Goal: Transaction & Acquisition: Purchase product/service

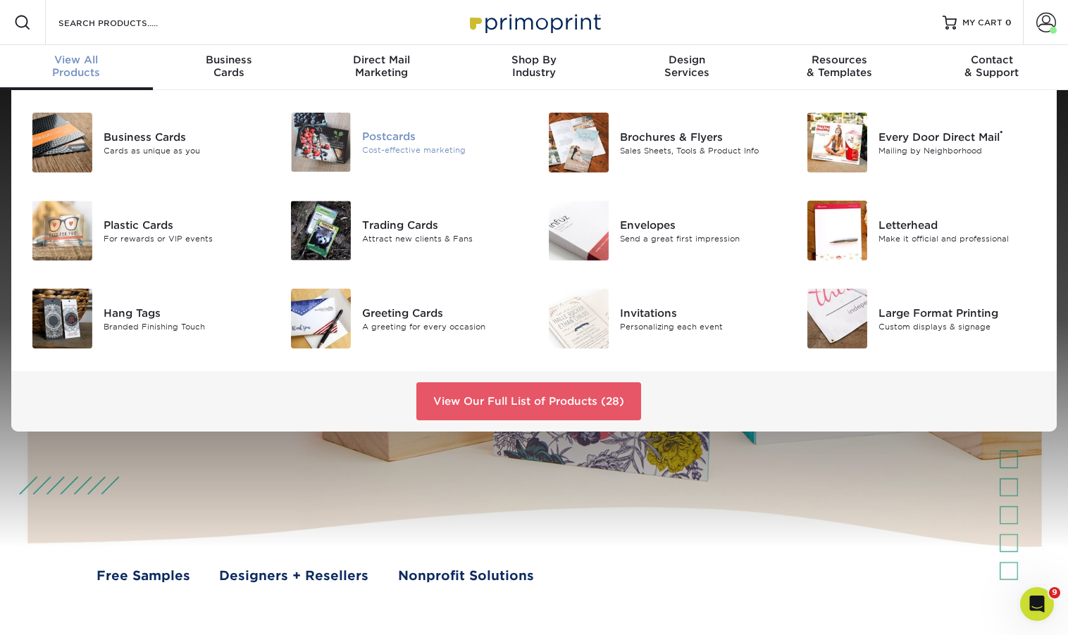
click at [371, 149] on div "Cost-effective marketing" at bounding box center [442, 150] width 161 height 12
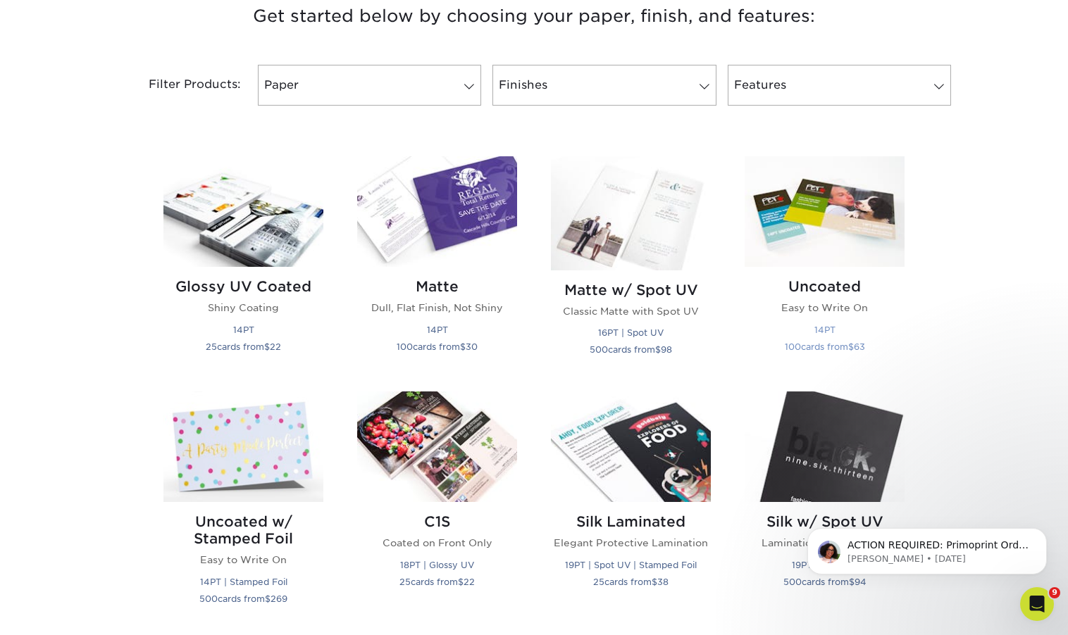
click at [852, 210] on img at bounding box center [824, 211] width 160 height 111
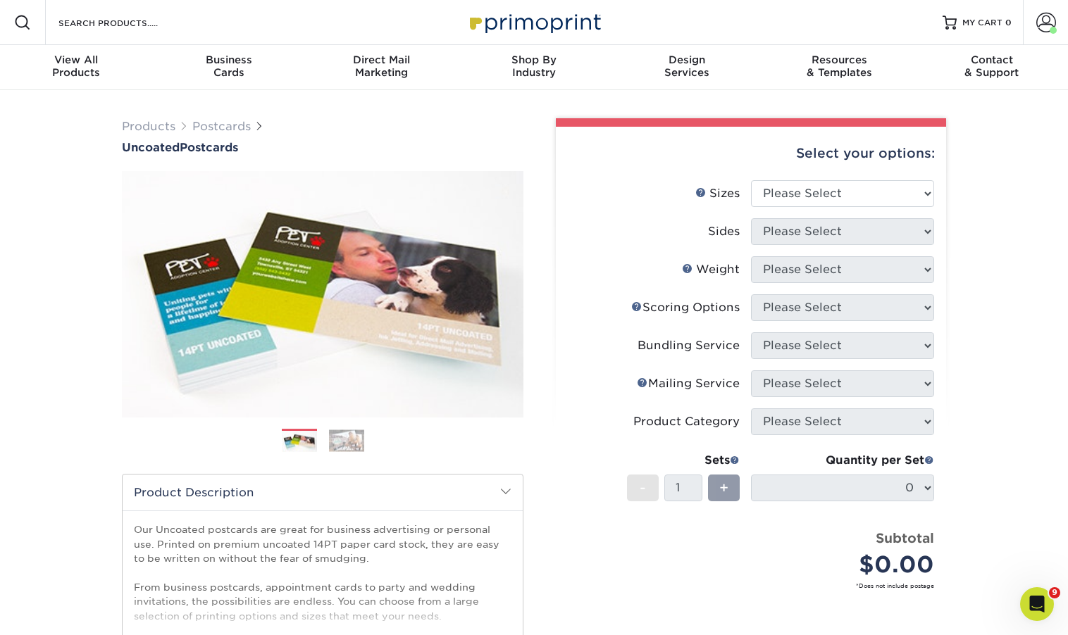
click at [358, 438] on img at bounding box center [346, 441] width 35 height 22
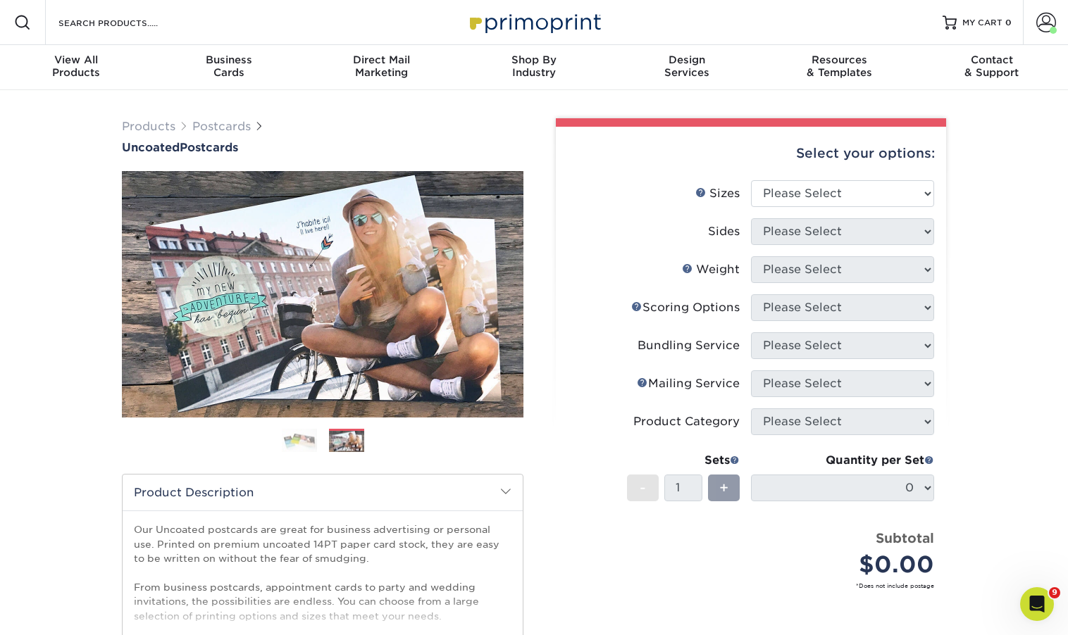
click at [306, 442] on img at bounding box center [299, 440] width 35 height 25
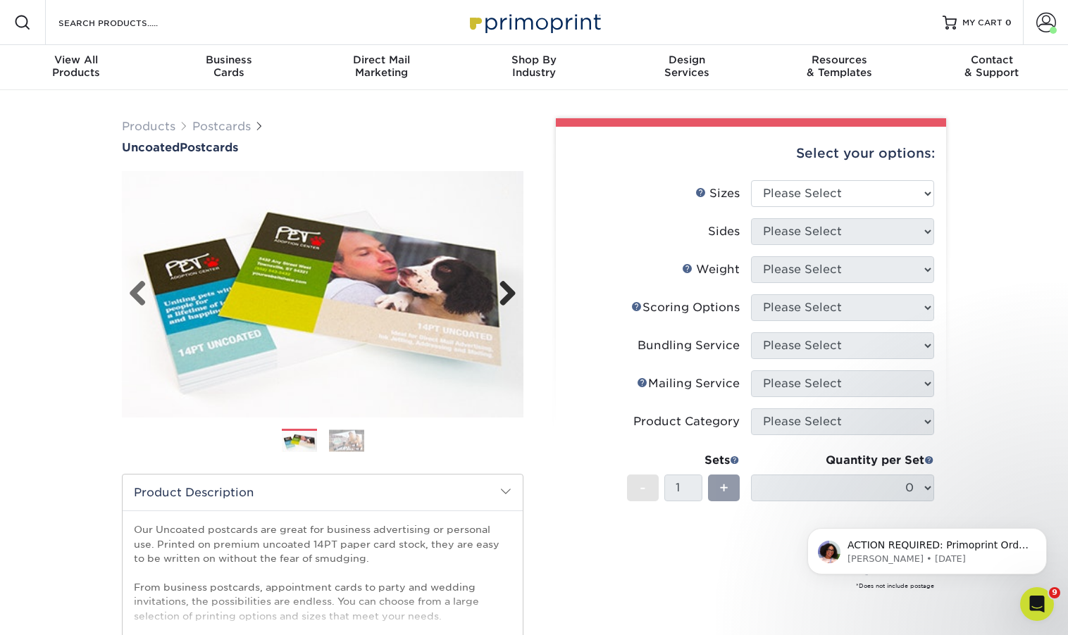
click at [507, 292] on link "Next" at bounding box center [502, 294] width 28 height 28
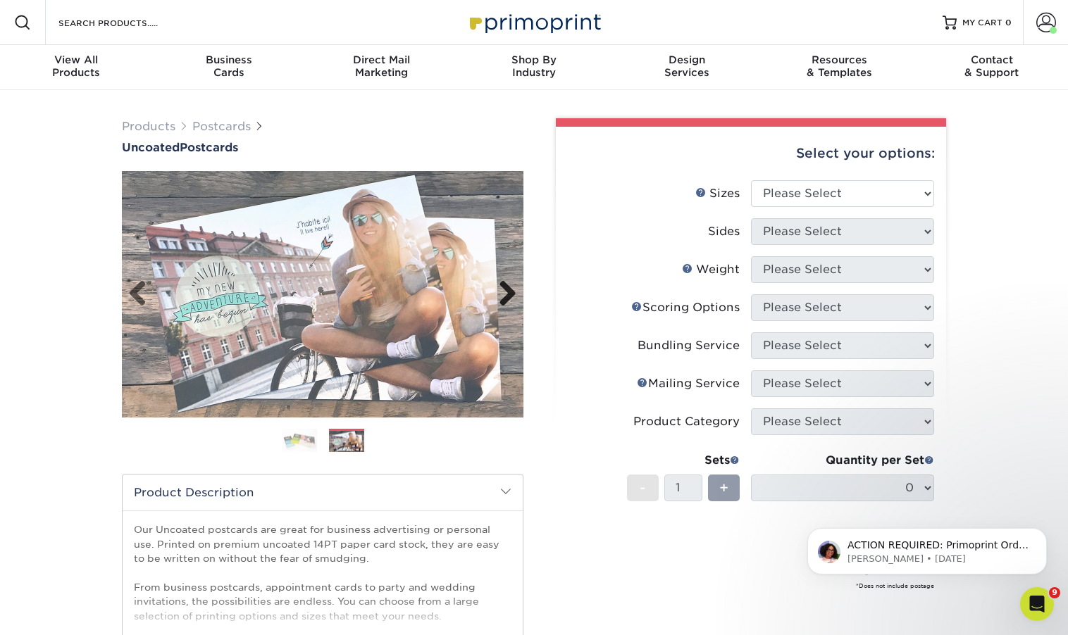
click at [507, 292] on link "Next" at bounding box center [502, 294] width 28 height 28
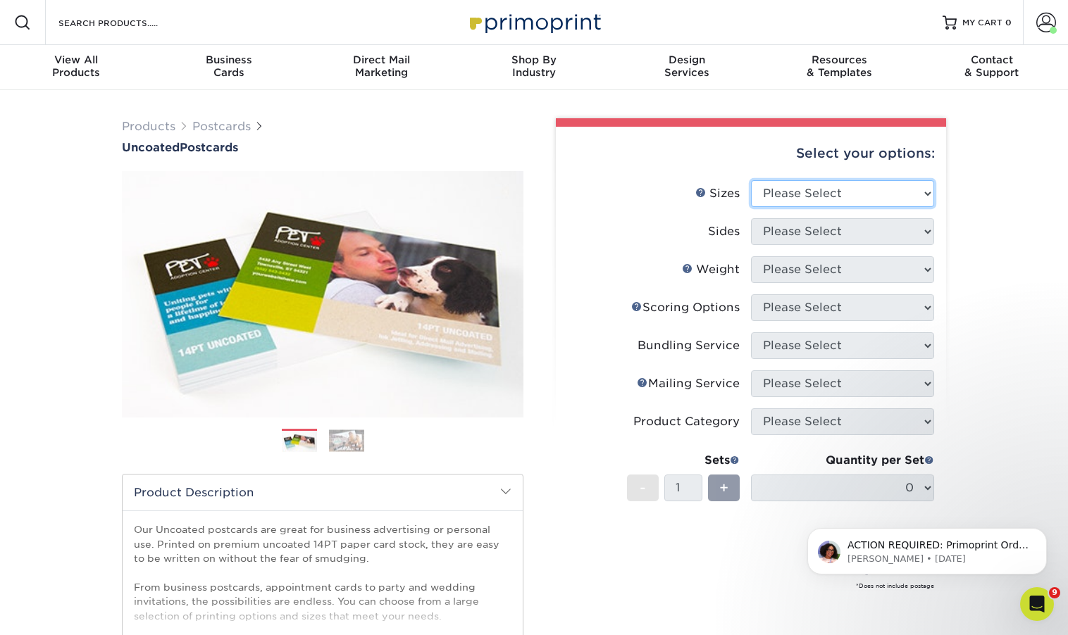
click at [846, 196] on select "Please Select 1.5" x 7" 2" x 8" 2.12" x 5.5" 2.75" x 4.25" 2.75" x 8.5" 3" x 4"…" at bounding box center [842, 193] width 183 height 27
click at [899, 201] on select "Please Select 1.5" x 7" 2" x 8" 2.12" x 5.5" 2.75" x 4.25" 2.75" x 8.5" 3" x 4"…" at bounding box center [842, 193] width 183 height 27
select select "5.00x7.00"
click at [751, 180] on select "Please Select 1.5" x 7" 2" x 8" 2.12" x 5.5" 2.75" x 4.25" 2.75" x 8.5" 3" x 4"…" at bounding box center [842, 193] width 183 height 27
click at [892, 235] on select "Please Select Print Both Sides Print Front Only" at bounding box center [842, 231] width 183 height 27
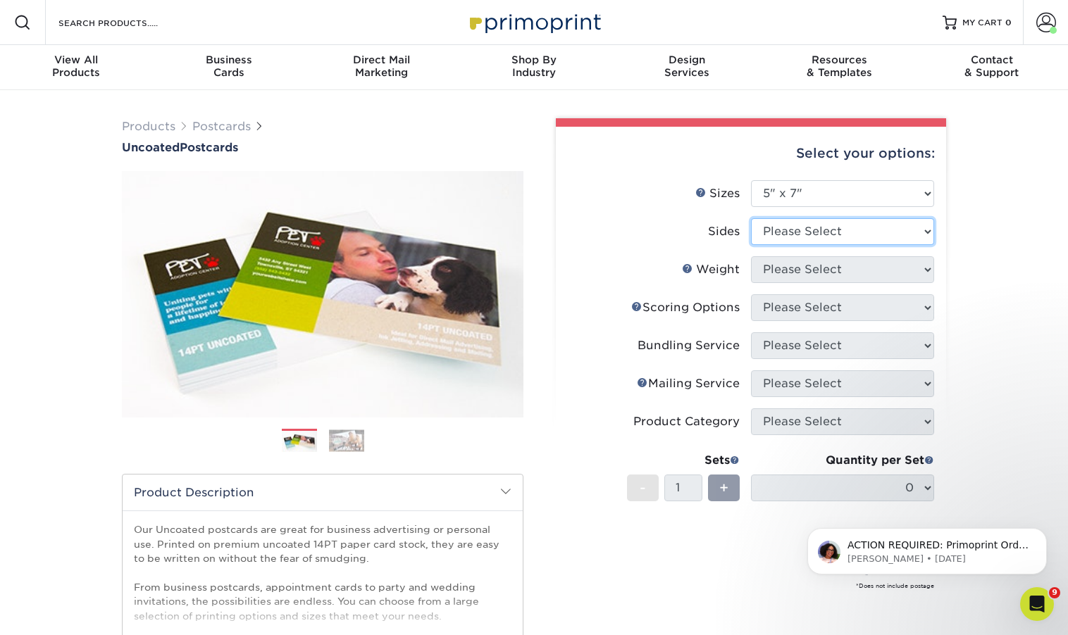
select select "13abbda7-1d64-4f25-8bb2-c179b224825d"
click at [751, 218] on select "Please Select Print Both Sides Print Front Only" at bounding box center [842, 231] width 183 height 27
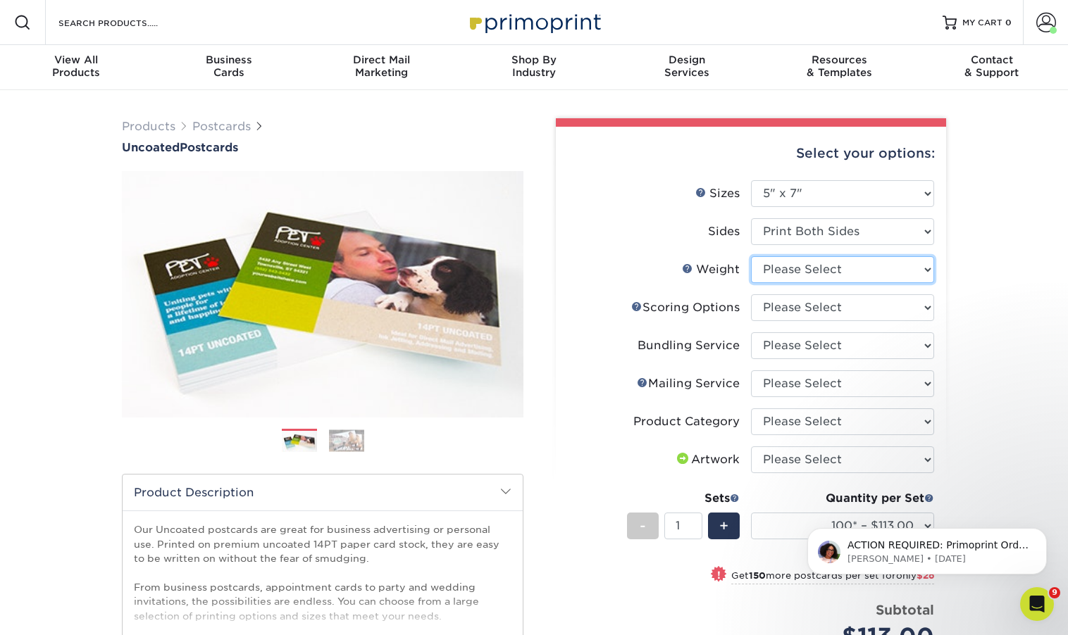
click at [817, 267] on select "Please Select 14PT Uncoated" at bounding box center [842, 269] width 183 height 27
select select "14PT Uncoated"
click at [751, 256] on select "Please Select 14PT Uncoated" at bounding box center [842, 269] width 183 height 27
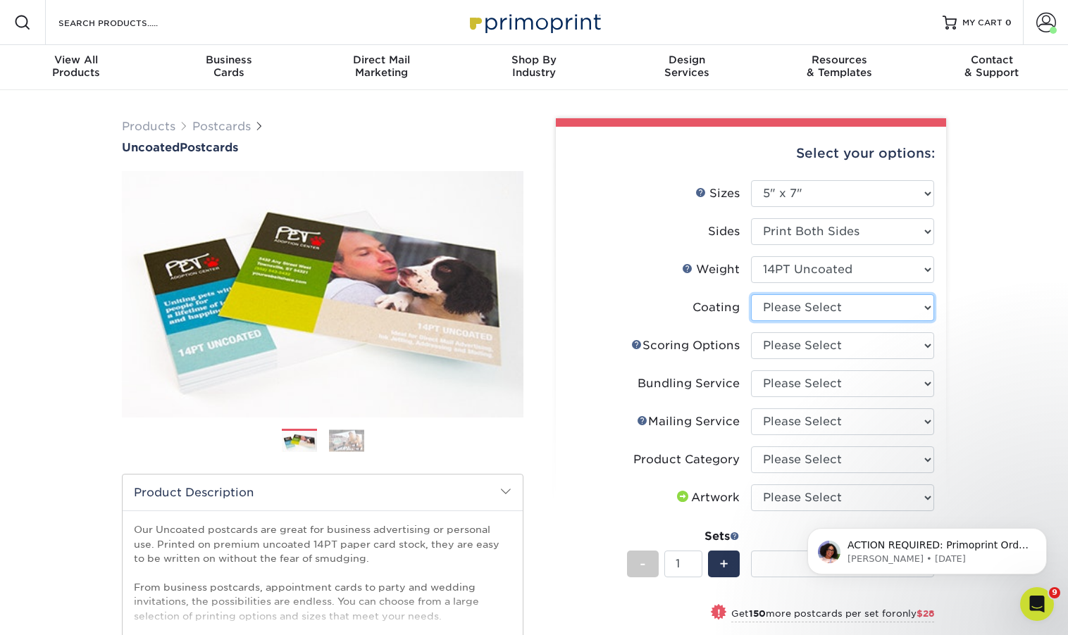
click at [887, 313] on select at bounding box center [842, 307] width 183 height 27
select select "3e7618de-abca-4bda-9f97-8b9129e913d8"
click at [751, 294] on select at bounding box center [842, 307] width 183 height 27
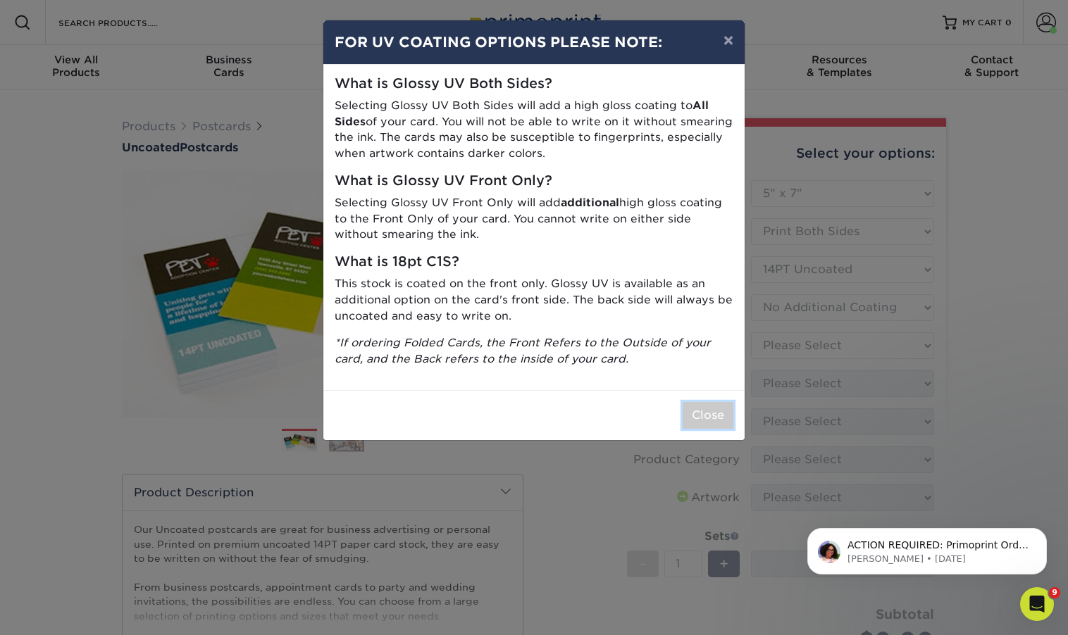
click at [701, 418] on button "Close" at bounding box center [707, 415] width 51 height 27
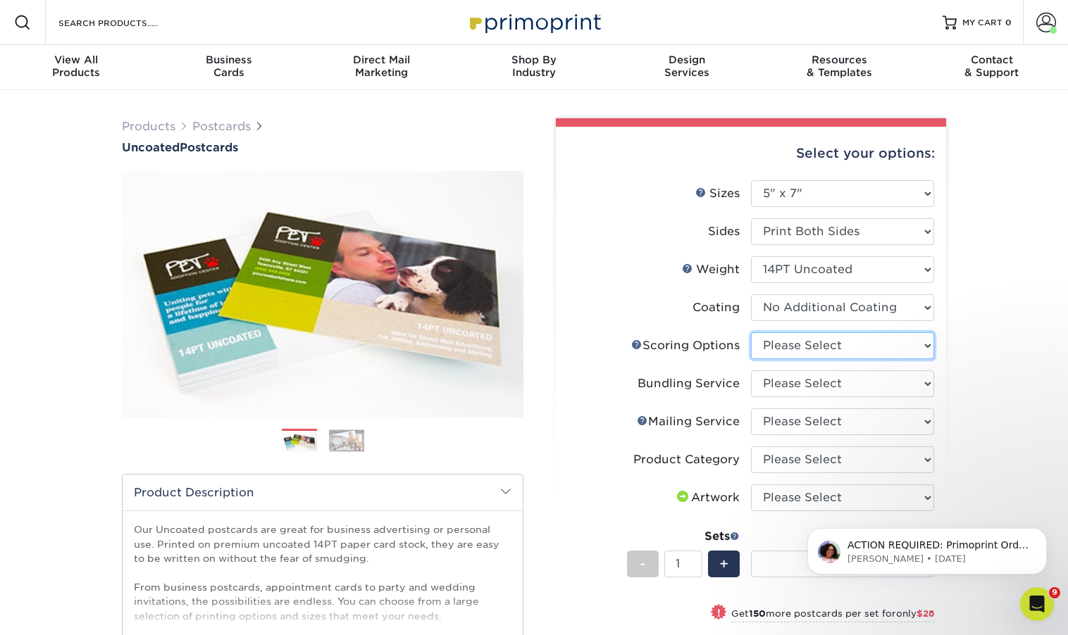
click at [823, 350] on select "Please Select No Scoring One Score Two Scores" at bounding box center [842, 345] width 183 height 27
click at [830, 357] on select "Please Select No Scoring One Score Two Scores" at bounding box center [842, 345] width 183 height 27
click at [751, 332] on select "Please Select No Scoring One Score Two Scores" at bounding box center [842, 345] width 183 height 27
click at [830, 346] on select "Please Select No Scoring One Score Two Scores" at bounding box center [842, 345] width 183 height 27
select select "16ebe401-5398-422d-8cb0-f3adbb82deb5"
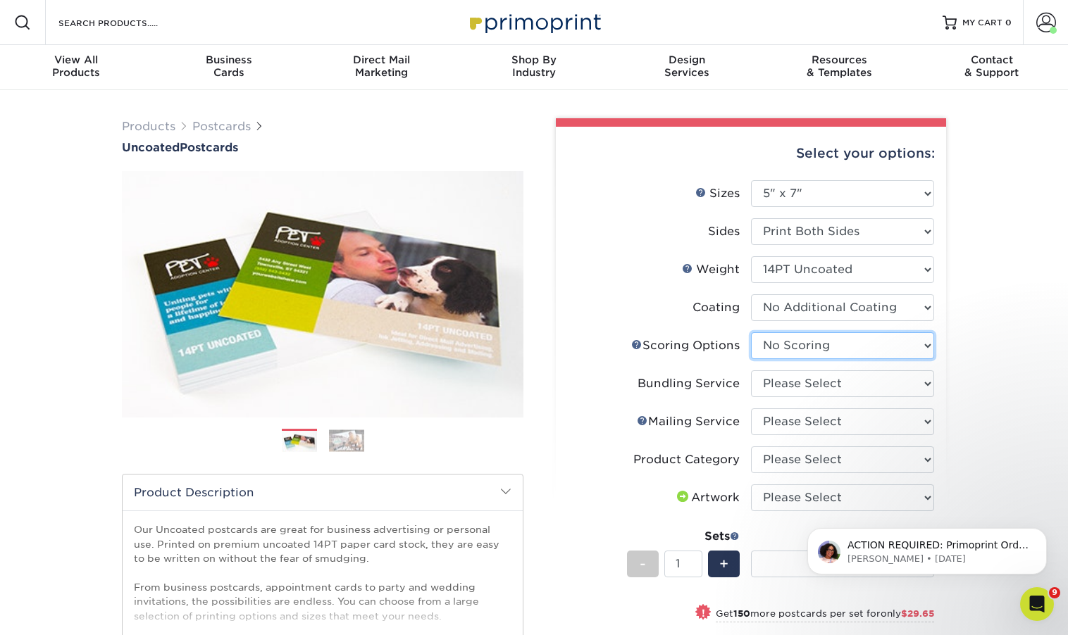
click at [751, 332] on select "Please Select No Scoring One Score Two Scores" at bounding box center [842, 345] width 183 height 27
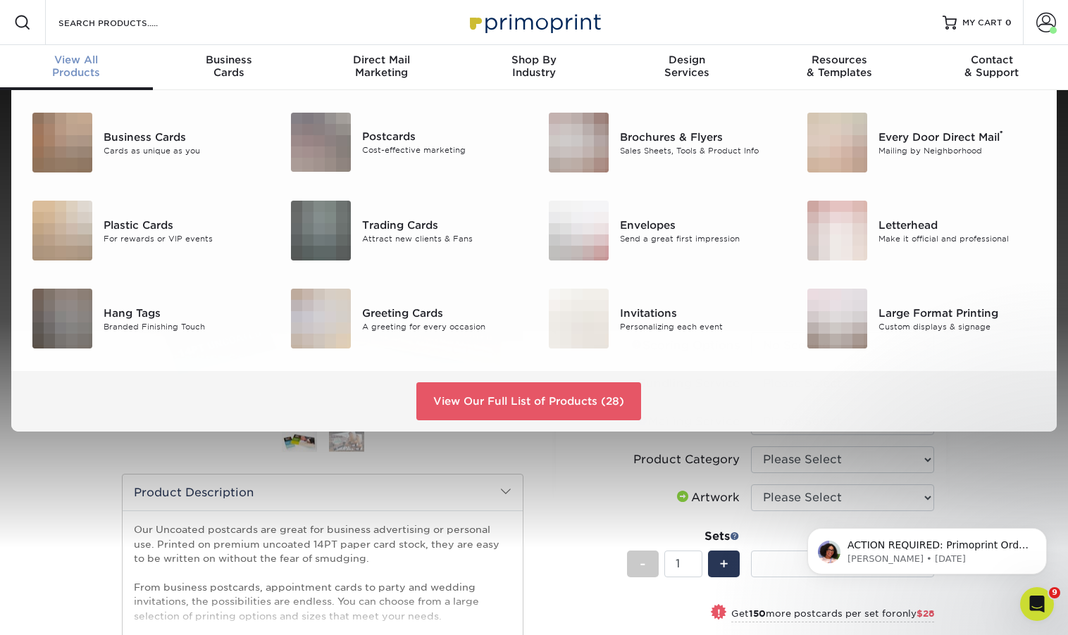
click at [74, 67] on div "View All Products" at bounding box center [76, 66] width 153 height 25
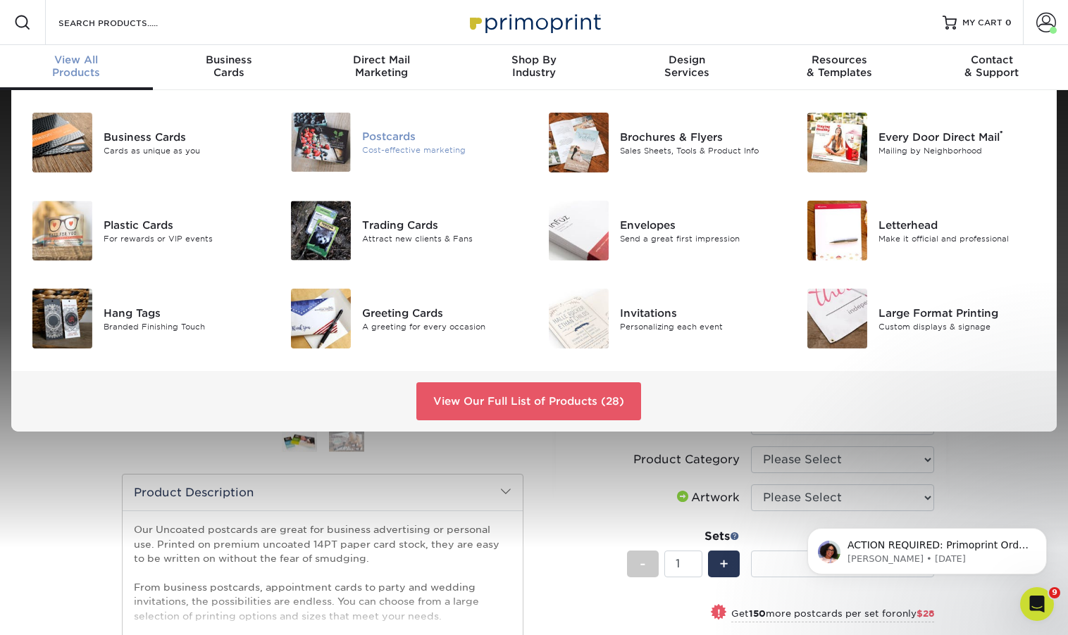
click at [409, 134] on div "Postcards" at bounding box center [442, 136] width 161 height 15
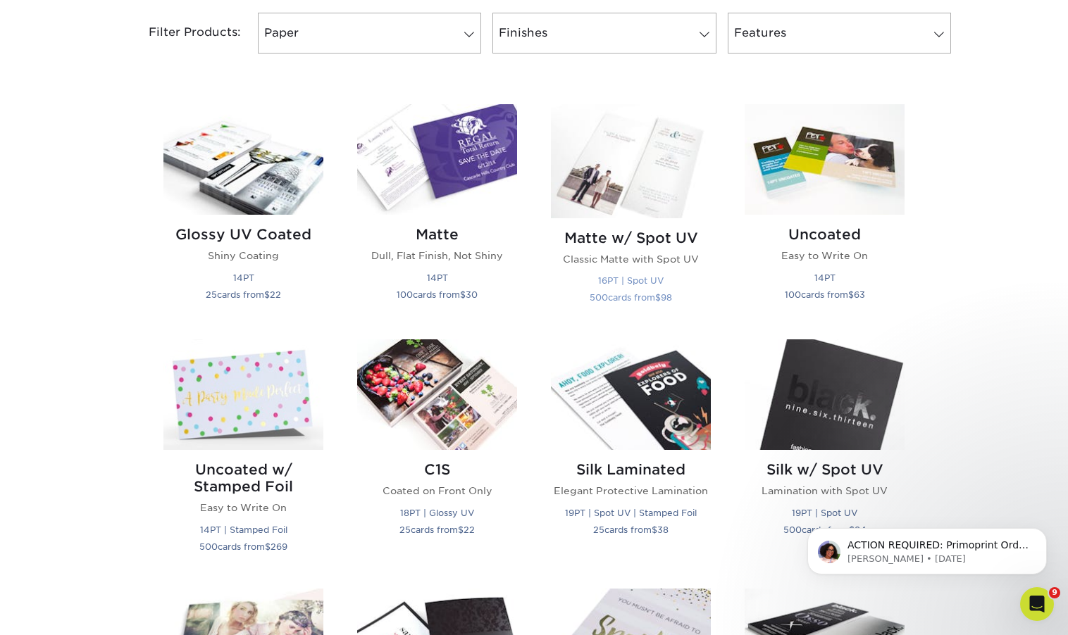
scroll to position [609, 0]
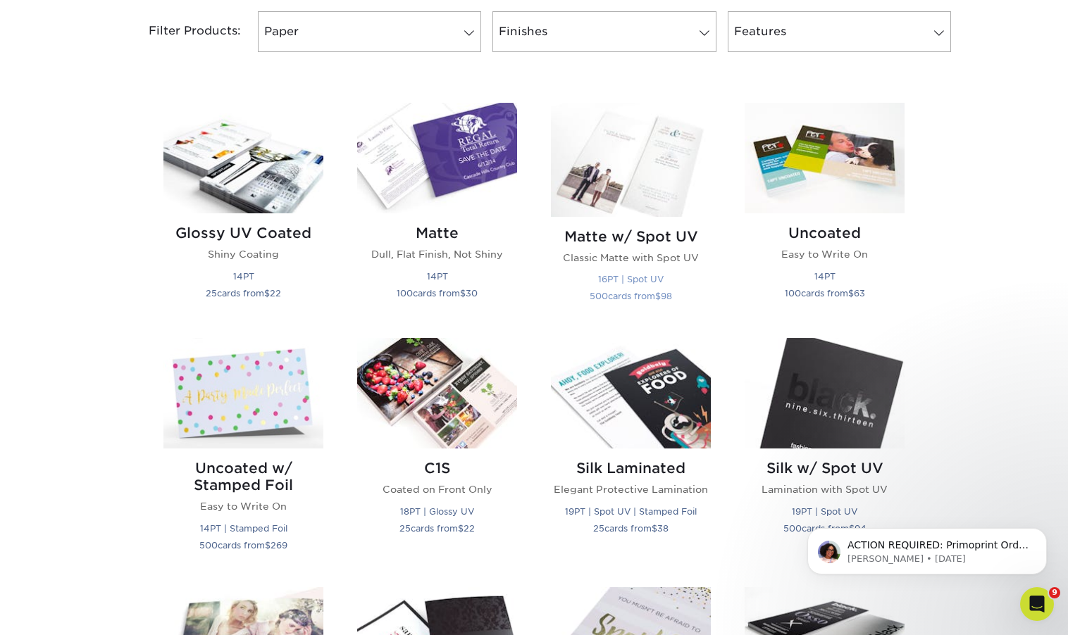
click at [669, 150] on img at bounding box center [631, 160] width 160 height 114
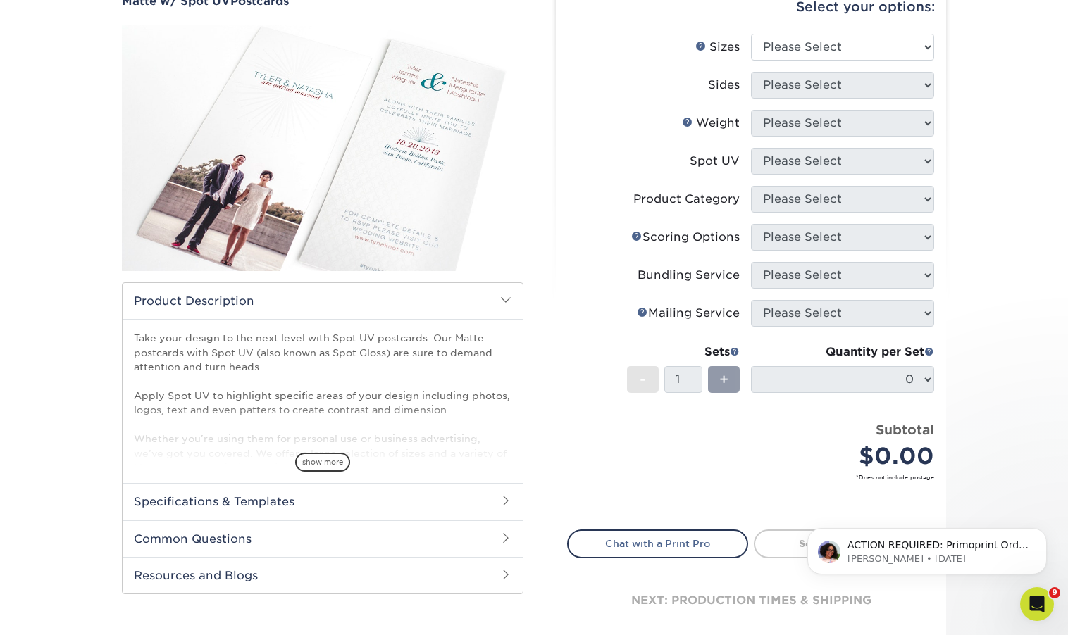
click at [504, 303] on span at bounding box center [505, 299] width 11 height 11
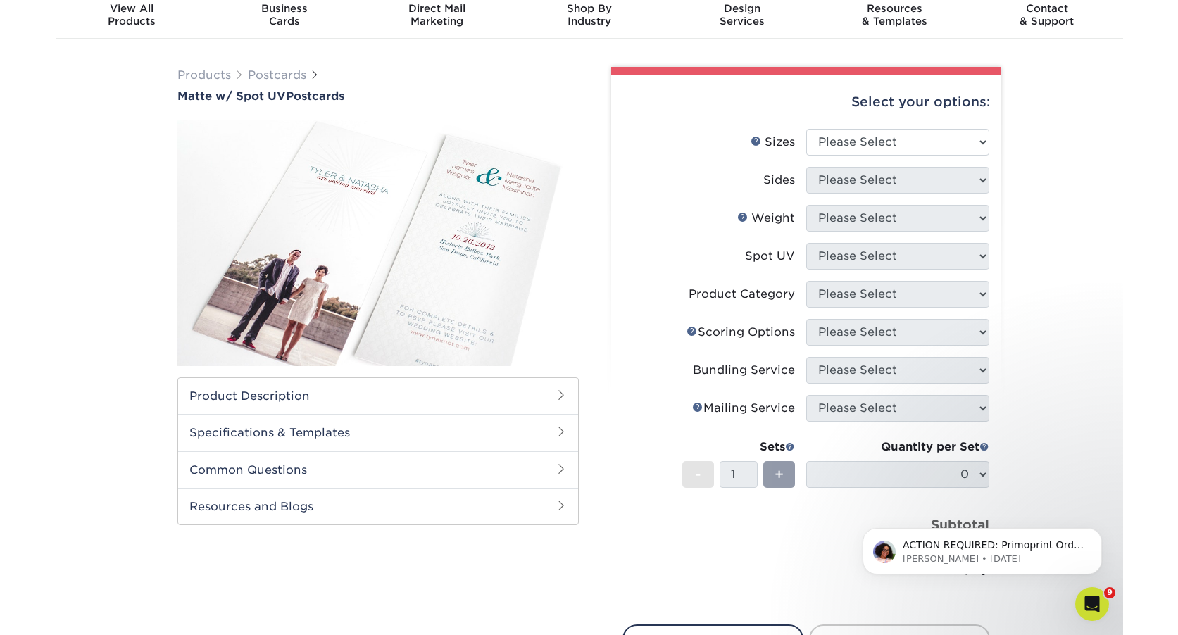
scroll to position [52, 0]
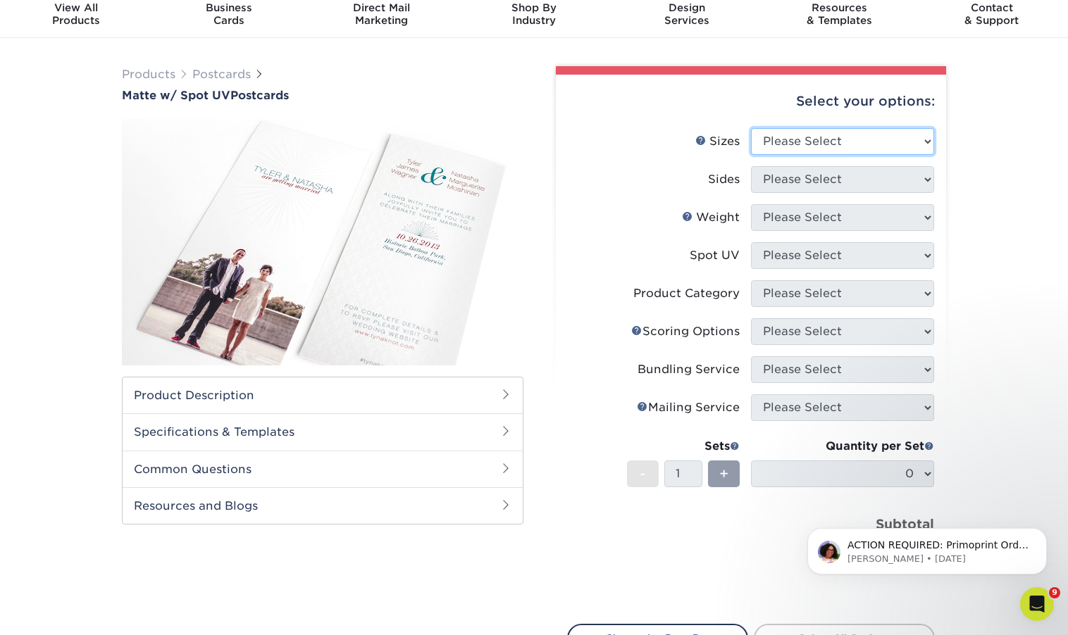
click at [806, 145] on select "Please Select 1.5" x 7" 2" x 6" 2" x 8" 2.12" x 5.5" 2.75" x 4.25" 2.75" x 8.5"…" at bounding box center [842, 141] width 183 height 27
select select "5.00x7.00"
click at [751, 128] on select "Please Select 1.5" x 7" 2" x 6" 2" x 8" 2.12" x 5.5" 2.75" x 4.25" 2.75" x 8.5"…" at bounding box center [842, 141] width 183 height 27
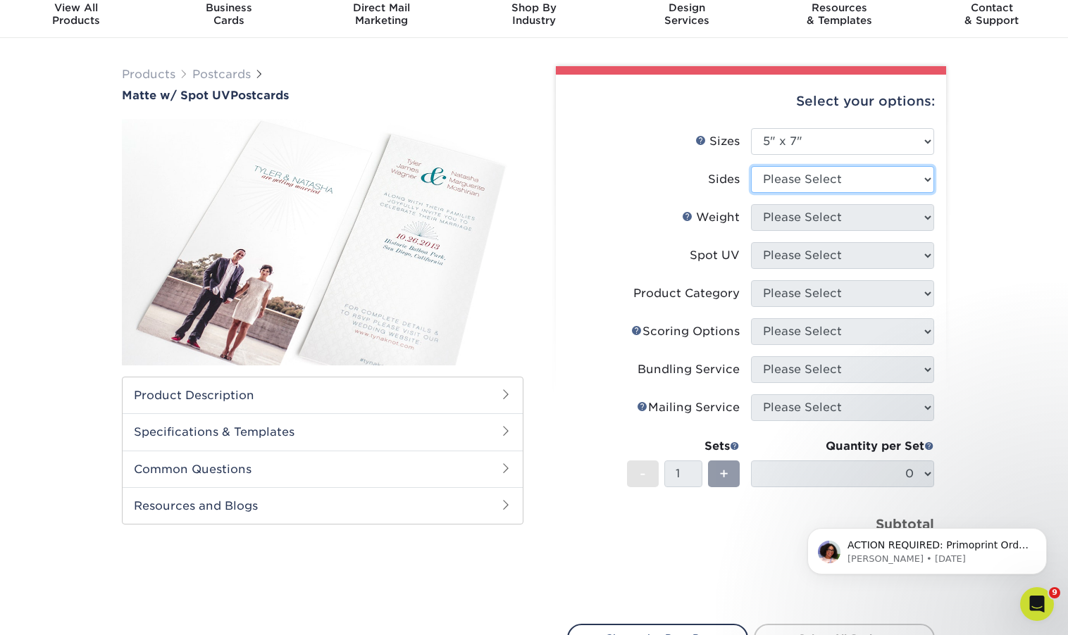
click at [794, 175] on select "Please Select Print Both Sides Print Front Only" at bounding box center [842, 179] width 183 height 27
select select "13abbda7-1d64-4f25-8bb2-c179b224825d"
click at [751, 166] on select "Please Select Print Both Sides Print Front Only" at bounding box center [842, 179] width 183 height 27
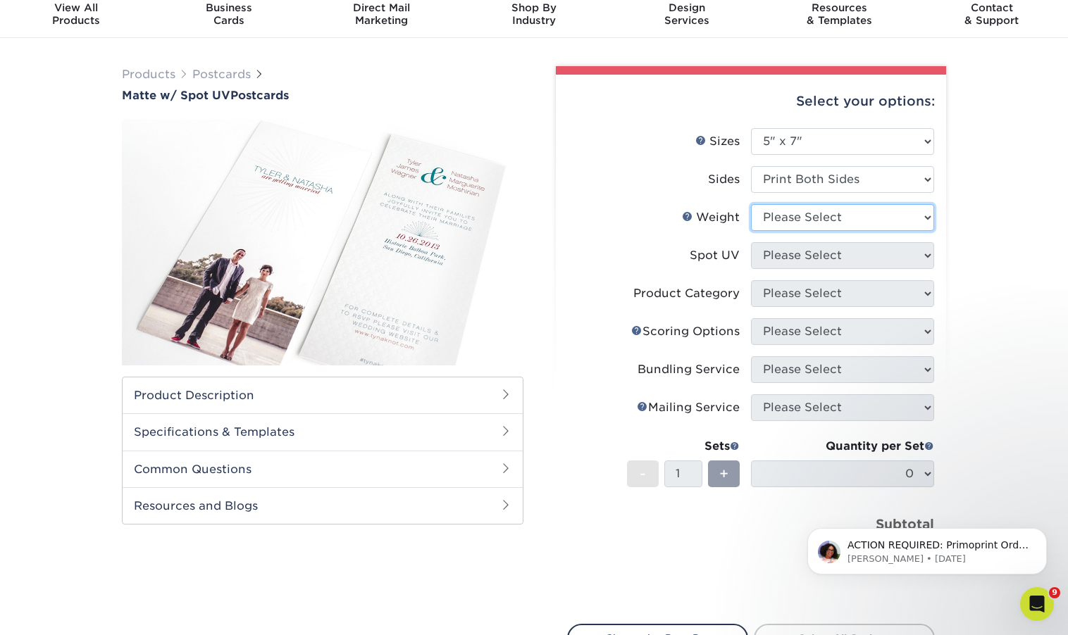
click at [799, 215] on select "Please Select 16PT" at bounding box center [842, 217] width 183 height 27
select select "16PT"
click at [751, 204] on select "Please Select 16PT" at bounding box center [842, 217] width 183 height 27
click at [792, 254] on select "Please Select Front and Back (Both Sides) Front Only Back Only" at bounding box center [842, 255] width 183 height 27
select select "1"
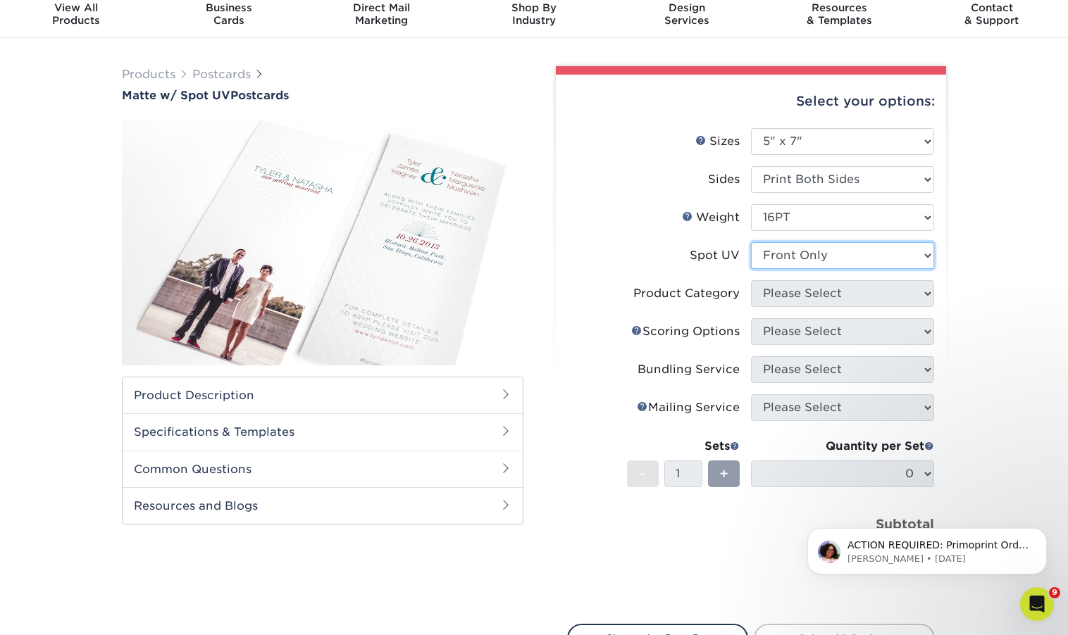
click at [751, 242] on select "Please Select Front and Back (Both Sides) Front Only Back Only" at bounding box center [842, 255] width 183 height 27
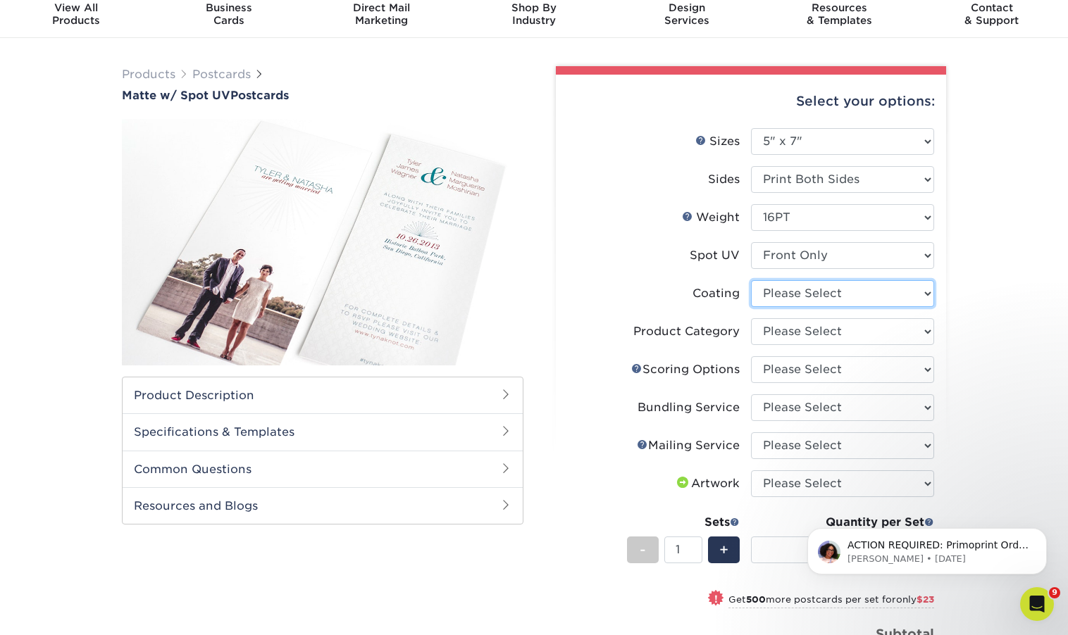
click at [806, 296] on select at bounding box center [842, 293] width 183 height 27
select select "121bb7b5-3b4d-429f-bd8d-bbf80e953313"
click at [751, 280] on select at bounding box center [842, 293] width 183 height 27
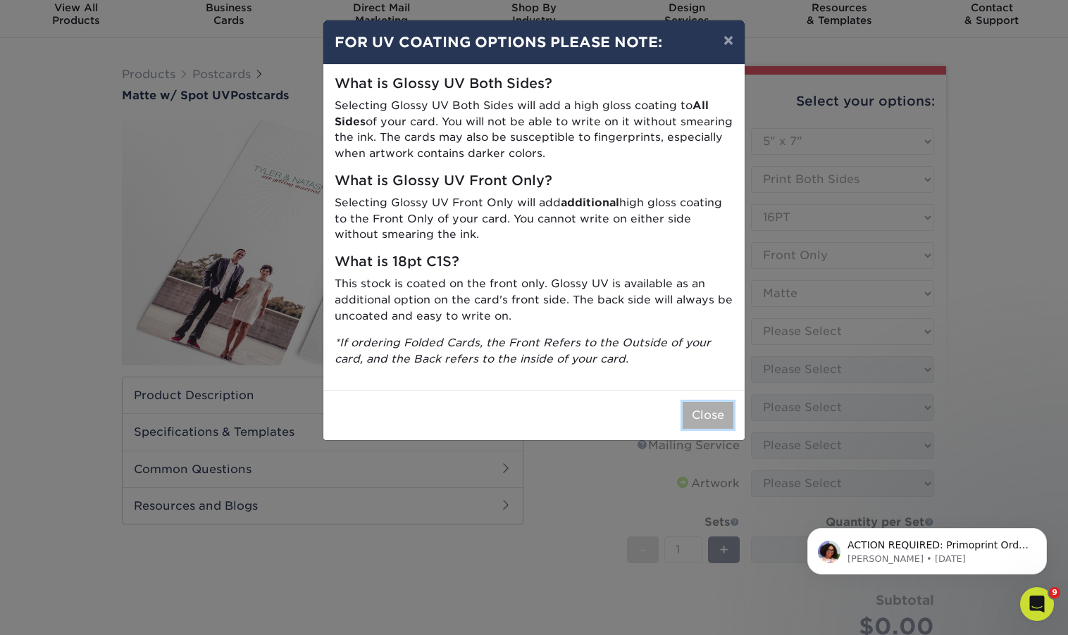
click at [687, 408] on button "Close" at bounding box center [707, 415] width 51 height 27
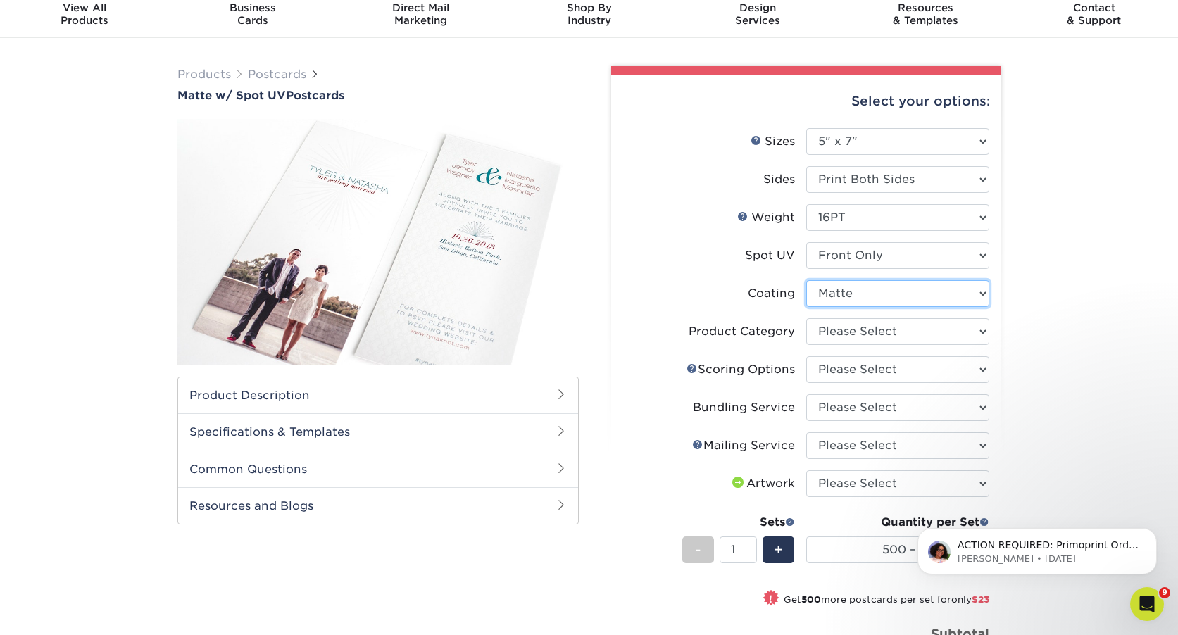
click at [949, 294] on select at bounding box center [897, 293] width 183 height 27
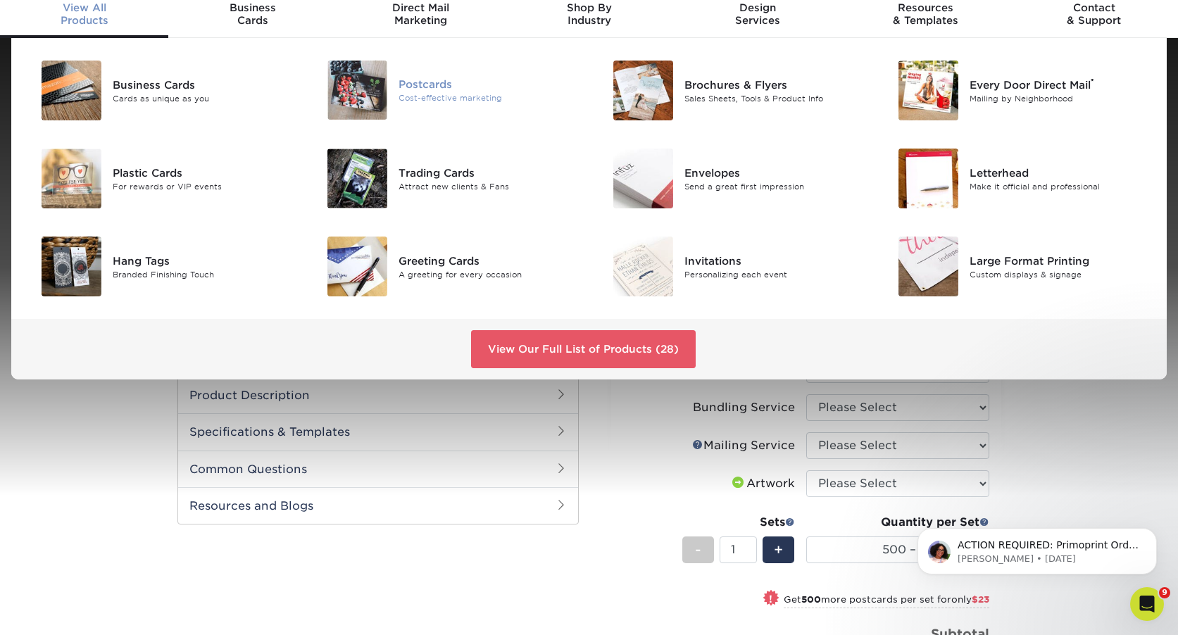
click at [417, 82] on div "Postcards" at bounding box center [489, 84] width 180 height 15
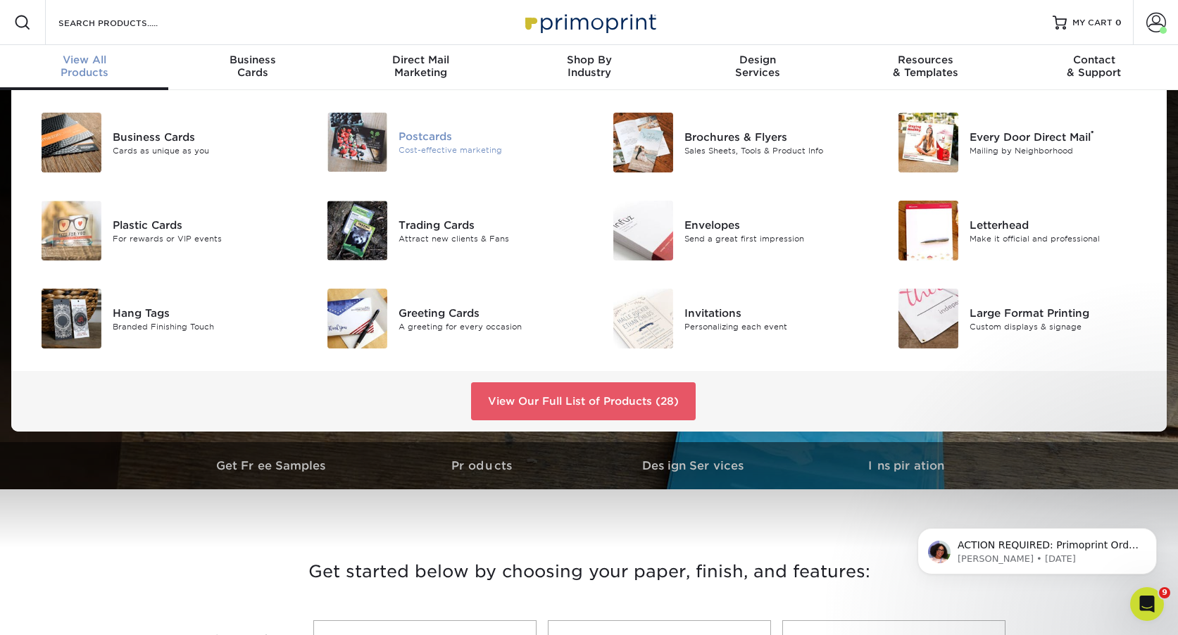
click at [415, 156] on div "Postcards Cost-effective marketing" at bounding box center [494, 142] width 190 height 59
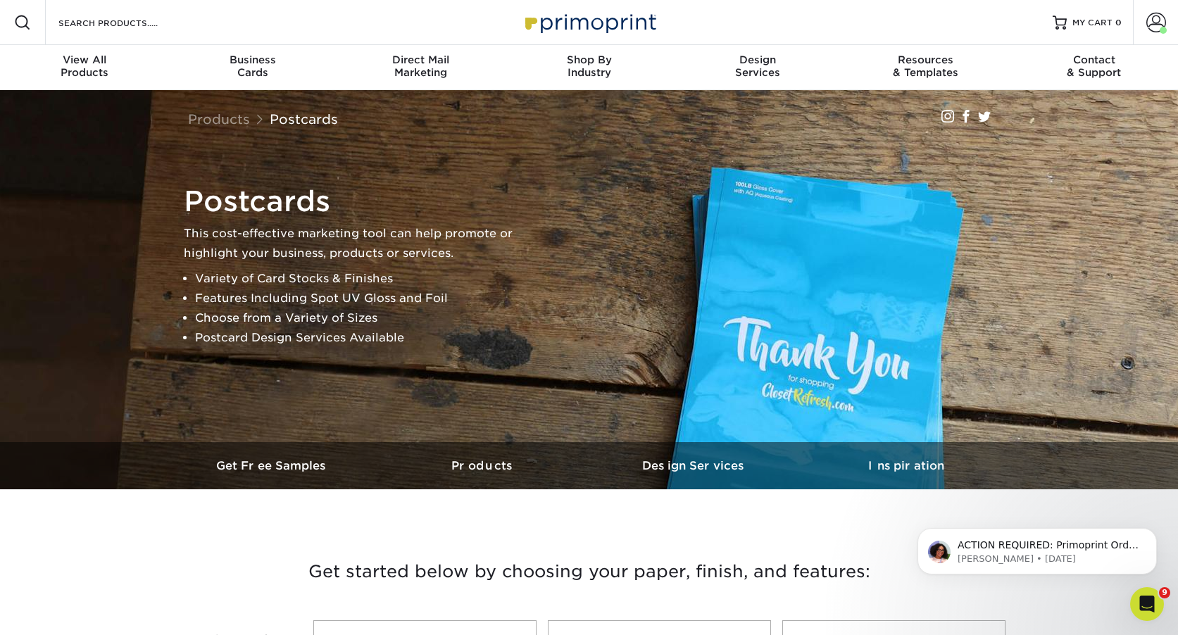
click at [745, 330] on div "Postcards This cost-effective marketing tool can help promote or highlight your…" at bounding box center [595, 266] width 845 height 175
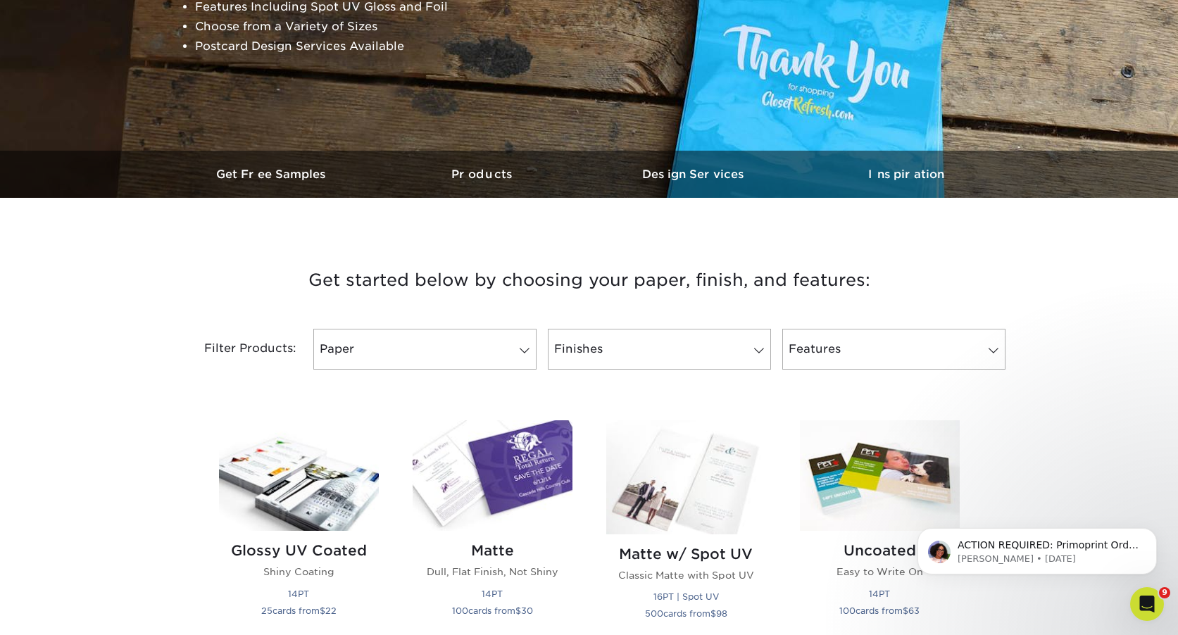
scroll to position [428, 0]
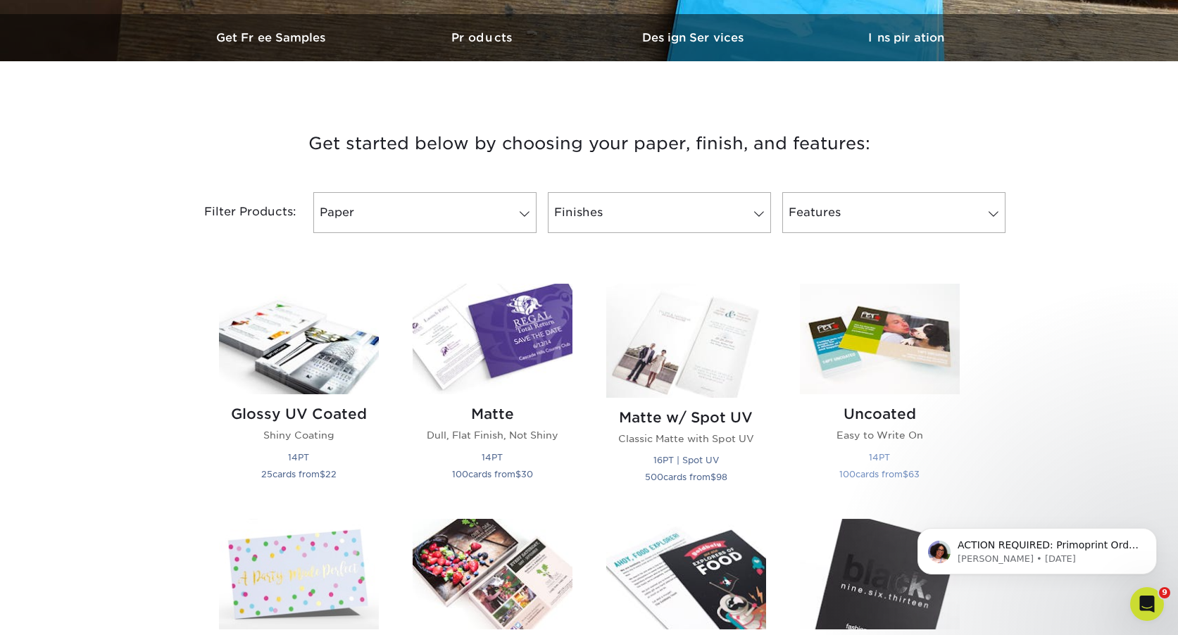
click at [935, 339] on img at bounding box center [880, 339] width 160 height 111
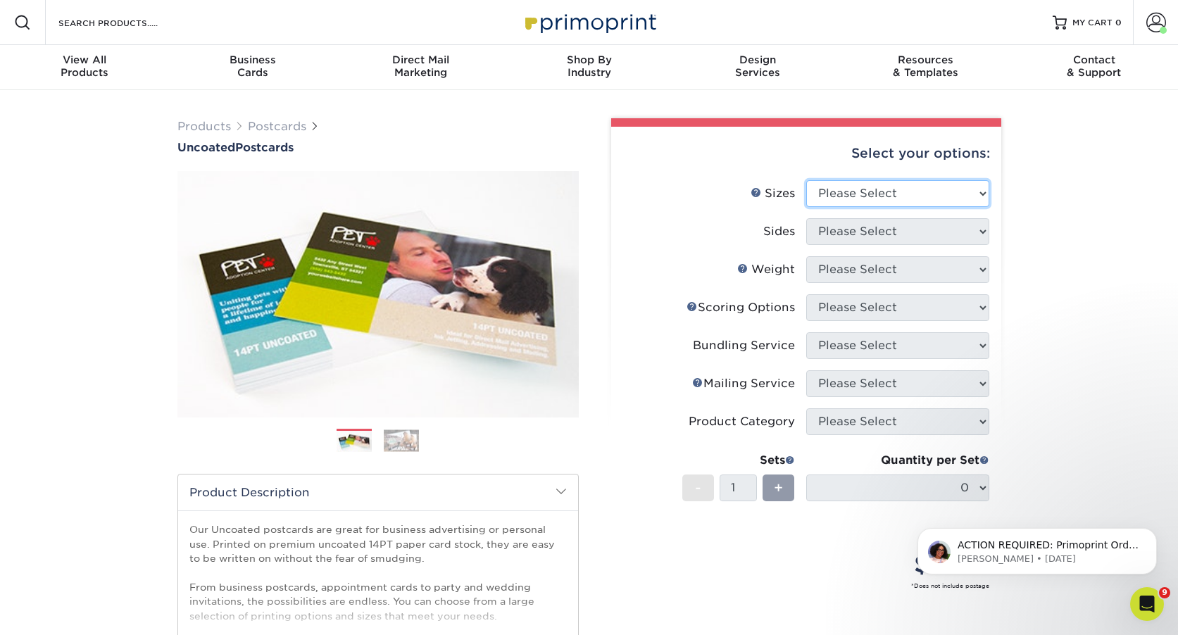
click at [887, 191] on select "Please Select 1.5" x 7" 2" x 8" 2.12" x 5.5" 2.75" x 4.25" 2.75" x 8.5" 3" x 4"…" at bounding box center [897, 193] width 183 height 27
click at [886, 201] on select "Please Select 1.5" x 7" 2" x 8" 2.12" x 5.5" 2.75" x 4.25" 2.75" x 8.5" 3" x 4"…" at bounding box center [897, 193] width 183 height 27
select select "5.00x7.00"
click at [806, 180] on select "Please Select 1.5" x 7" 2" x 8" 2.12" x 5.5" 2.75" x 4.25" 2.75" x 8.5" 3" x 4"…" at bounding box center [897, 193] width 183 height 27
click at [873, 238] on select "Please Select Print Both Sides Print Front Only" at bounding box center [897, 231] width 183 height 27
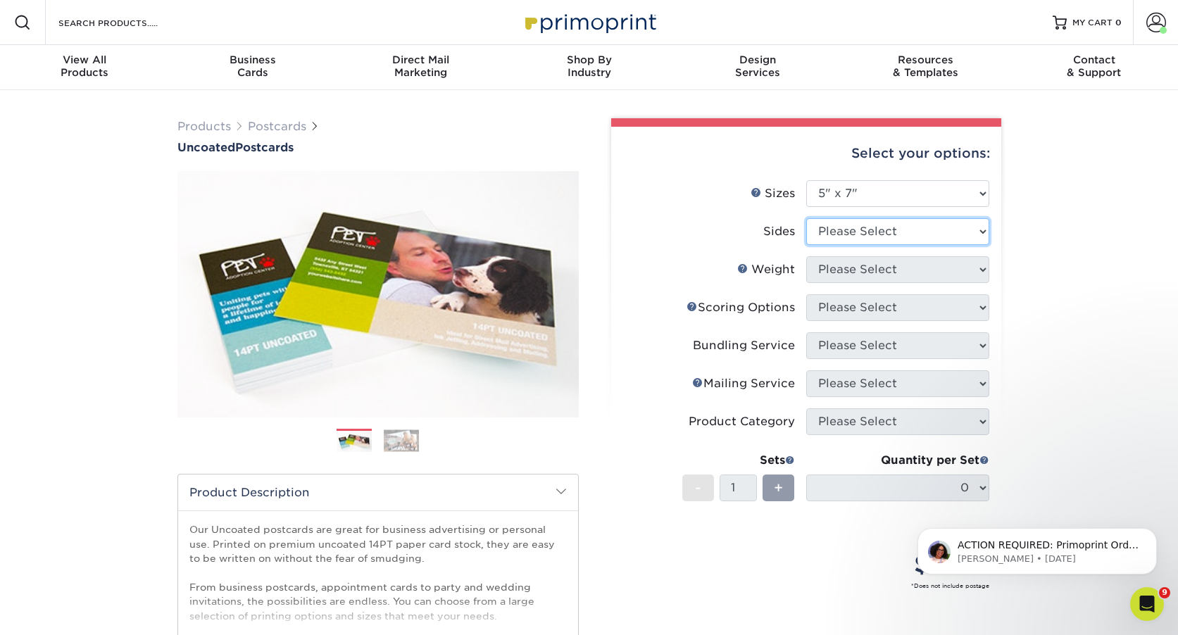
select select "13abbda7-1d64-4f25-8bb2-c179b224825d"
click at [806, 218] on select "Please Select Print Both Sides Print Front Only" at bounding box center [897, 231] width 183 height 27
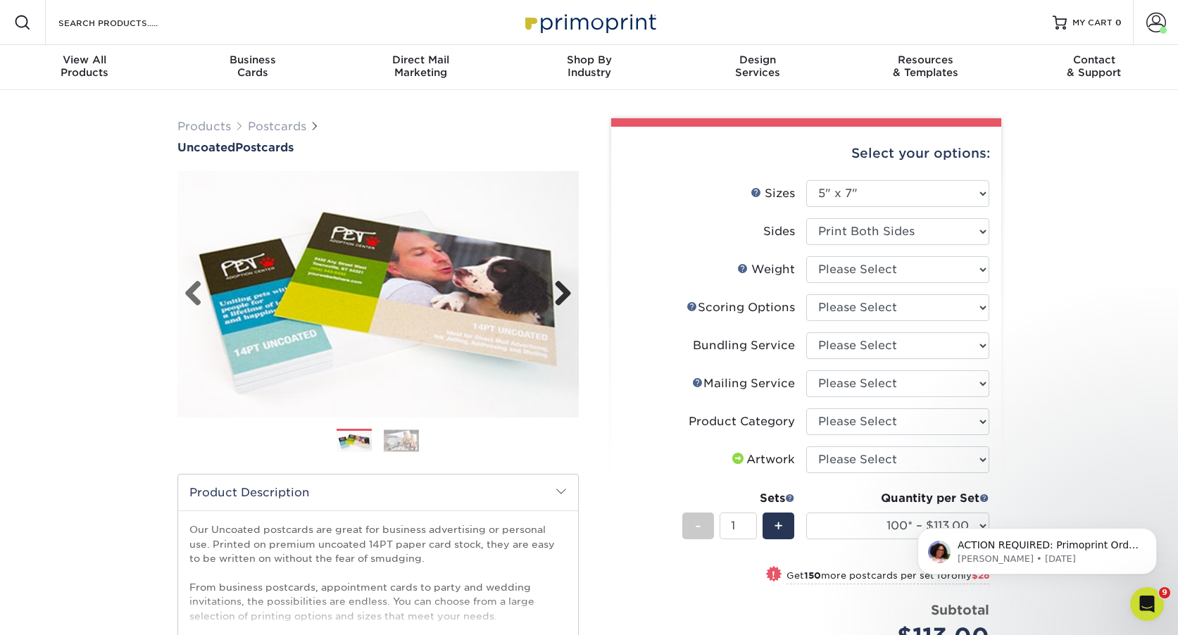
click at [551, 282] on link "Next" at bounding box center [558, 294] width 28 height 28
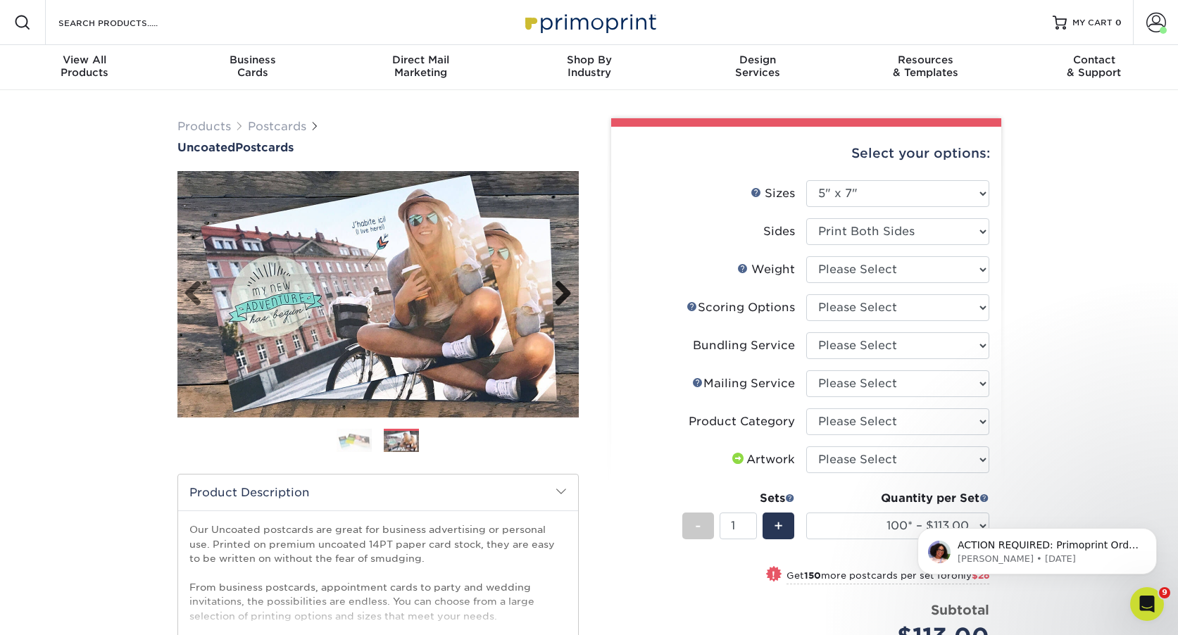
click at [554, 284] on link "Next" at bounding box center [558, 294] width 28 height 28
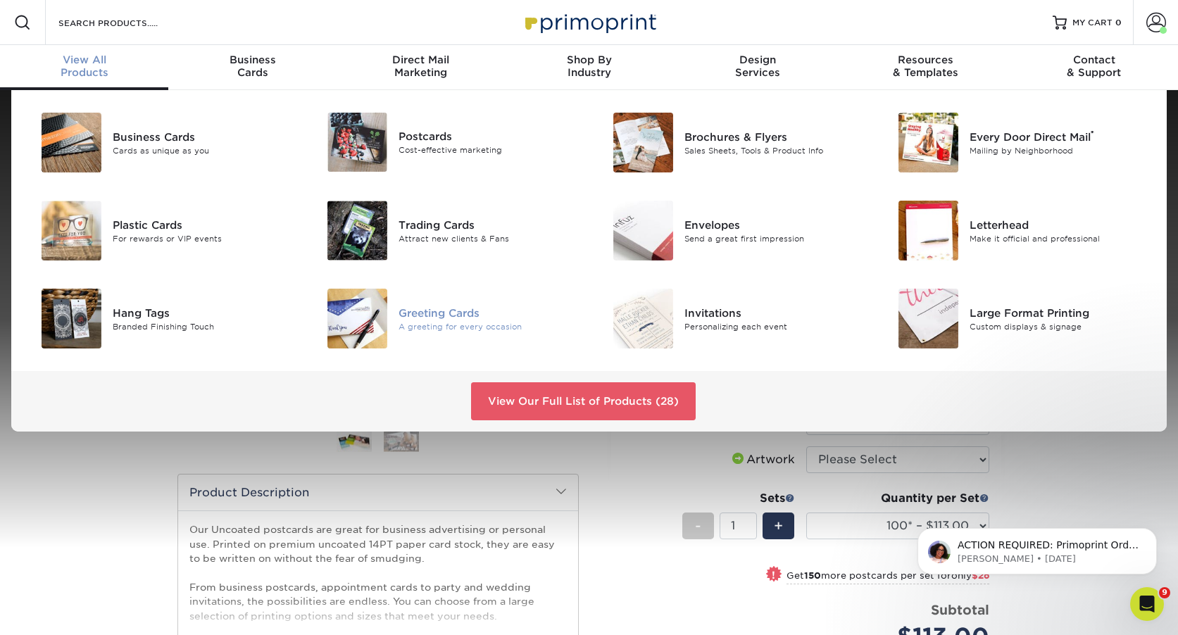
click at [451, 315] on div "Greeting Cards" at bounding box center [489, 312] width 180 height 15
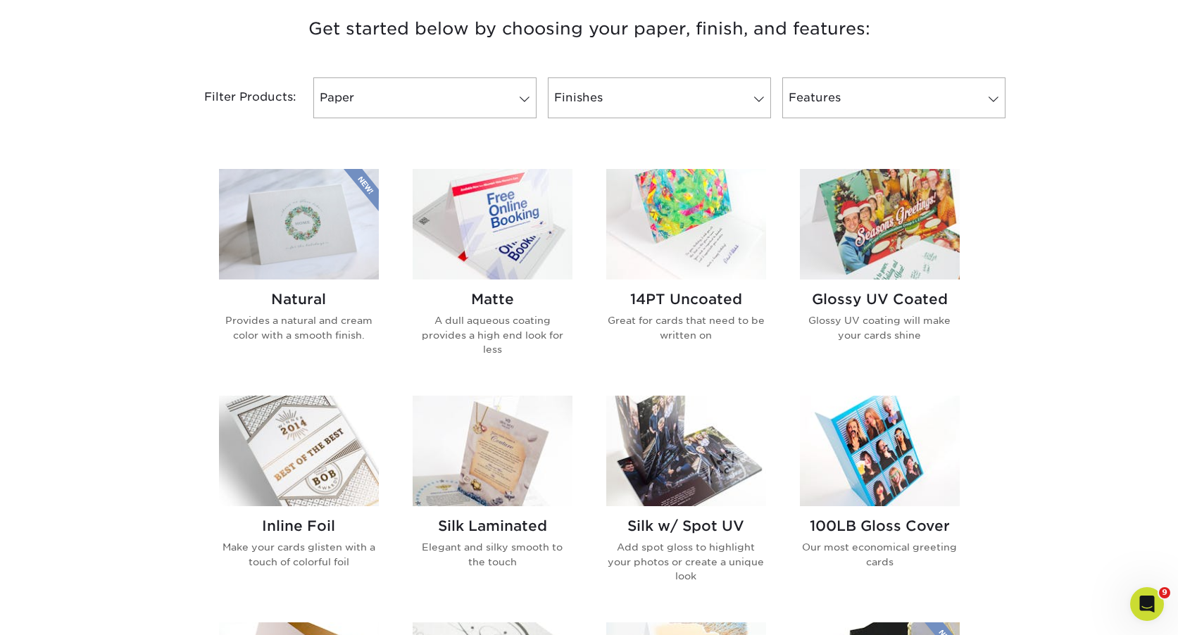
click at [666, 219] on img at bounding box center [686, 224] width 160 height 111
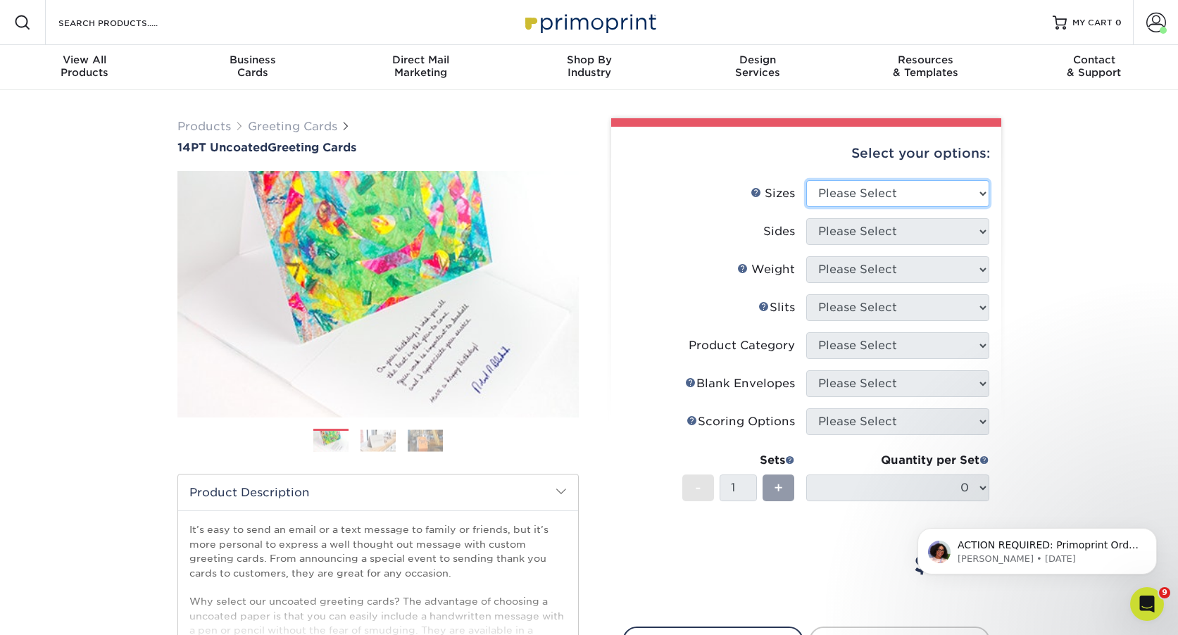
click at [907, 199] on select "Please Select 4.25" x 11" 5.5" x 8.5" 6" x 9" 6" x 12" 7" x 10" 8.5" x 11"" at bounding box center [897, 193] width 183 height 27
click at [806, 180] on select "Please Select 4.25" x 11" 5.5" x 8.5" 6" x 9" 6" x 12" 7" x 10" 8.5" x 11"" at bounding box center [897, 193] width 183 height 27
click at [880, 224] on select "Please Select Print Both Sides Print Front Only" at bounding box center [897, 231] width 183 height 27
click at [880, 196] on select "Please Select 4.25" x 11" 5.5" x 8.5" 6" x 9" 6" x 12" 7" x 10" 8.5" x 11"" at bounding box center [897, 193] width 183 height 27
select select "5.50x8.50"
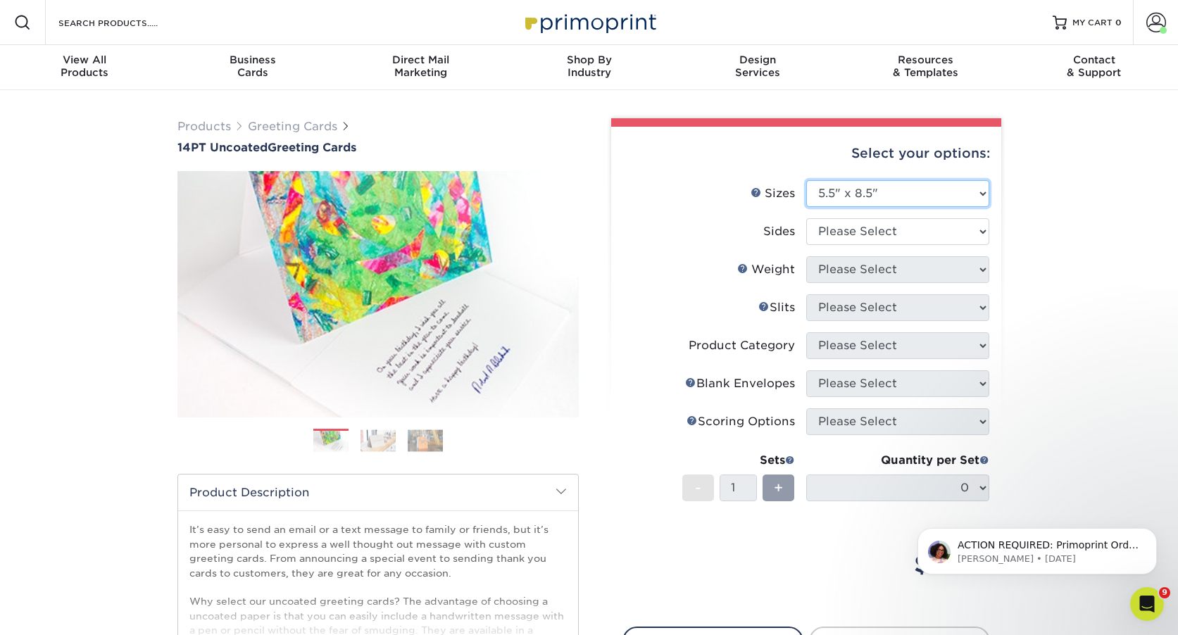
click at [806, 180] on select "Please Select 4.25" x 11" 5.5" x 8.5" 6" x 9" 6" x 12" 7" x 10" 8.5" x 11"" at bounding box center [897, 193] width 183 height 27
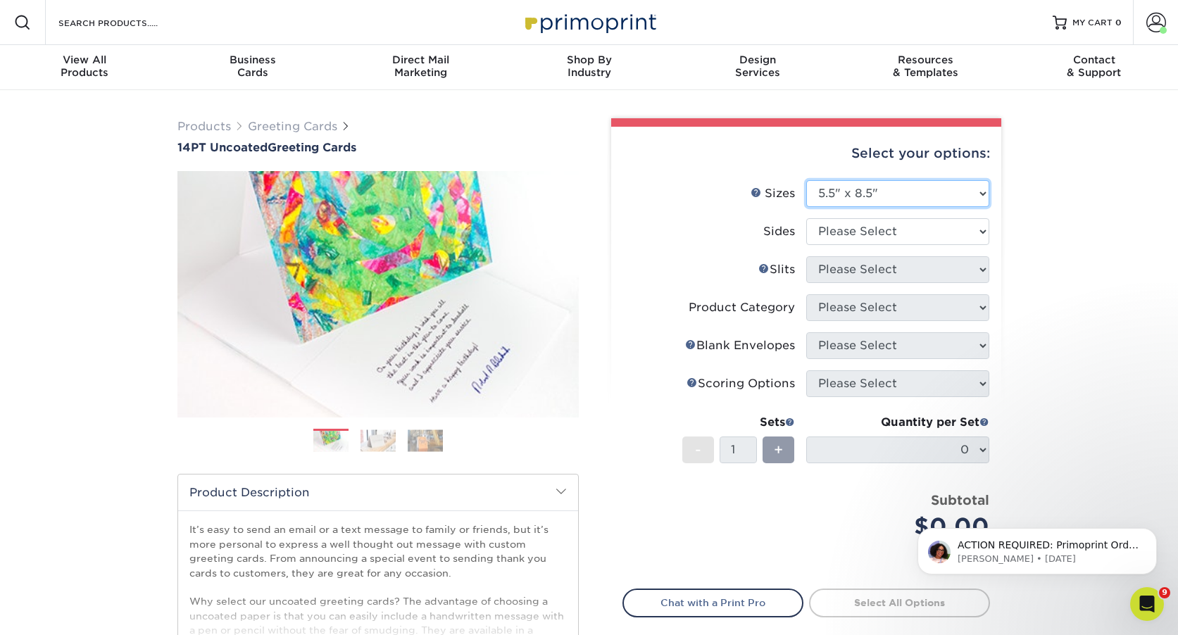
click at [873, 184] on select "Please Select 4.25" x 11" 5.5" x 8.5" 6" x 9" 6" x 12" 7" x 10" 8.5" x 11"" at bounding box center [897, 193] width 183 height 27
click at [868, 199] on select "Please Select 4.25" x 11" 5.5" x 8.5" 6" x 9" 6" x 12" 7" x 10" 8.5" x 11"" at bounding box center [897, 193] width 183 height 27
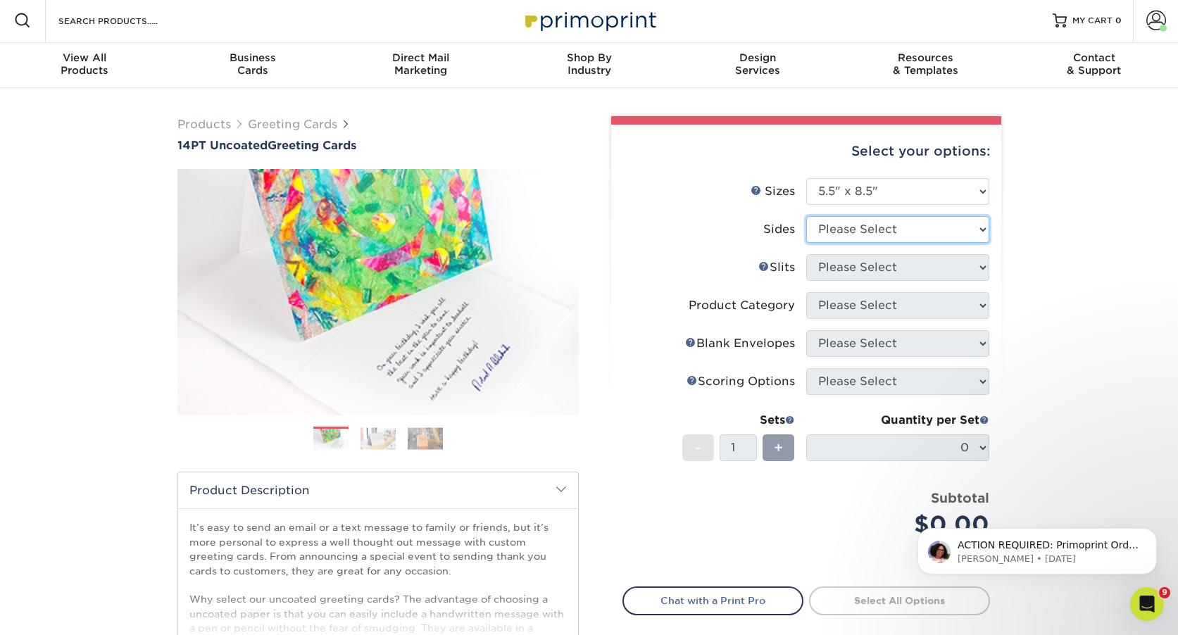
click at [920, 230] on select "Please Select Print Both Sides Print Front Only" at bounding box center [897, 229] width 183 height 27
select select "13abbda7-1d64-4f25-8bb2-c179b224825d"
click at [806, 216] on select "Please Select Print Both Sides Print Front Only" at bounding box center [897, 229] width 183 height 27
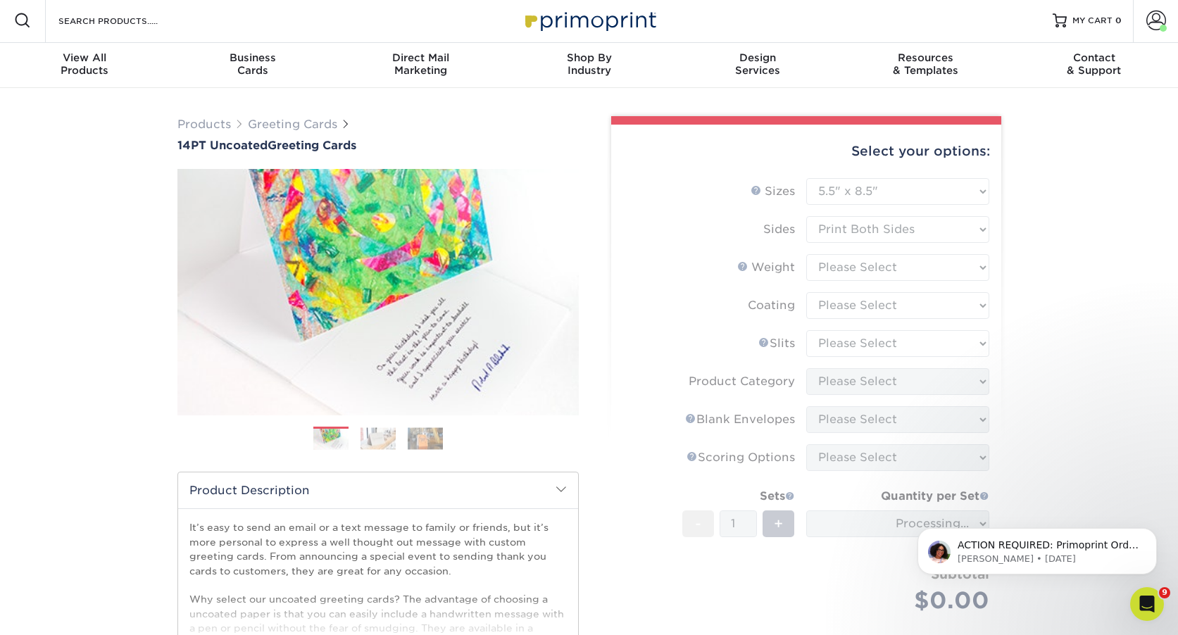
click at [872, 272] on form "Sizes Help Sizes Please Select 4.25" x 11" 5.5" x 8.5" 6" x 9" 6" x 12" 7" x 10…" at bounding box center [807, 412] width 368 height 468
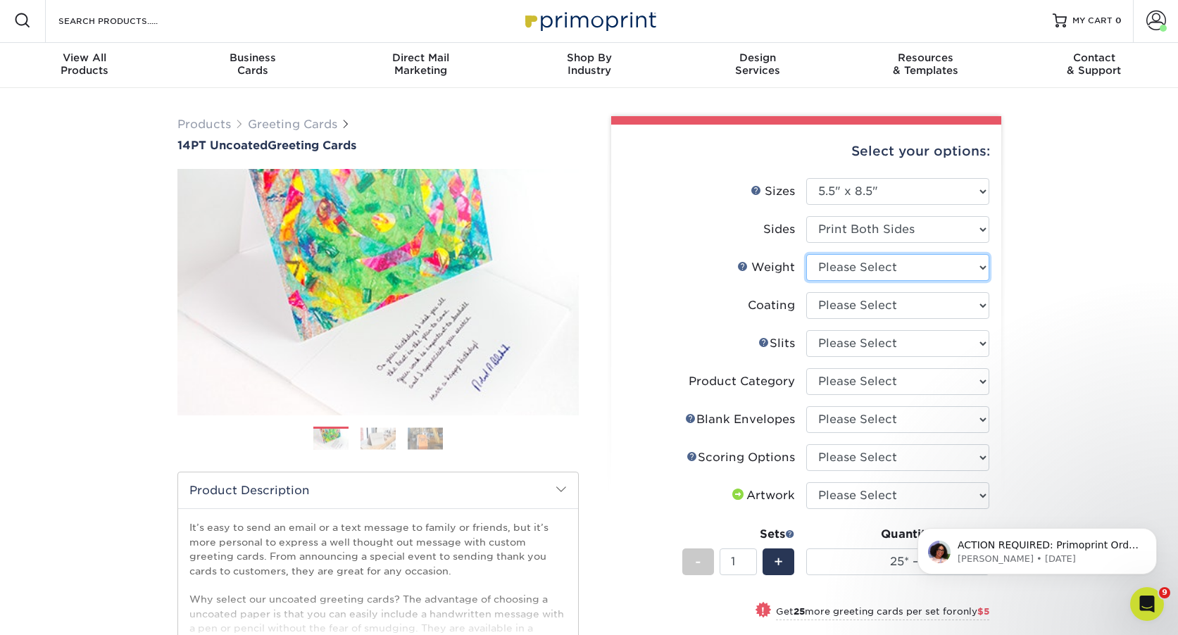
click at [855, 268] on select "Please Select 14PT Uncoated" at bounding box center [897, 267] width 183 height 27
select select "14PT Uncoated"
click at [806, 254] on select "Please Select 14PT Uncoated" at bounding box center [897, 267] width 183 height 27
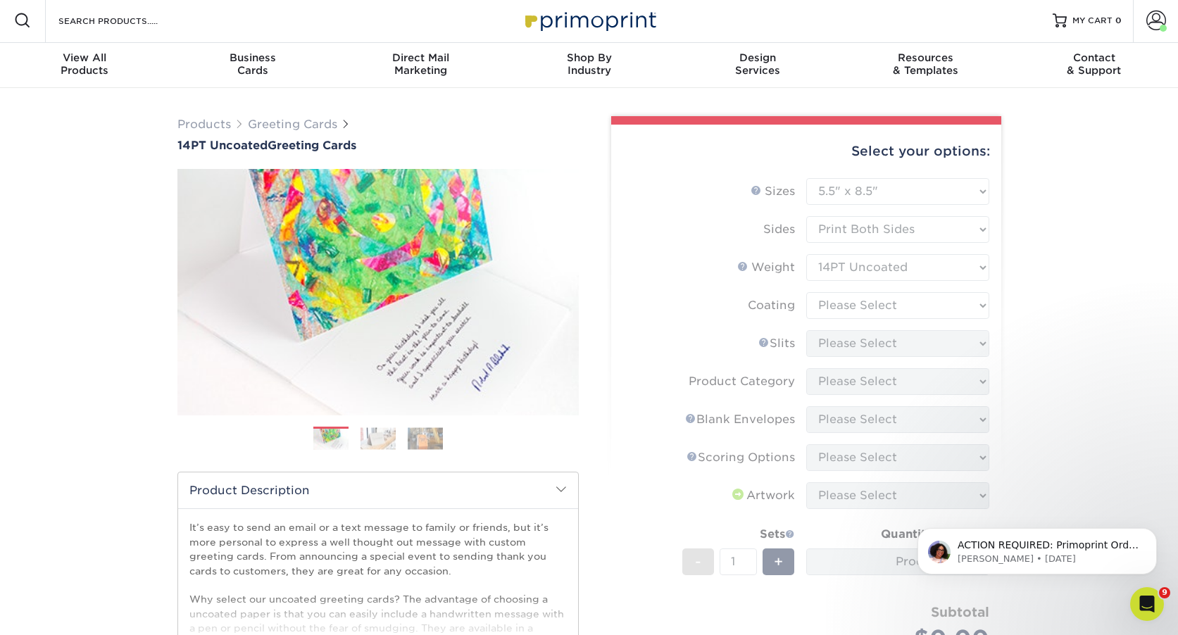
click at [863, 305] on form "Sizes Help Sizes Please Select 4.25" x 11" 5.5" x 8.5" 6" x 9" 6" x 12" 7" x 10…" at bounding box center [807, 438] width 368 height 520
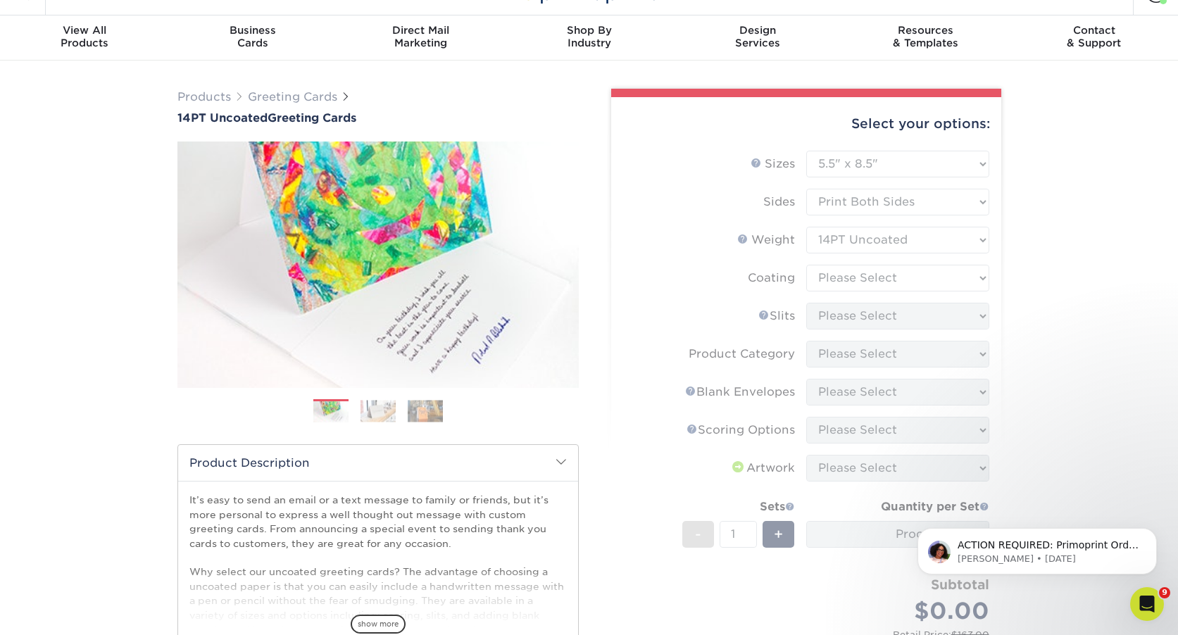
scroll to position [32, 0]
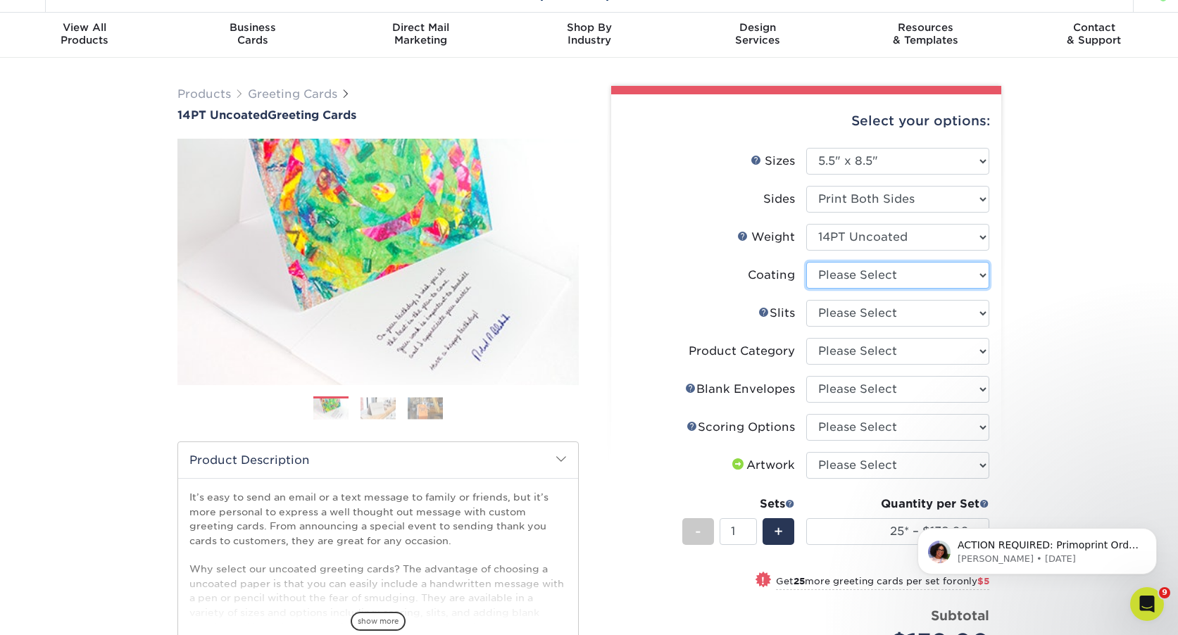
click at [951, 273] on select at bounding box center [897, 275] width 183 height 27
select select "3e7618de-abca-4bda-9f97-8b9129e913d8"
click at [806, 262] on select at bounding box center [897, 275] width 183 height 27
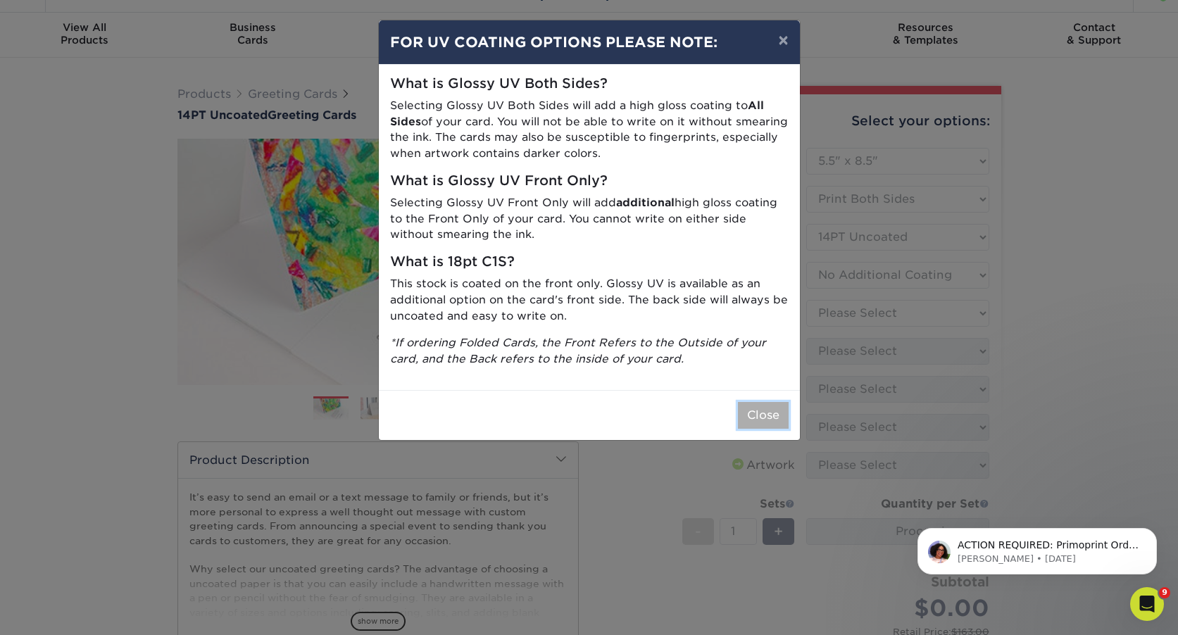
click at [766, 416] on button "Close" at bounding box center [763, 415] width 51 height 27
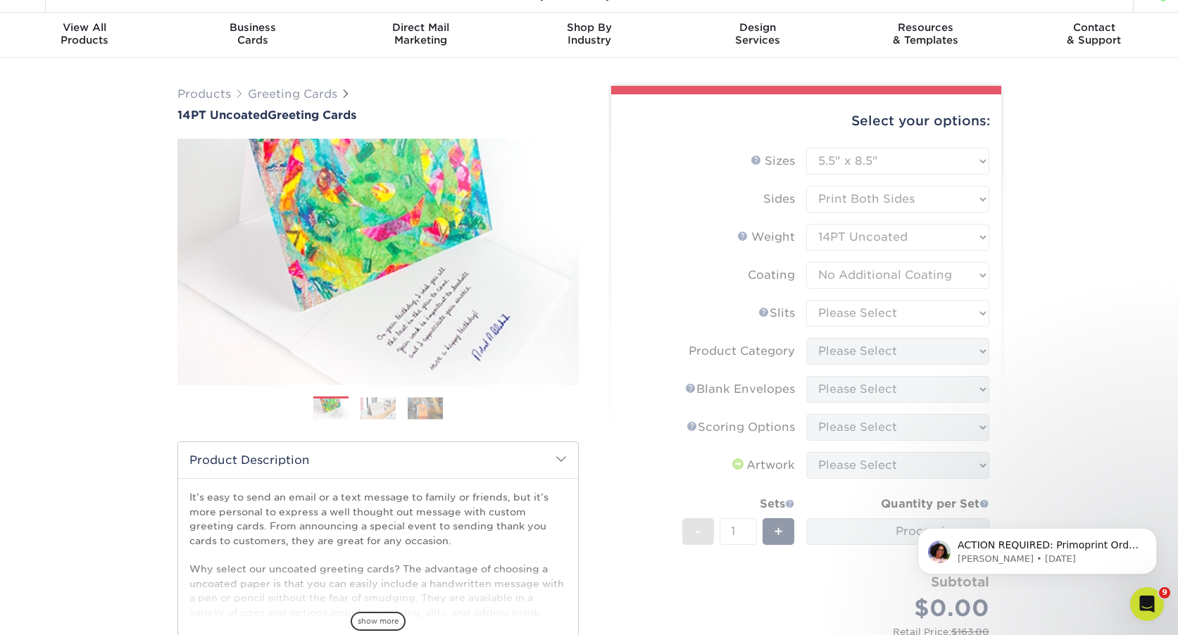
click at [887, 306] on form "Sizes Help Sizes Please Select 4.25" x 11" 5.5" x 8.5" 6" x 9" 6" x 12" 7" x 10…" at bounding box center [807, 408] width 368 height 520
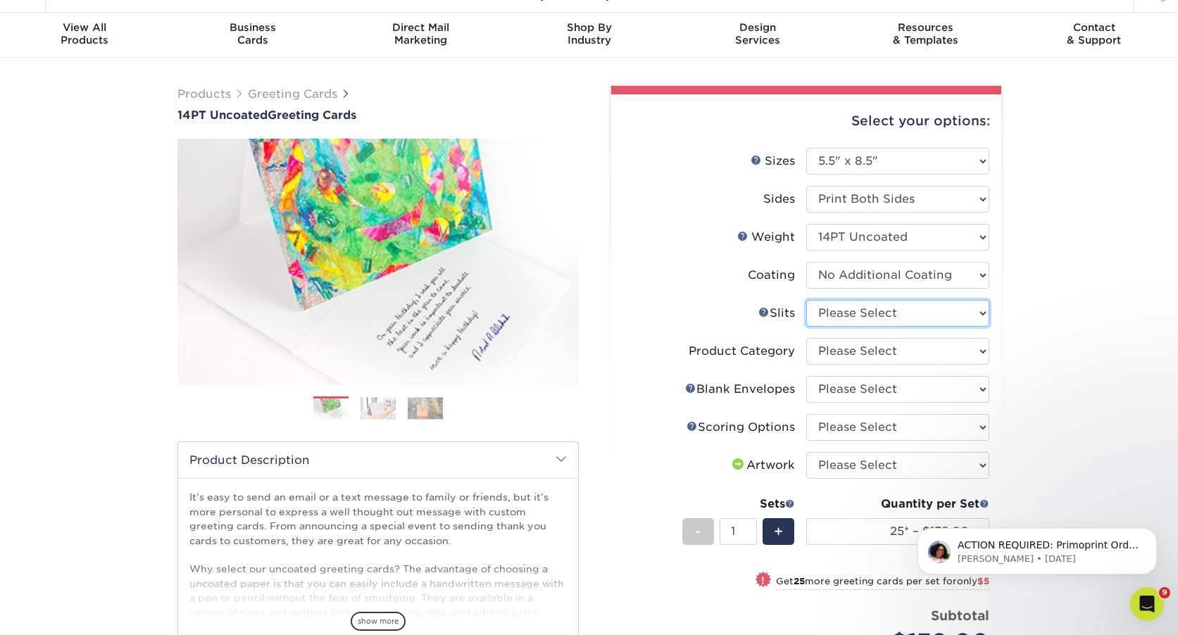
click at [951, 318] on select "Please Select Moon Slits Bottom Panel Moon Slits Right Panel No Gift Card Slits…" at bounding box center [897, 313] width 183 height 27
select select "c4055f3c-a707-4a99-931b-ce83690041fd"
click at [806, 300] on select "Please Select Moon Slits Bottom Panel Moon Slits Right Panel No Gift Card Slits…" at bounding box center [897, 313] width 183 height 27
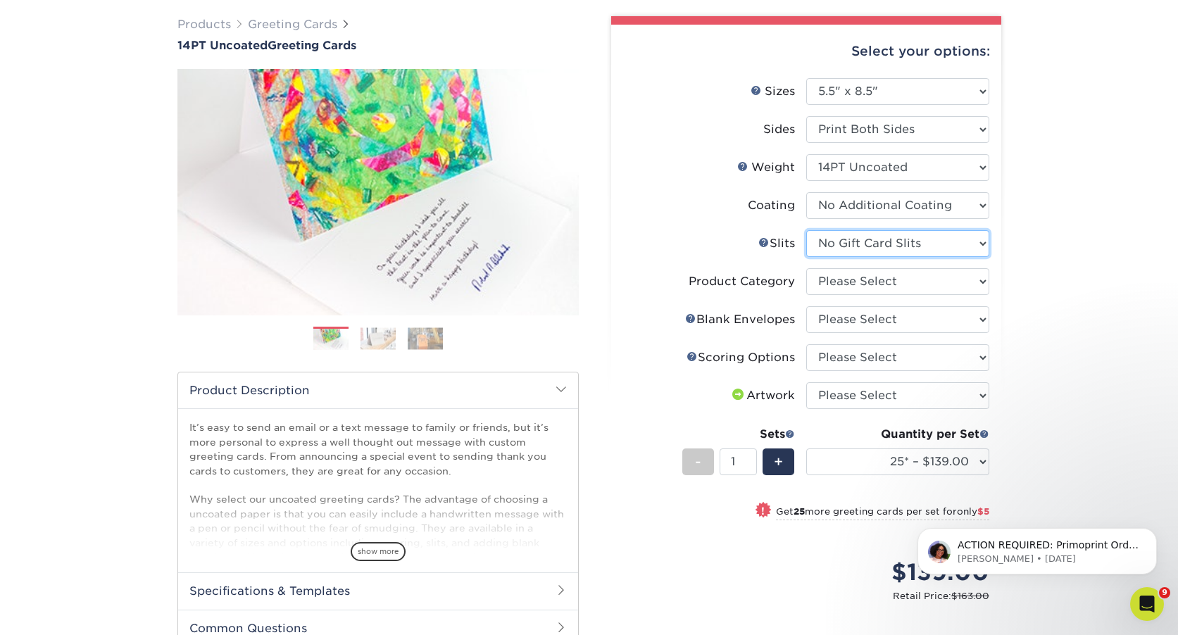
scroll to position [105, 0]
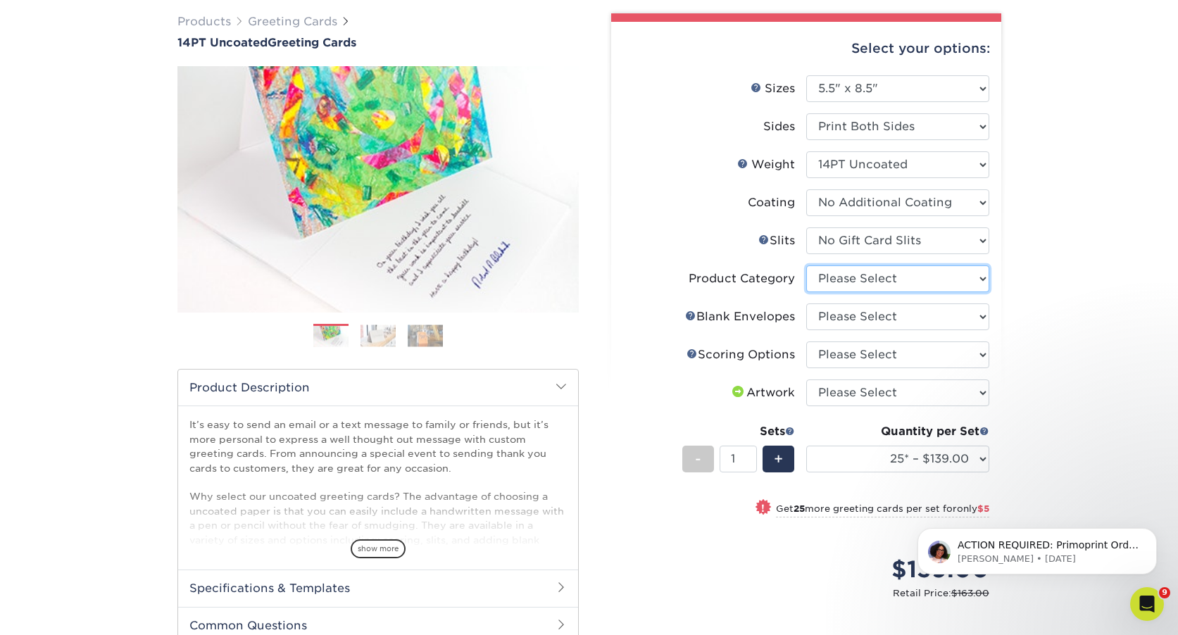
click at [939, 280] on select "Please Select Greeting Cards" at bounding box center [897, 278] width 183 height 27
select select "b7f8198f-f281-4438-a52e-cd7a5c5c0cfc"
click at [806, 265] on select "Please Select Greeting Cards" at bounding box center [897, 278] width 183 height 27
click at [908, 314] on select "Please Select No Blank Envelopes Yes 25 Envelopes A2 Yes 50 Envelopes A2 Yes 75…" at bounding box center [897, 317] width 183 height 27
select select "62a961e2-e2dd-4510-8e8e-75355a5b8467"
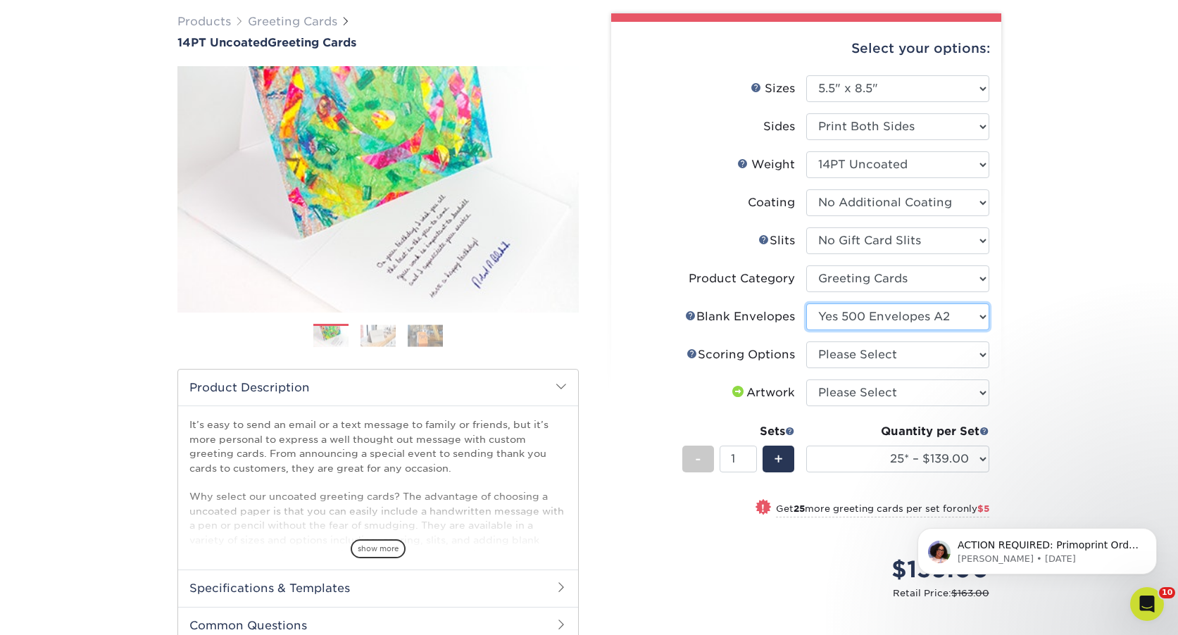
click at [806, 304] on select "Please Select No Blank Envelopes Yes 25 Envelopes A2 Yes 50 Envelopes A2 Yes 75…" at bounding box center [897, 317] width 183 height 27
click at [882, 351] on select "Please Select Score in Half" at bounding box center [897, 355] width 183 height 27
select select "b23166fa-223a-4016-b2d3-d3438452c7d9"
click at [806, 342] on select "Please Select Score in Half" at bounding box center [897, 355] width 183 height 27
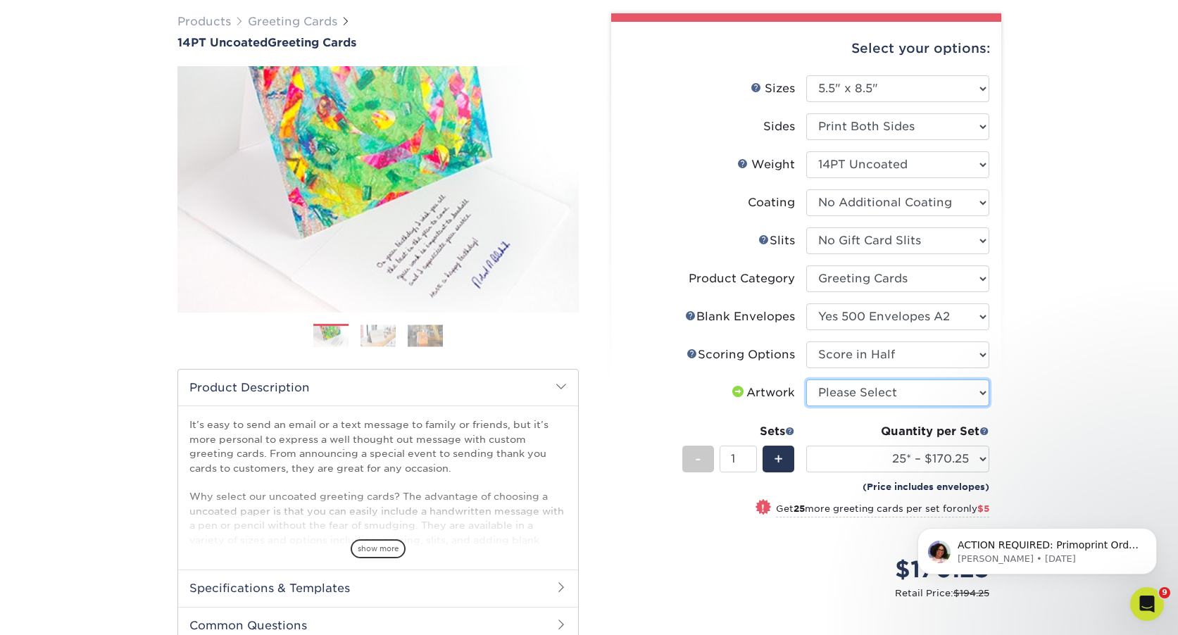
click at [881, 385] on select "Please Select I will upload files I need a design - $75" at bounding box center [897, 393] width 183 height 27
select select "upload"
click at [806, 380] on select "Please Select I will upload files I need a design - $75" at bounding box center [897, 393] width 183 height 27
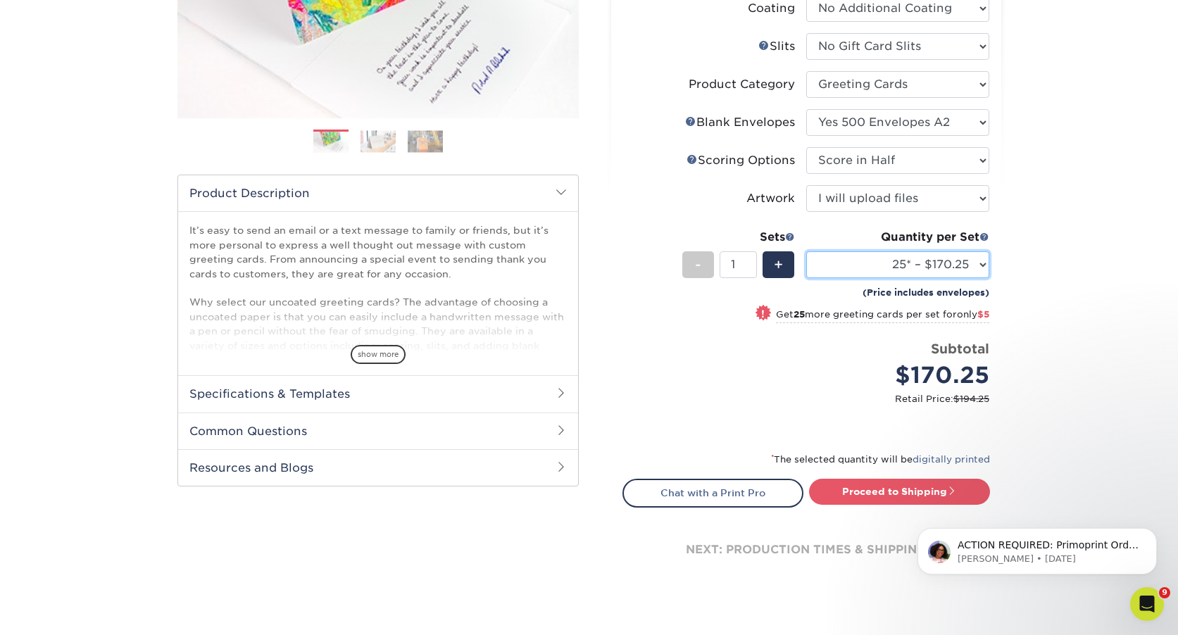
click at [963, 275] on select "25* – $170.25 50* – $175.25 75* – $180.25 100* – $185.25 250* – $218.25 500 – $…" at bounding box center [897, 264] width 183 height 27
select select "500 – $238.25"
click at [806, 251] on select "25* – $170.25 50* – $175.25 75* – $180.25 100* – $185.25 250* – $218.25 500 – $…" at bounding box center [897, 264] width 183 height 27
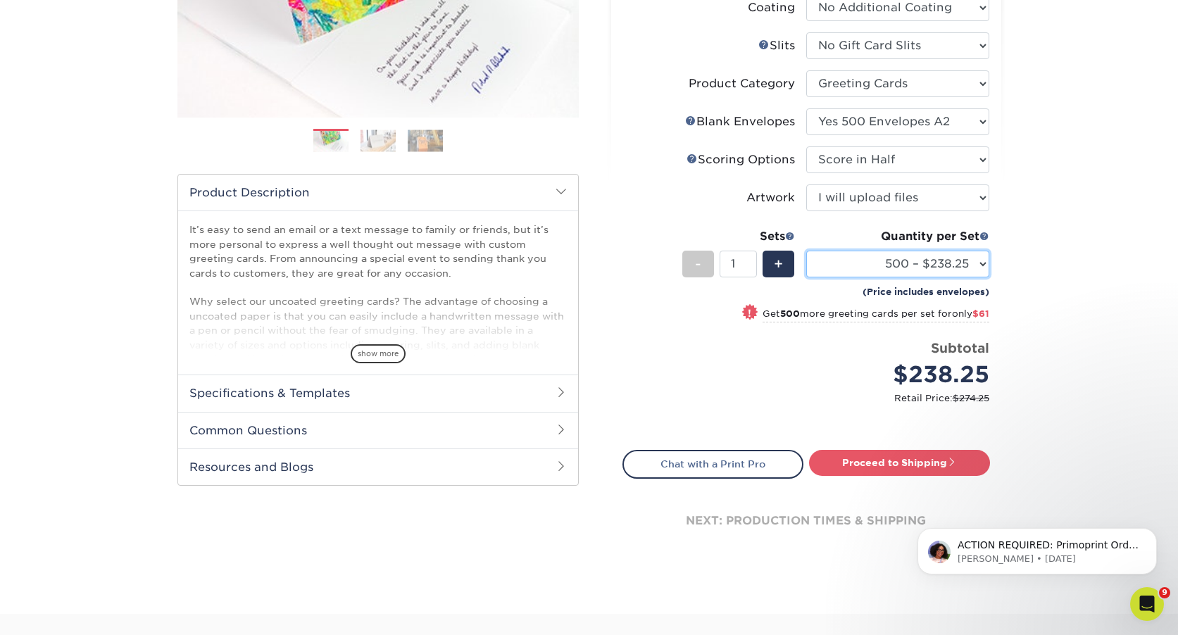
click at [983, 265] on select "25* – $170.25 50* – $175.25 75* – $180.25 100* – $185.25 250* – $218.25 500 – $…" at bounding box center [897, 264] width 183 height 27
click at [806, 251] on select "25* – $170.25 50* – $175.25 75* – $180.25 100* – $185.25 250* – $218.25 500 – $…" at bounding box center [897, 264] width 183 height 27
click at [931, 462] on link "Proceed to Shipping" at bounding box center [899, 462] width 181 height 25
type input "Set 1"
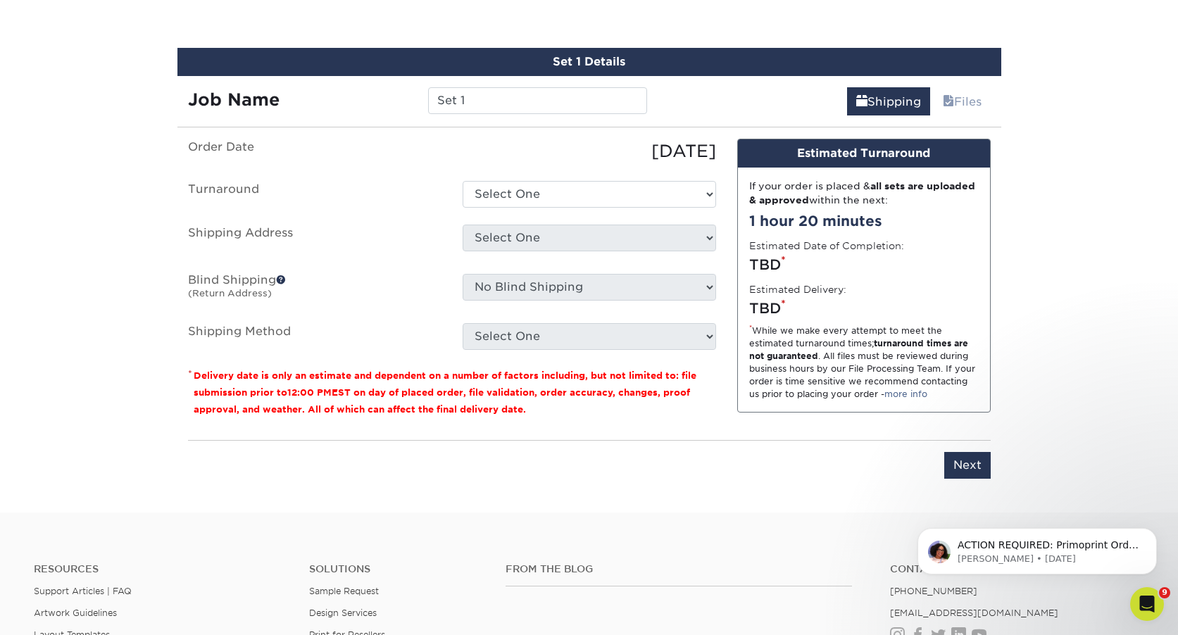
scroll to position [789, 0]
click at [282, 280] on span at bounding box center [281, 279] width 10 height 10
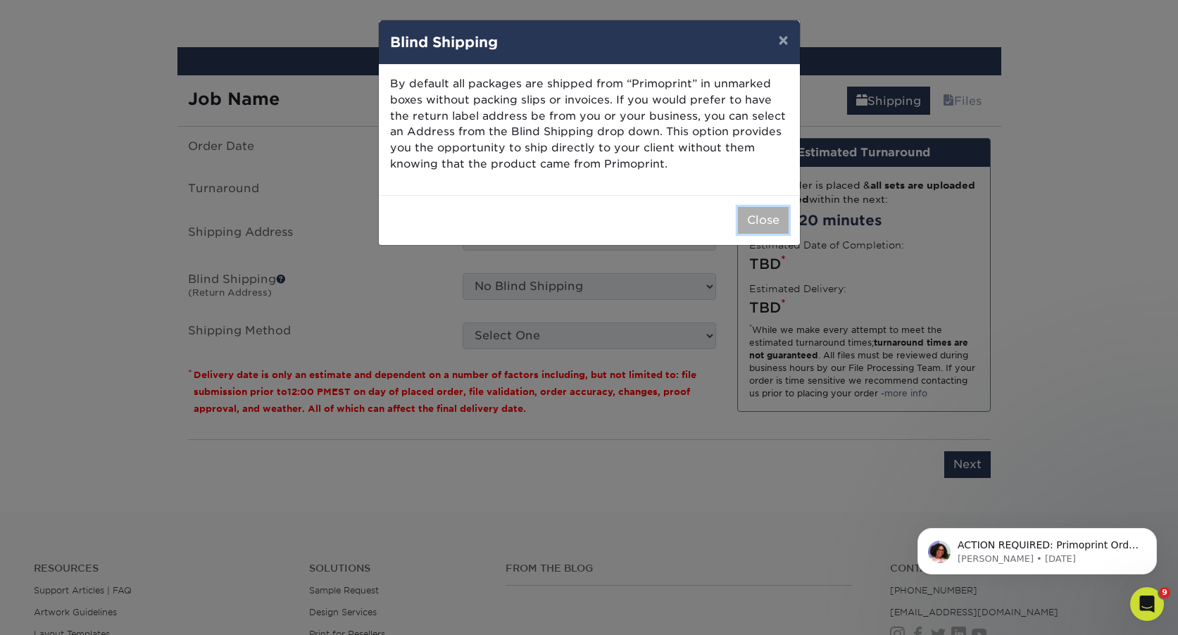
click at [768, 220] on button "Close" at bounding box center [763, 220] width 51 height 27
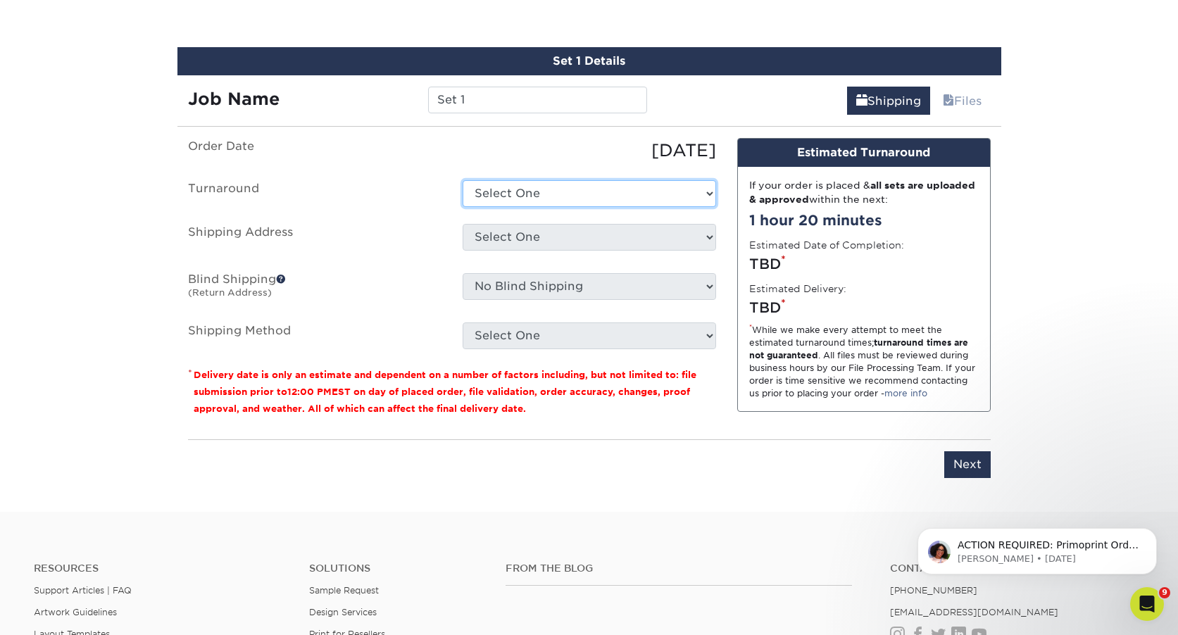
click at [556, 194] on select "Select One 2-4 Business Days 2 Day Next Business Day" at bounding box center [590, 193] width 254 height 27
select select "b2cc6ba6-aae5-4fd4-8483-9cab2bbed5d3"
click at [463, 180] on select "Select One 2-4 Business Days 2 Day Next Business Day" at bounding box center [590, 193] width 254 height 27
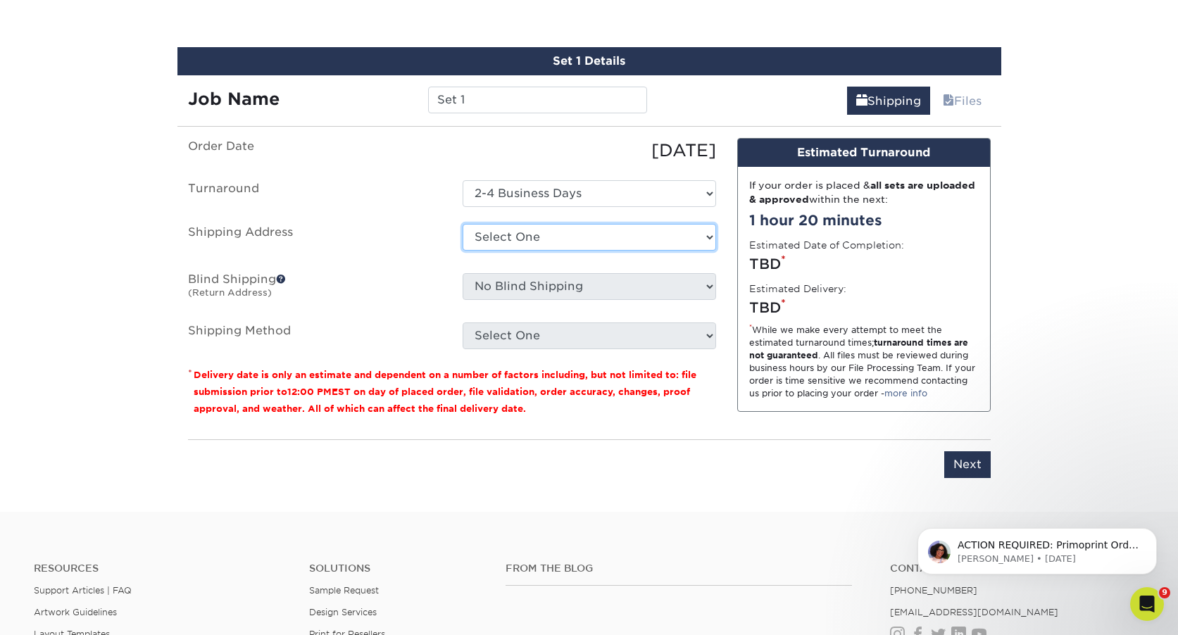
click at [563, 235] on select "Select One AE ARRA Cuyahoga Collective FIVE36, LLC [PERSON_NAME] [PERSON_NAME] …" at bounding box center [590, 237] width 254 height 27
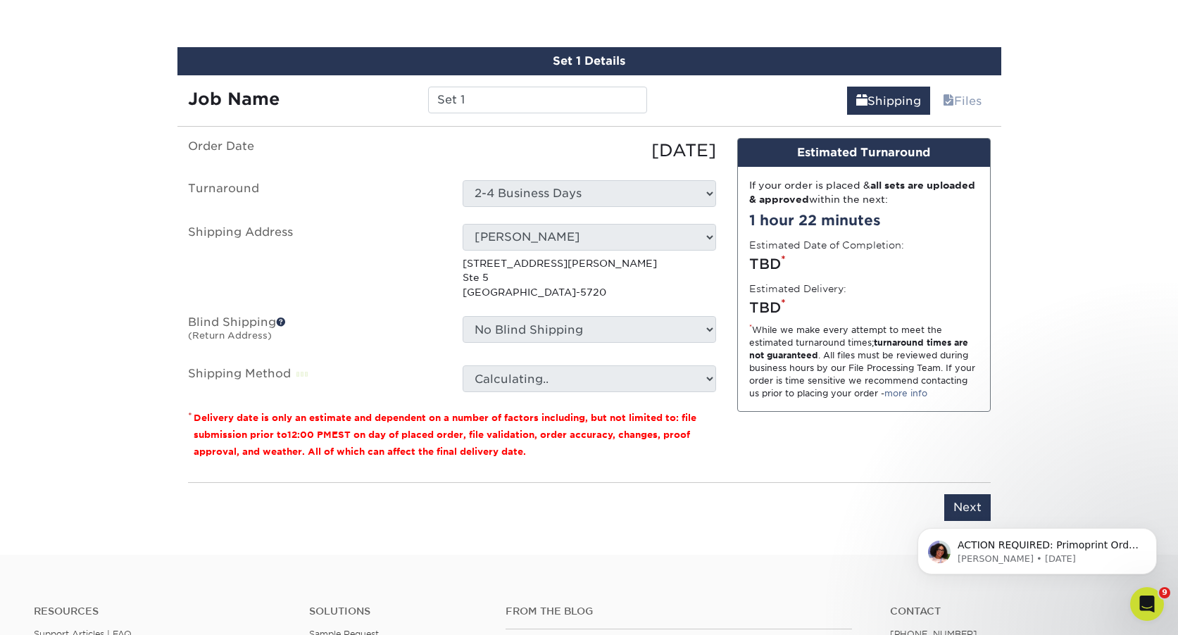
scroll to position [790, 0]
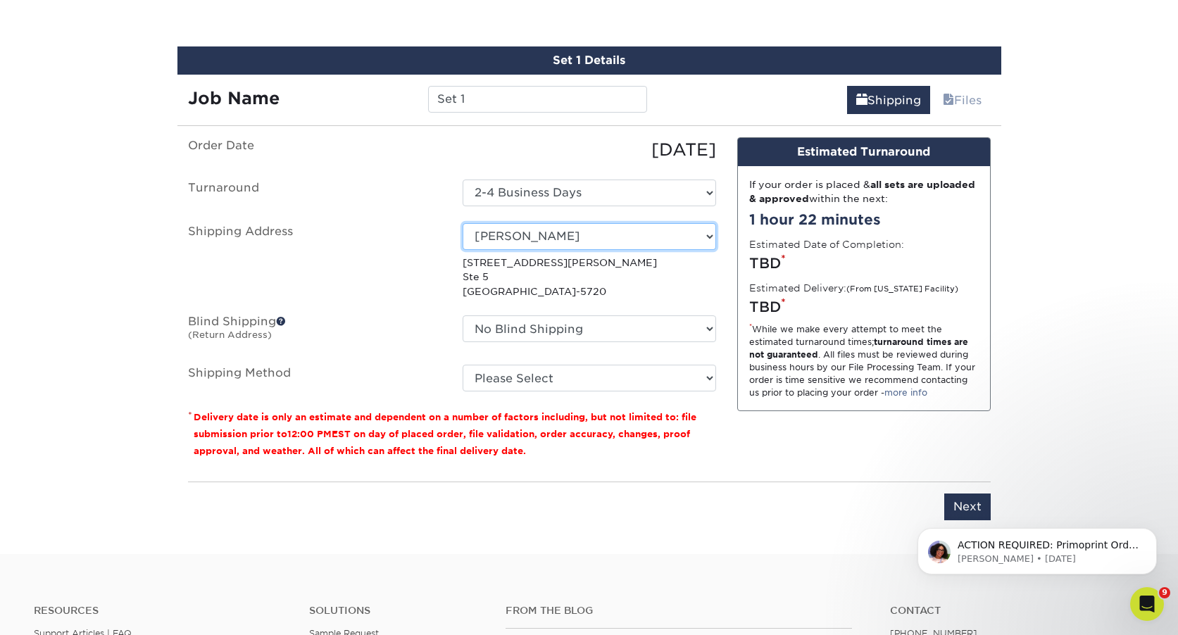
click at [618, 237] on select "Select One AE ARRA Cuyahoga Collective FIVE36, LLC [PERSON_NAME] [PERSON_NAME] …" at bounding box center [590, 236] width 254 height 27
select select "243478"
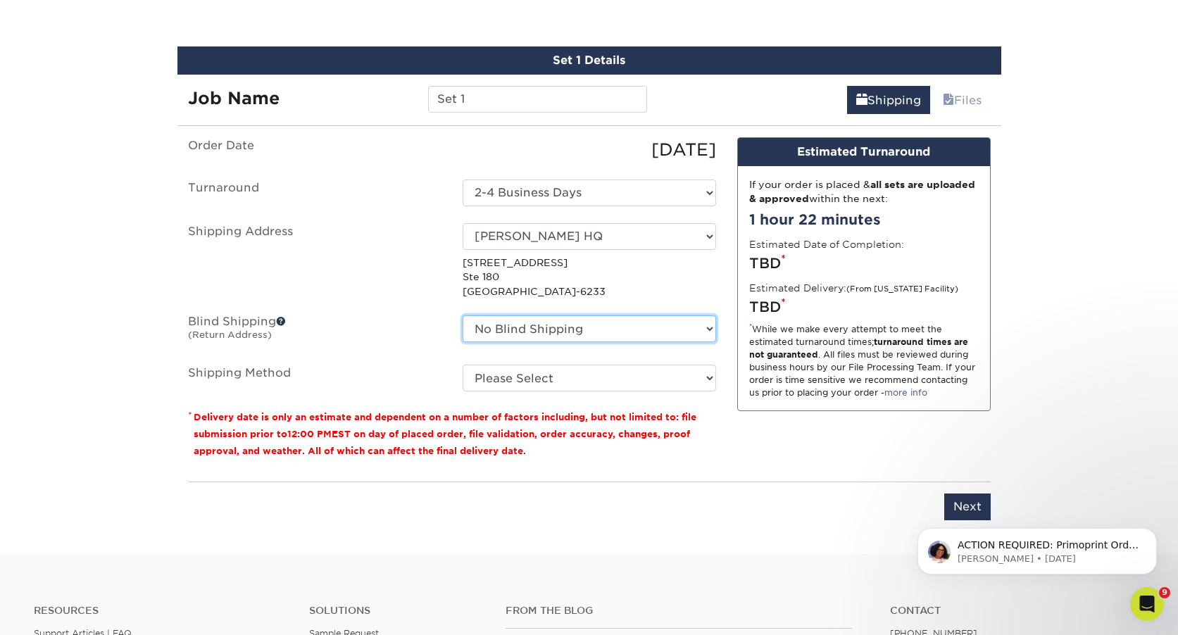
click at [704, 327] on select "No Blind Shipping AE ARRA Cuyahoga Collective FIVE36, LLC [PERSON_NAME] [PERSON…" at bounding box center [590, 328] width 254 height 27
select select "243478"
click at [463, 315] on select "No Blind Shipping AE ARRA Cuyahoga Collective FIVE36, LLC [PERSON_NAME] [PERSON…" at bounding box center [590, 328] width 254 height 27
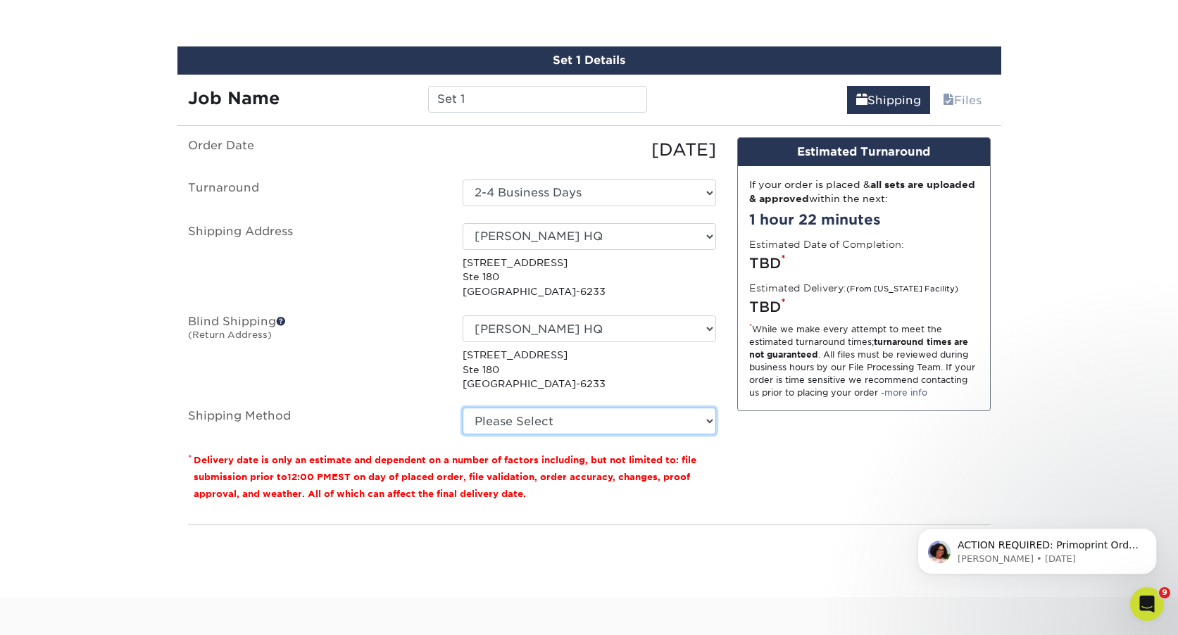
click at [616, 423] on select "Please Select Ground Shipping (+$17.28) 3 Day Shipping Service (+$21.44) 2 Day …" at bounding box center [590, 421] width 254 height 27
select select "03"
click at [463, 408] on select "Please Select Ground Shipping (+$17.28) 3 Day Shipping Service (+$21.44) 2 Day …" at bounding box center [590, 421] width 254 height 27
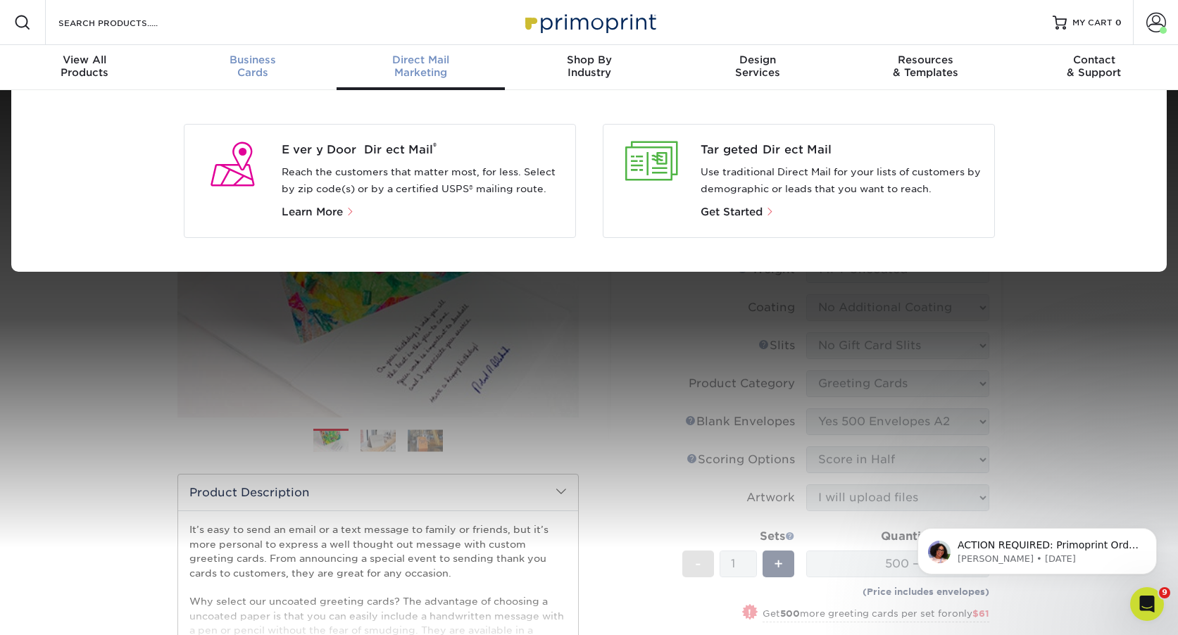
click at [245, 59] on span "Business" at bounding box center [252, 60] width 168 height 13
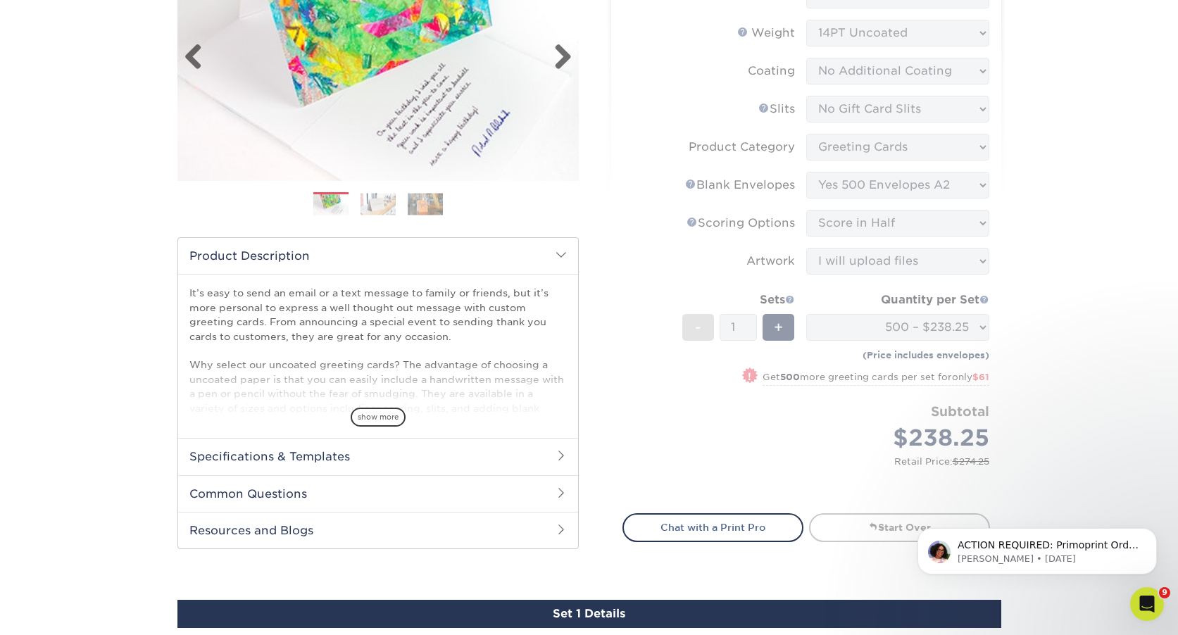
scroll to position [235, 0]
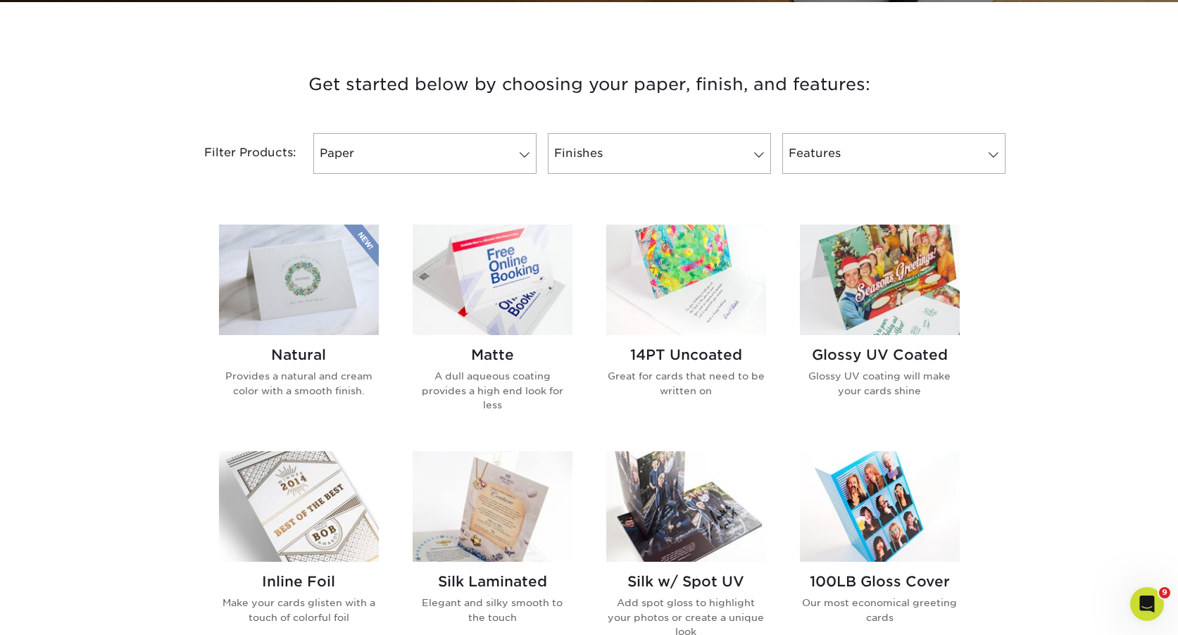
scroll to position [558, 0]
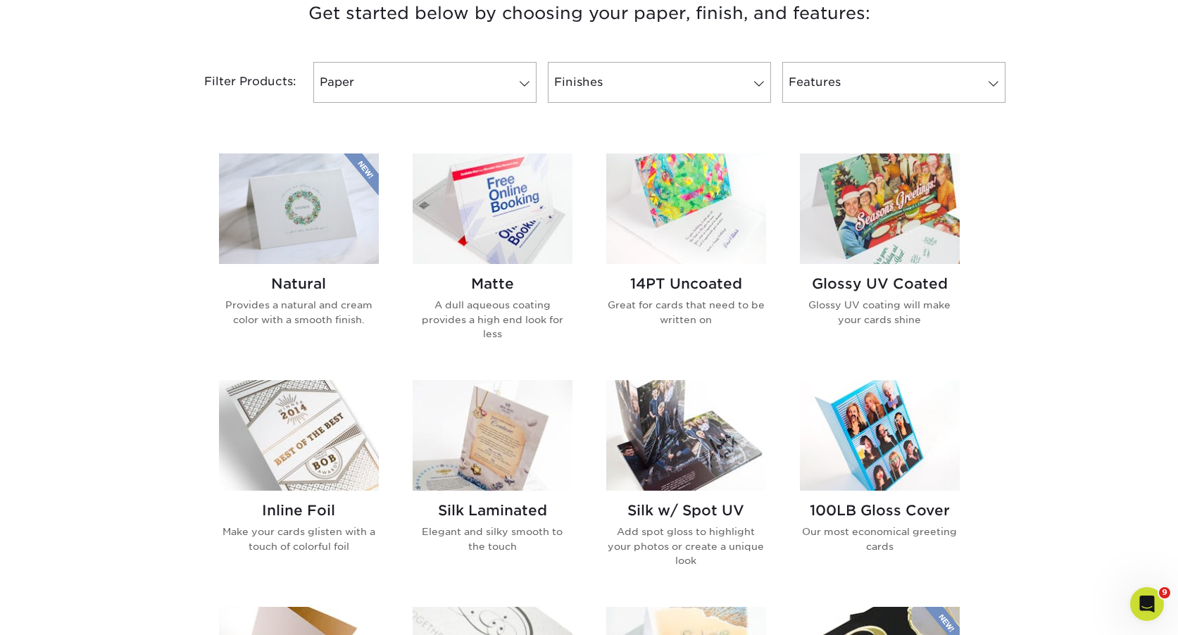
click at [668, 206] on img at bounding box center [686, 209] width 160 height 111
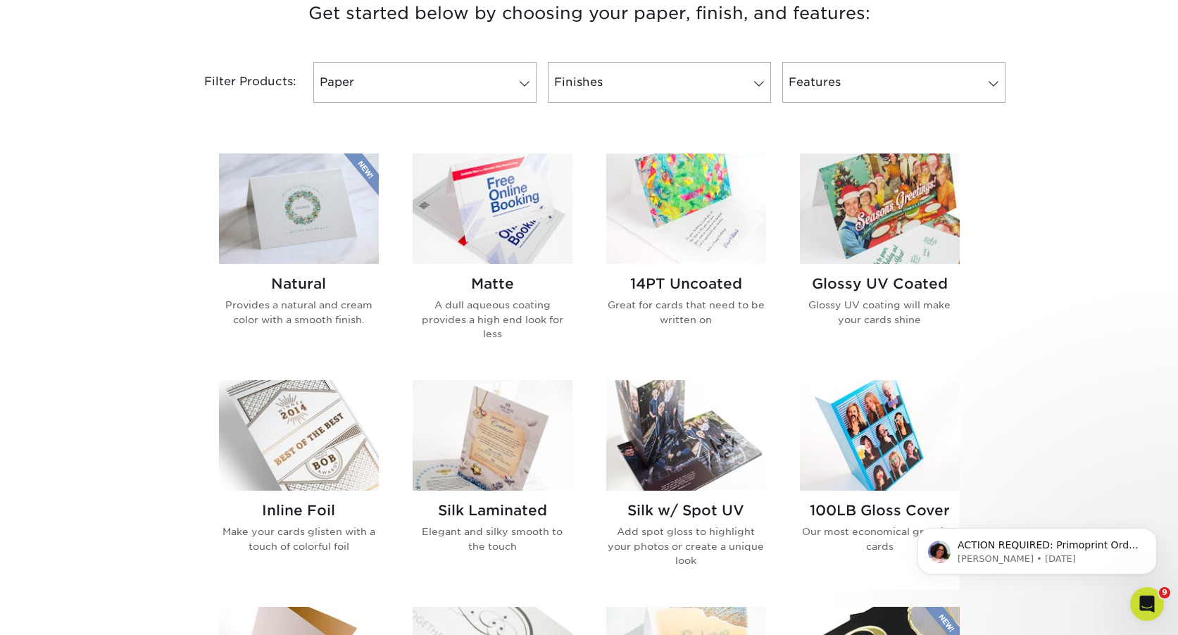
scroll to position [0, 0]
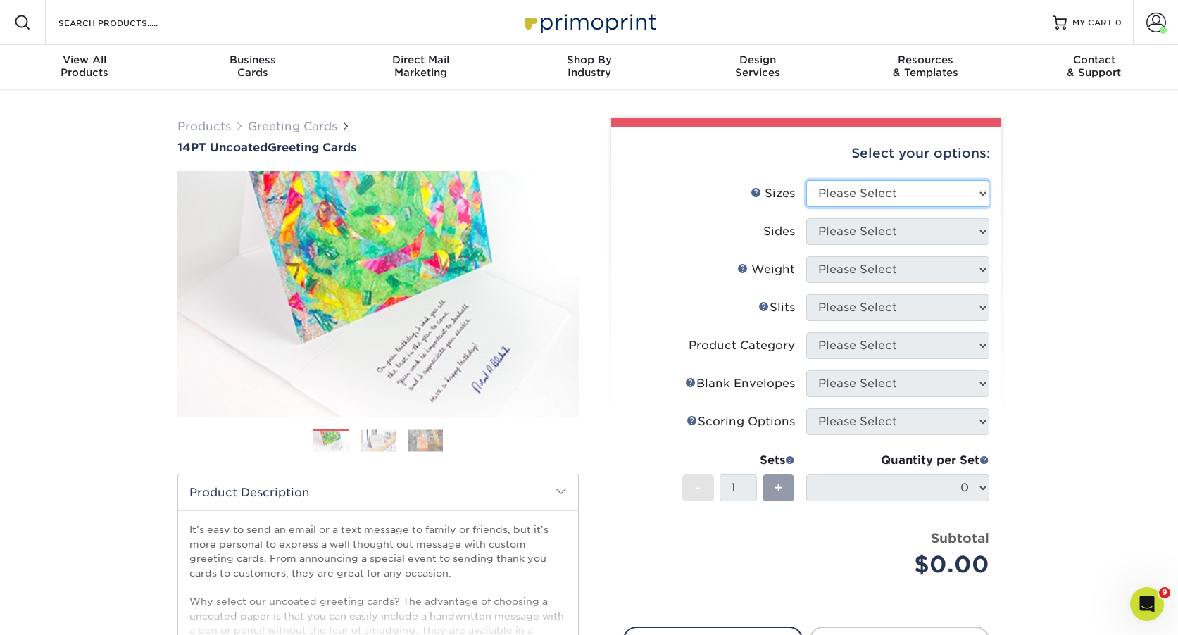
click at [876, 194] on select "Please Select 4.25" x 11" 5.5" x 8.5" 6" x 9" 6" x 12" 7" x 10" 8.5" x 11"" at bounding box center [897, 193] width 183 height 27
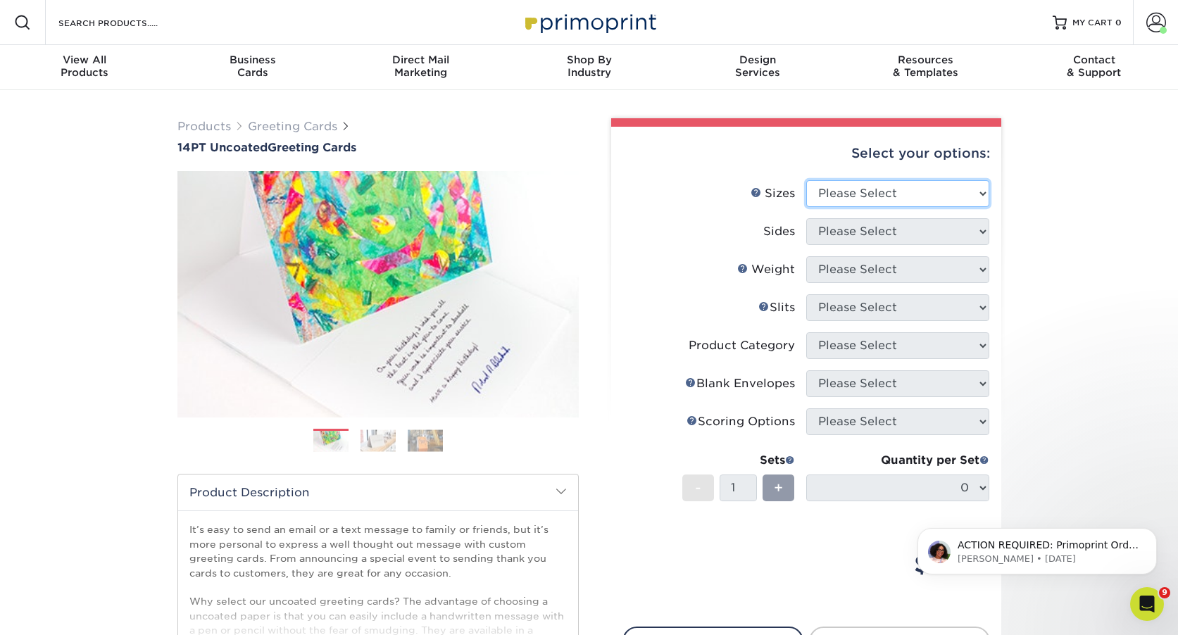
select select "4.25x11.00"
click at [806, 180] on select "Please Select 4.25" x 11" 5.5" x 8.5" 6" x 9" 6" x 12" 7" x 10" 8.5" x 11"" at bounding box center [897, 193] width 183 height 27
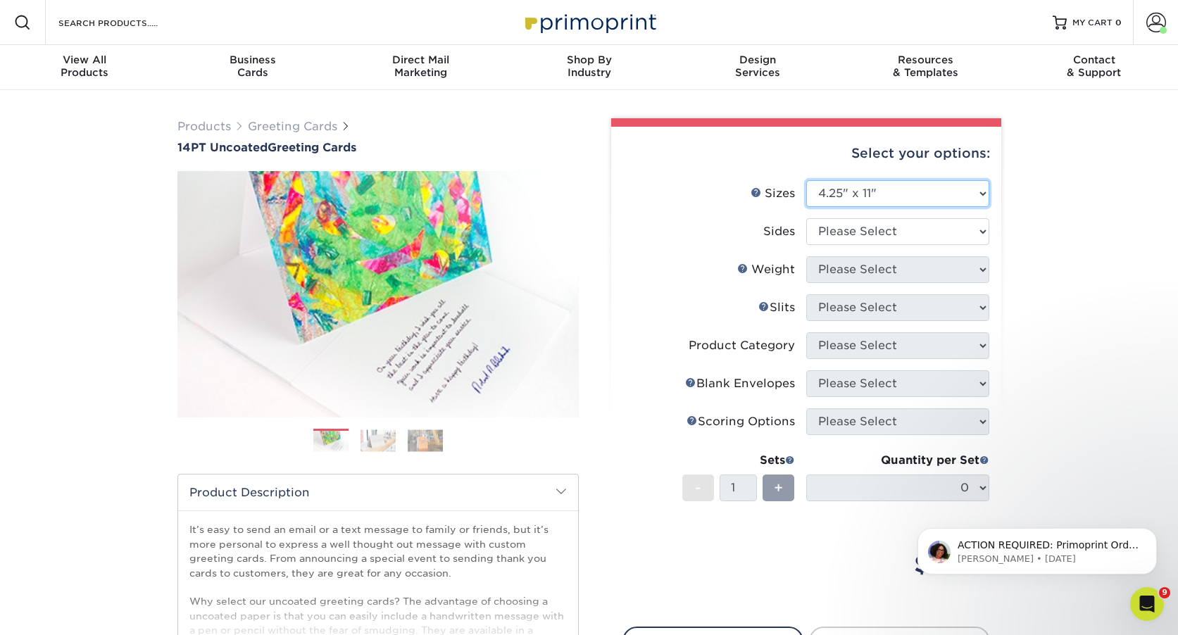
click at [892, 197] on select "Please Select 4.25" x 11" 5.5" x 8.5" 6" x 9" 6" x 12" 7" x 10" 8.5" x 11"" at bounding box center [897, 193] width 183 height 27
click at [378, 442] on img at bounding box center [378, 441] width 35 height 22
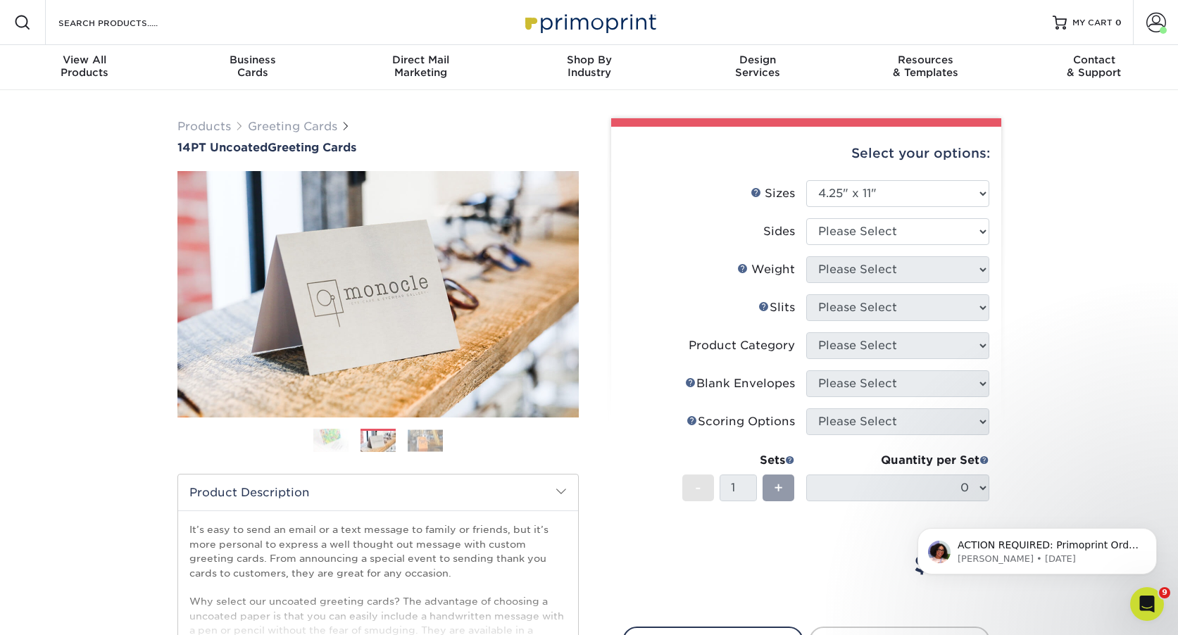
click at [425, 438] on img at bounding box center [425, 441] width 35 height 22
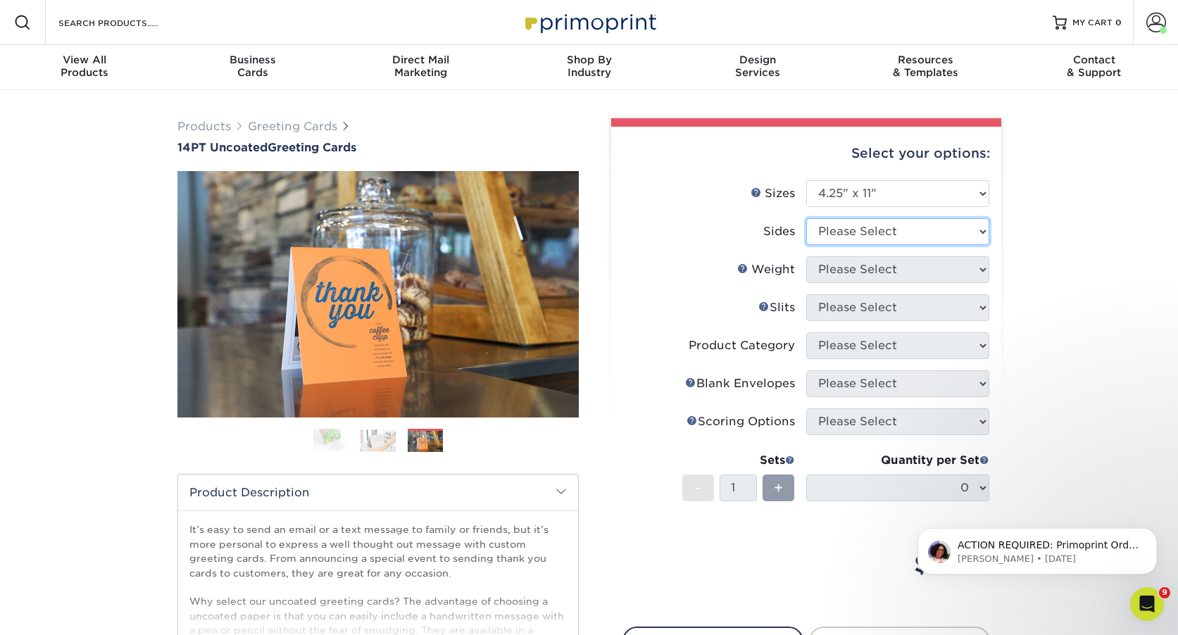
click at [949, 222] on select "Please Select Print Both Sides Print Front Only" at bounding box center [897, 231] width 183 height 27
select select "13abbda7-1d64-4f25-8bb2-c179b224825d"
click at [806, 218] on select "Please Select Print Both Sides Print Front Only" at bounding box center [897, 231] width 183 height 27
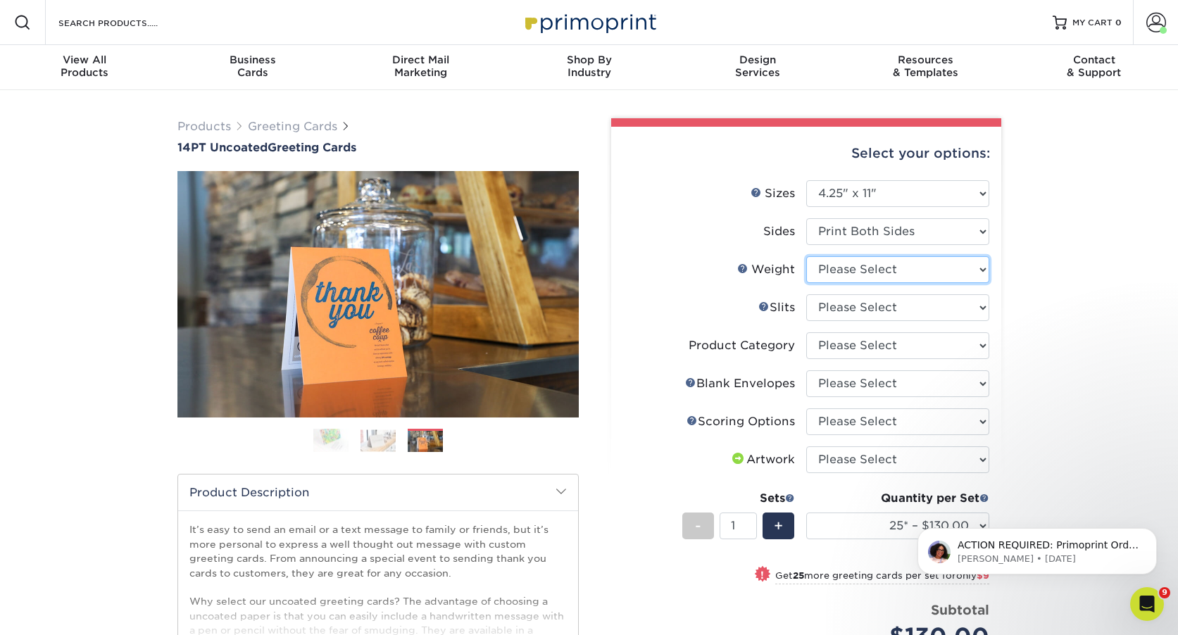
click at [863, 267] on select "Please Select 14PT Uncoated" at bounding box center [897, 269] width 183 height 27
select select "14PT Uncoated"
click at [806, 256] on select "Please Select 14PT Uncoated" at bounding box center [897, 269] width 183 height 27
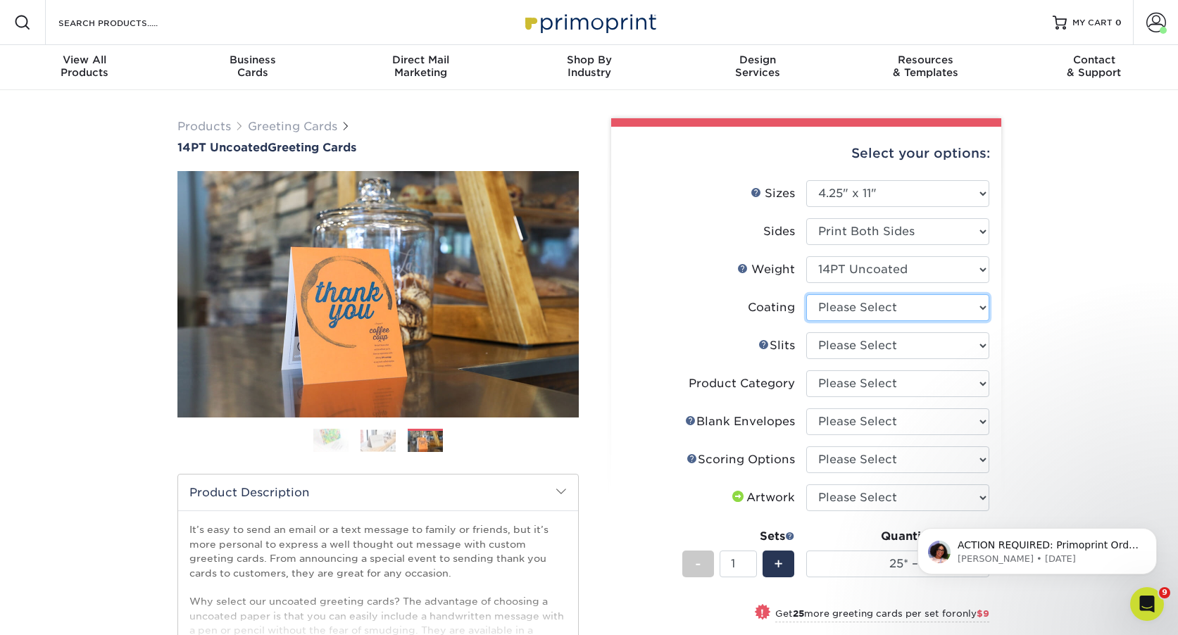
click at [861, 310] on select at bounding box center [897, 307] width 183 height 27
select select "3e7618de-abca-4bda-9f97-8b9129e913d8"
click at [806, 294] on select at bounding box center [897, 307] width 183 height 27
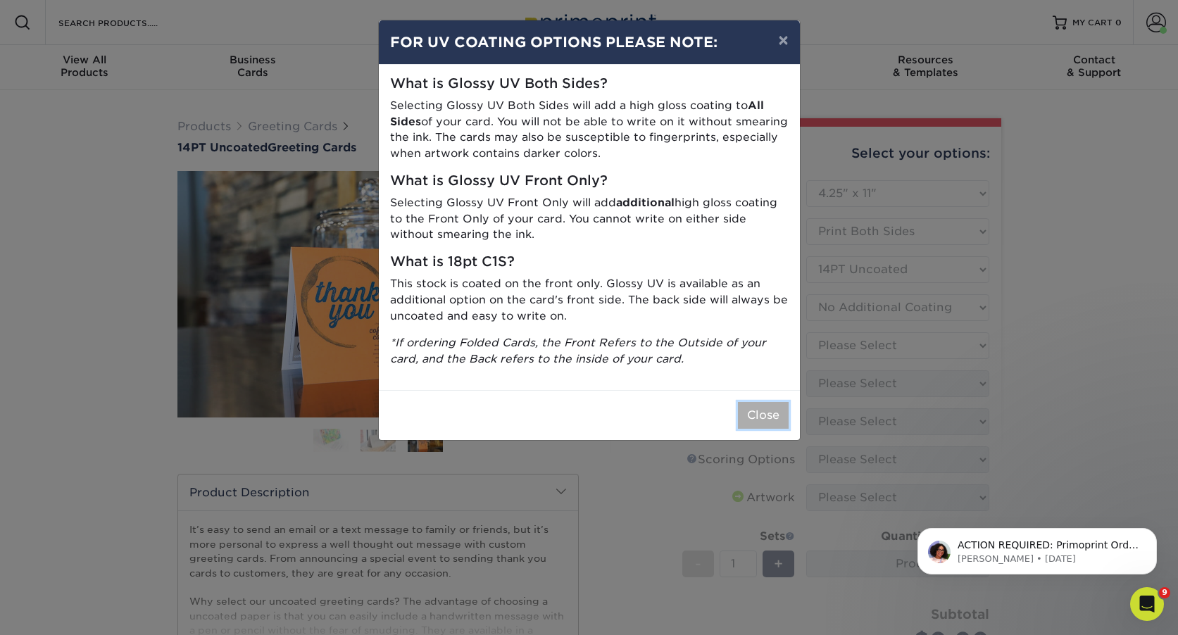
click at [765, 409] on button "Close" at bounding box center [763, 415] width 51 height 27
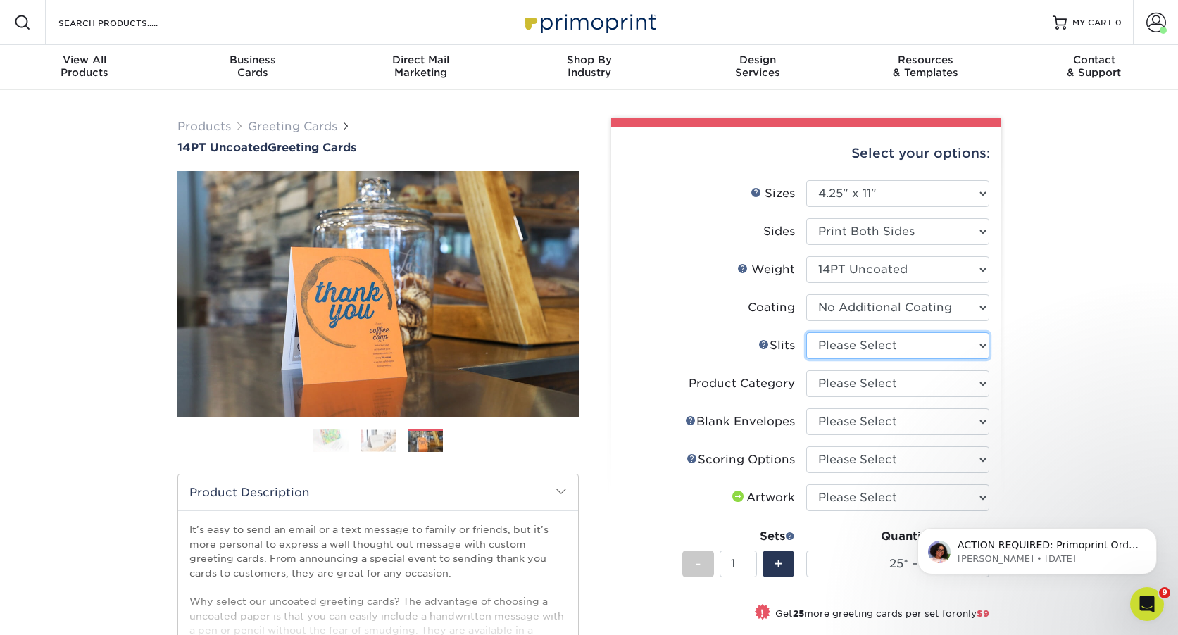
click at [950, 344] on select "Please Select Moon Slits Bottom Panel Moon Slits Right Panel No Gift Card Slits…" at bounding box center [897, 345] width 183 height 27
select select "c4055f3c-a707-4a99-931b-ce83690041fd"
click at [806, 332] on select "Please Select Moon Slits Bottom Panel Moon Slits Right Panel No Gift Card Slits…" at bounding box center [897, 345] width 183 height 27
click at [931, 377] on select "Please Select Greeting Cards" at bounding box center [897, 383] width 183 height 27
select select "b7f8198f-f281-4438-a52e-cd7a5c5c0cfc"
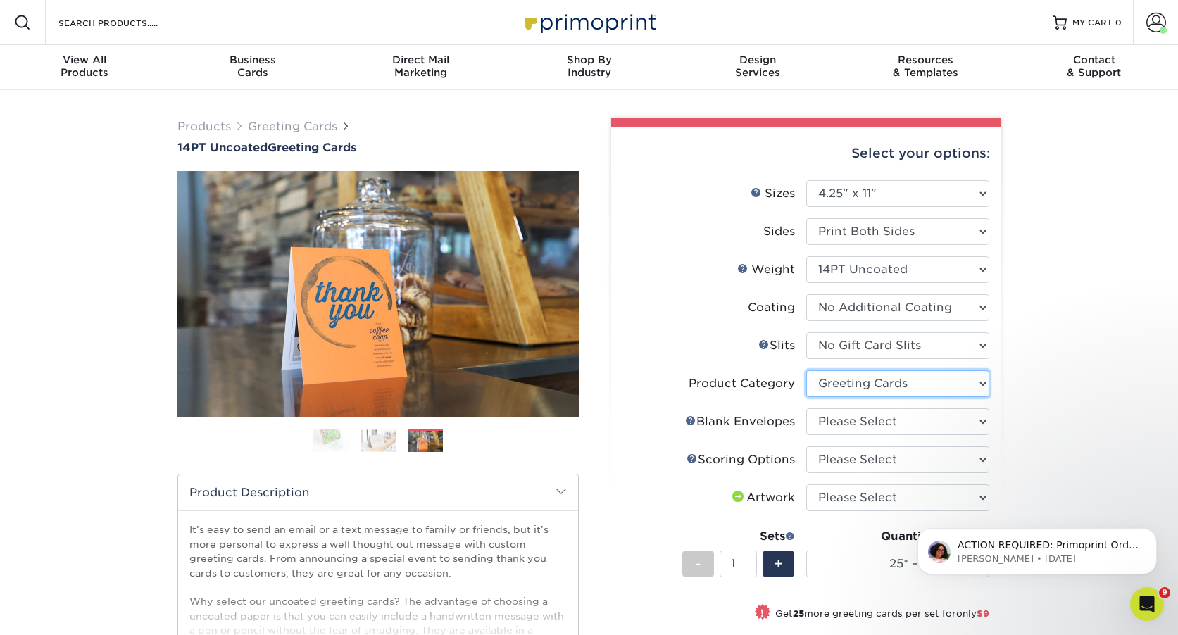
click at [806, 370] on select "Please Select Greeting Cards" at bounding box center [897, 383] width 183 height 27
click at [913, 420] on select "Please Select No Blank Envelopes Yes 25 Envelopes A2 Yes 50 Envelopes A2 Yes 75…" at bounding box center [897, 421] width 183 height 27
select select "62a961e2-e2dd-4510-8e8e-75355a5b8467"
click at [806, 408] on select "Please Select No Blank Envelopes Yes 25 Envelopes A2 Yes 50 Envelopes A2 Yes 75…" at bounding box center [897, 421] width 183 height 27
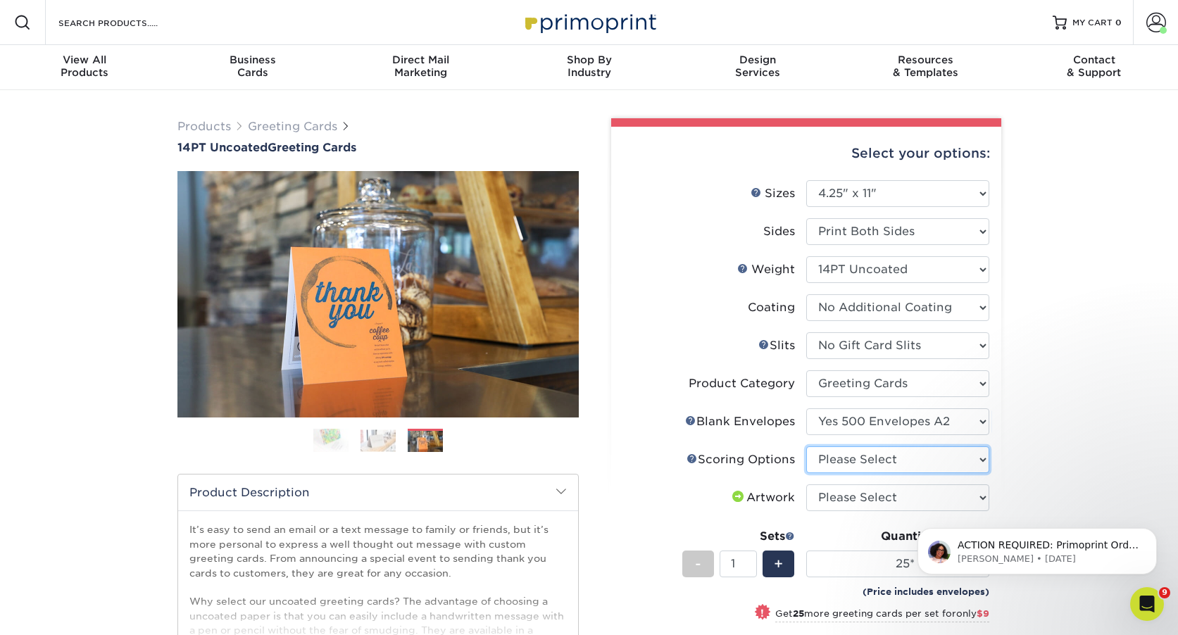
click at [882, 463] on select "Please Select Score in Half" at bounding box center [897, 459] width 183 height 27
select select "b23166fa-223a-4016-b2d3-d3438452c7d9"
click at [806, 446] on select "Please Select Score in Half" at bounding box center [897, 459] width 183 height 27
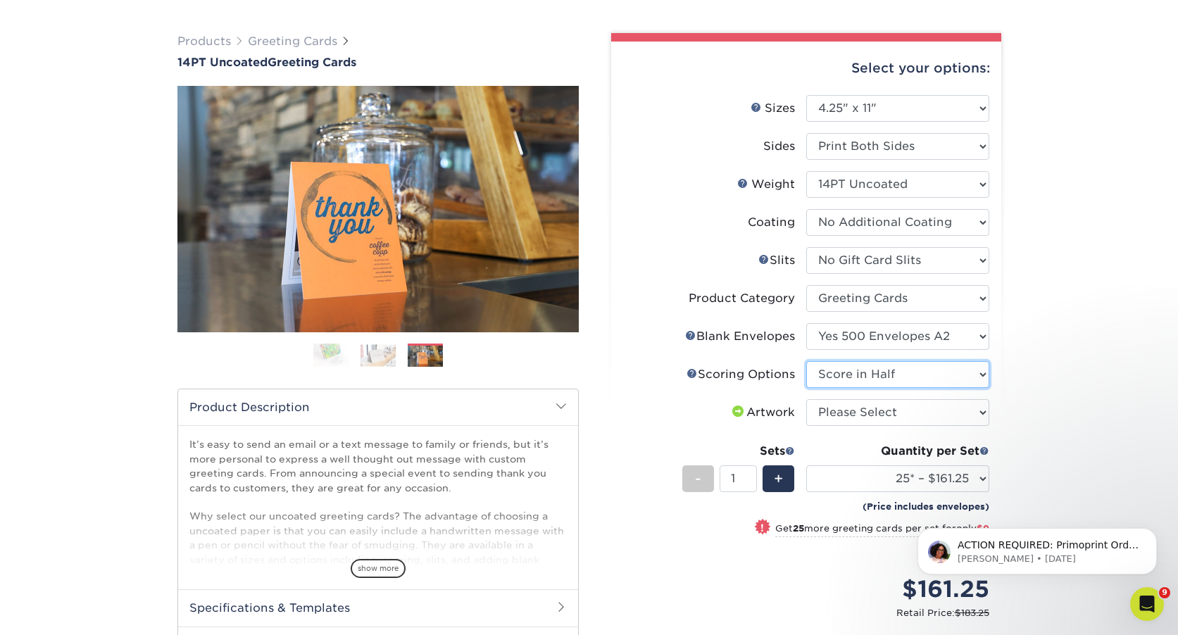
scroll to position [95, 0]
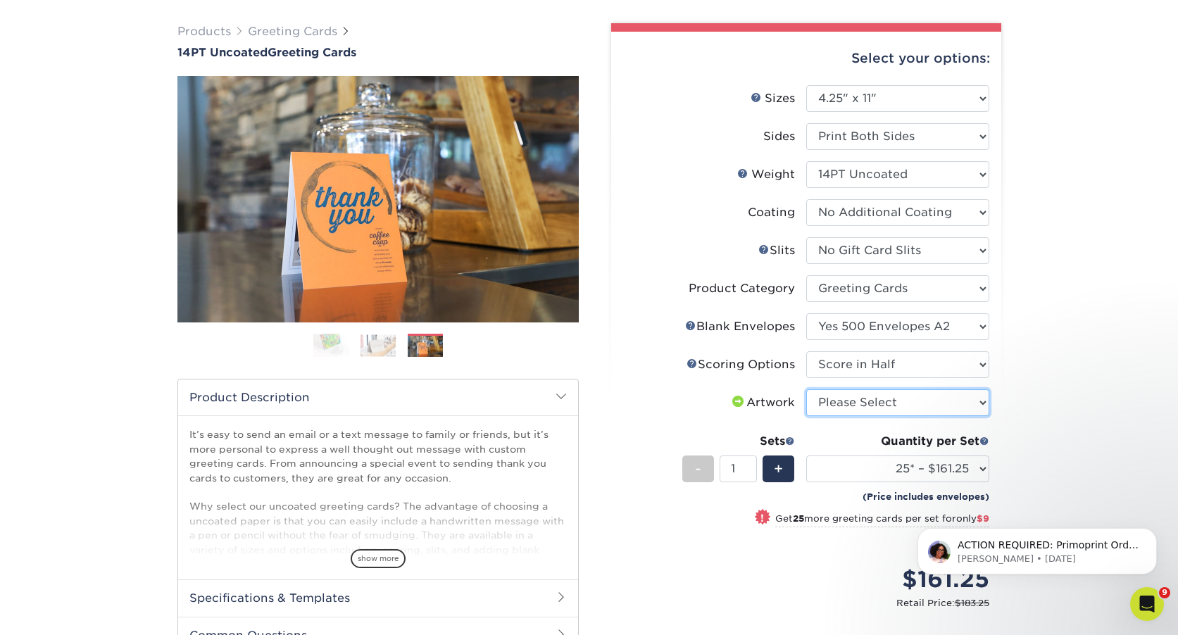
click at [882, 397] on select "Please Select I will upload files I need a design - $75" at bounding box center [897, 402] width 183 height 27
select select "upload"
click at [806, 389] on select "Please Select I will upload files I need a design - $75" at bounding box center [897, 402] width 183 height 27
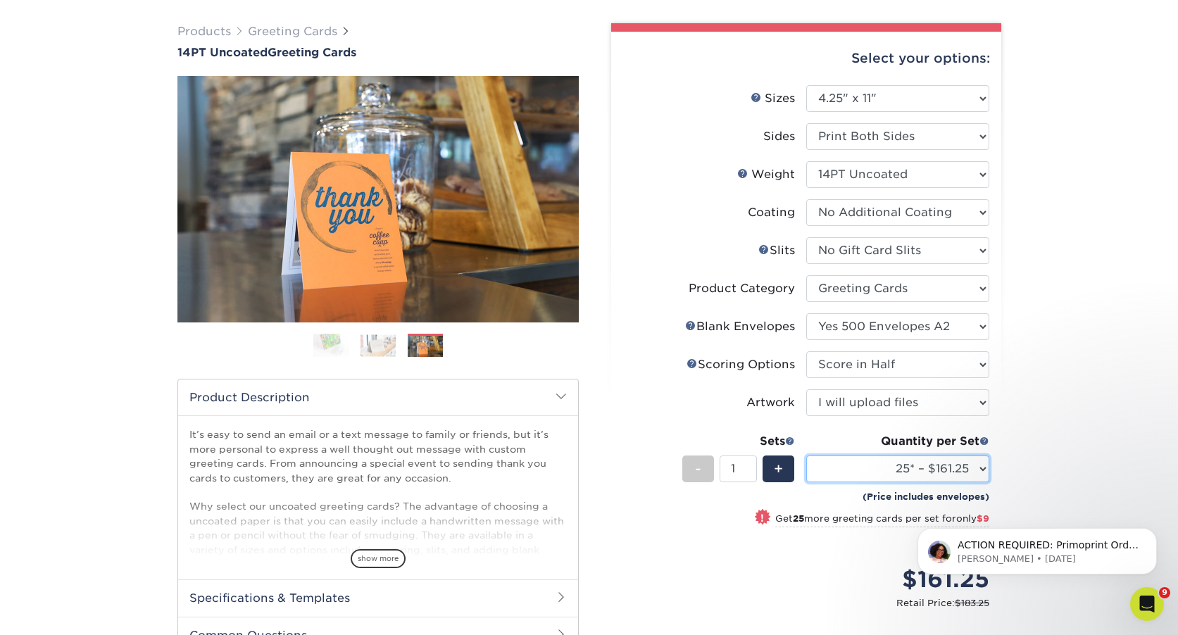
click at [911, 475] on select "25* – $161.25 50* – $170.25 75* – $178.25 100* – $185.25 250* – $219.25 500 – $…" at bounding box center [897, 469] width 183 height 27
select select "500 – $238.25"
click at [806, 456] on select "25* – $161.25 50* – $170.25 75* – $178.25 100* – $185.25 250* – $219.25 500 – $…" at bounding box center [897, 469] width 183 height 27
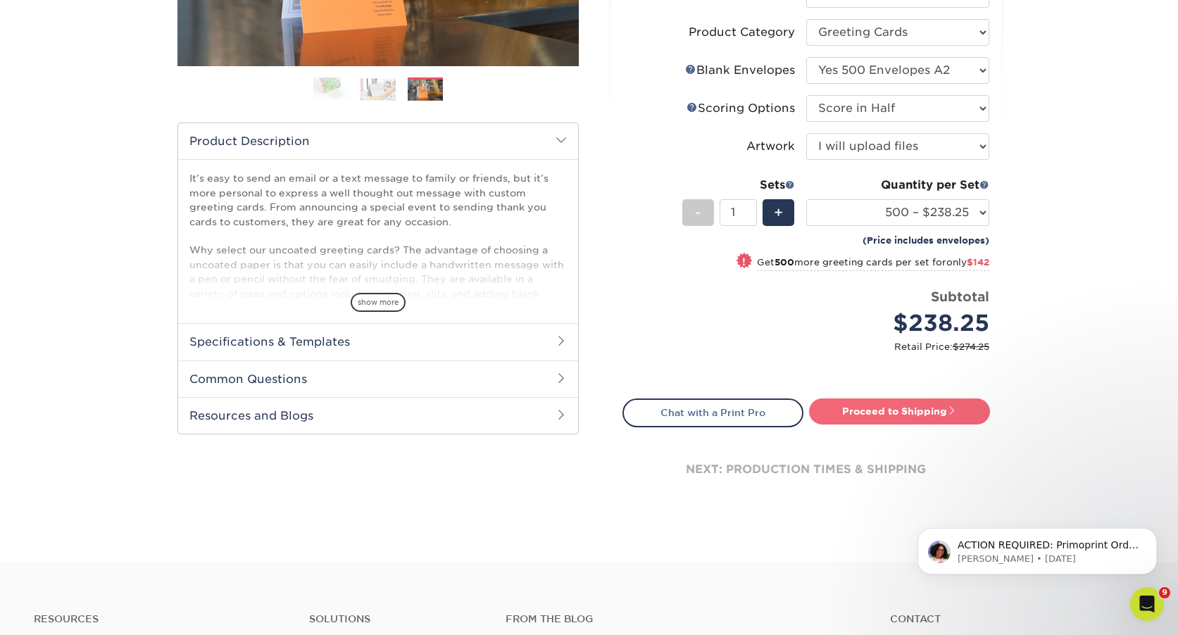
click at [951, 401] on link "Proceed to Shipping" at bounding box center [899, 411] width 181 height 25
type input "Set 1"
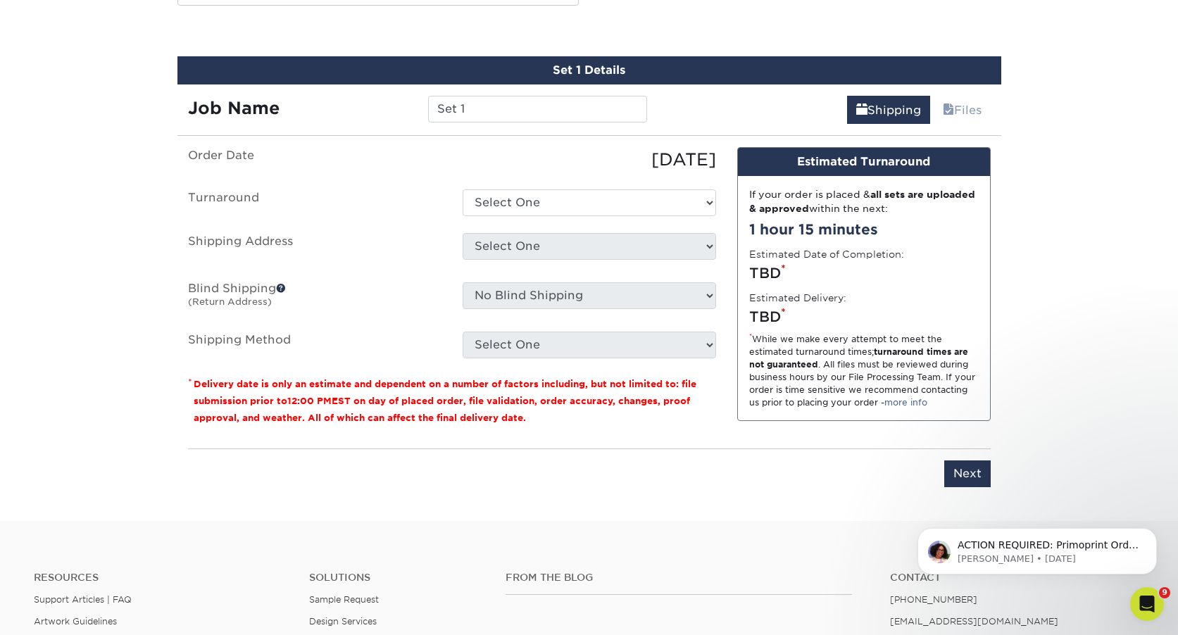
scroll to position [789, 0]
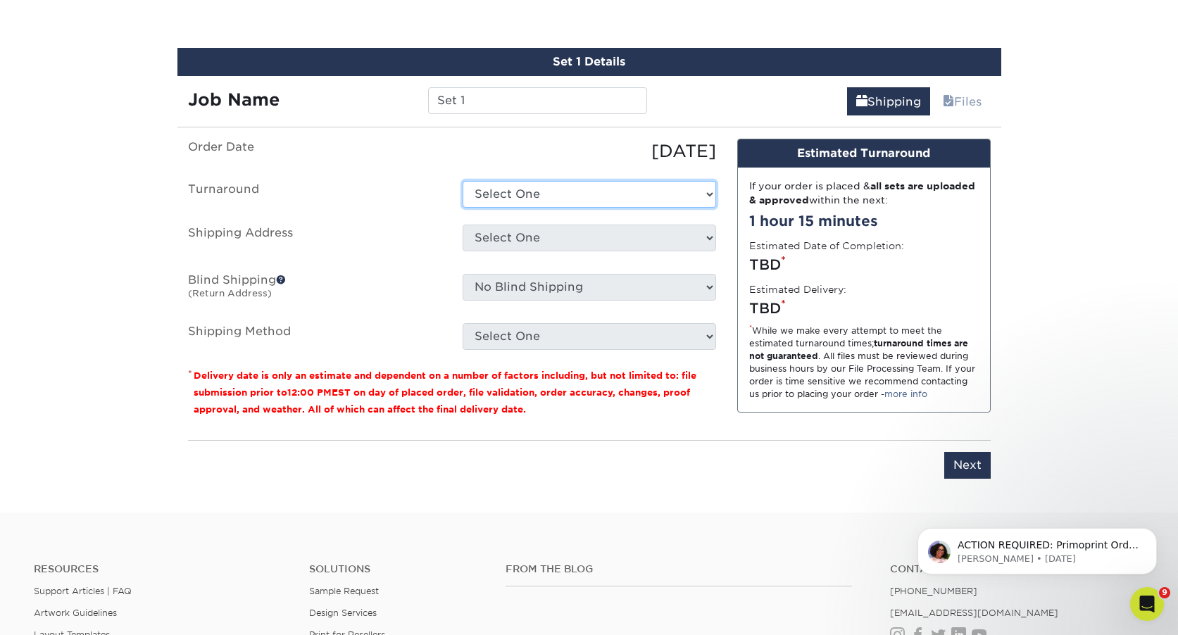
click at [551, 199] on select "Select One 2-4 Business Days 2 Day Next Business Day" at bounding box center [590, 194] width 254 height 27
select select "4466db73-b0e8-489c-861c-7ae76da23bda"
click at [463, 181] on select "Select One 2-4 Business Days 2 Day Next Business Day" at bounding box center [590, 194] width 254 height 27
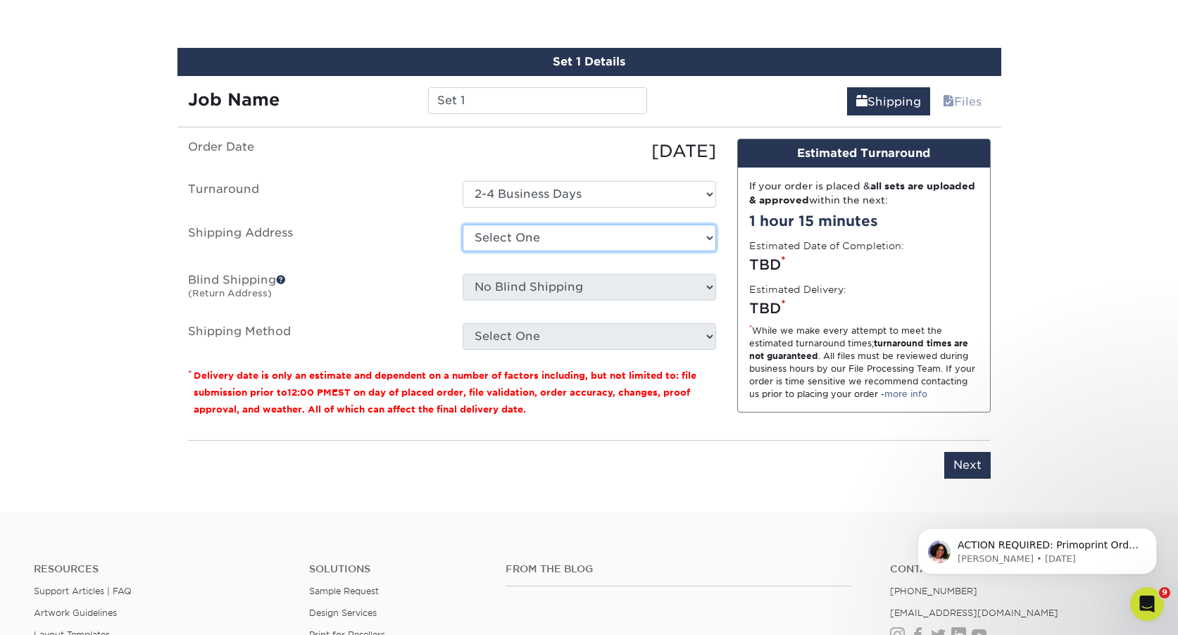
click at [546, 237] on select "Select One AE ARRA Cuyahoga Collective FIVE36, LLC [PERSON_NAME] [PERSON_NAME] …" at bounding box center [590, 238] width 254 height 27
select select "243478"
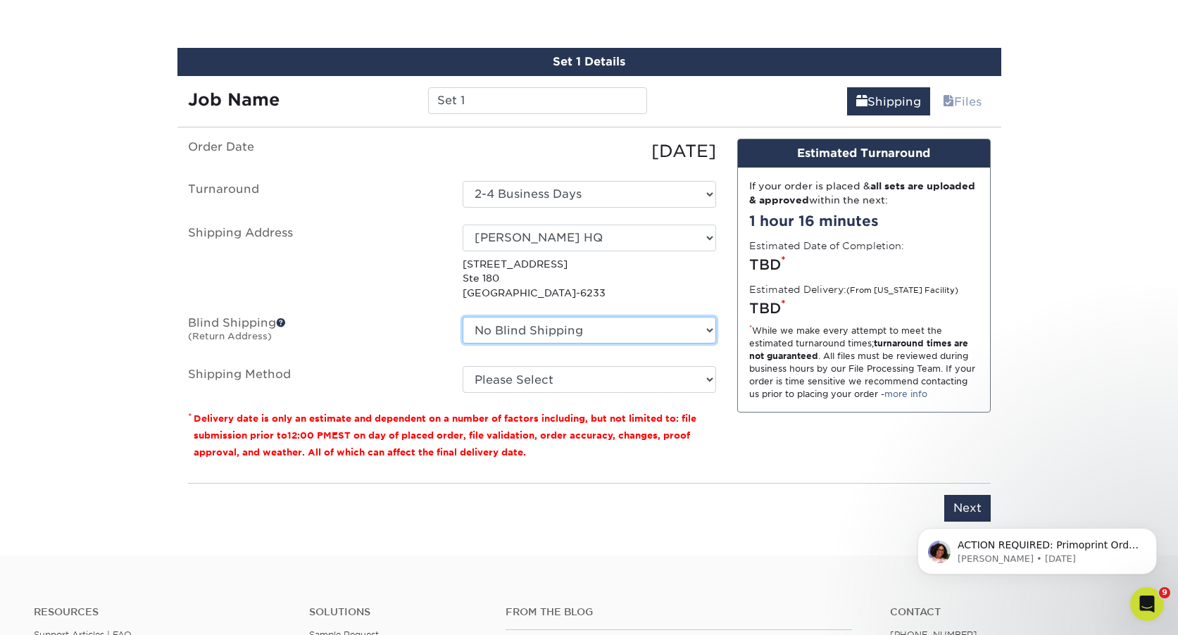
click at [573, 330] on select "No Blind Shipping AE ARRA Cuyahoga Collective FIVE36, LLC [PERSON_NAME] [PERSON…" at bounding box center [590, 330] width 254 height 27
select select "243478"
click at [463, 317] on select "No Blind Shipping AE ARRA Cuyahoga Collective FIVE36, LLC [PERSON_NAME] [PERSON…" at bounding box center [590, 330] width 254 height 27
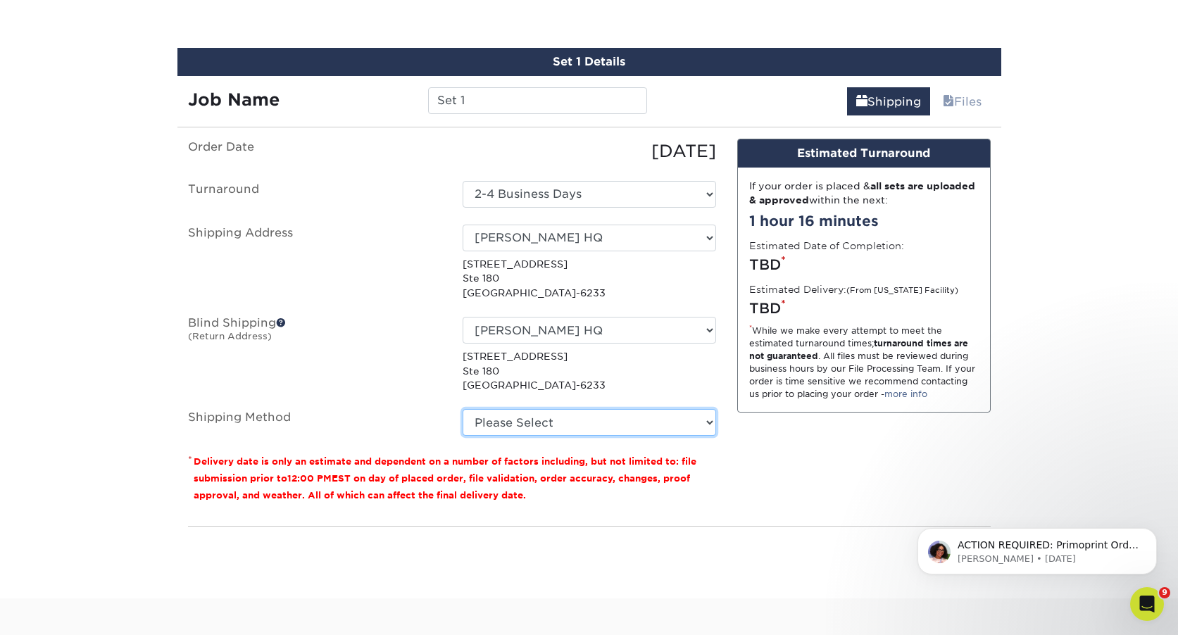
click at [563, 417] on select "Please Select Ground Shipping (+$17.28) 3 Day Shipping Service (+$21.44) 2 Day …" at bounding box center [590, 422] width 254 height 27
select select "03"
click at [463, 409] on select "Please Select Ground Shipping (+$17.28) 3 Day Shipping Service (+$21.44) 2 Day …" at bounding box center [590, 422] width 254 height 27
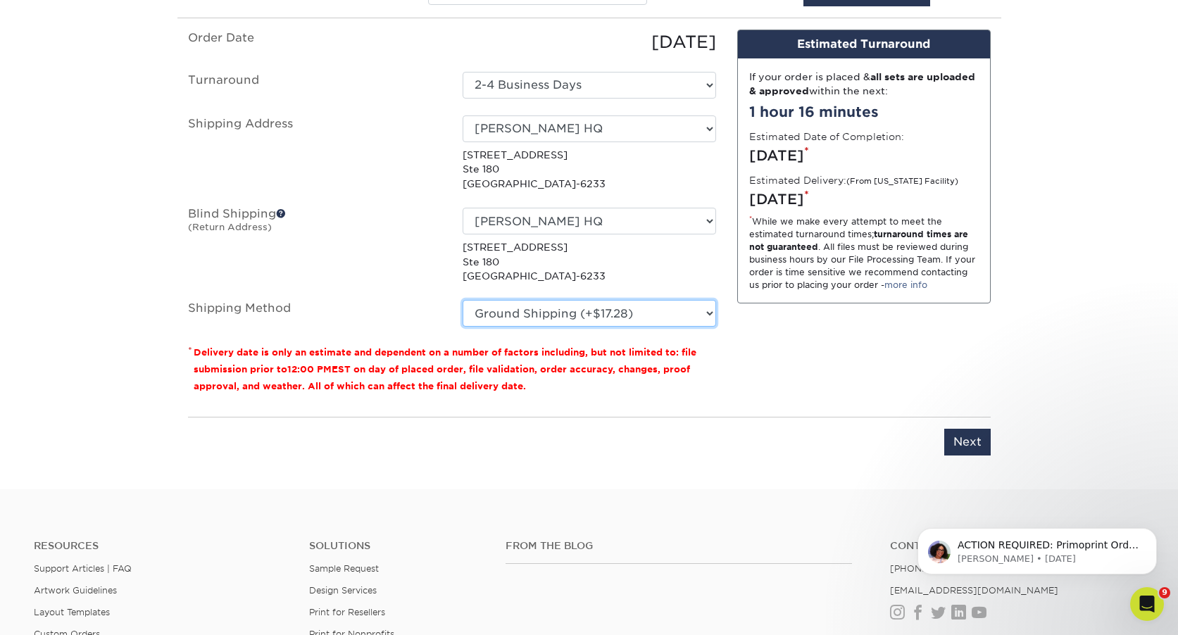
scroll to position [1031, 0]
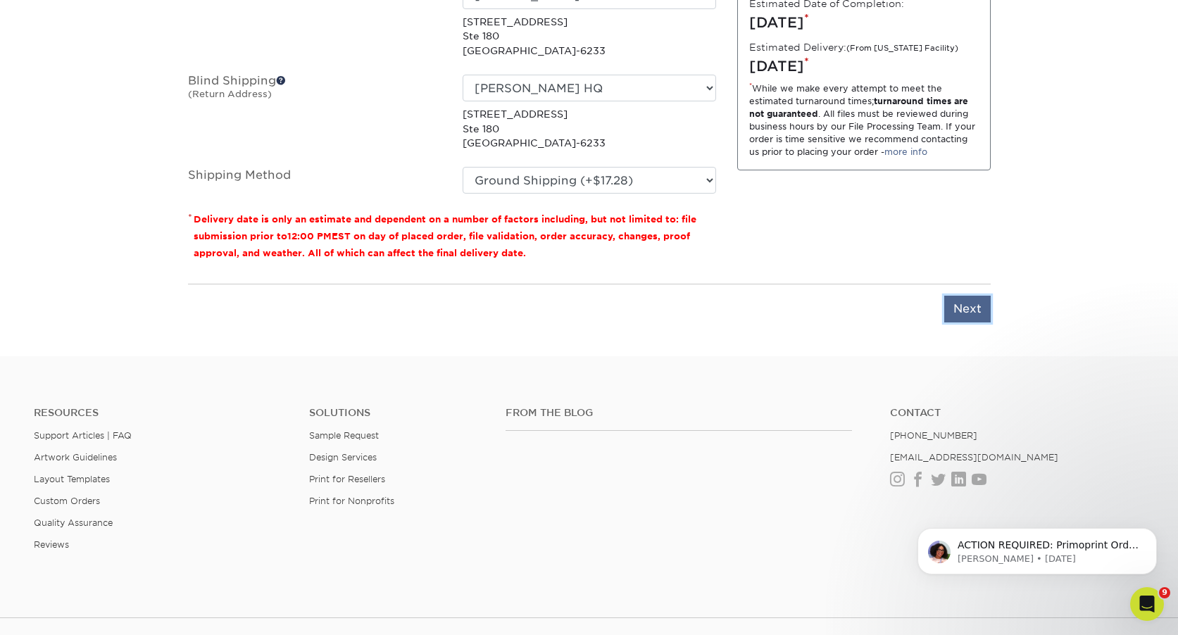
click at [966, 307] on input "Next" at bounding box center [967, 309] width 46 height 27
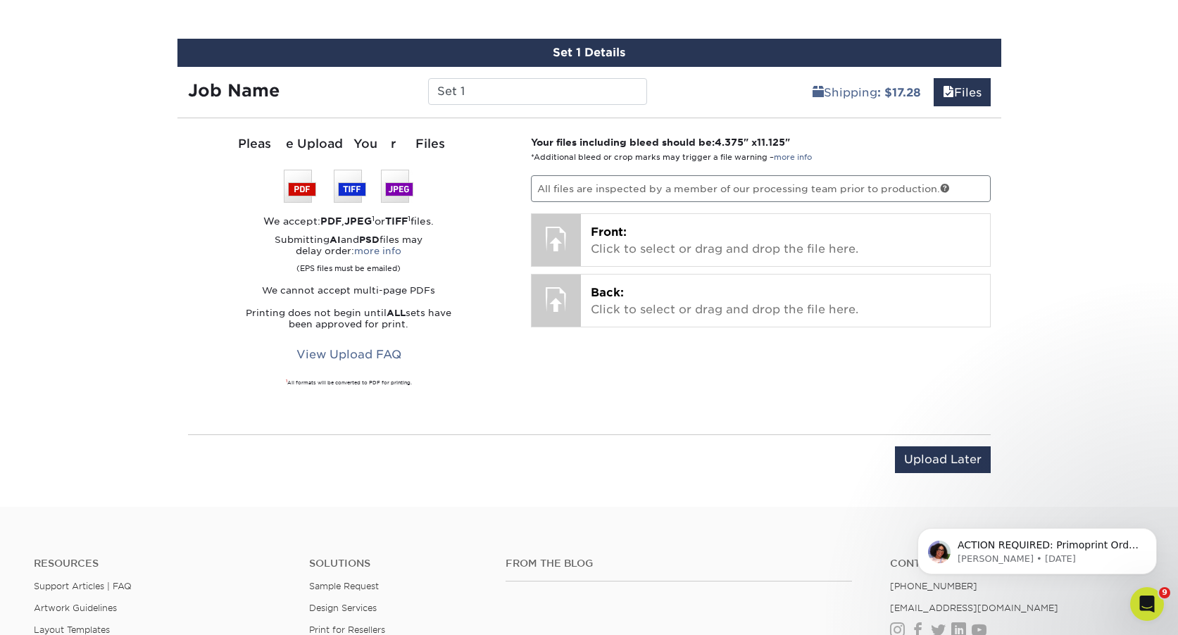
scroll to position [799, 0]
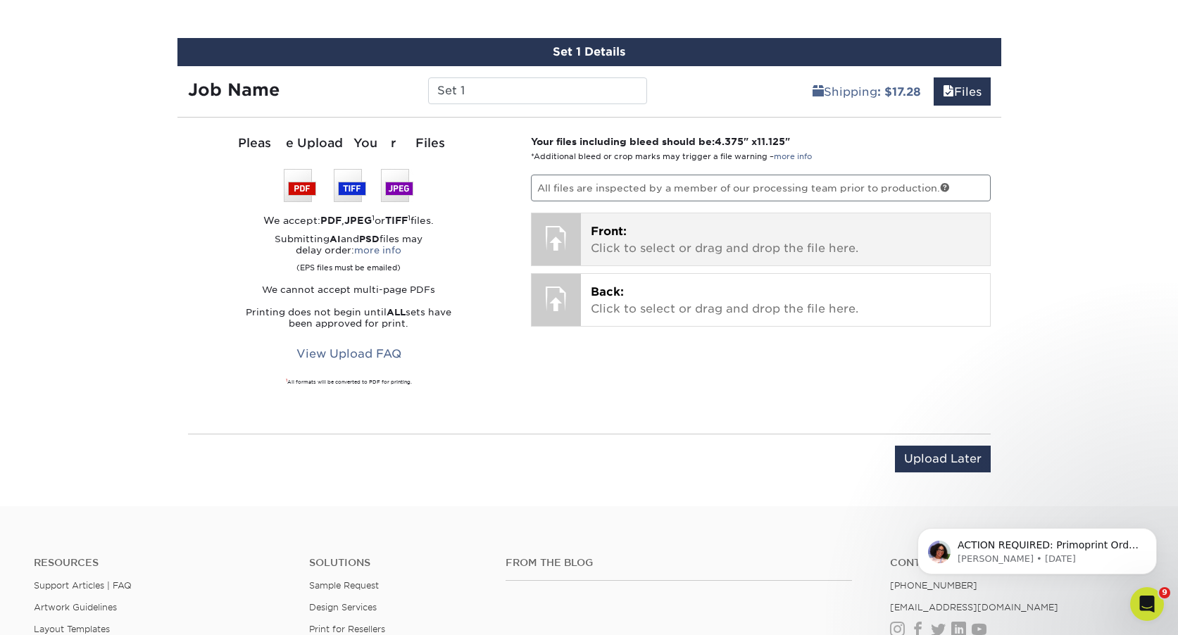
click at [605, 242] on p "Front: Click to select or drag and drop the file here." at bounding box center [785, 240] width 389 height 34
click at [729, 233] on p "Front: Click to select or drag and drop the file here." at bounding box center [785, 240] width 389 height 34
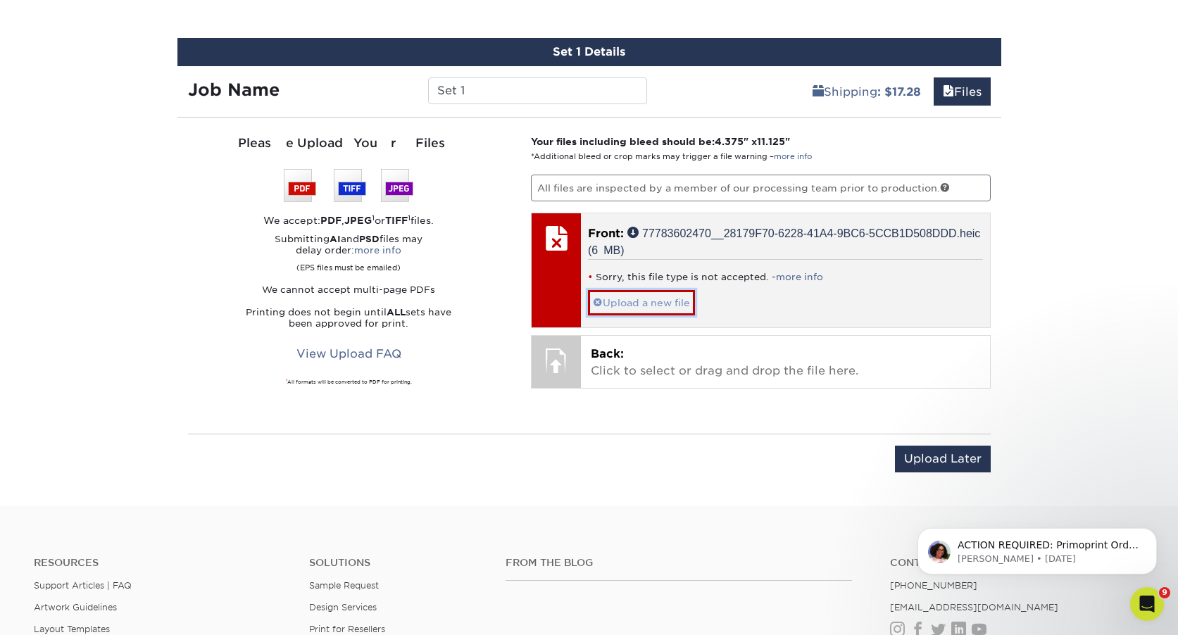
click at [663, 304] on link "Upload a new file" at bounding box center [641, 302] width 107 height 25
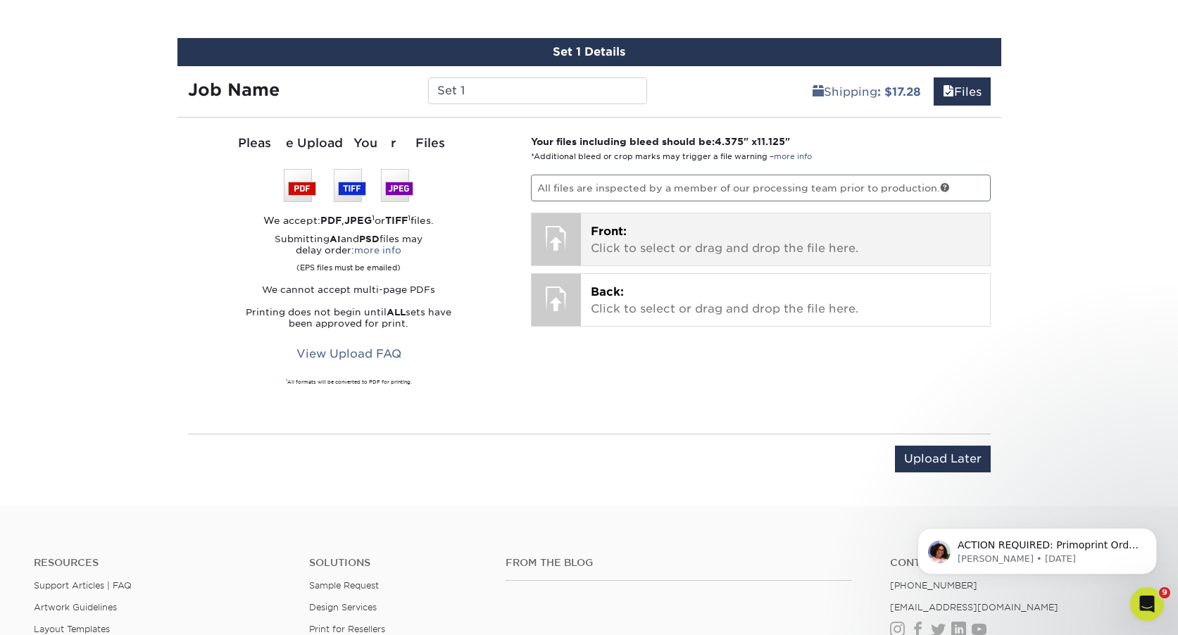
click at [627, 231] on p "Front: Click to select or drag and drop the file here." at bounding box center [785, 240] width 389 height 34
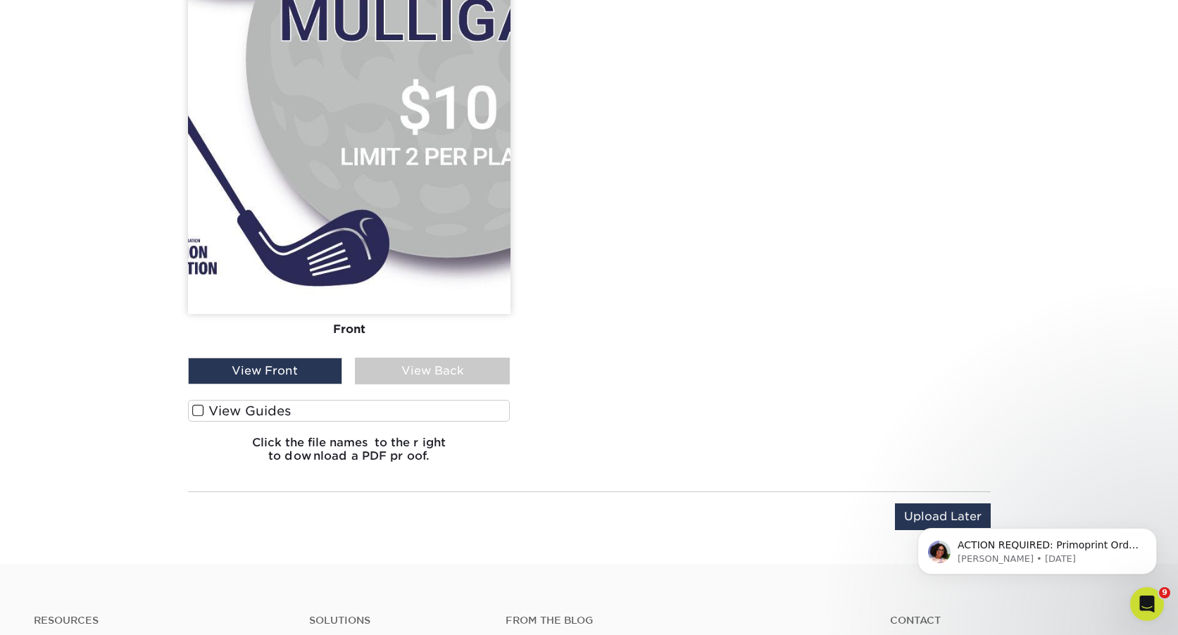
scroll to position [1442, 0]
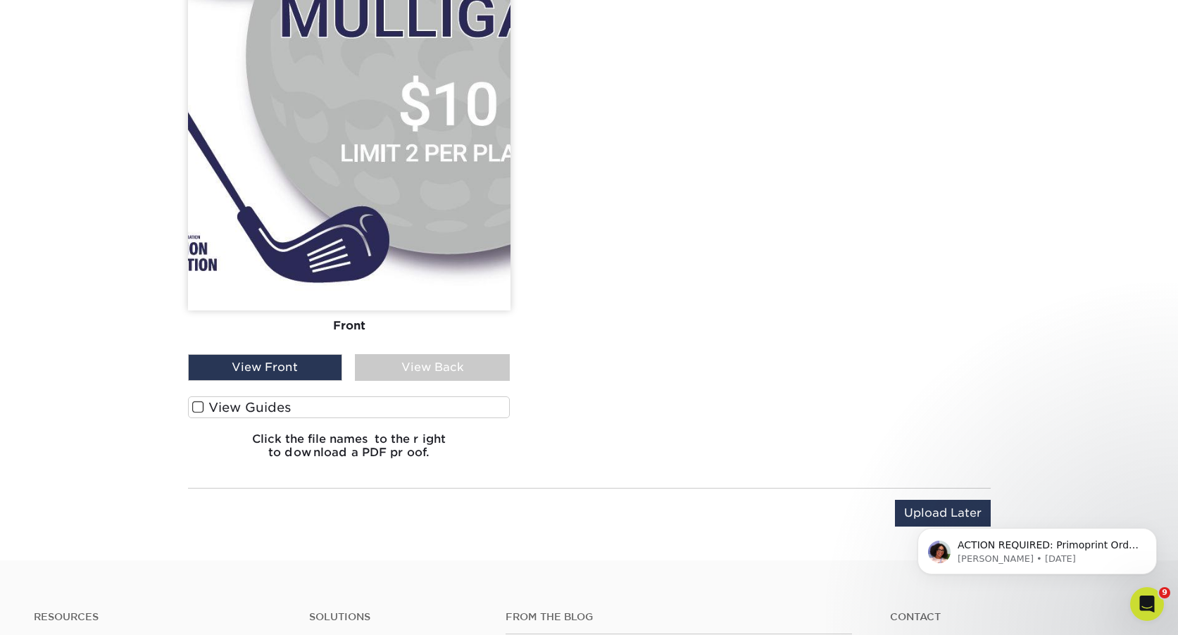
click at [448, 376] on div "View Back" at bounding box center [432, 367] width 155 height 27
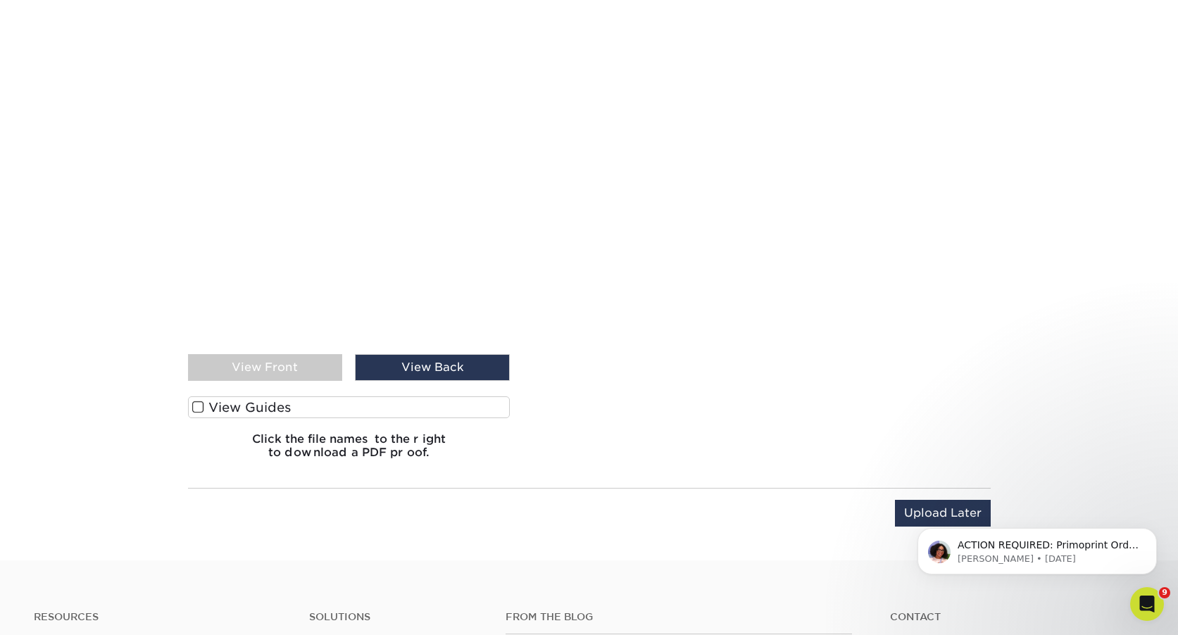
click at [261, 402] on label "View Guides" at bounding box center [349, 407] width 323 height 22
click at [0, 0] on input "View Guides" at bounding box center [0, 0] width 0 height 0
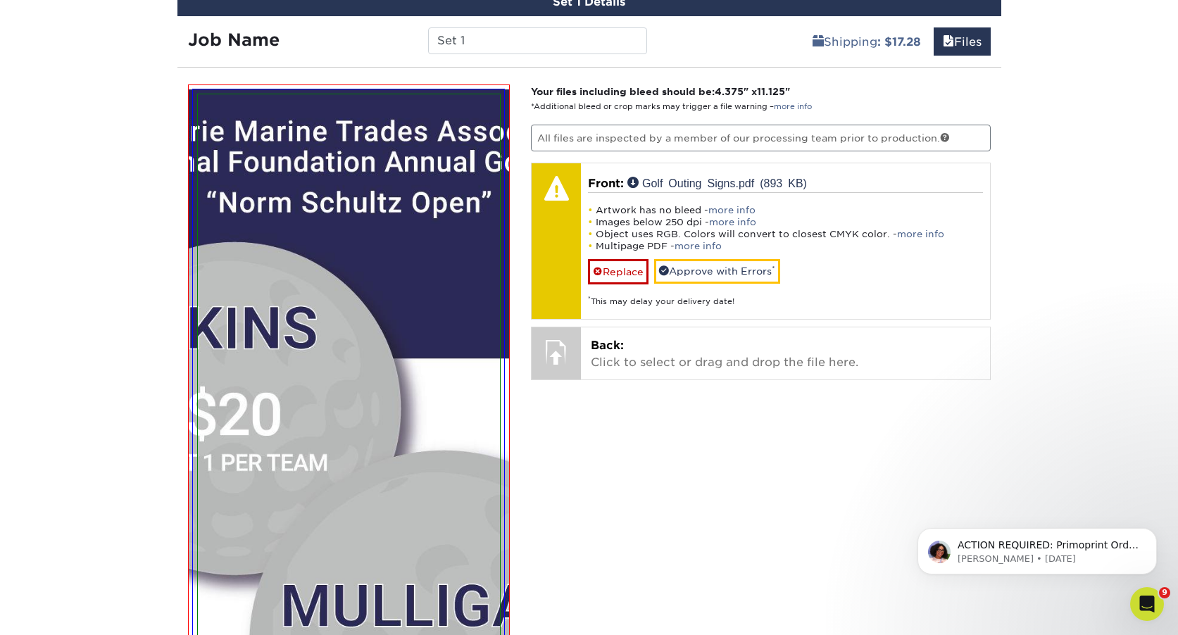
scroll to position [804, 0]
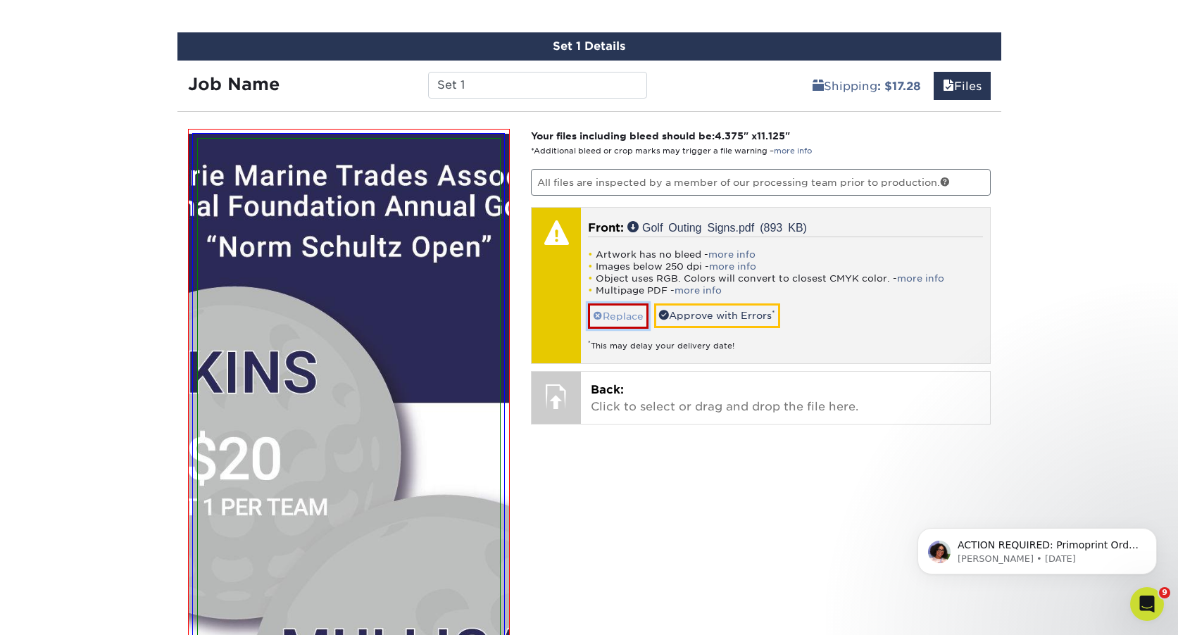
click at [626, 318] on link "Replace" at bounding box center [618, 316] width 61 height 25
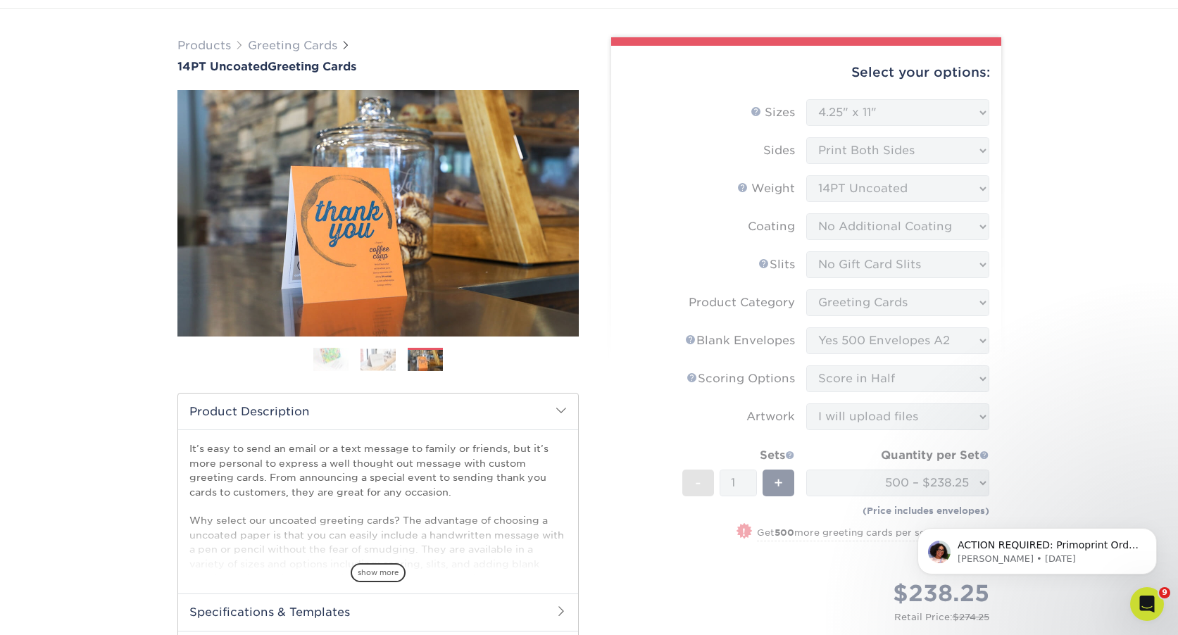
scroll to position [0, 0]
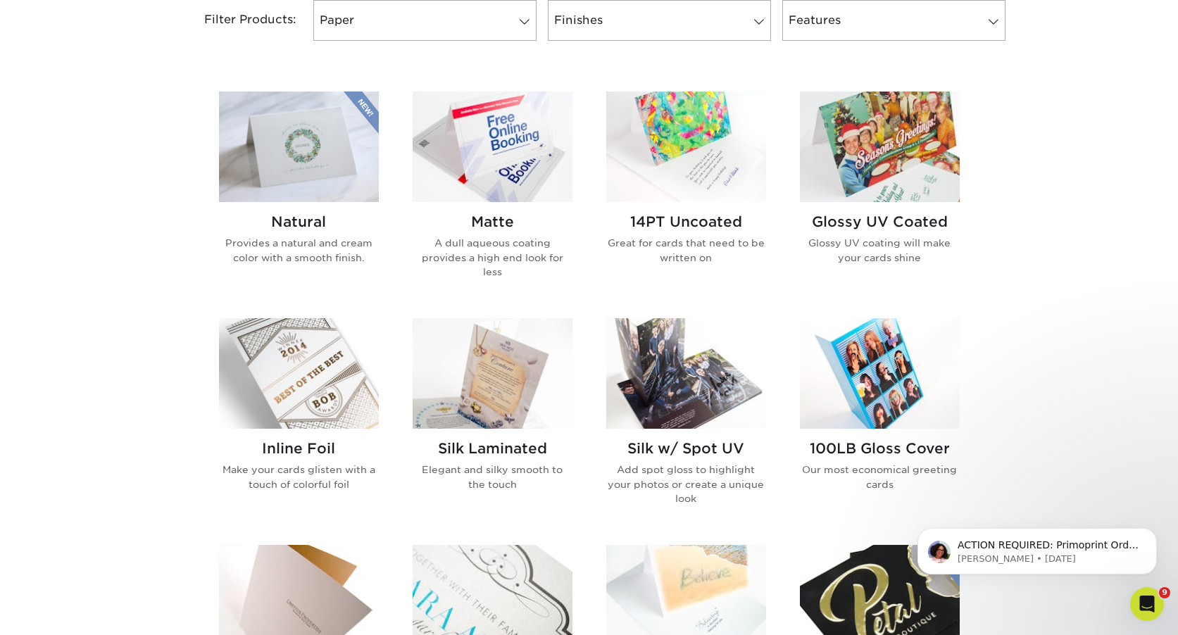
scroll to position [625, 0]
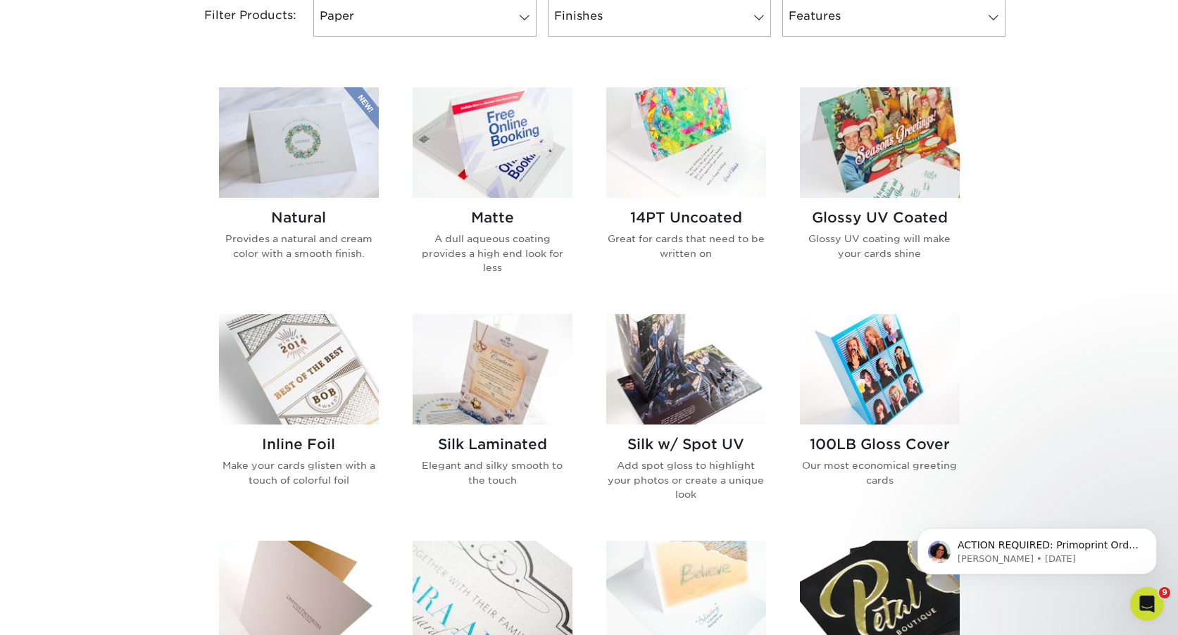
click at [692, 135] on img at bounding box center [686, 142] width 160 height 111
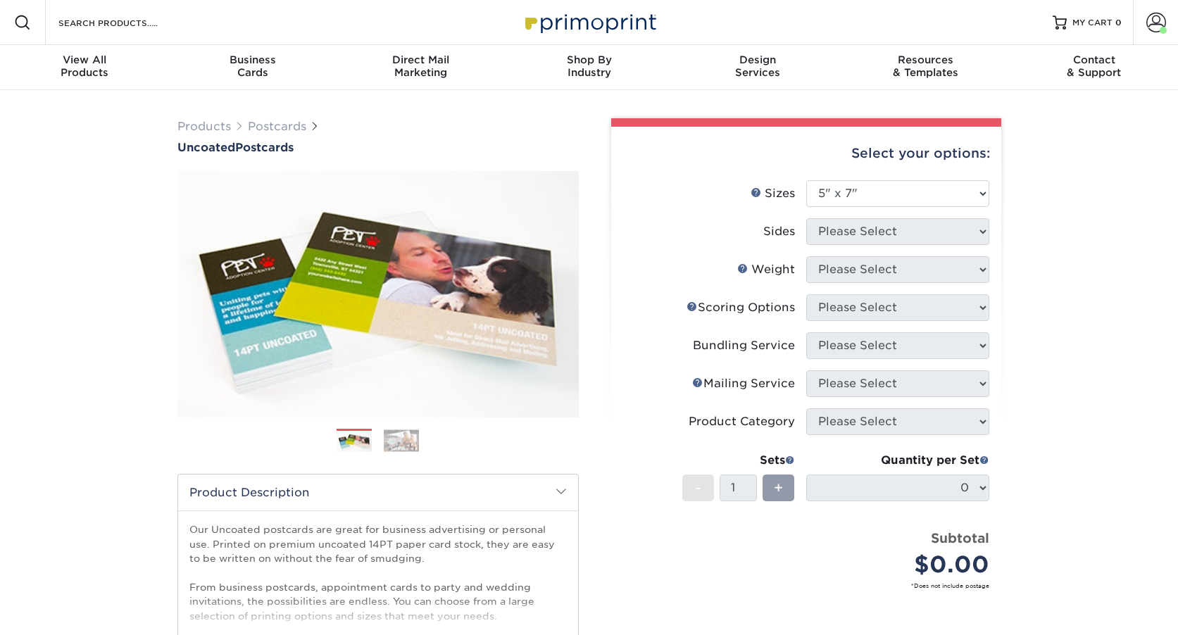
select select "5.00x7.00"
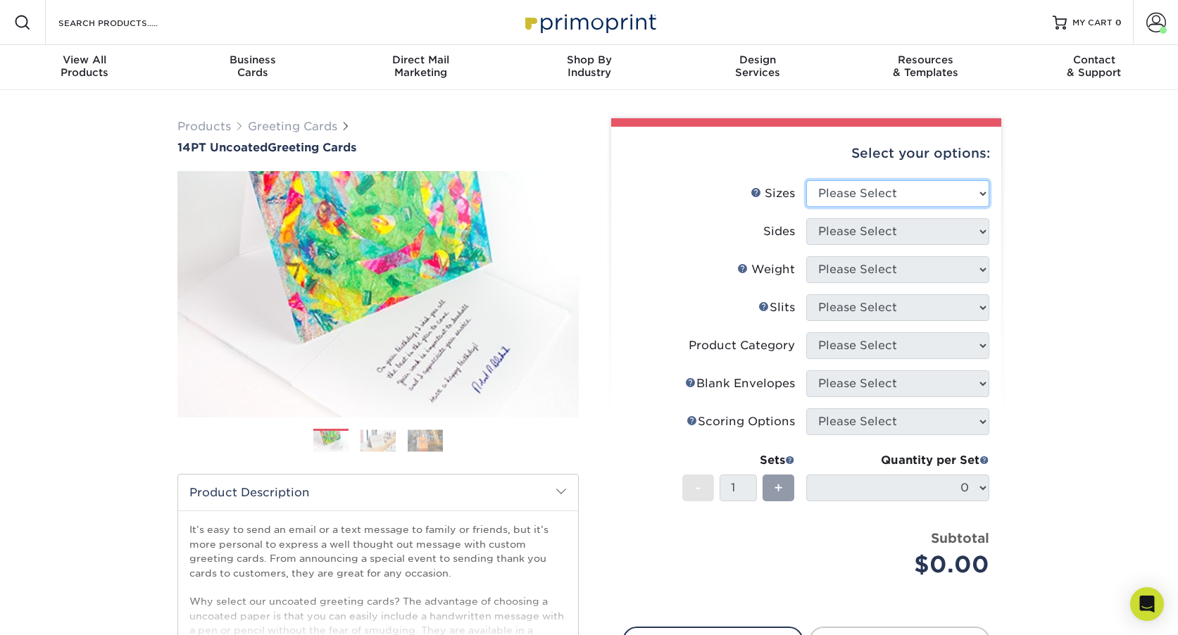
click at [906, 184] on select "Please Select 4.25" x 11" 5.5" x 8.5" 6" x 9" 6" x 12" 7" x 10" 8.5" x 11"" at bounding box center [897, 193] width 183 height 27
select select "5.50x8.50"
click at [806, 180] on select "Please Select 4.25" x 11" 5.5" x 8.5" 6" x 9" 6" x 12" 7" x 10" 8.5" x 11"" at bounding box center [897, 193] width 183 height 27
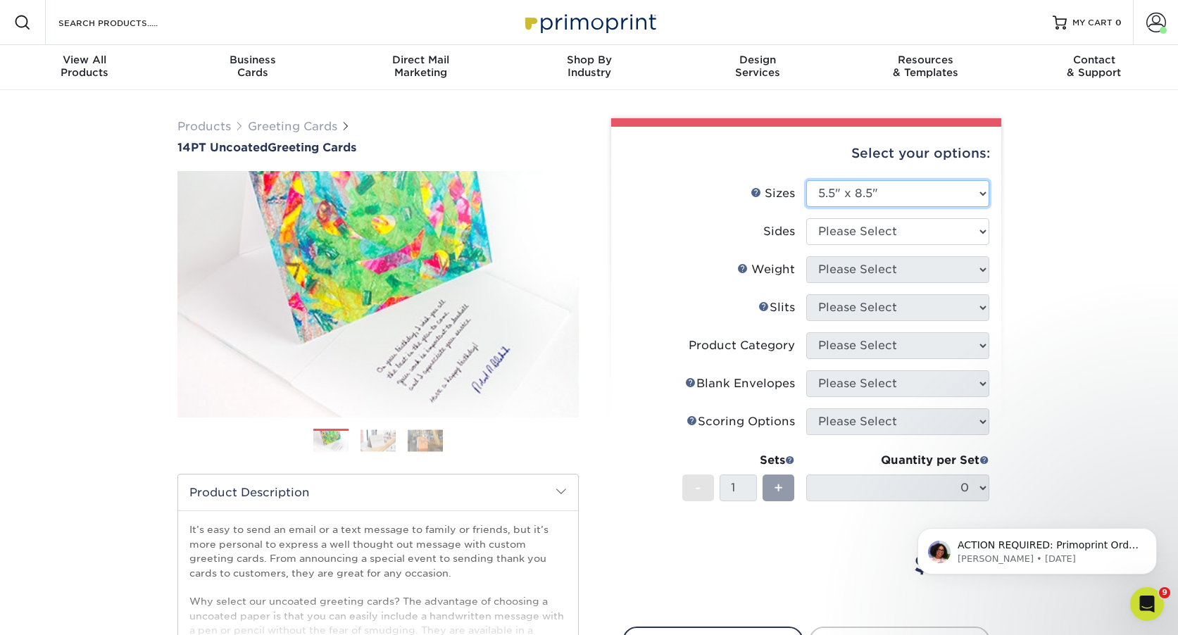
click at [908, 185] on select "Please Select 4.25" x 11" 5.5" x 8.5" 6" x 9" 6" x 12" 7" x 10" 8.5" x 11"" at bounding box center [897, 193] width 183 height 27
click at [380, 434] on img at bounding box center [378, 441] width 35 height 22
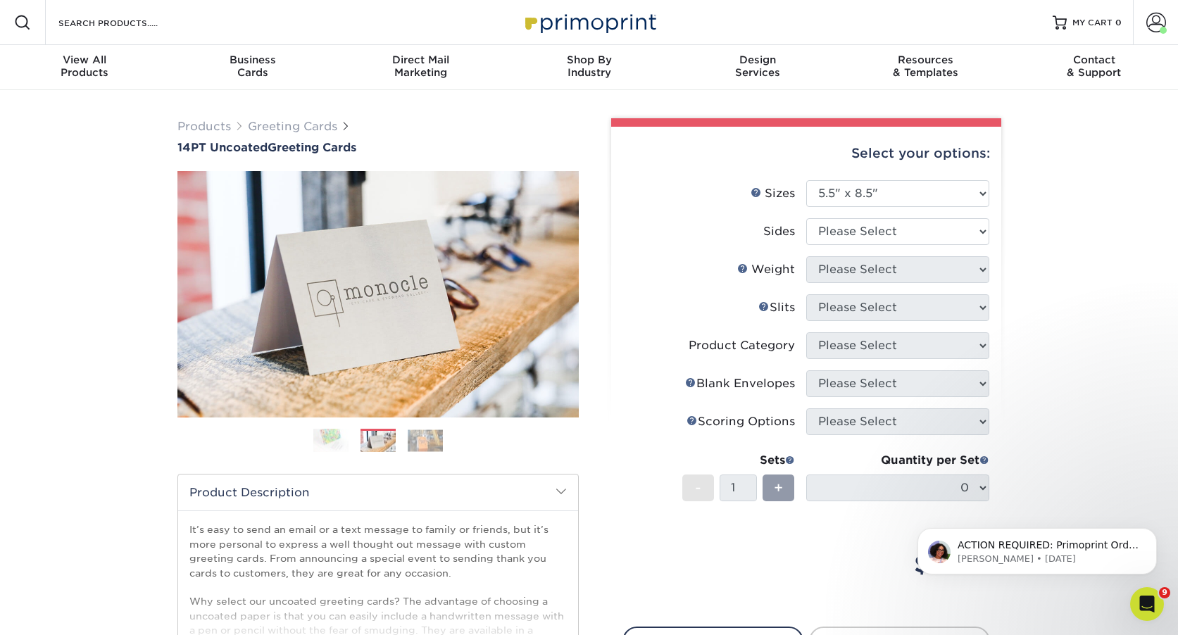
click at [422, 435] on img at bounding box center [425, 441] width 35 height 22
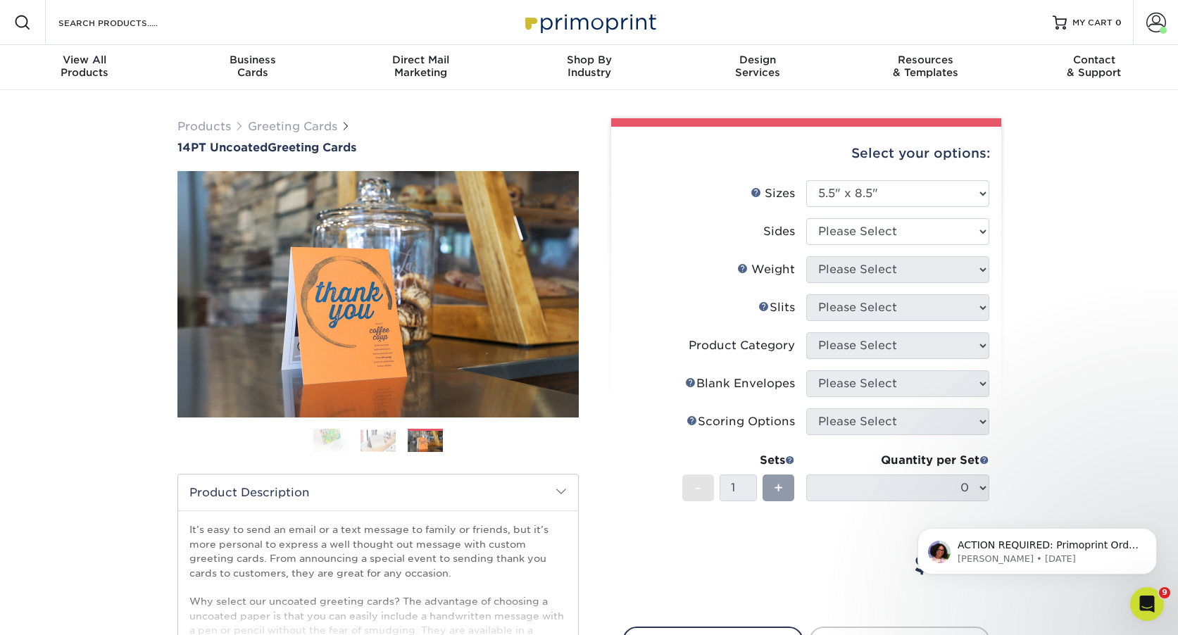
click at [381, 437] on img at bounding box center [378, 441] width 35 height 22
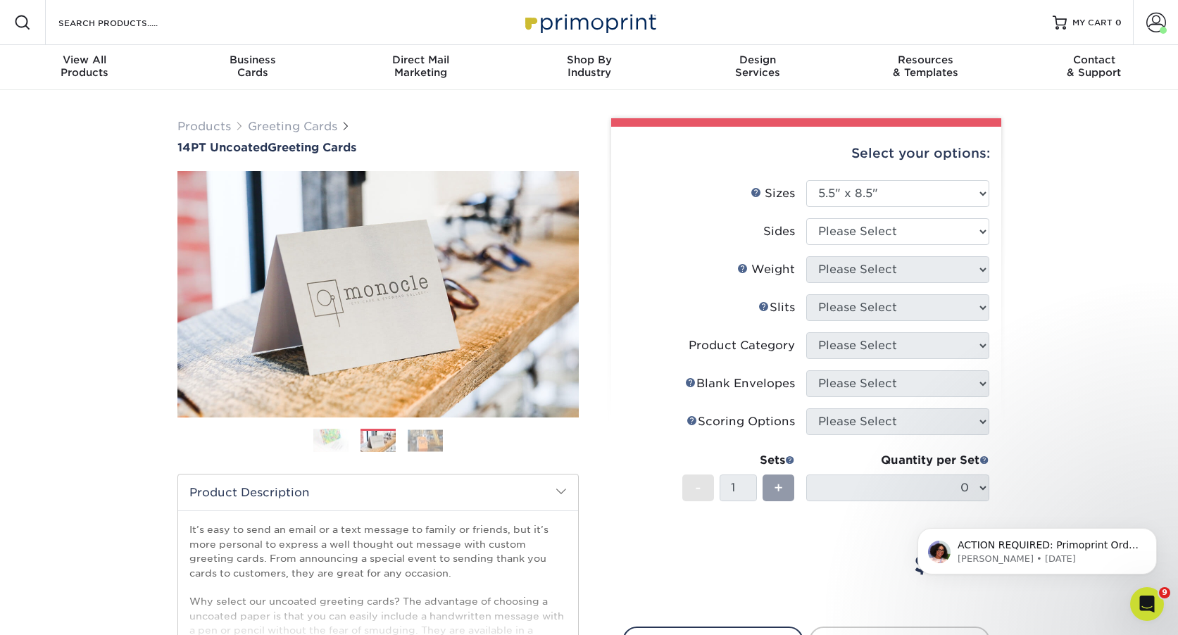
click at [331, 438] on img at bounding box center [330, 440] width 35 height 25
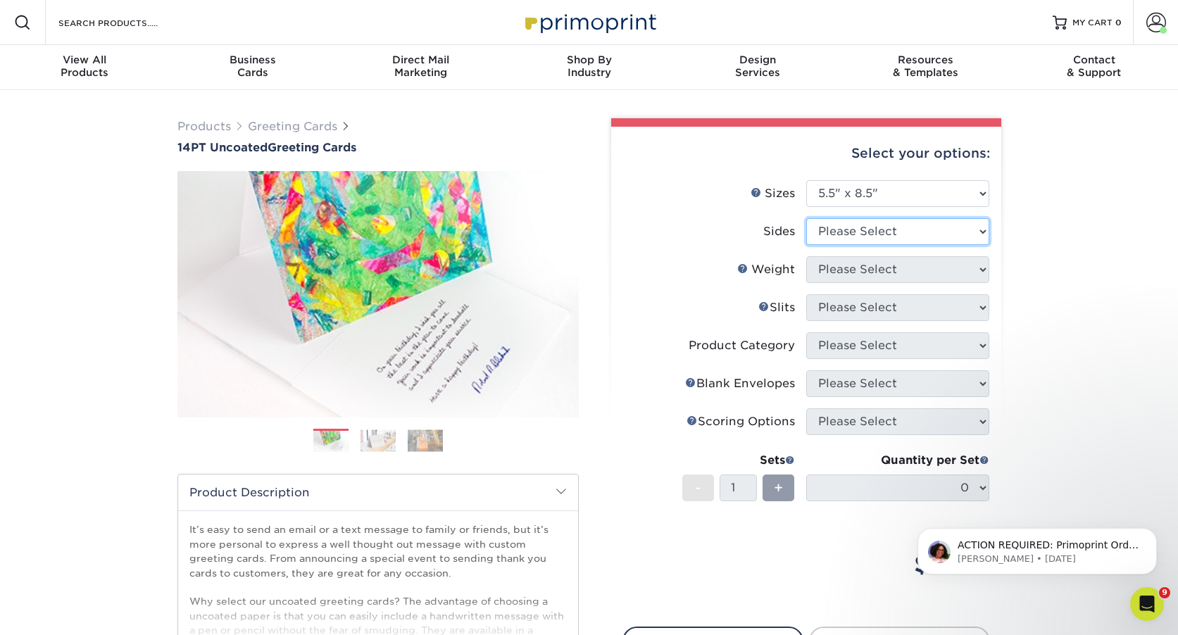
click at [860, 233] on select "Please Select Print Both Sides Print Front Only" at bounding box center [897, 231] width 183 height 27
select select "13abbda7-1d64-4f25-8bb2-c179b224825d"
click at [806, 218] on select "Please Select Print Both Sides Print Front Only" at bounding box center [897, 231] width 183 height 27
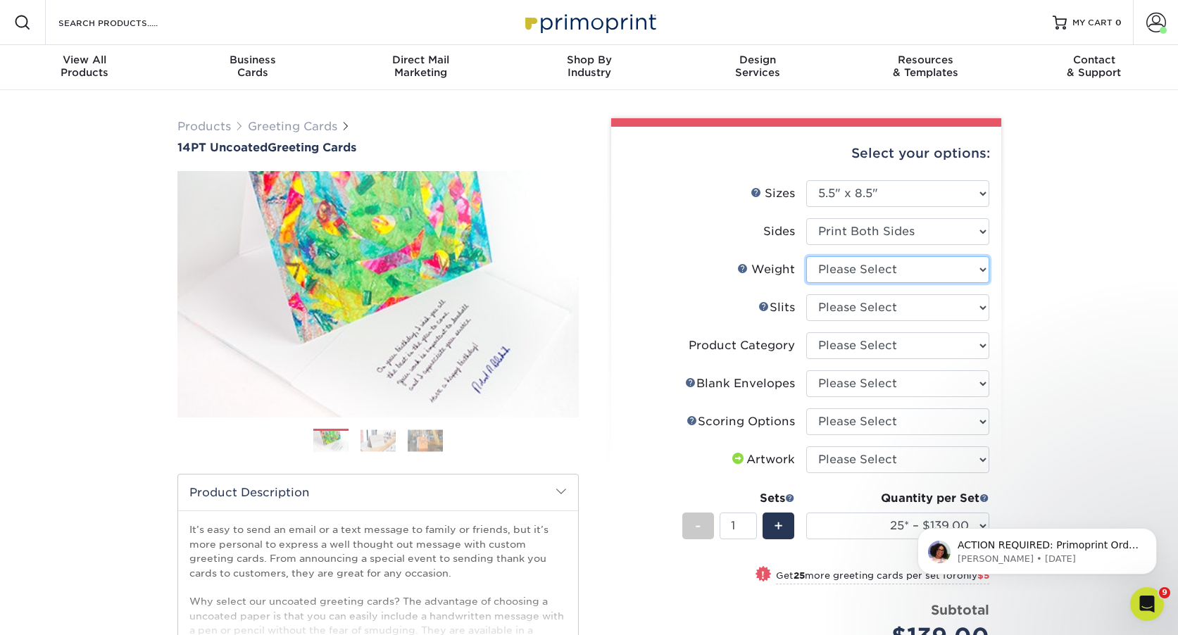
click at [884, 271] on select "Please Select 14PT Uncoated" at bounding box center [897, 269] width 183 height 27
select select "14PT Uncoated"
click at [806, 256] on select "Please Select 14PT Uncoated" at bounding box center [897, 269] width 183 height 27
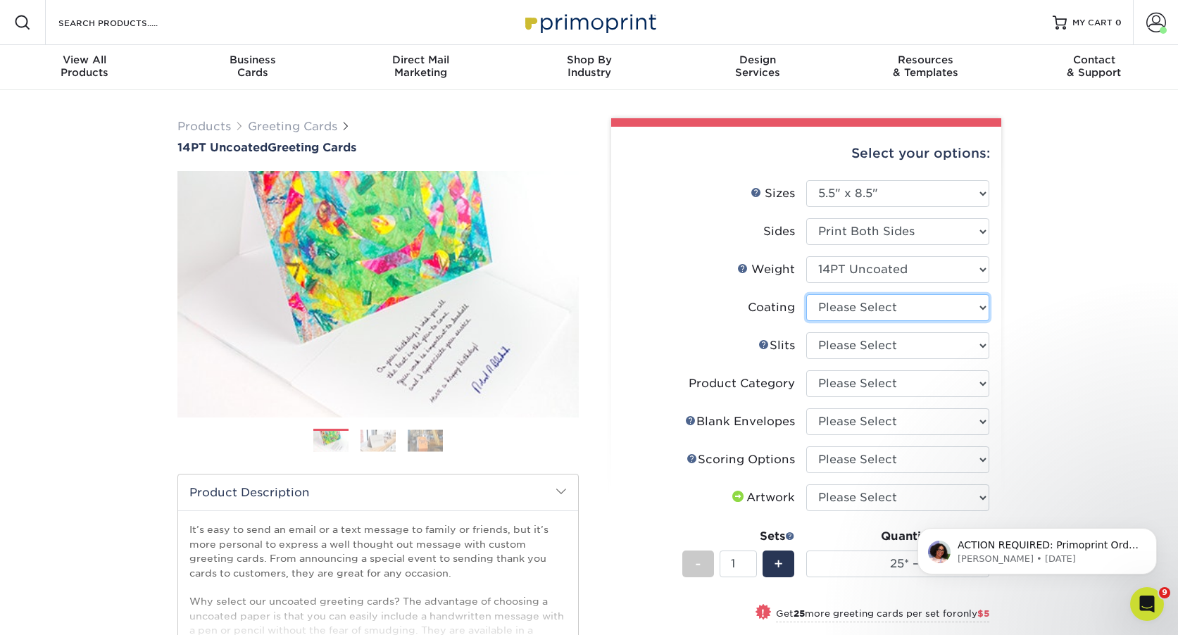
click at [870, 308] on select at bounding box center [897, 307] width 183 height 27
select select "3e7618de-abca-4bda-9f97-8b9129e913d8"
click at [806, 294] on select at bounding box center [897, 307] width 183 height 27
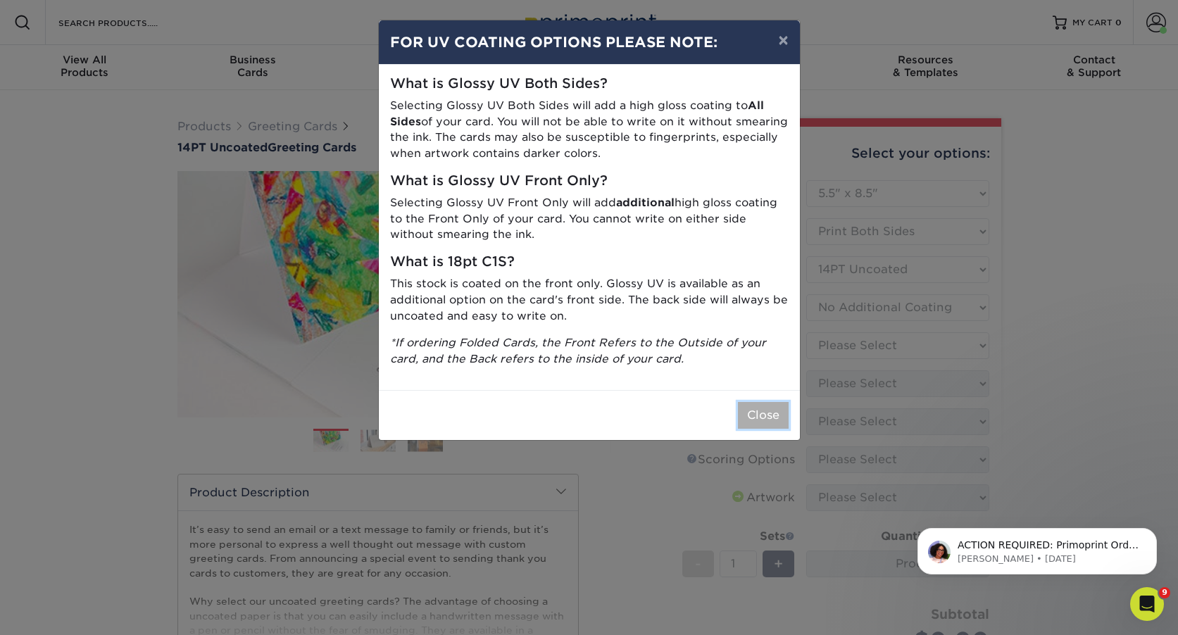
click at [775, 412] on button "Close" at bounding box center [763, 415] width 51 height 27
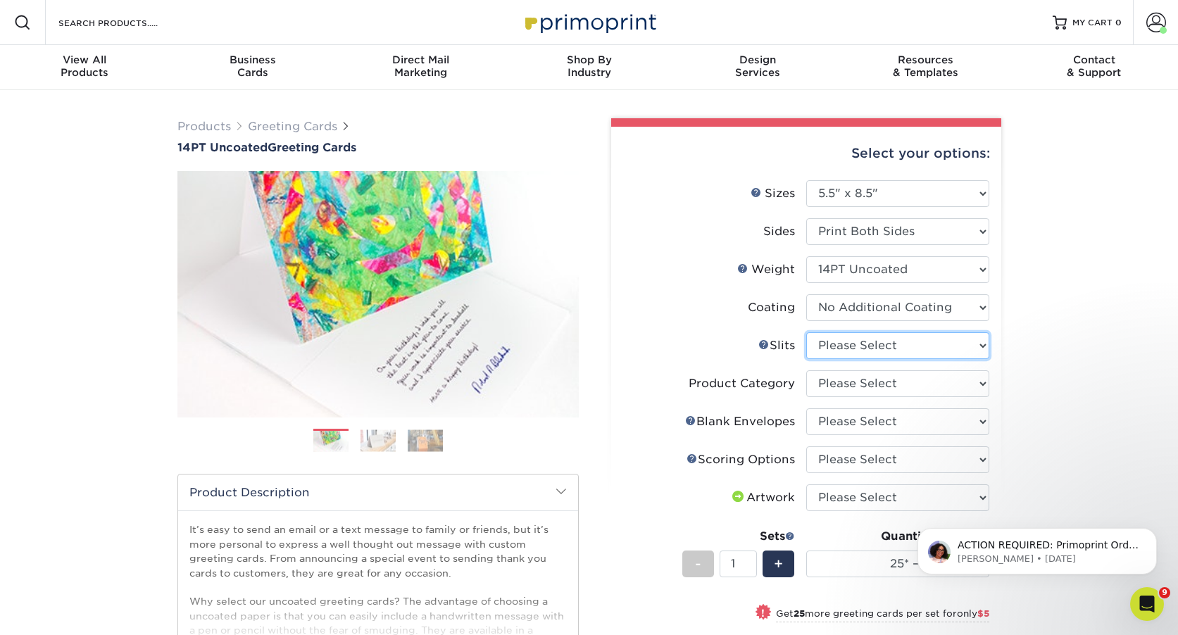
click at [881, 345] on select "Please Select Moon Slits Bottom Panel Moon Slits Right Panel No Gift Card Slits…" at bounding box center [897, 345] width 183 height 27
select select "c4055f3c-a707-4a99-931b-ce83690041fd"
click at [806, 332] on select "Please Select Moon Slits Bottom Panel Moon Slits Right Panel No Gift Card Slits…" at bounding box center [897, 345] width 183 height 27
click at [885, 382] on select "Please Select Greeting Cards" at bounding box center [897, 383] width 183 height 27
select select "b7f8198f-f281-4438-a52e-cd7a5c5c0cfc"
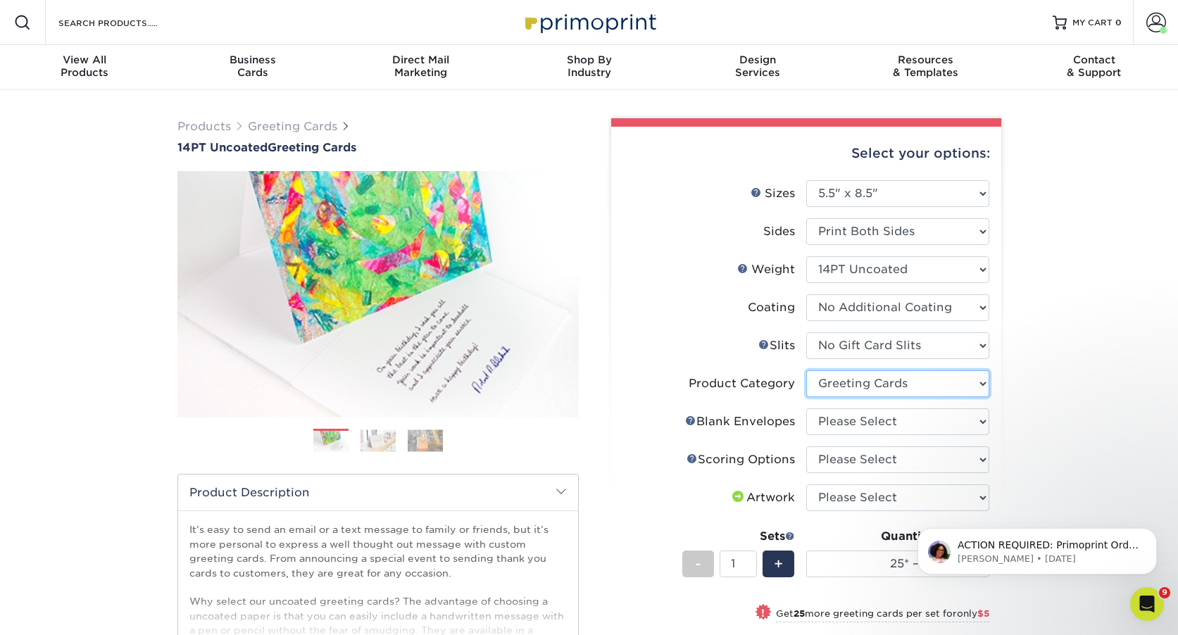
click at [806, 370] on select "Please Select Greeting Cards" at bounding box center [897, 383] width 183 height 27
click at [882, 419] on select "Please Select No Blank Envelopes Yes 25 Envelopes A2 Yes 50 Envelopes A2 Yes 75…" at bounding box center [897, 421] width 183 height 27
select select "62a961e2-e2dd-4510-8e8e-75355a5b8467"
click at [806, 408] on select "Please Select No Blank Envelopes Yes 25 Envelopes A2 Yes 50 Envelopes A2 Yes 75…" at bounding box center [897, 421] width 183 height 27
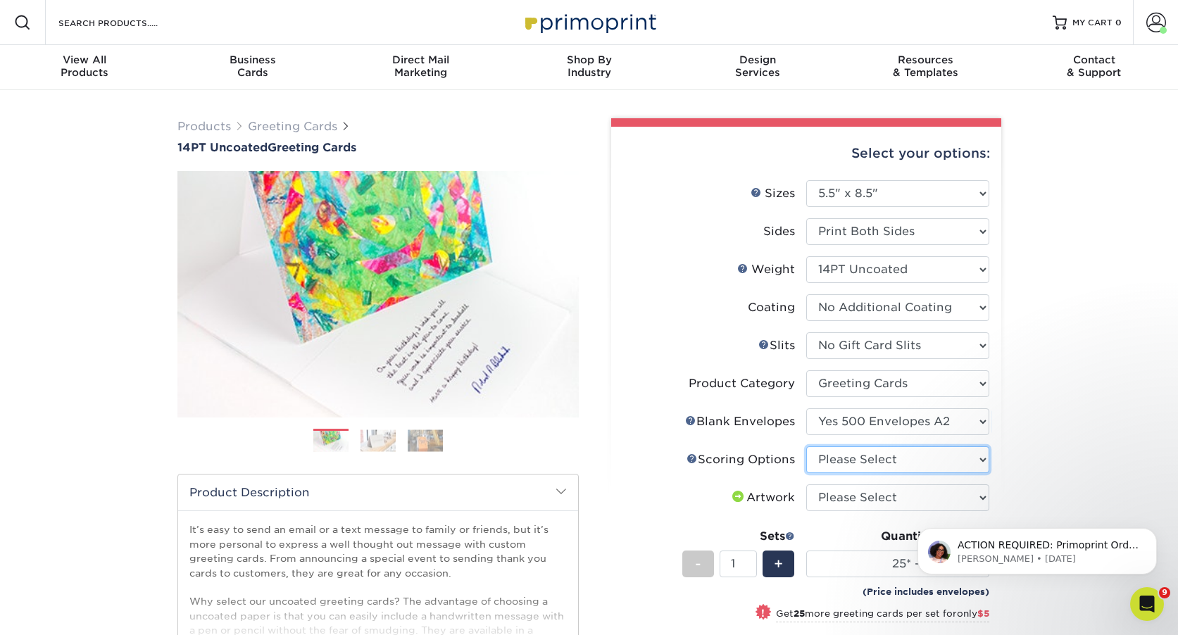
click at [875, 454] on select "Please Select Score in Half" at bounding box center [897, 459] width 183 height 27
select select "b23166fa-223a-4016-b2d3-d3438452c7d9"
click at [806, 446] on select "Please Select Score in Half" at bounding box center [897, 459] width 183 height 27
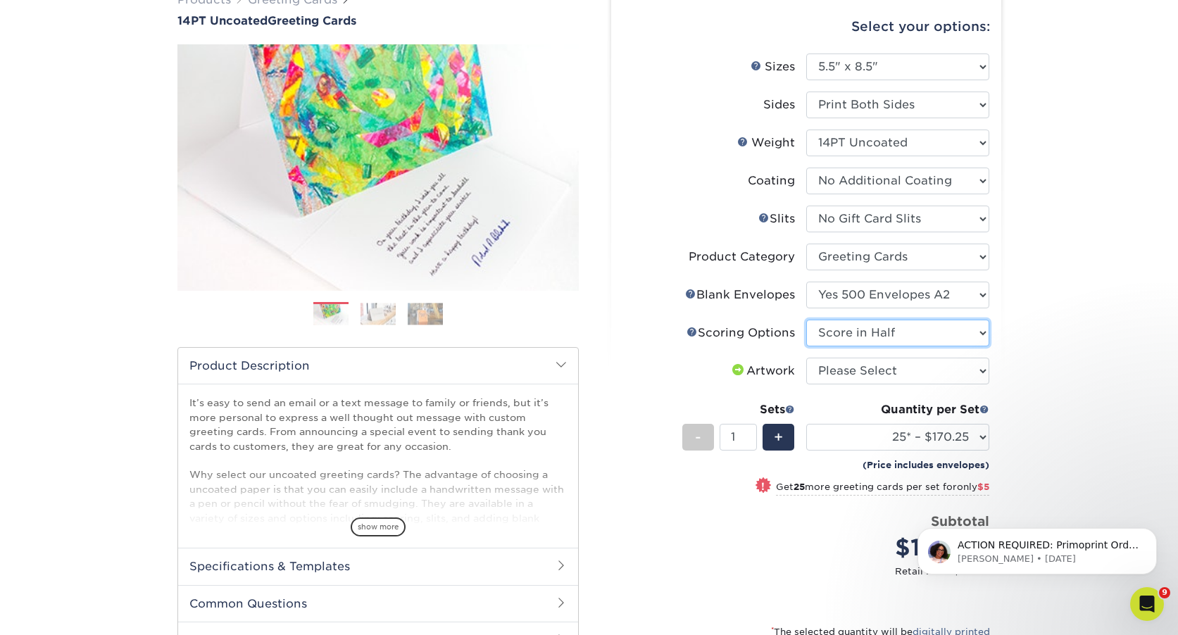
scroll to position [161, 0]
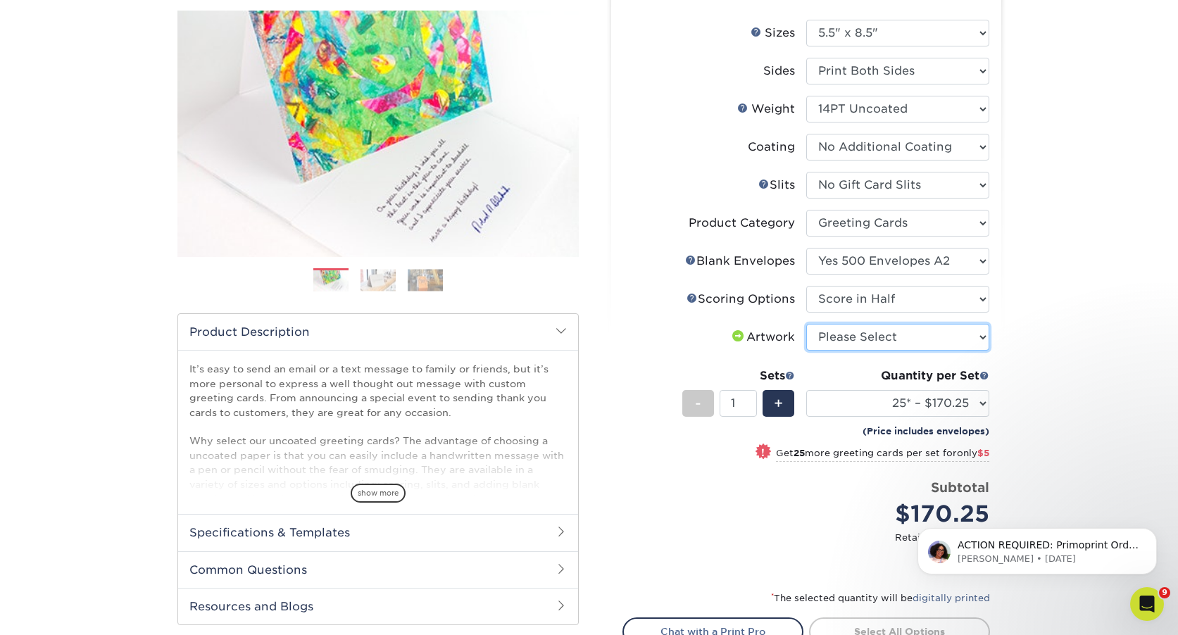
click at [911, 341] on select "Please Select I will upload files I need a design - $75" at bounding box center [897, 337] width 183 height 27
select select "upload"
click at [806, 324] on select "Please Select I will upload files I need a design - $75" at bounding box center [897, 337] width 183 height 27
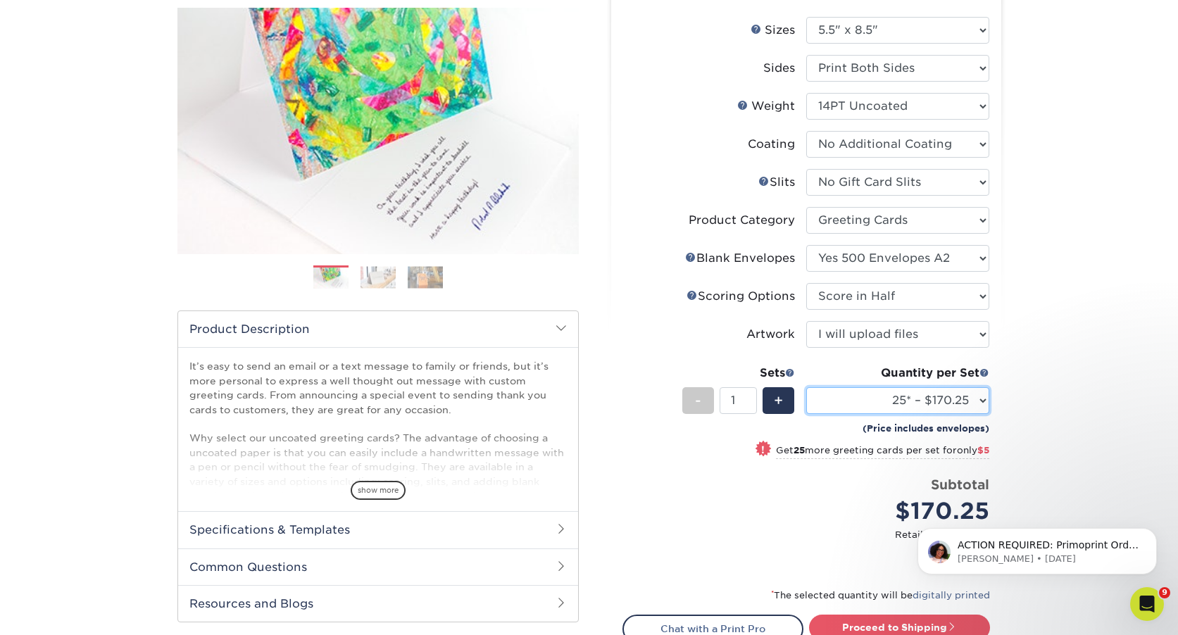
click at [909, 392] on select "25* – $170.25 50* – $175.25 75* – $180.25 100* – $185.25 250* – $218.25 500 – $…" at bounding box center [897, 400] width 183 height 27
select select "500 – $238.25"
click at [806, 388] on select "25* – $170.25 50* – $175.25 75* – $180.25 100* – $185.25 250* – $218.25 500 – $…" at bounding box center [897, 401] width 183 height 27
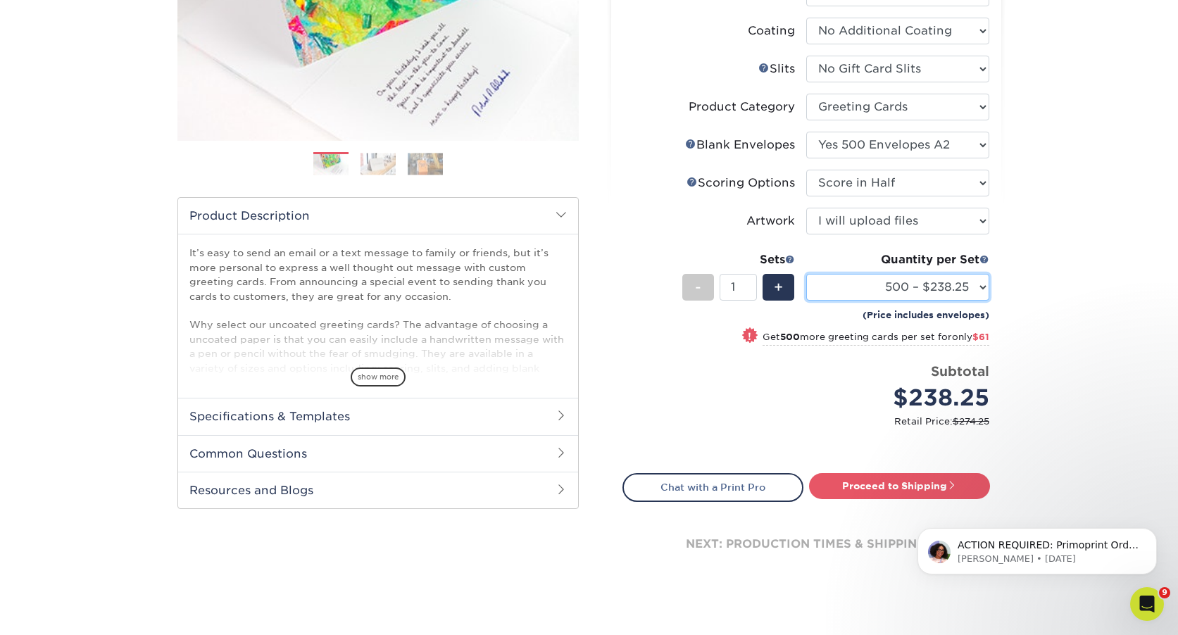
scroll to position [375, 0]
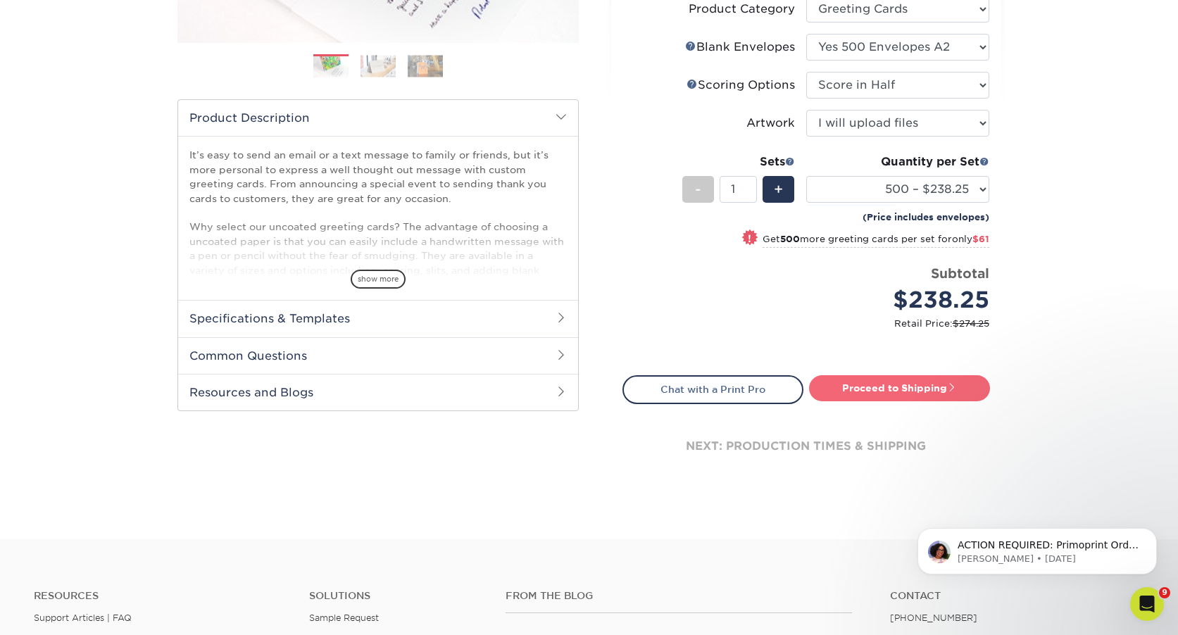
click at [892, 388] on link "Proceed to Shipping" at bounding box center [899, 387] width 181 height 25
type input "Set 1"
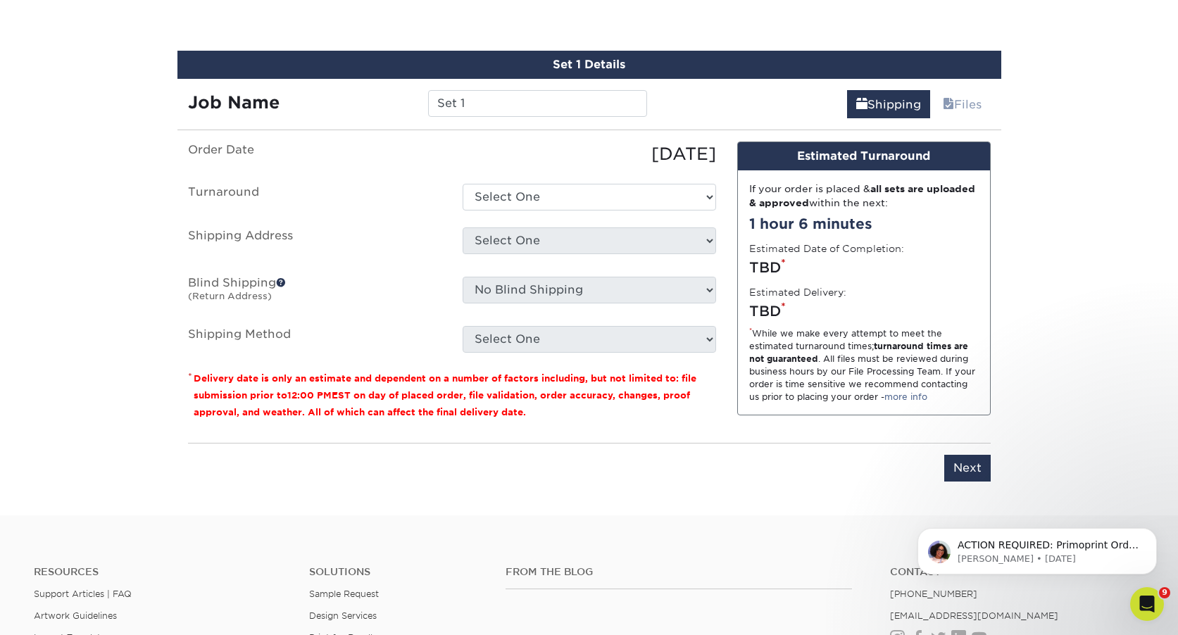
scroll to position [789, 0]
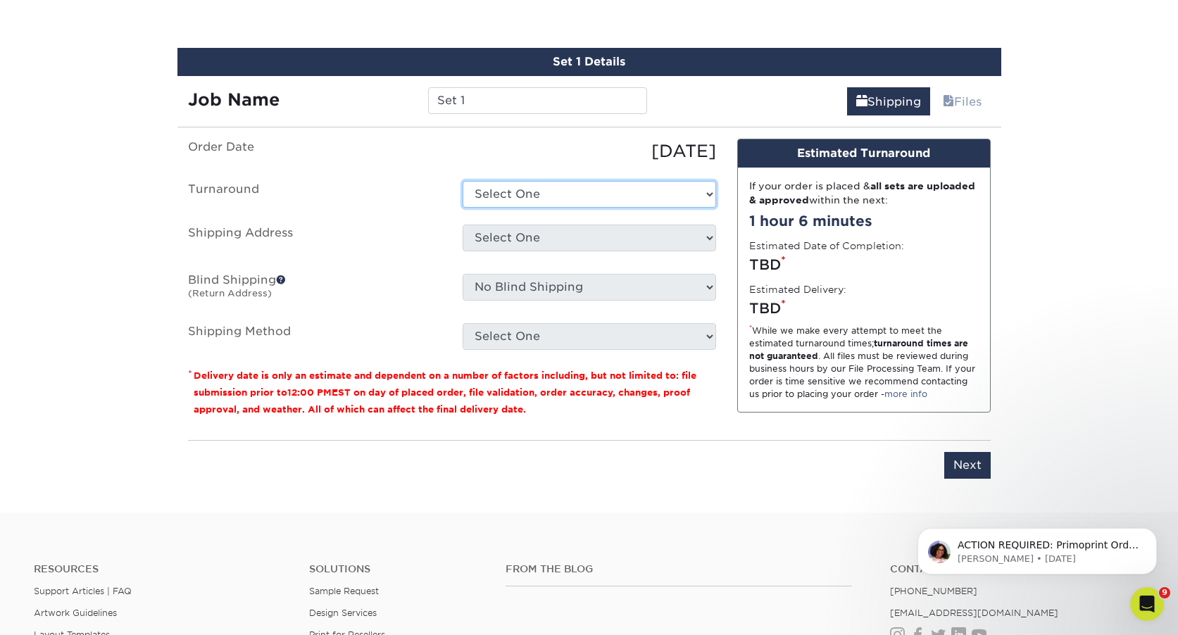
click at [519, 191] on select "Select One 2-4 Business Days 2 Day Next Business Day" at bounding box center [590, 194] width 254 height 27
select select "b2cc6ba6-aae5-4fd4-8483-9cab2bbed5d3"
click at [463, 181] on select "Select One 2-4 Business Days 2 Day Next Business Day" at bounding box center [590, 194] width 254 height 27
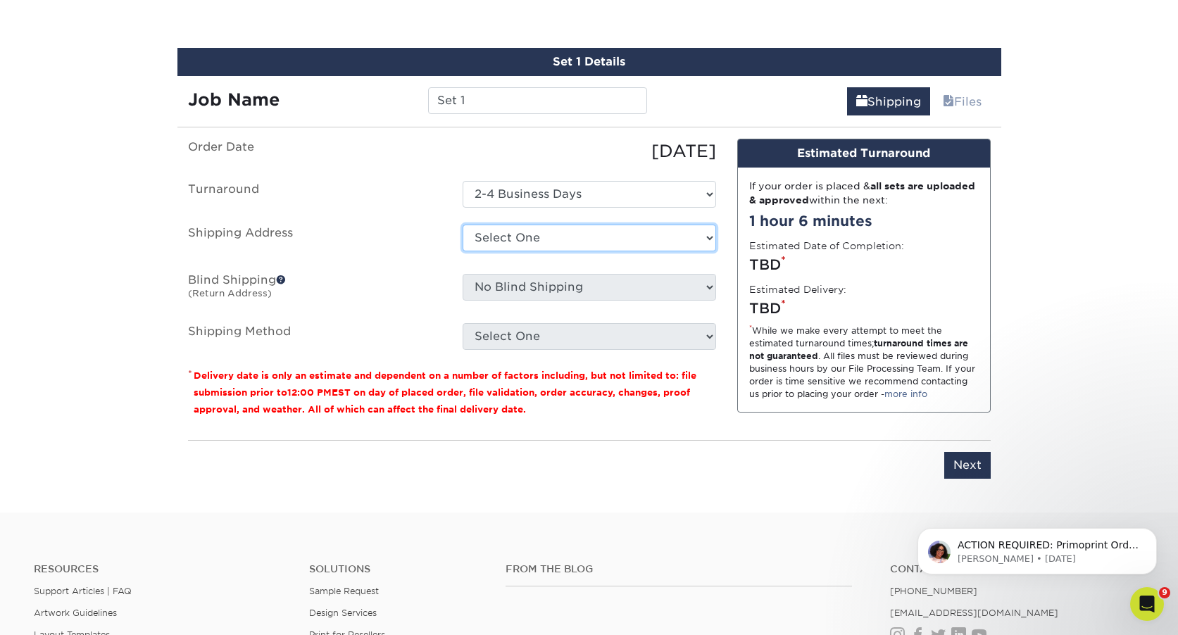
click at [539, 239] on select "Select One AE ARRA Cuyahoga Collective FIVE36, LLC Lewis Eldred Lewis Eldred HQ…" at bounding box center [590, 238] width 254 height 27
select select "243478"
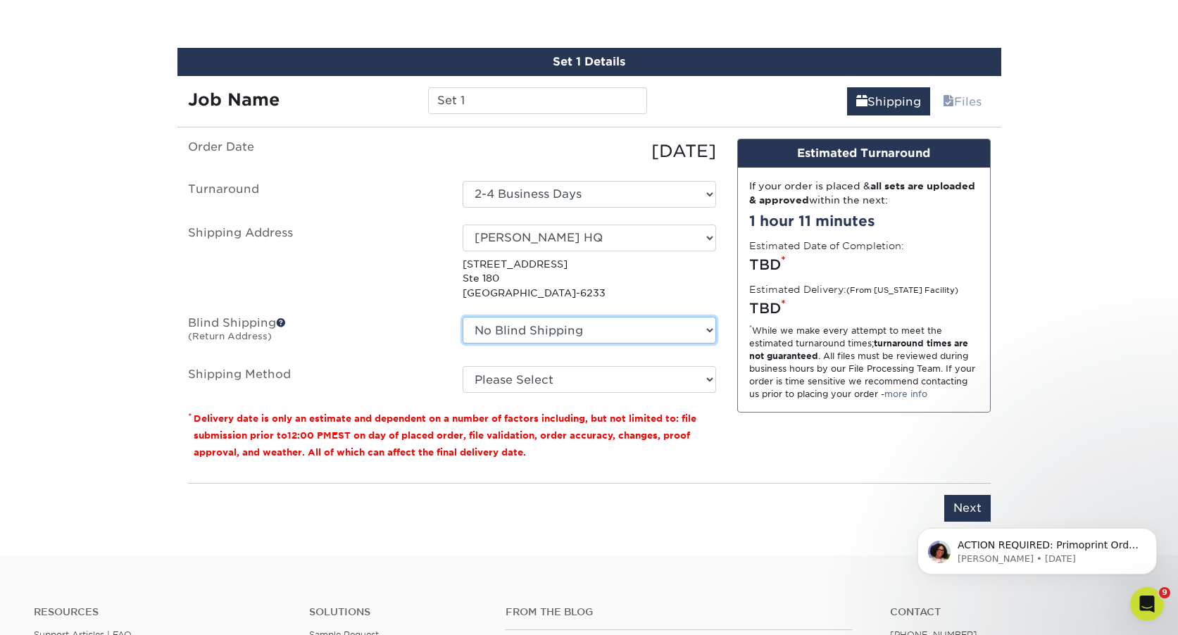
click at [543, 331] on select "No Blind Shipping AE ARRA Cuyahoga Collective FIVE36, LLC Lewis Eldred Lewis El…" at bounding box center [590, 330] width 254 height 27
select select "243478"
click at [463, 317] on select "No Blind Shipping AE ARRA Cuyahoga Collective FIVE36, LLC Lewis Eldred Lewis El…" at bounding box center [590, 330] width 254 height 27
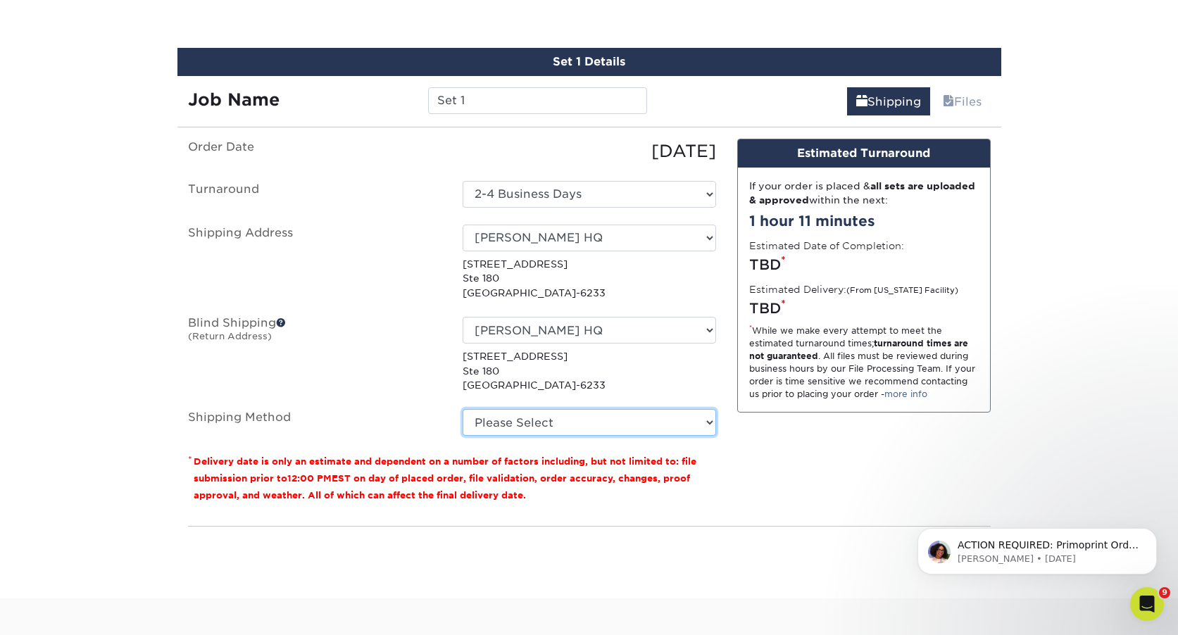
click at [534, 418] on select "Please Select Ground Shipping (+$17.28) 3 Day Shipping Service (+$21.44) 2 Day …" at bounding box center [590, 422] width 254 height 27
select select "03"
click at [463, 409] on select "Please Select Ground Shipping (+$17.28) 3 Day Shipping Service (+$21.44) 2 Day …" at bounding box center [590, 422] width 254 height 27
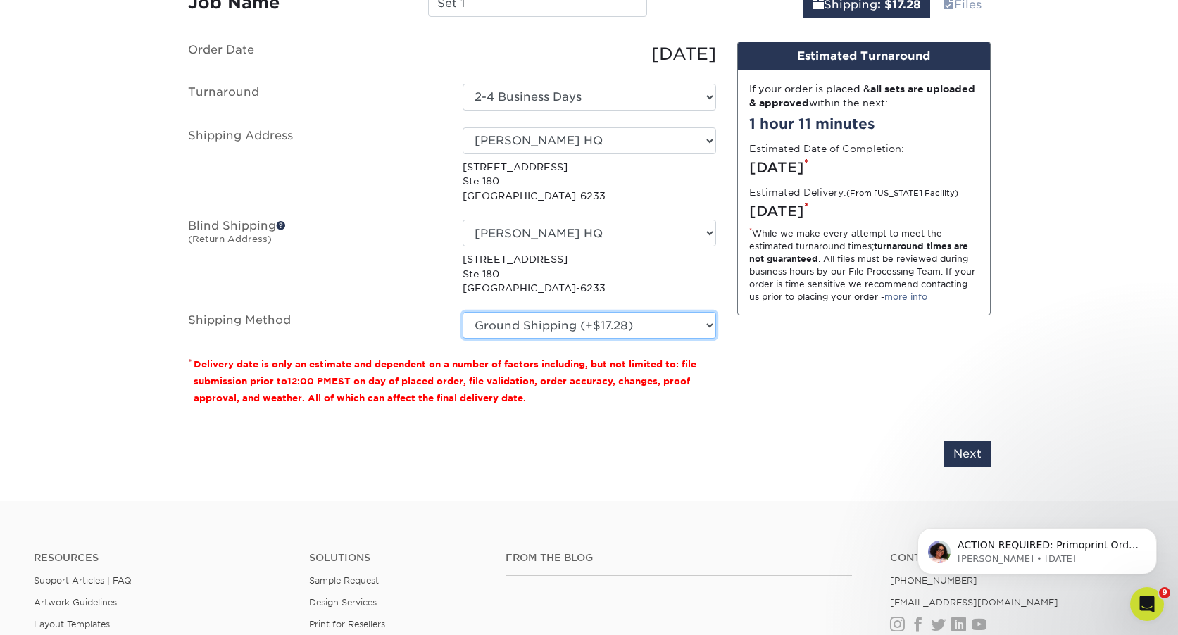
scroll to position [1037, 0]
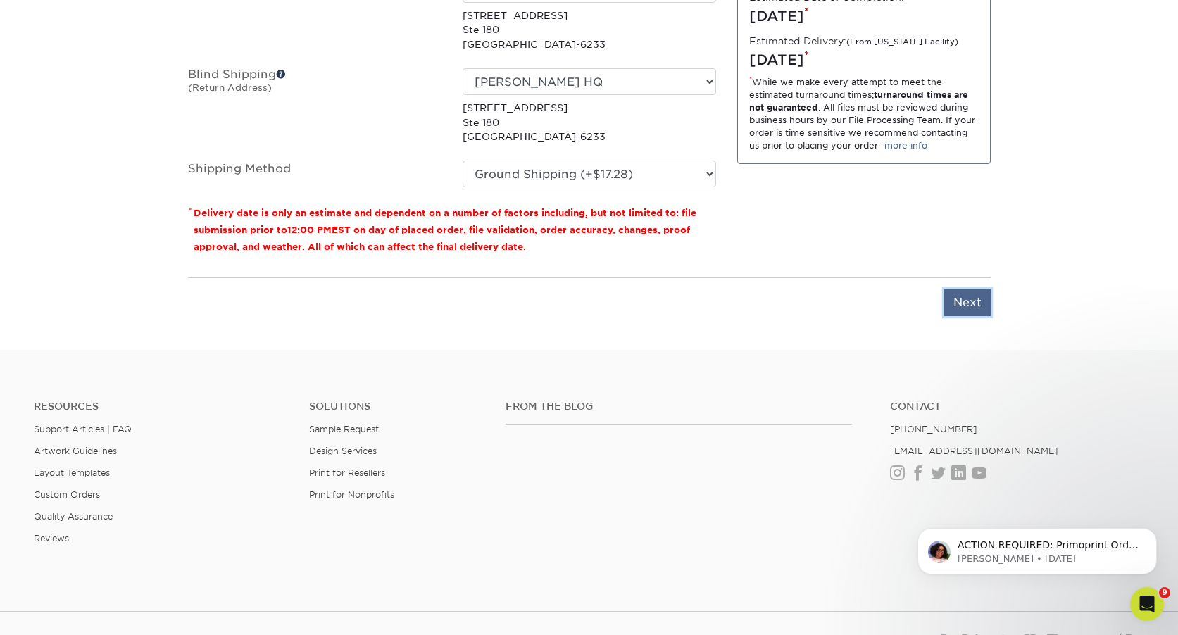
click at [969, 298] on input "Next" at bounding box center [967, 302] width 46 height 27
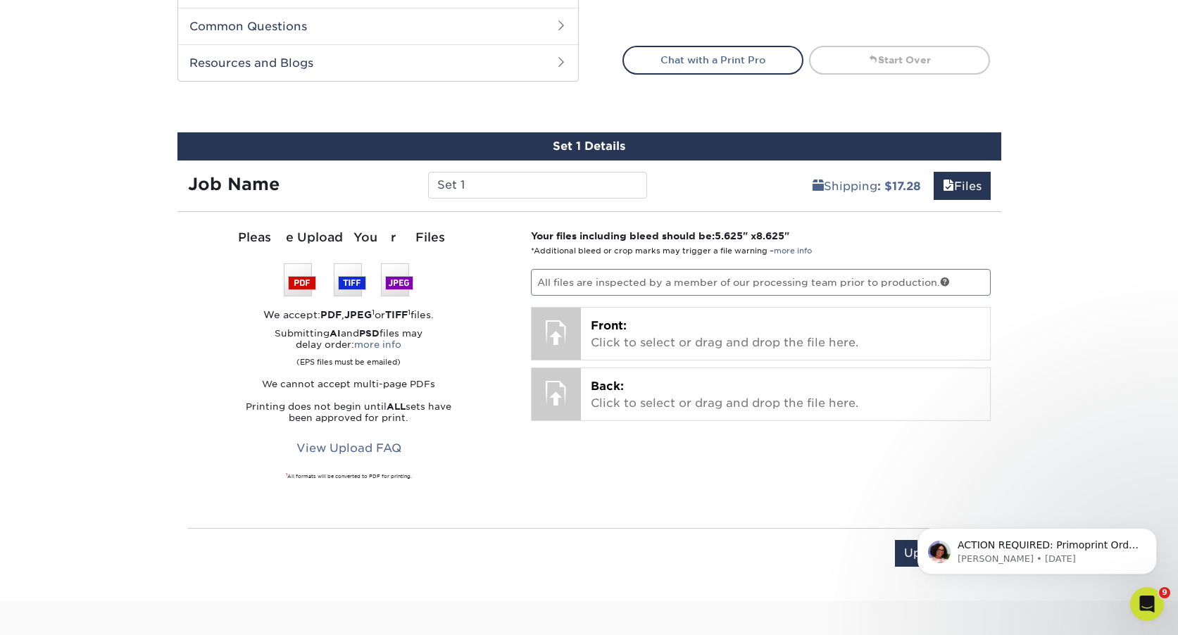
scroll to position [657, 0]
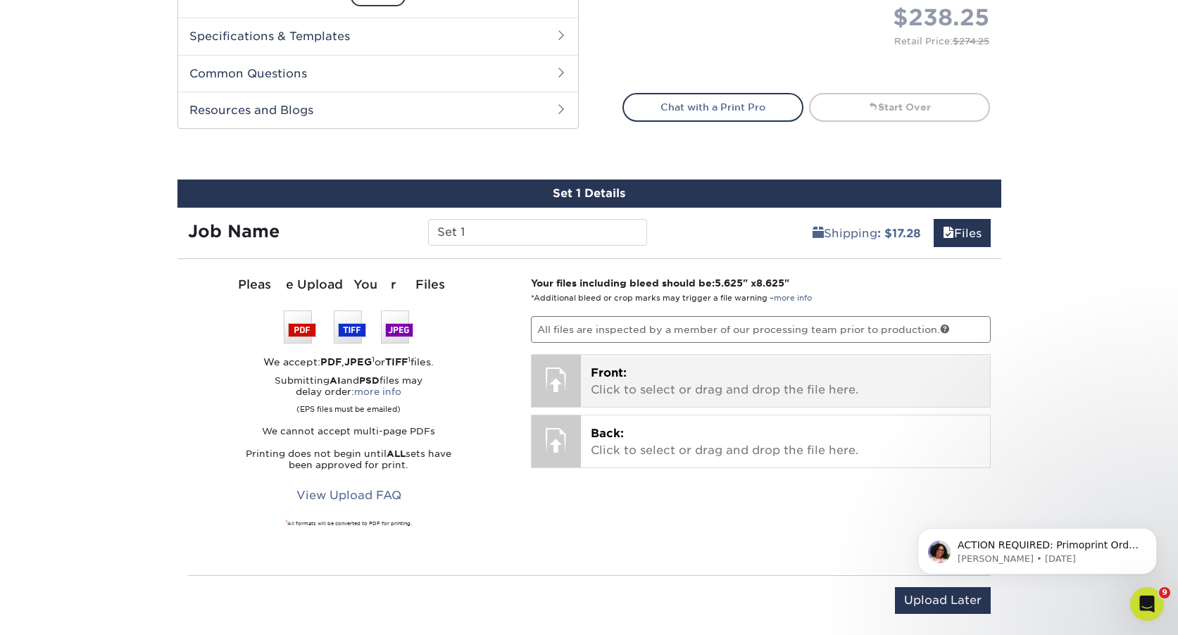
click at [621, 375] on span "Front:" at bounding box center [609, 372] width 36 height 13
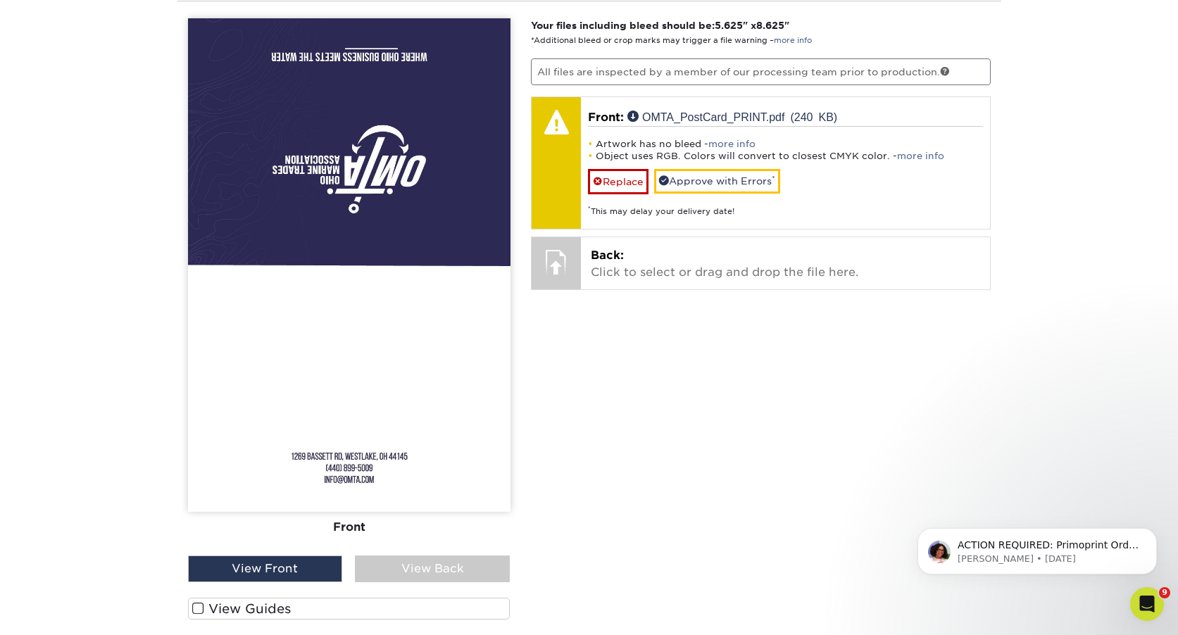
scroll to position [918, 0]
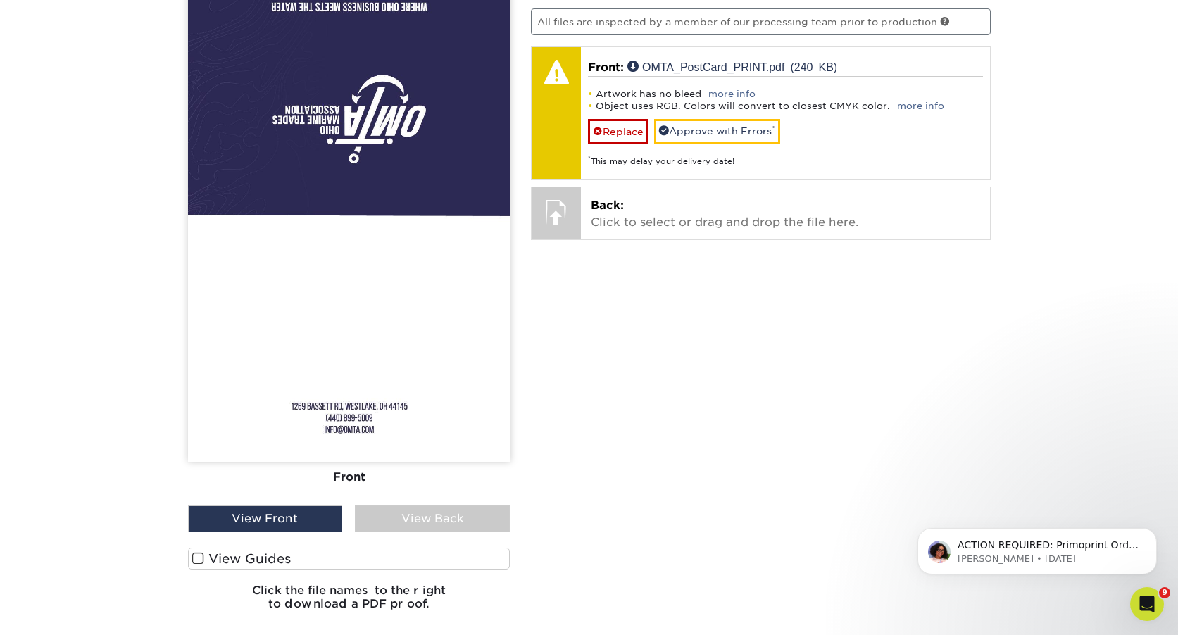
click at [250, 549] on label "View Guides" at bounding box center [349, 559] width 323 height 22
click at [0, 0] on input "View Guides" at bounding box center [0, 0] width 0 height 0
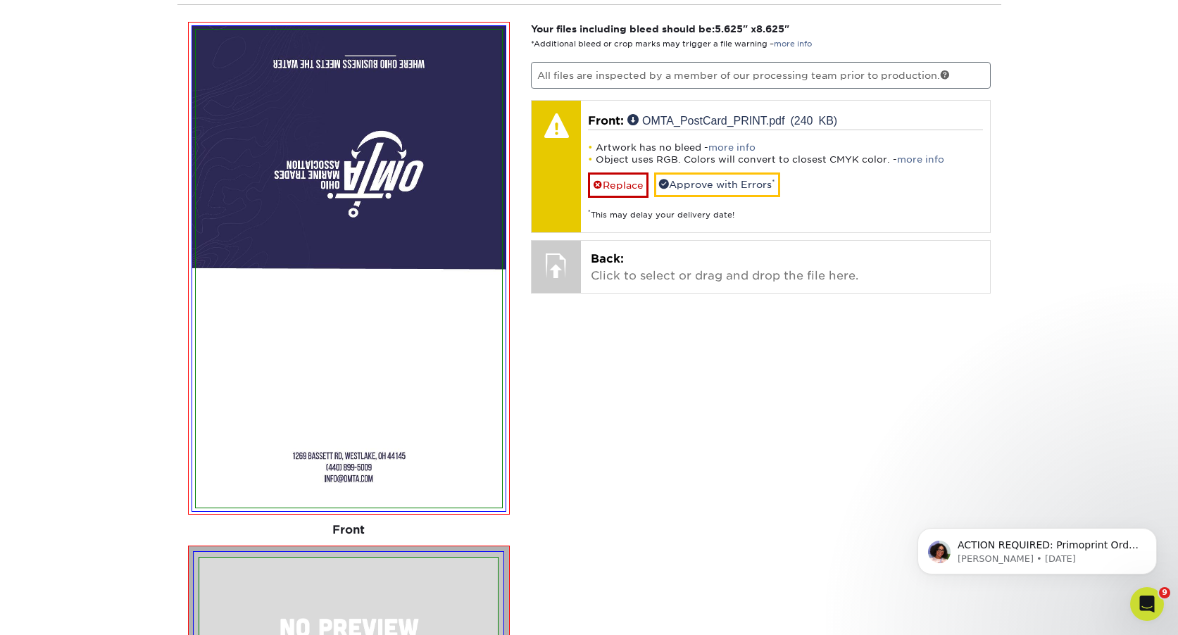
scroll to position [899, 0]
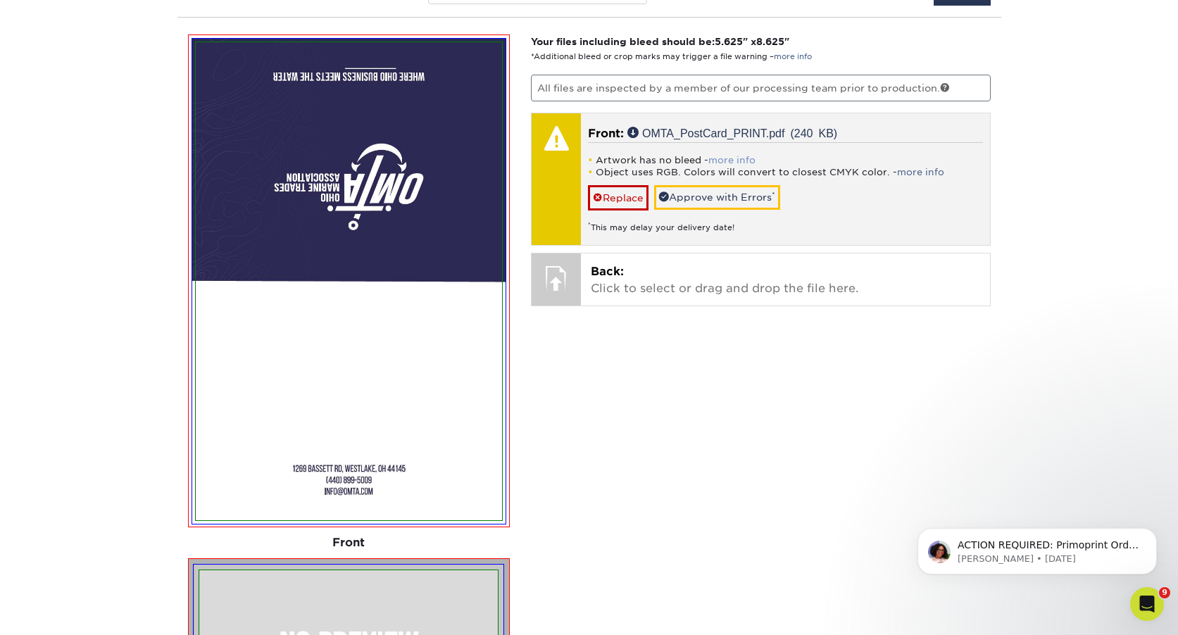
click at [734, 162] on link "more info" at bounding box center [731, 160] width 47 height 11
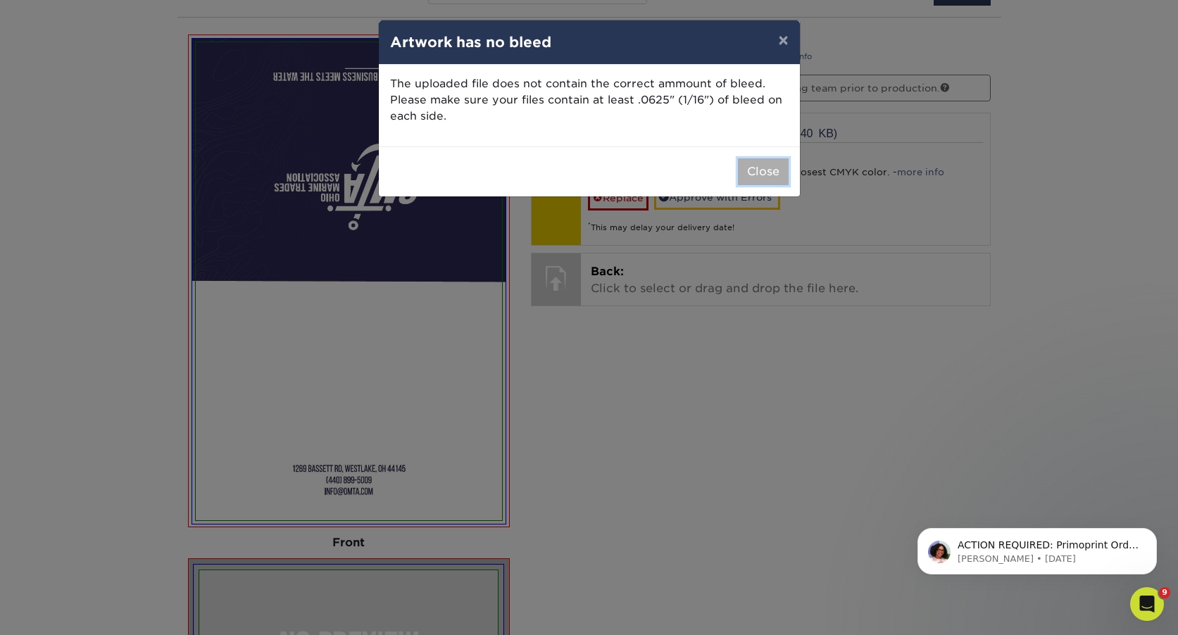
click at [771, 173] on button "Close" at bounding box center [763, 171] width 51 height 27
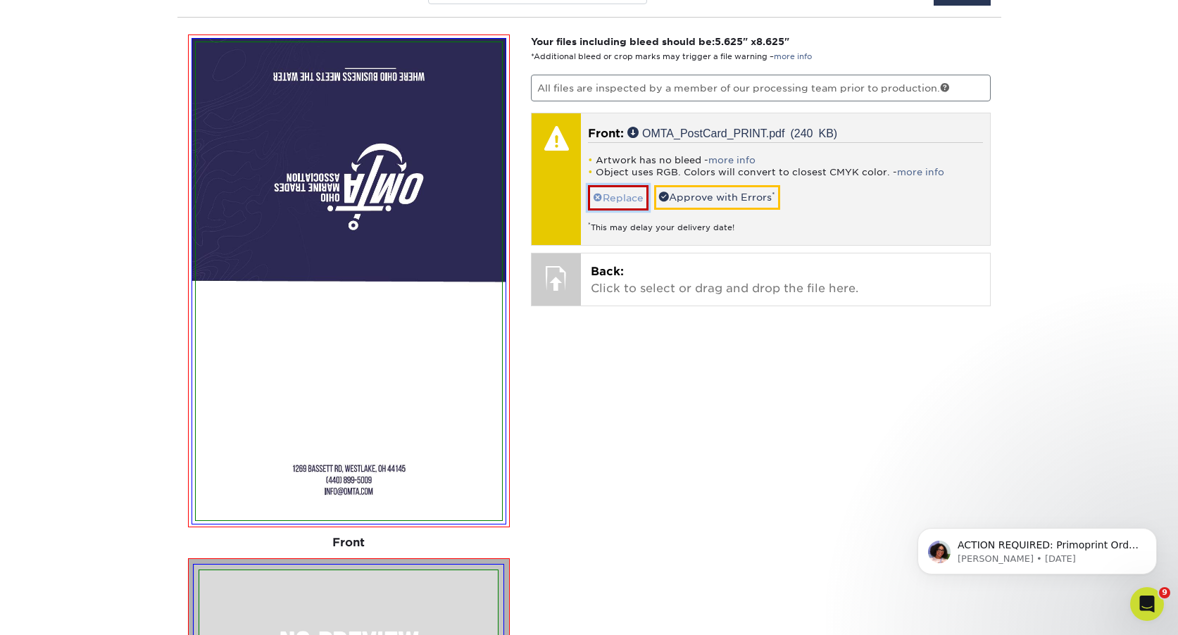
click at [619, 201] on link "Replace" at bounding box center [618, 197] width 61 height 25
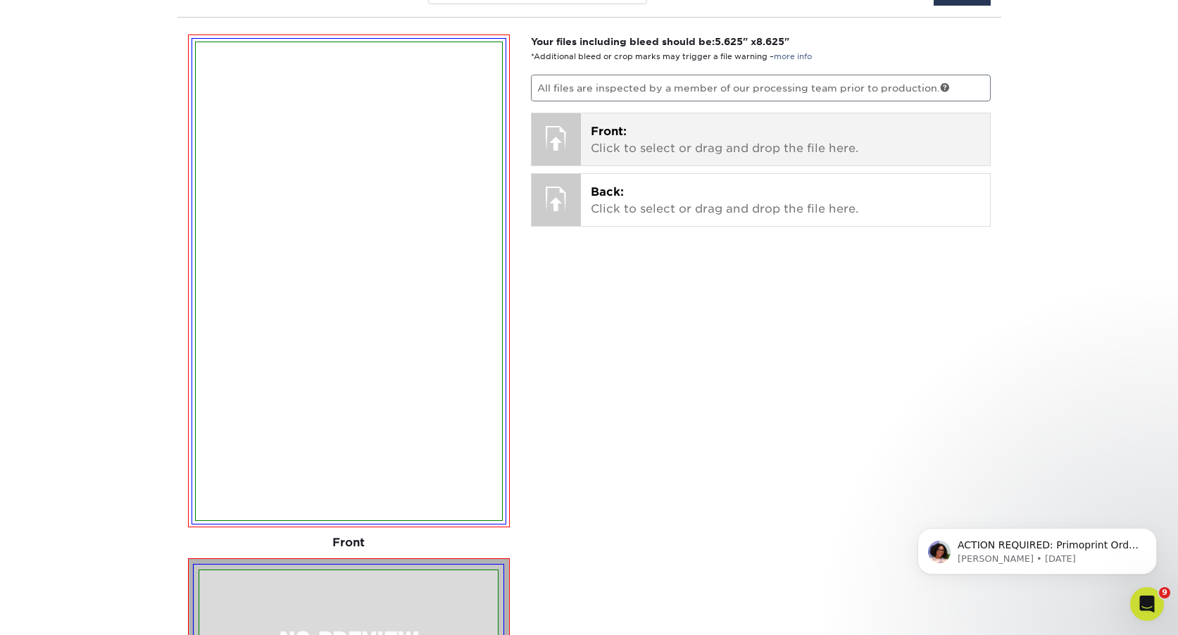
click at [619, 161] on div "Front: Click to select or drag and drop the file here. Choose file OMTA_PostCar…" at bounding box center [785, 139] width 409 height 52
click at [657, 126] on p "Front: Click to select or drag and drop the file here." at bounding box center [785, 140] width 389 height 34
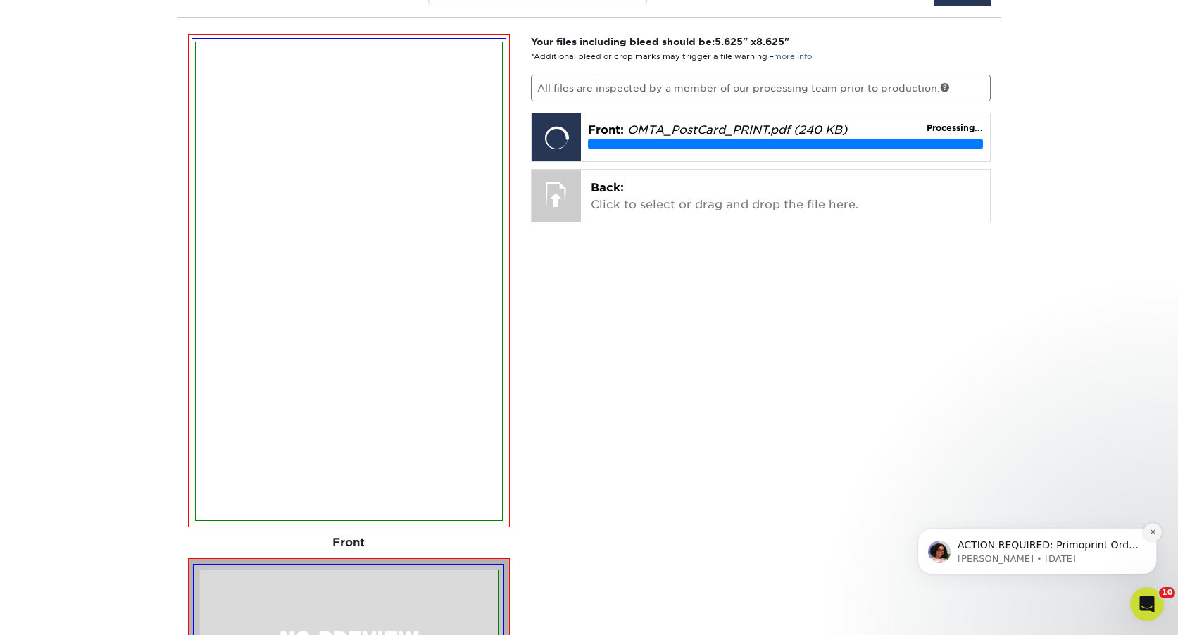
click at [1151, 532] on icon "Dismiss notification" at bounding box center [1153, 532] width 8 height 8
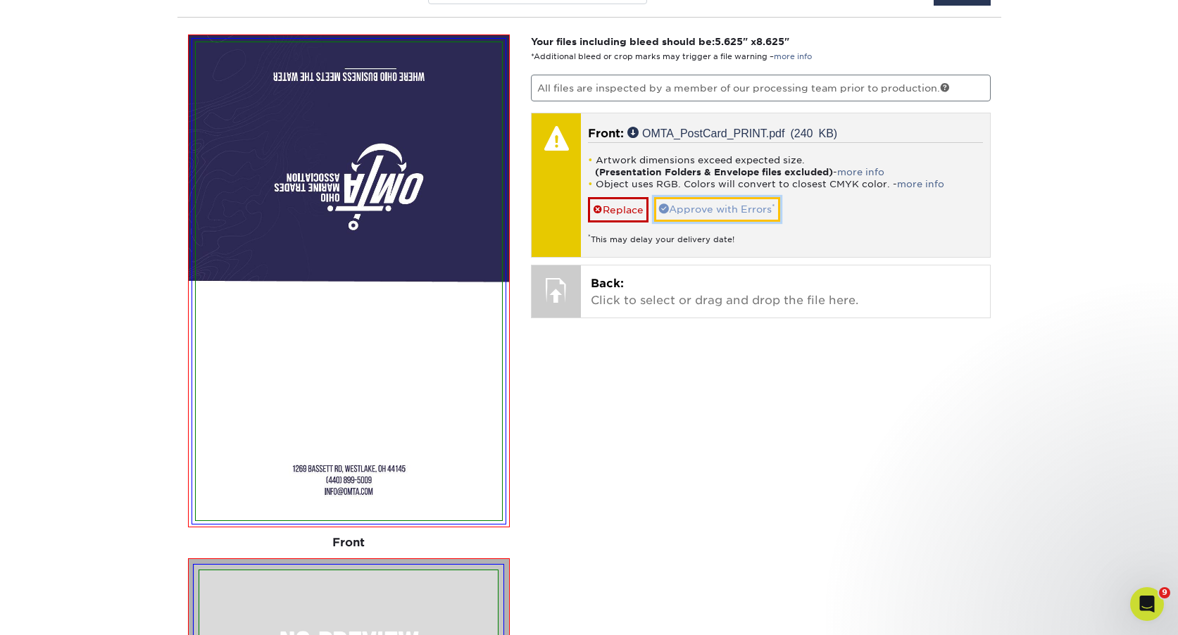
click at [718, 213] on link "Approve with Errors *" at bounding box center [717, 209] width 126 height 24
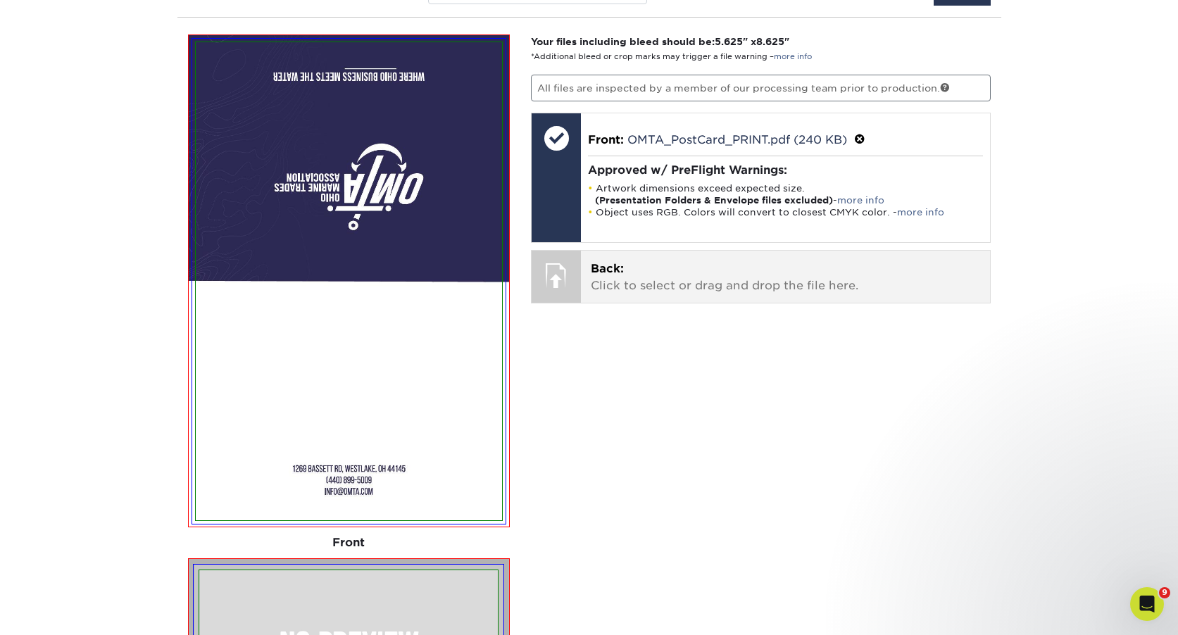
click at [684, 285] on p "Back: Click to select or drag and drop the file here." at bounding box center [785, 278] width 389 height 34
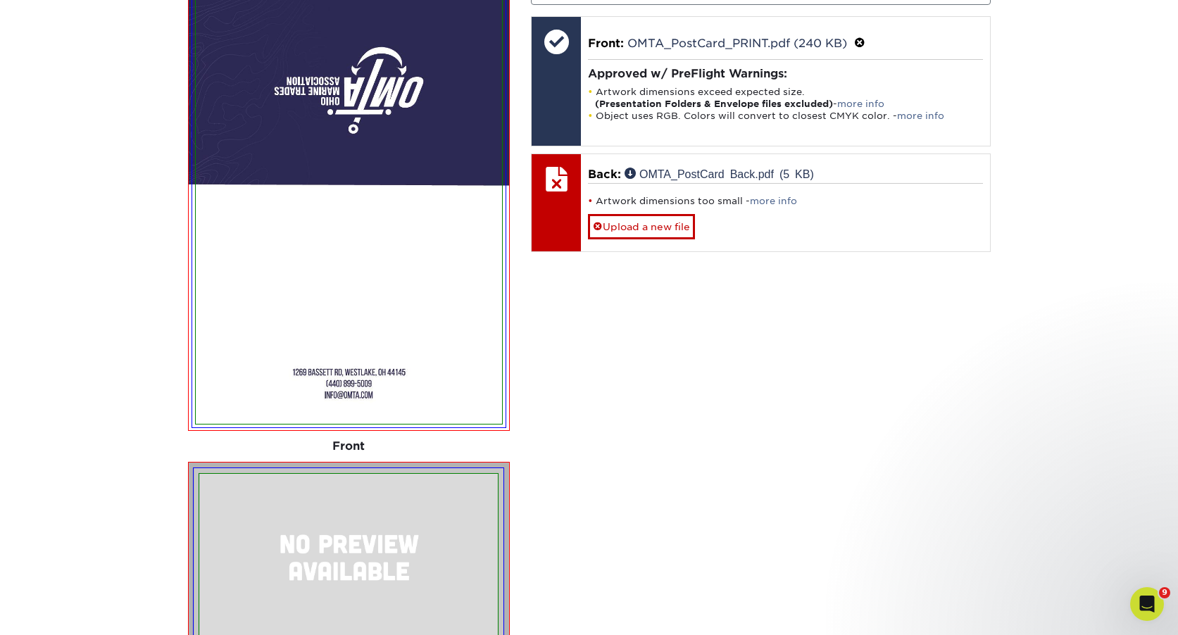
scroll to position [973, 0]
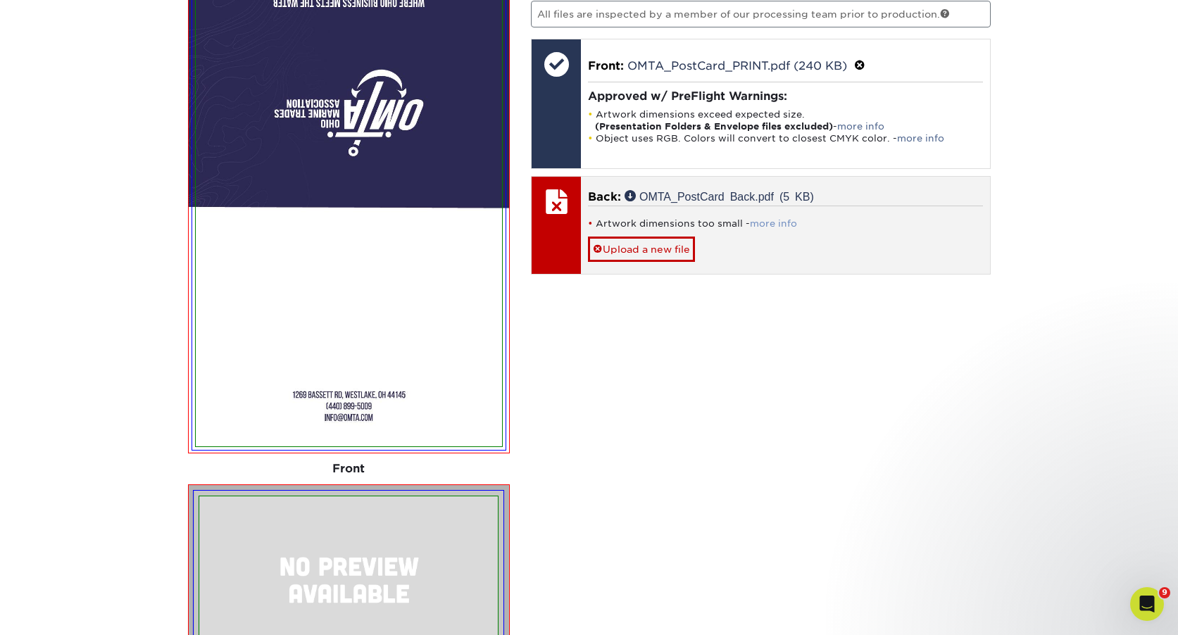
click at [777, 218] on link "more info" at bounding box center [773, 223] width 47 height 11
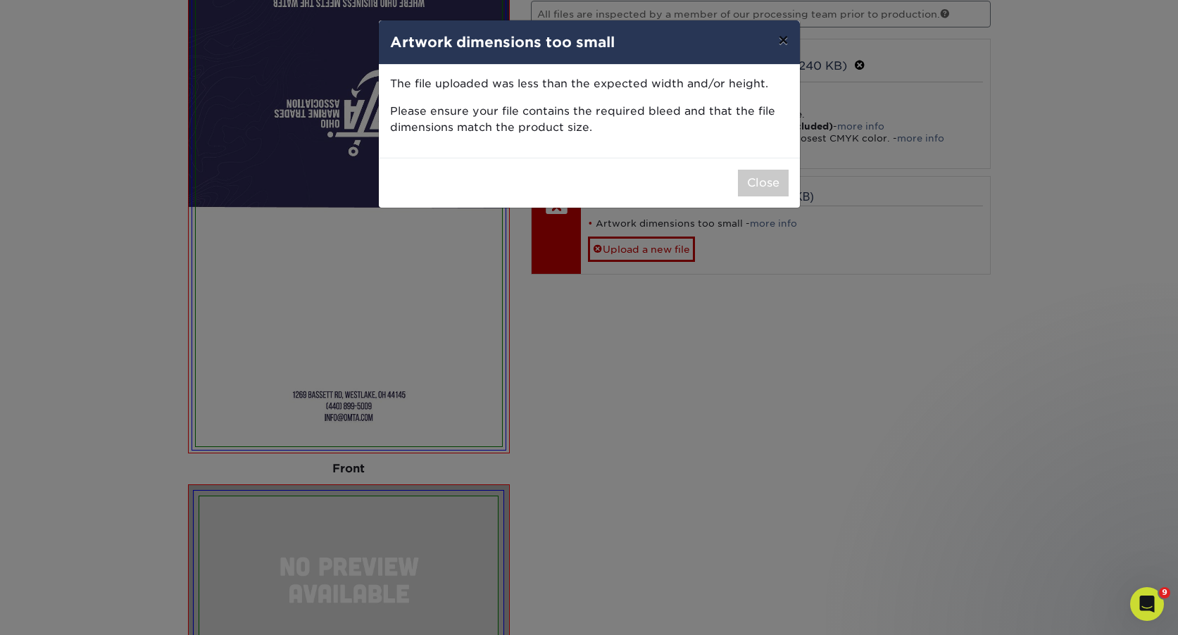
click at [774, 44] on button "×" at bounding box center [783, 39] width 32 height 39
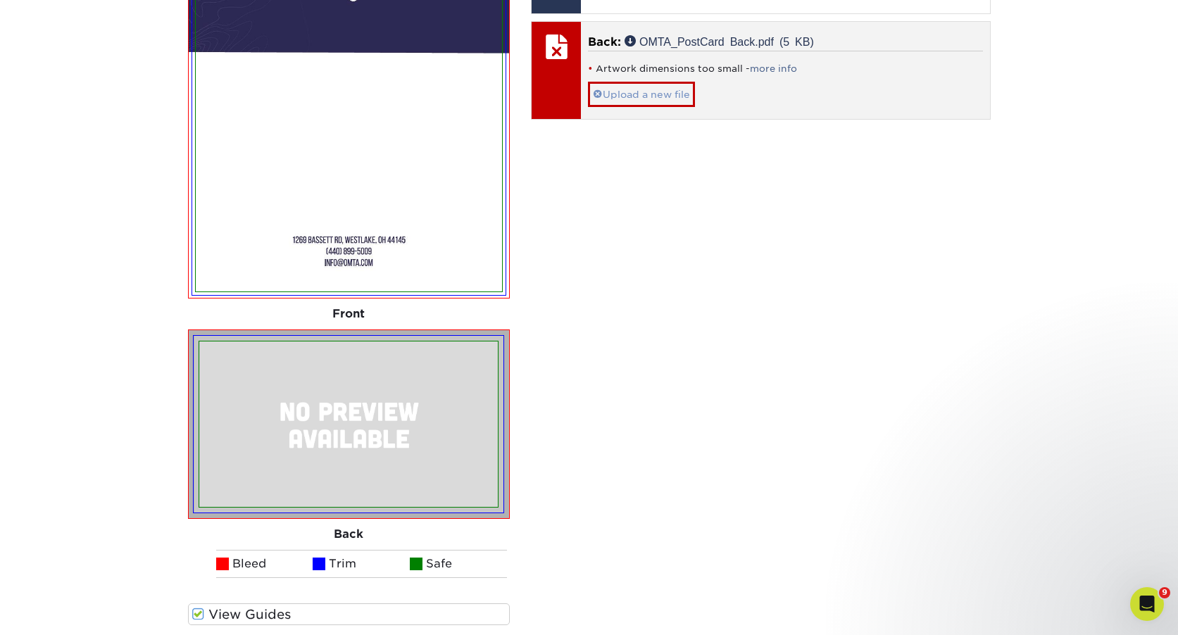
scroll to position [1163, 0]
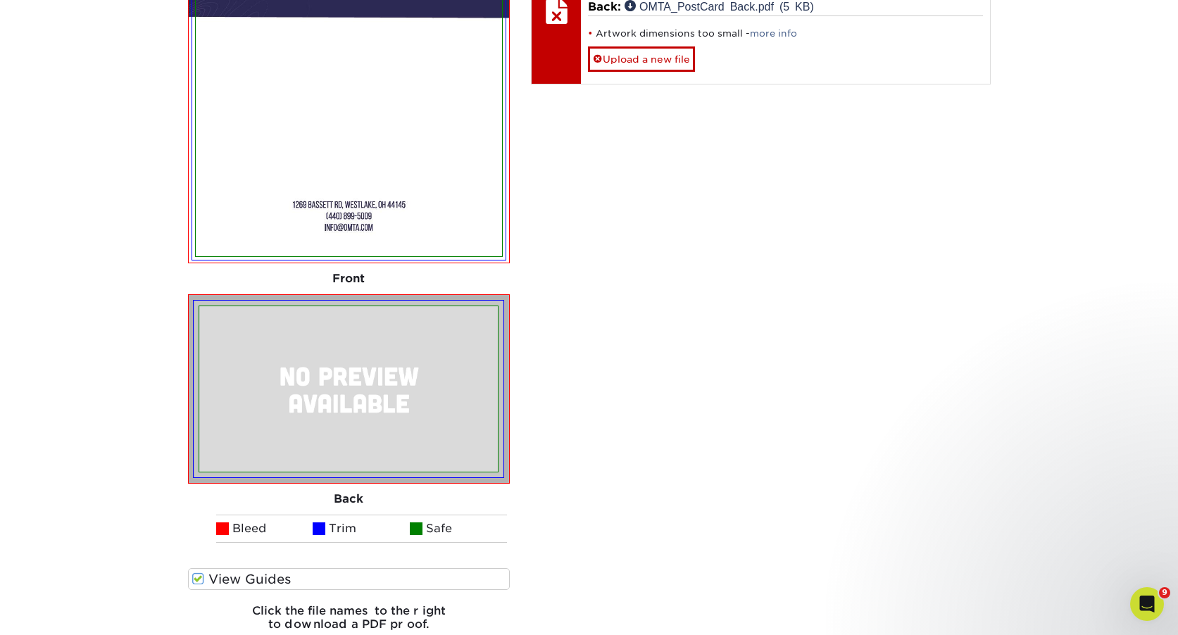
click at [384, 364] on img at bounding box center [348, 388] width 299 height 165
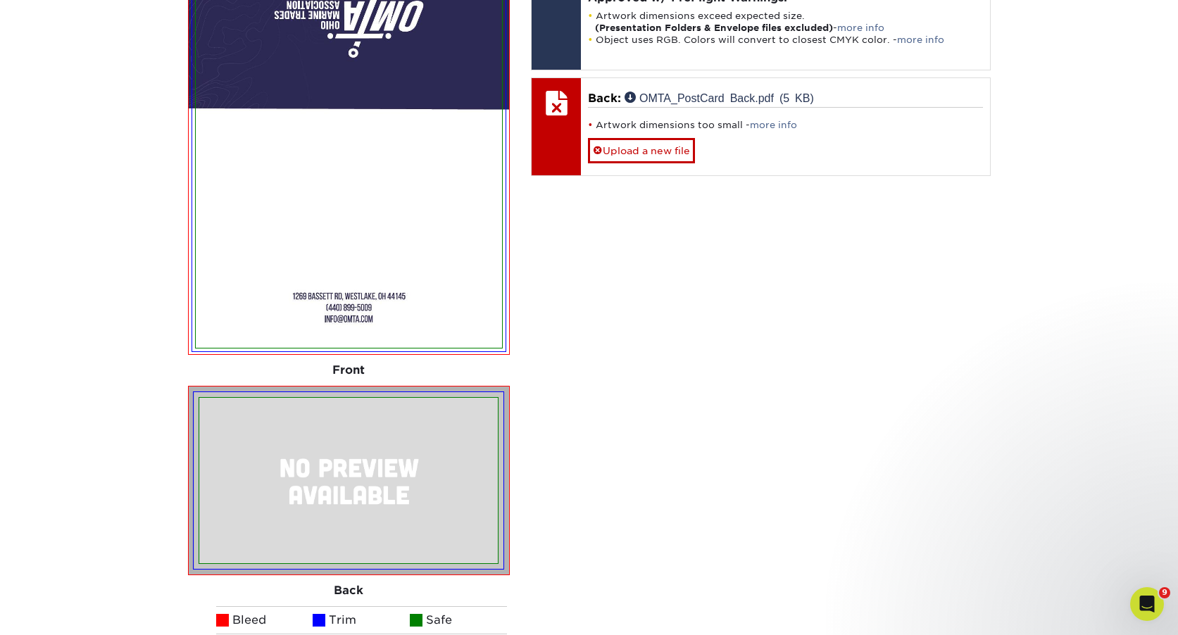
scroll to position [1018, 0]
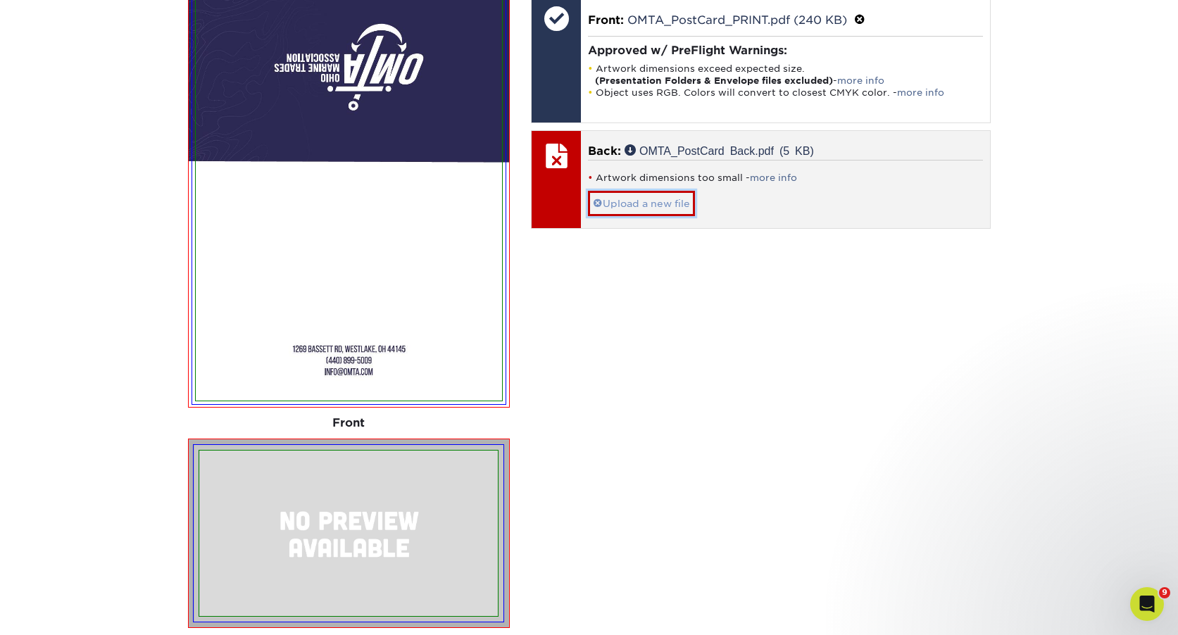
click at [629, 195] on link "Upload a new file" at bounding box center [641, 203] width 107 height 25
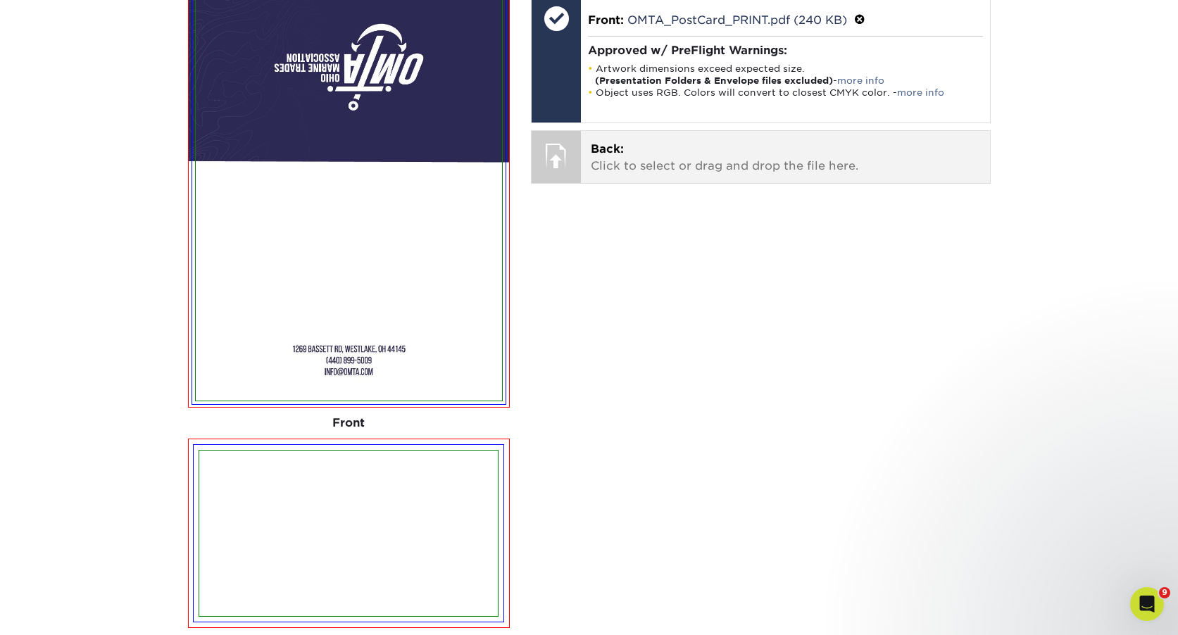
click at [629, 160] on p "Back: Click to select or drag and drop the file here." at bounding box center [785, 158] width 389 height 34
click at [587, 174] on div "Back: Click to select or drag and drop the file here. Choose file OMTA_PostCard…" at bounding box center [785, 157] width 409 height 52
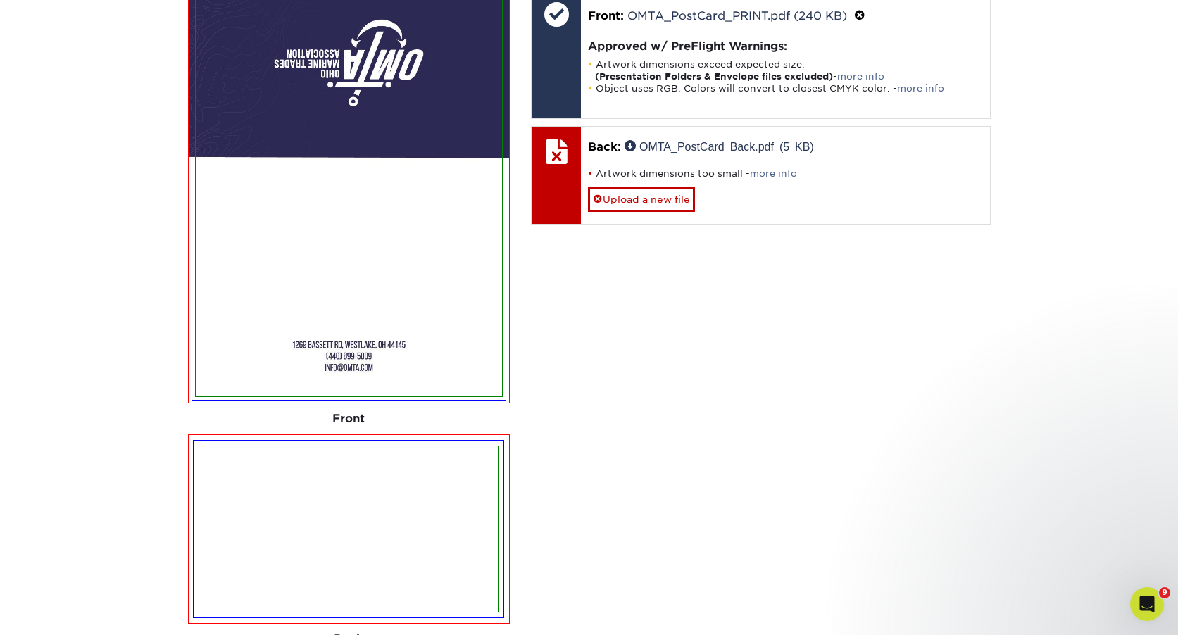
scroll to position [1002, 0]
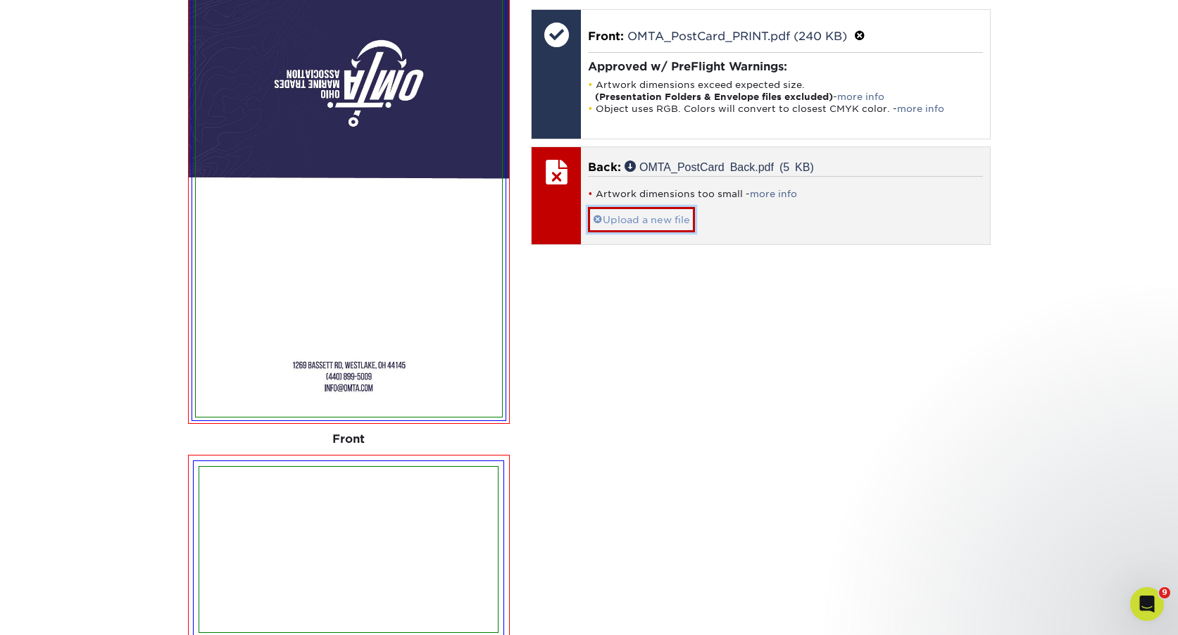
click at [643, 224] on link "Upload a new file" at bounding box center [641, 219] width 107 height 25
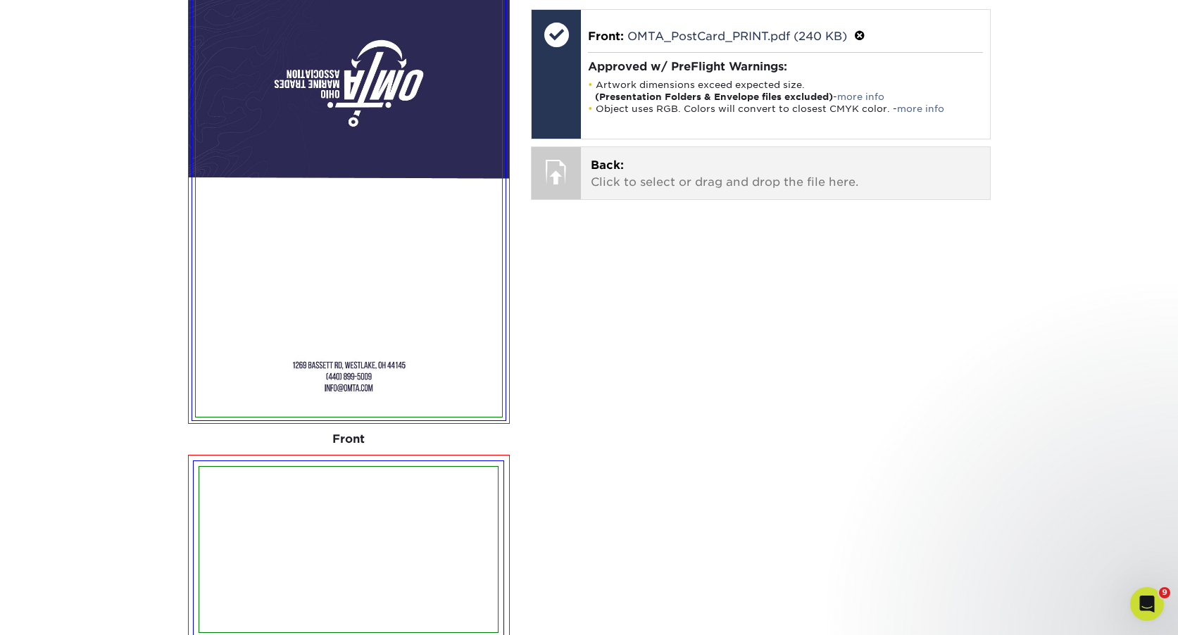
click at [656, 180] on p "Back: Click to select or drag and drop the file here." at bounding box center [785, 174] width 389 height 34
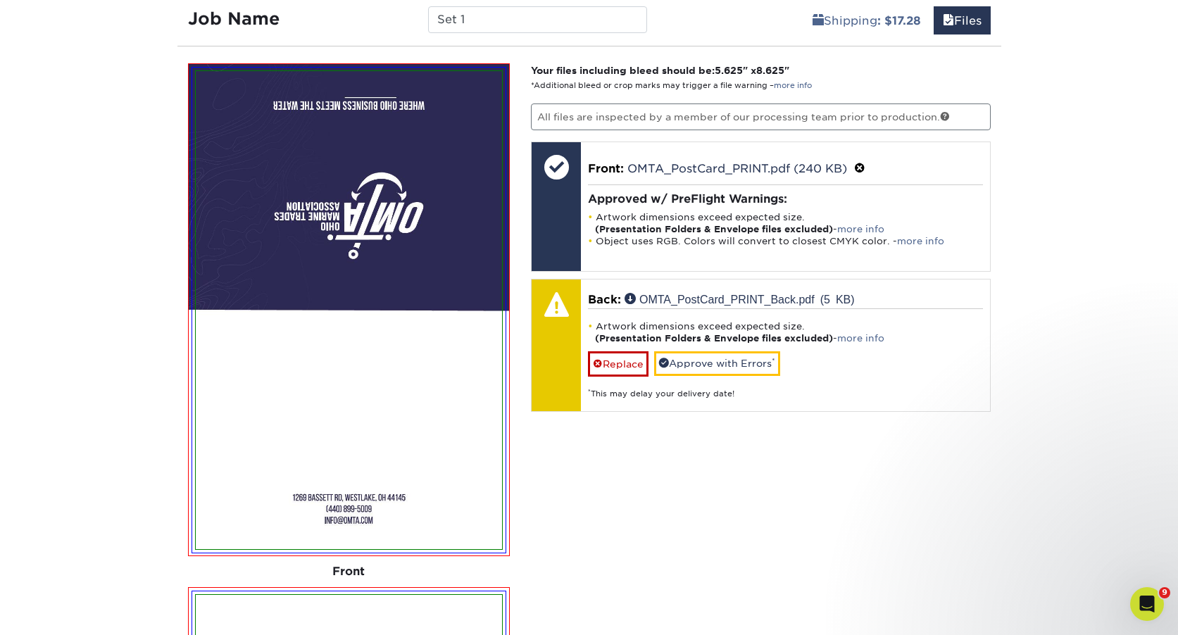
scroll to position [870, 0]
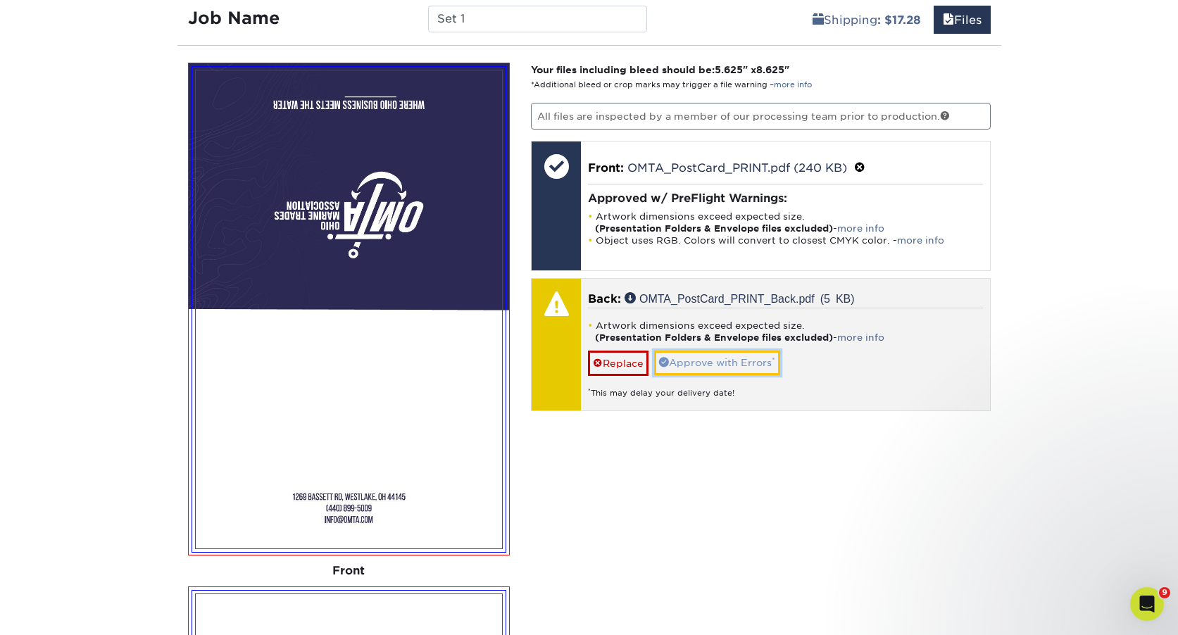
click at [752, 359] on link "Approve with Errors *" at bounding box center [717, 363] width 126 height 24
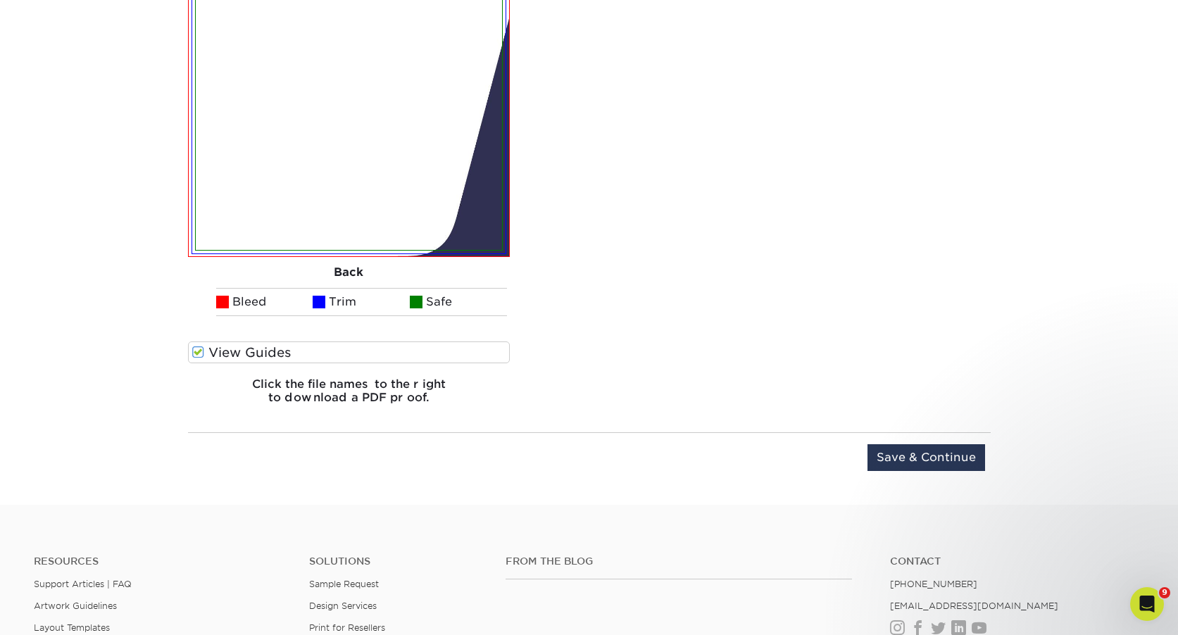
scroll to position [1694, 0]
click at [952, 465] on input "Save & Continue" at bounding box center [927, 456] width 118 height 27
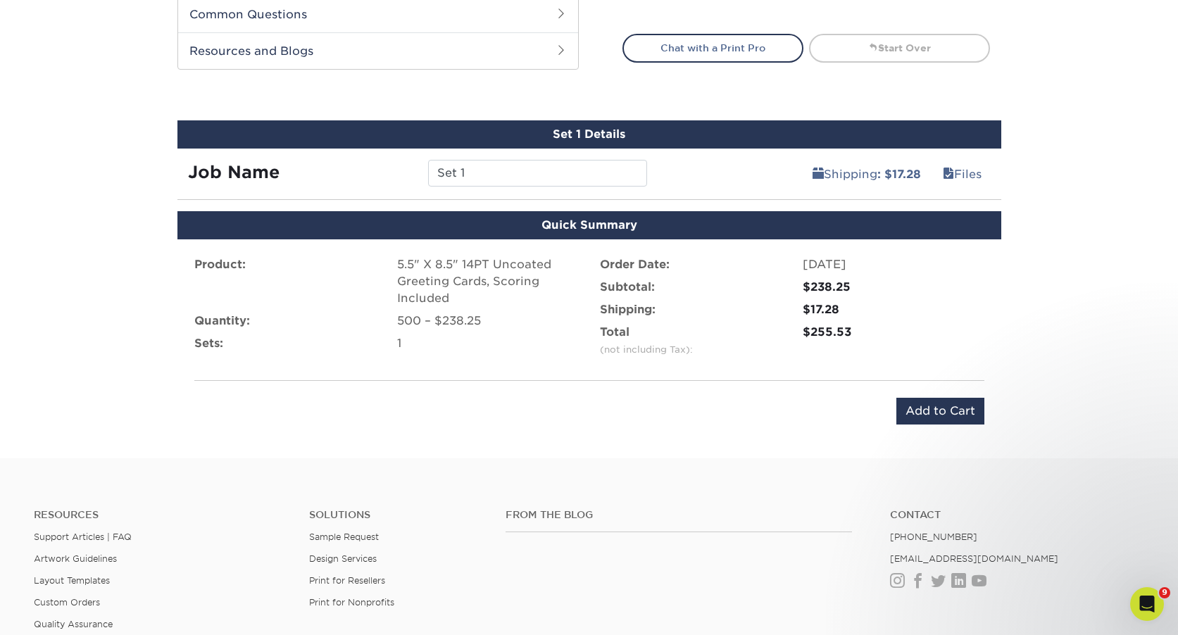
scroll to position [681, 0]
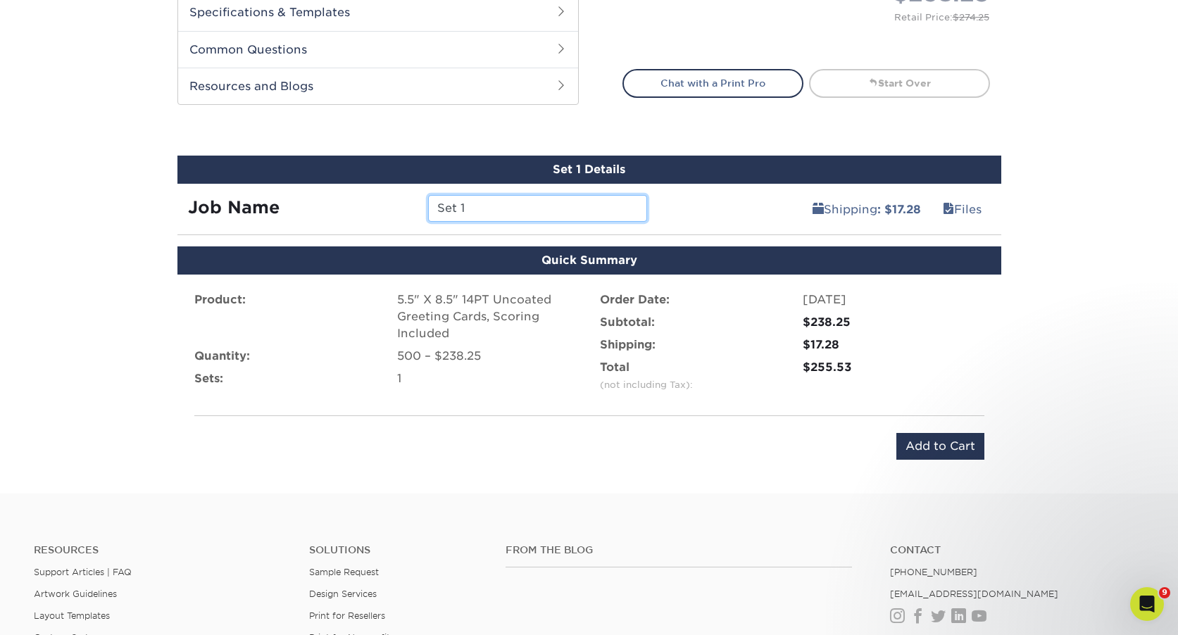
click at [511, 209] on input "Set 1" at bounding box center [537, 208] width 219 height 27
type input "Card"
click at [956, 449] on input "Add to Cart" at bounding box center [940, 446] width 88 height 27
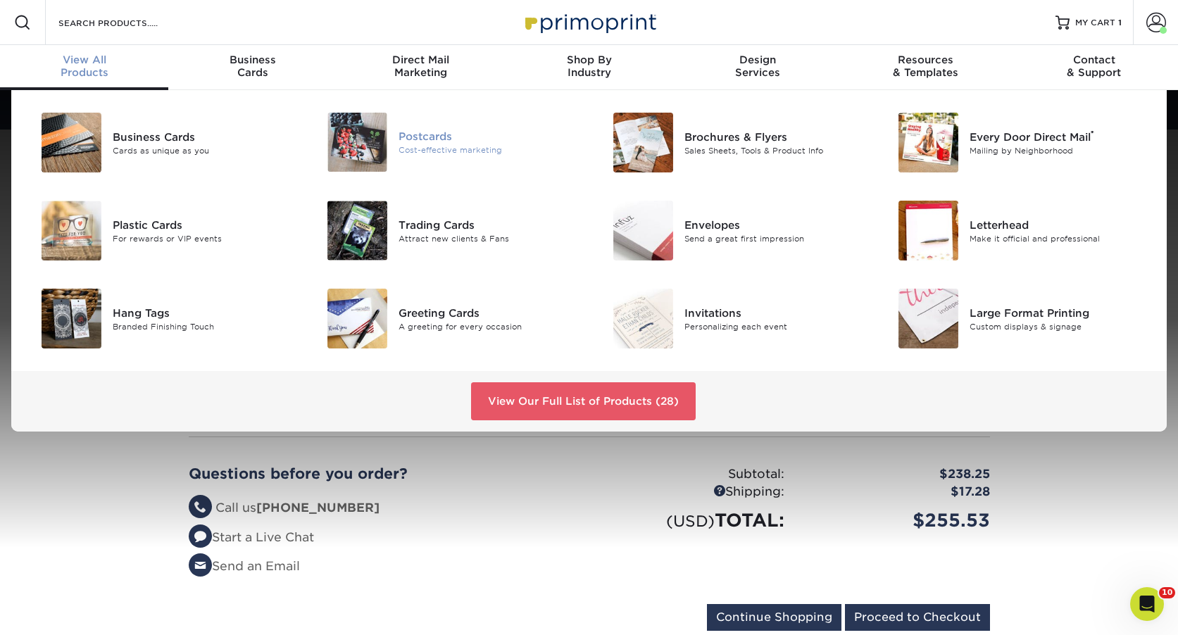
click at [470, 145] on div "Cost-effective marketing" at bounding box center [489, 150] width 180 height 12
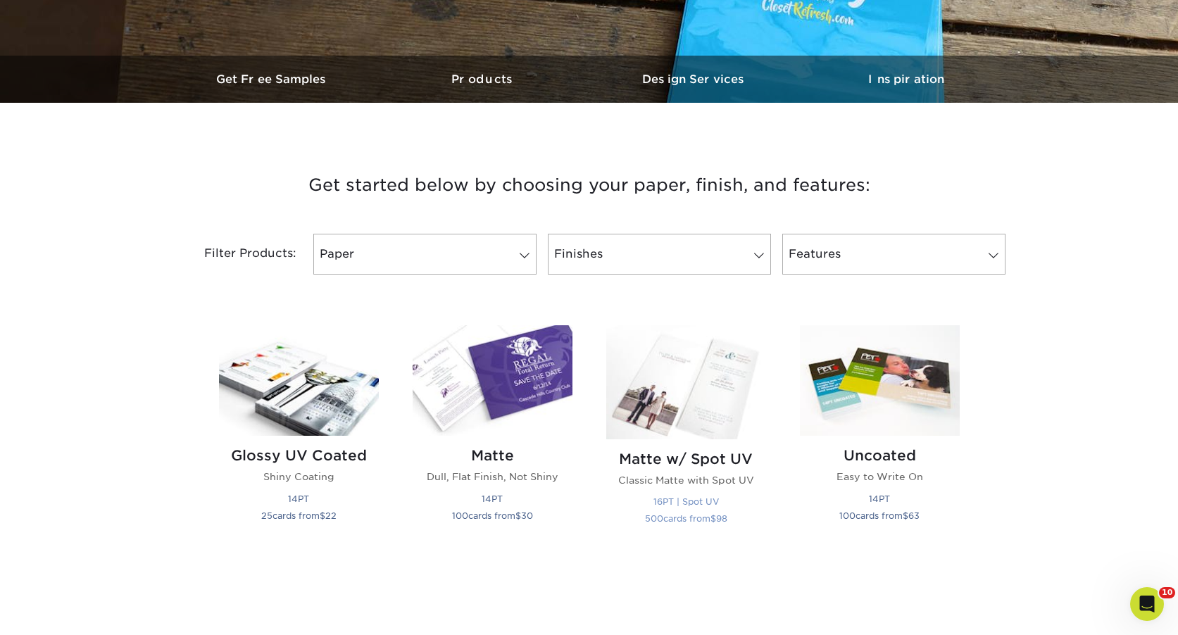
scroll to position [472, 0]
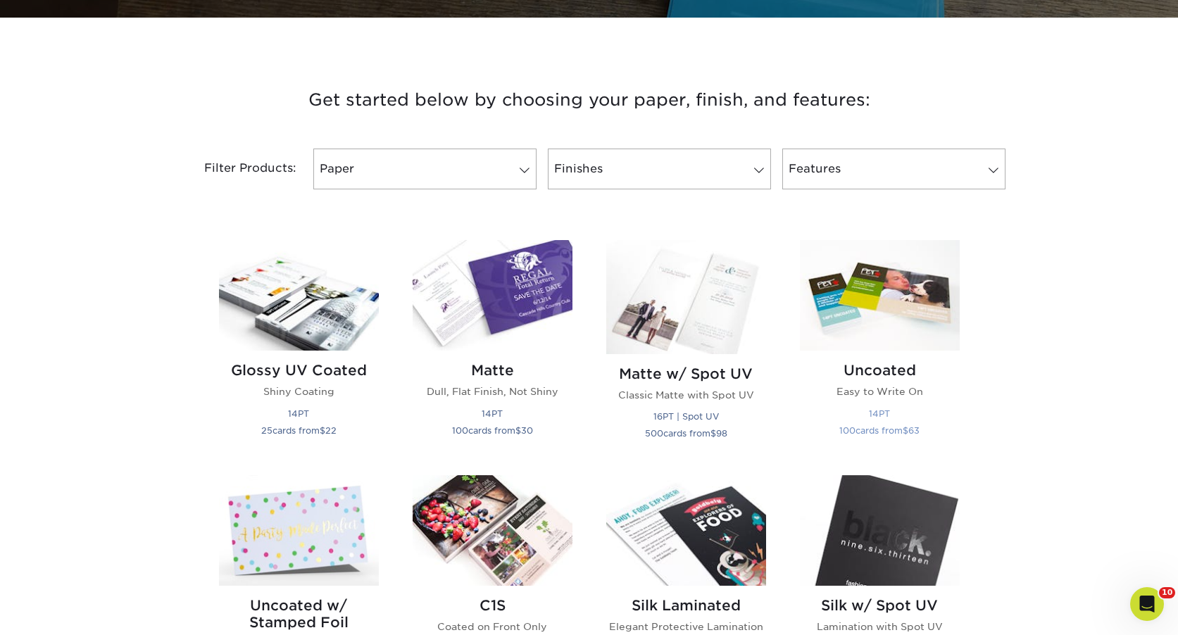
drag, startPoint x: 911, startPoint y: 280, endPoint x: 894, endPoint y: 277, distance: 17.3
click at [909, 280] on img at bounding box center [880, 295] width 160 height 111
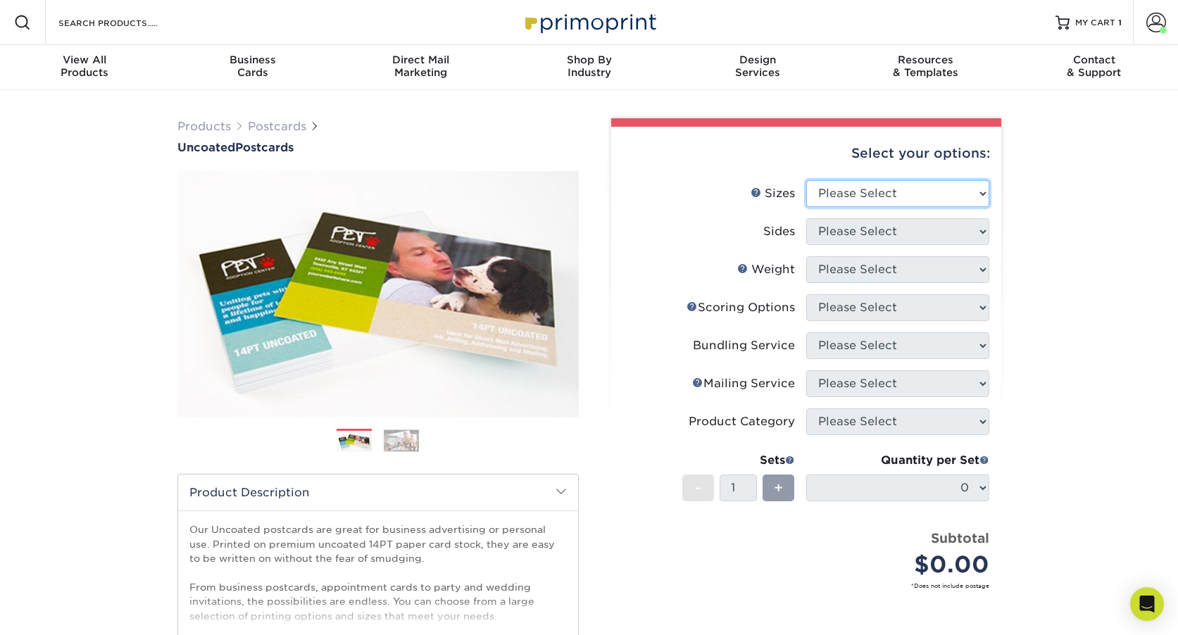
click at [867, 190] on select "Please Select 1.5" x 7" 2" x 8" 2.12" x 5.5" 2.75" x 4.25" 2.75" x 8.5" 3" x 4"…" at bounding box center [897, 193] width 183 height 27
select select "4.00x6.00"
click at [806, 180] on select "Please Select 1.5" x 7" 2" x 8" 2.12" x 5.5" 2.75" x 4.25" 2.75" x 8.5" 3" x 4"…" at bounding box center [897, 193] width 183 height 27
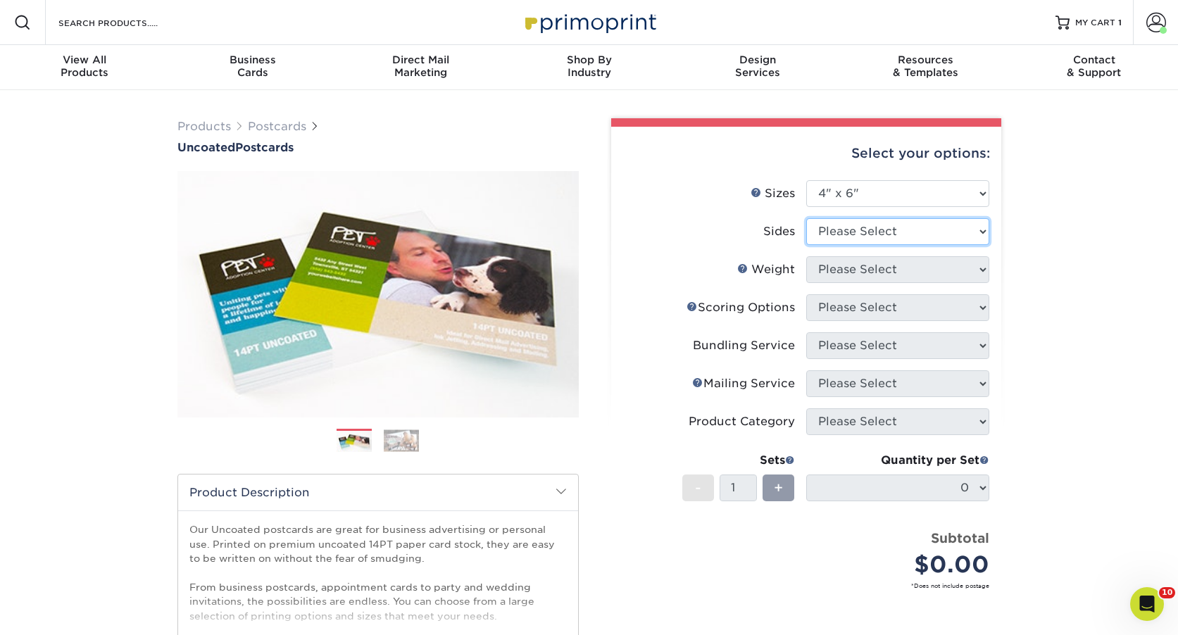
click at [906, 224] on select "Please Select Print Both Sides Print Front Only" at bounding box center [897, 231] width 183 height 27
select select "13abbda7-1d64-4f25-8bb2-c179b224825d"
click at [806, 218] on select "Please Select Print Both Sides Print Front Only" at bounding box center [897, 231] width 183 height 27
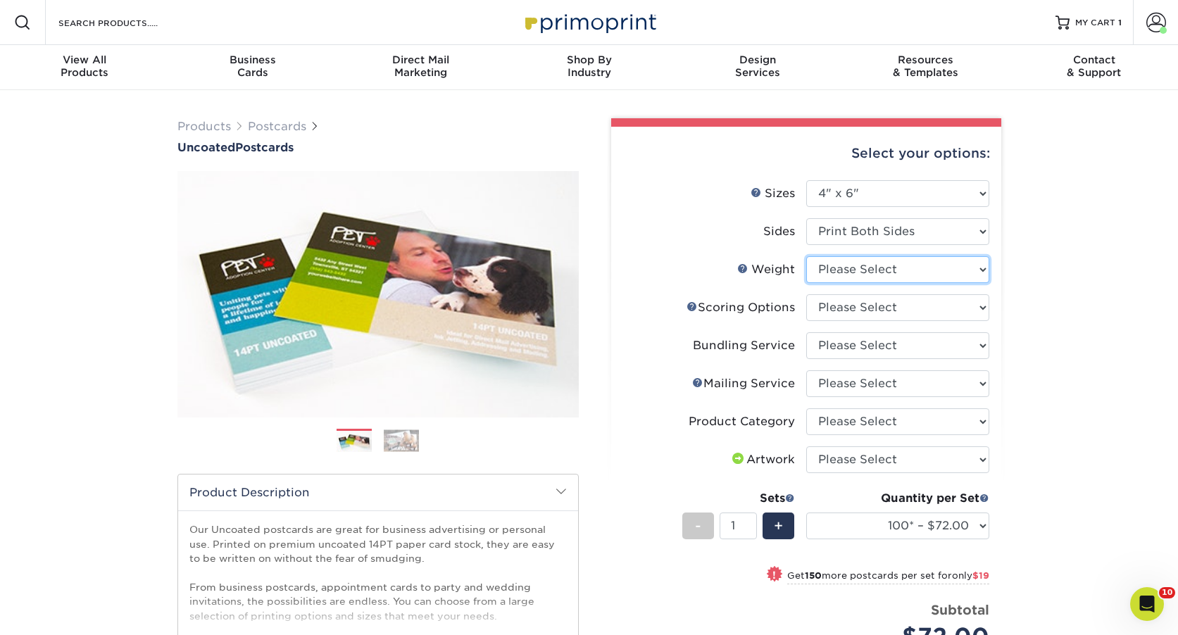
click at [876, 261] on select "Please Select 14PT Uncoated" at bounding box center [897, 269] width 183 height 27
select select "14PT Uncoated"
click at [806, 256] on select "Please Select 14PT Uncoated" at bounding box center [897, 269] width 183 height 27
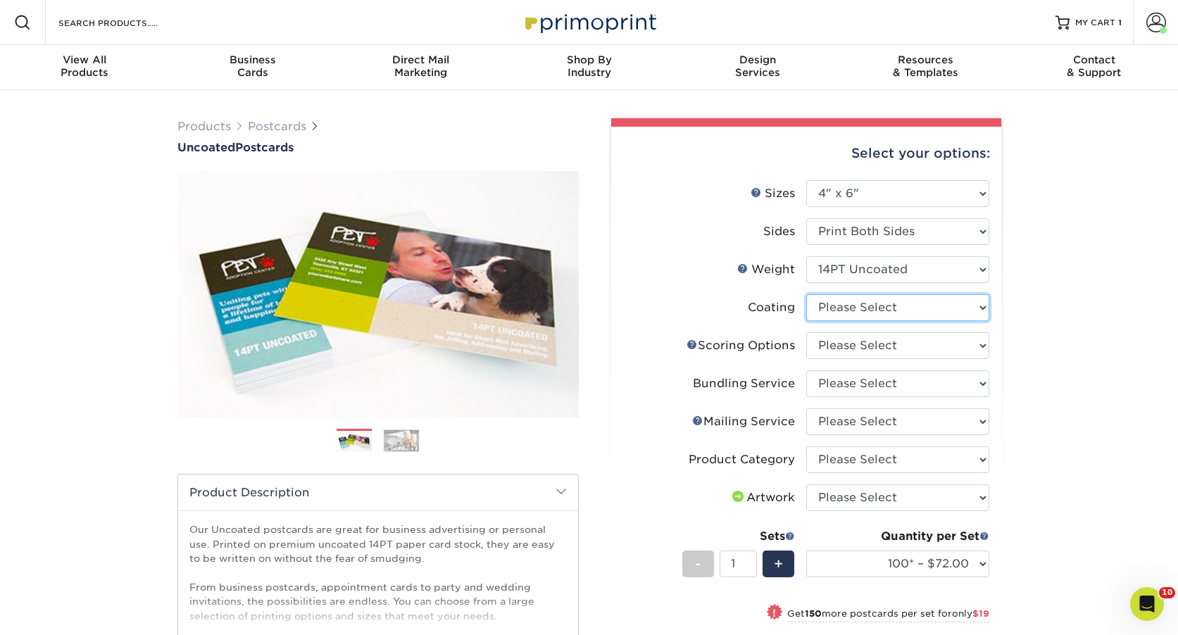
click at [882, 304] on select at bounding box center [897, 307] width 183 height 27
select select "3e7618de-abca-4bda-9f97-8b9129e913d8"
click at [806, 294] on select at bounding box center [897, 307] width 183 height 27
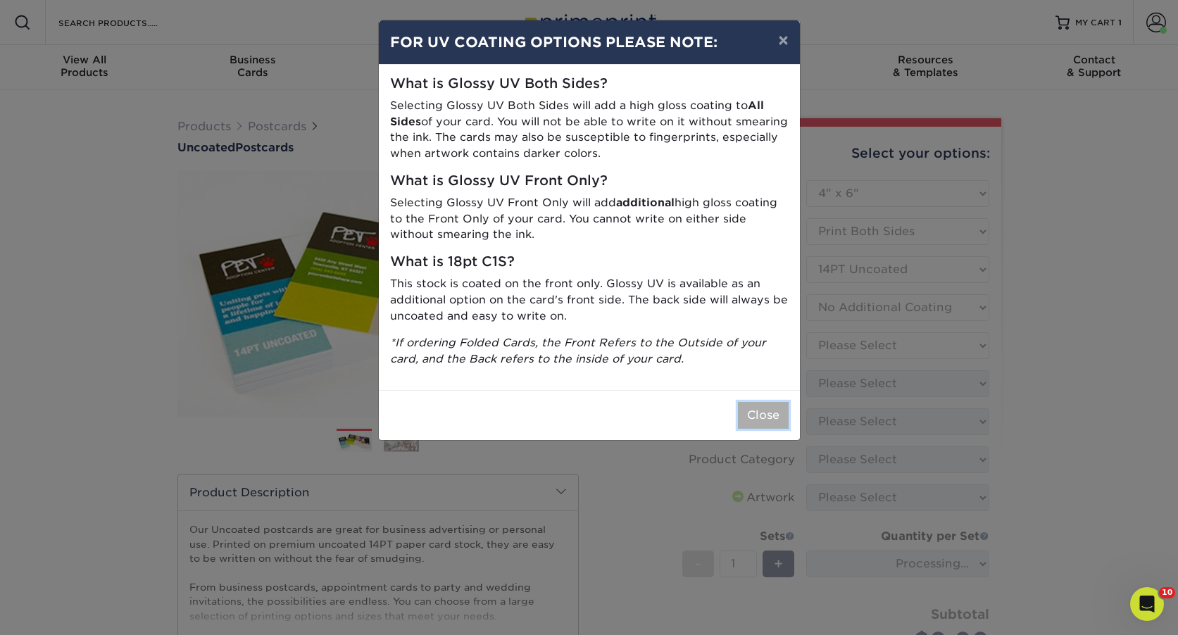
click at [749, 419] on button "Close" at bounding box center [763, 415] width 51 height 27
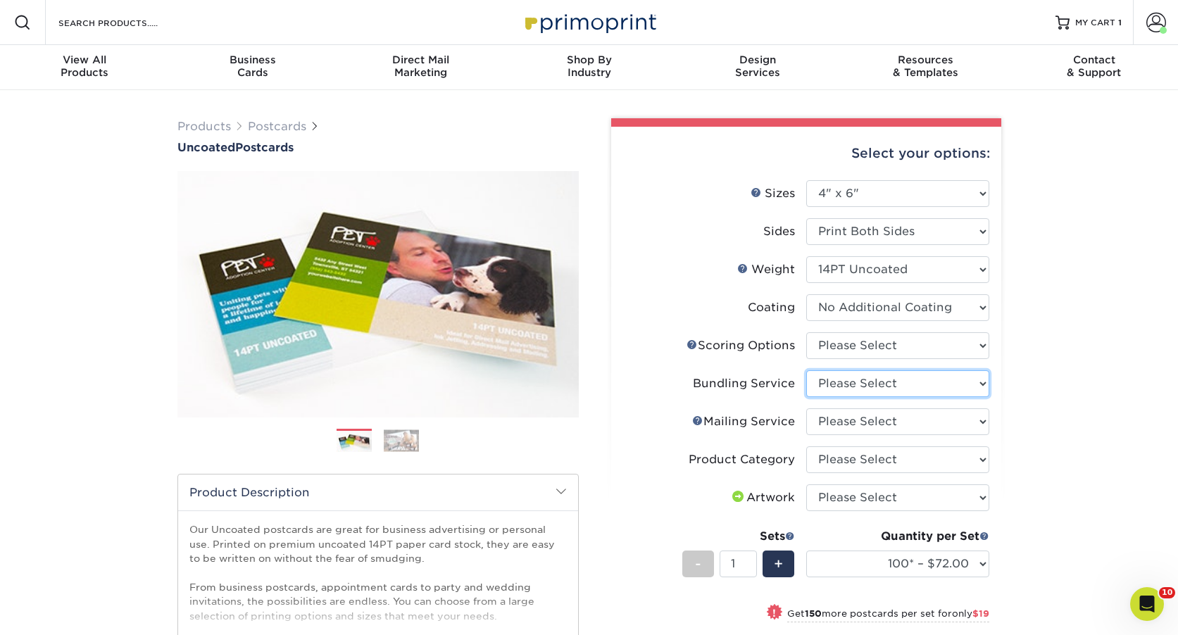
click at [864, 385] on select "Please Select No Bundling Services Yes, Bundles of 50 (+2 Days) Yes, Bundles of…" at bounding box center [897, 383] width 183 height 27
click at [868, 338] on select "Please Select No Scoring One Score" at bounding box center [897, 345] width 183 height 27
select select "16ebe401-5398-422d-8cb0-f3adbb82deb5"
click at [806, 332] on select "Please Select No Scoring One Score" at bounding box center [897, 345] width 183 height 27
click at [878, 346] on select "Please Select No Scoring One Score" at bounding box center [897, 345] width 183 height 27
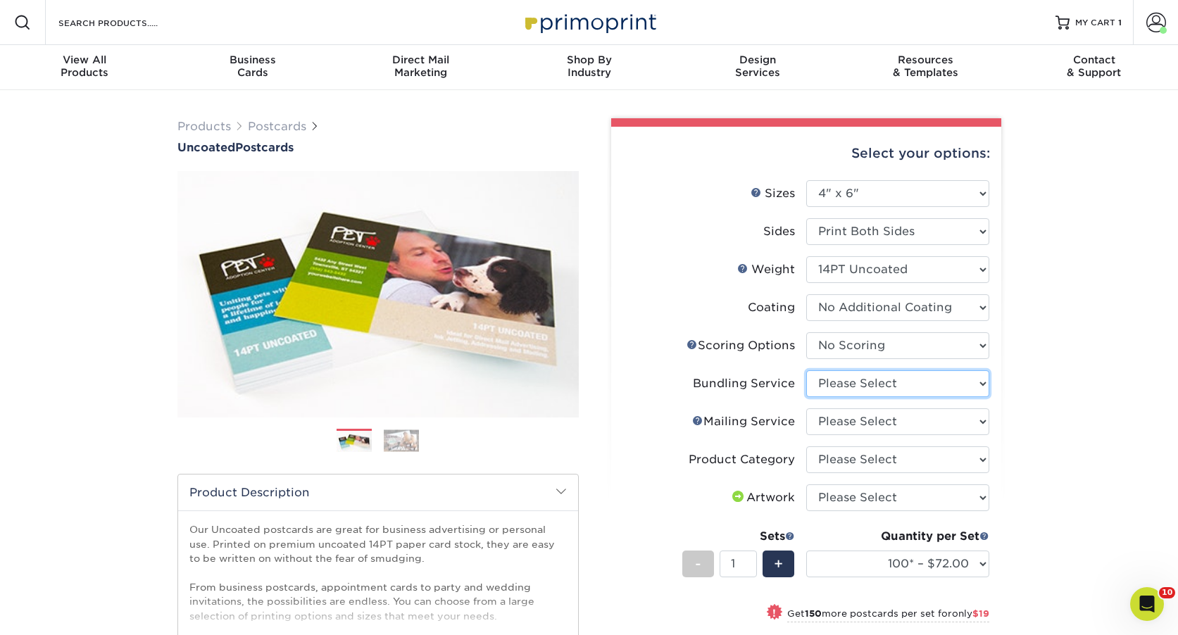
click at [890, 385] on select "Please Select No Bundling Services Yes, Bundles of 50 (+2 Days) Yes, Bundles of…" at bounding box center [897, 383] width 183 height 27
click at [806, 370] on select "Please Select No Bundling Services Yes, Bundles of 50 (+2 Days) Yes, Bundles of…" at bounding box center [897, 383] width 183 height 27
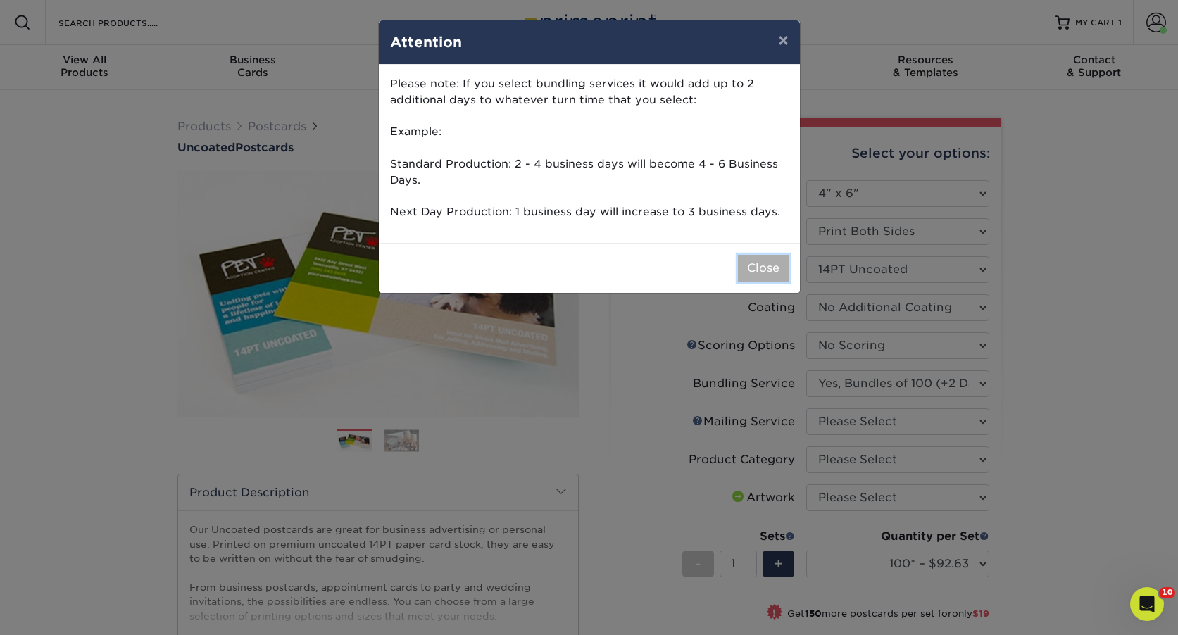
click at [768, 266] on button "Close" at bounding box center [763, 268] width 51 height 27
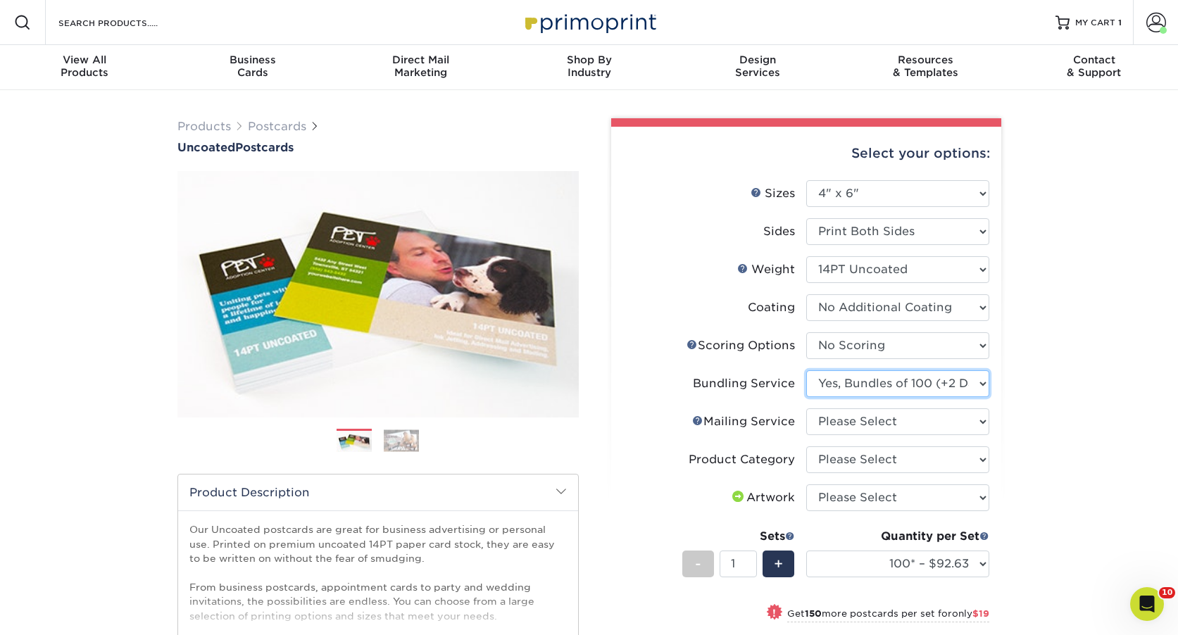
click at [875, 382] on select "Please Select No Bundling Services Yes, Bundles of 50 (+2 Days) Yes, Bundles of…" at bounding box center [897, 383] width 183 height 27
click at [806, 370] on select "Please Select No Bundling Services Yes, Bundles of 50 (+2 Days) Yes, Bundles of…" at bounding box center [897, 383] width 183 height 27
click at [912, 377] on select "Please Select No Bundling Services Yes, Bundles of 50 (+2 Days) Yes, Bundles of…" at bounding box center [897, 383] width 183 height 27
select select "58689abb-25c0-461c-a4c3-a80b627d6649"
click at [806, 370] on select "Please Select No Bundling Services Yes, Bundles of 50 (+2 Days) Yes, Bundles of…" at bounding box center [897, 383] width 183 height 27
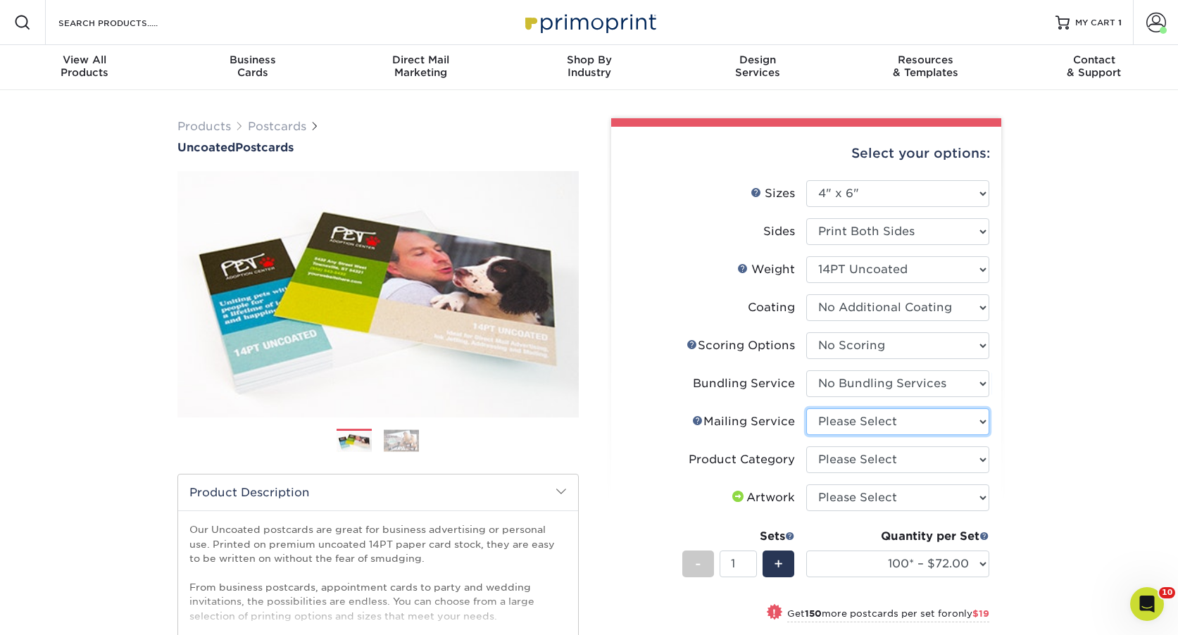
click at [897, 422] on select "Please Select No Direct Mailing Service No, I will mail/stamp/imprint Direct Ma…" at bounding box center [897, 421] width 183 height 27
click at [408, 435] on img at bounding box center [401, 441] width 35 height 22
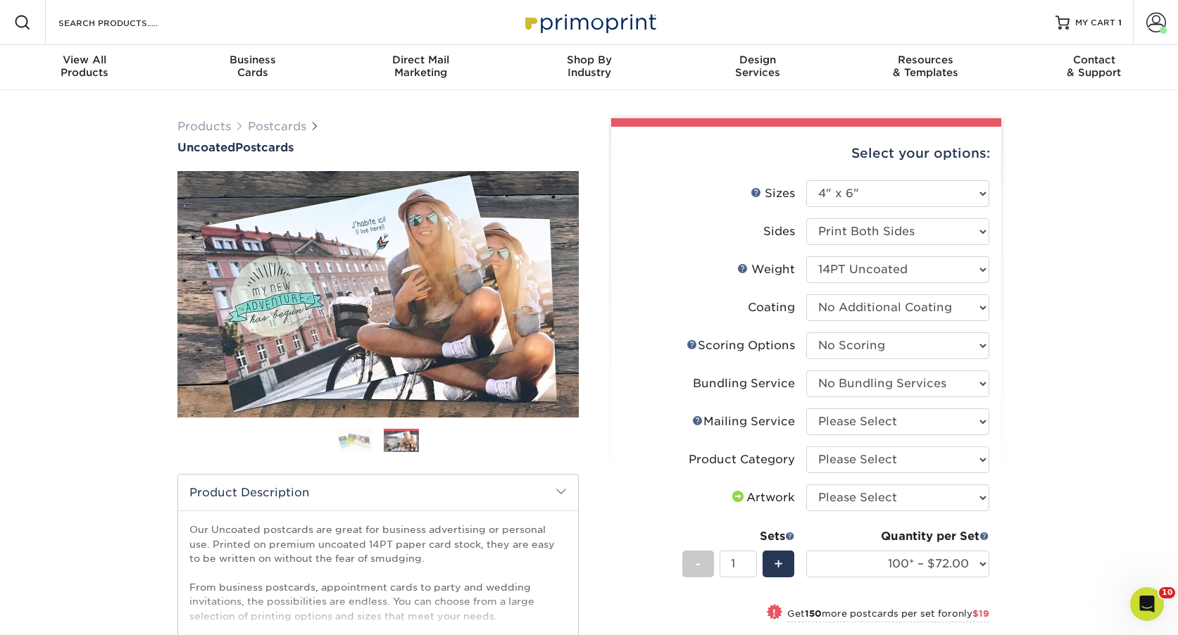
click at [370, 437] on img at bounding box center [354, 440] width 35 height 25
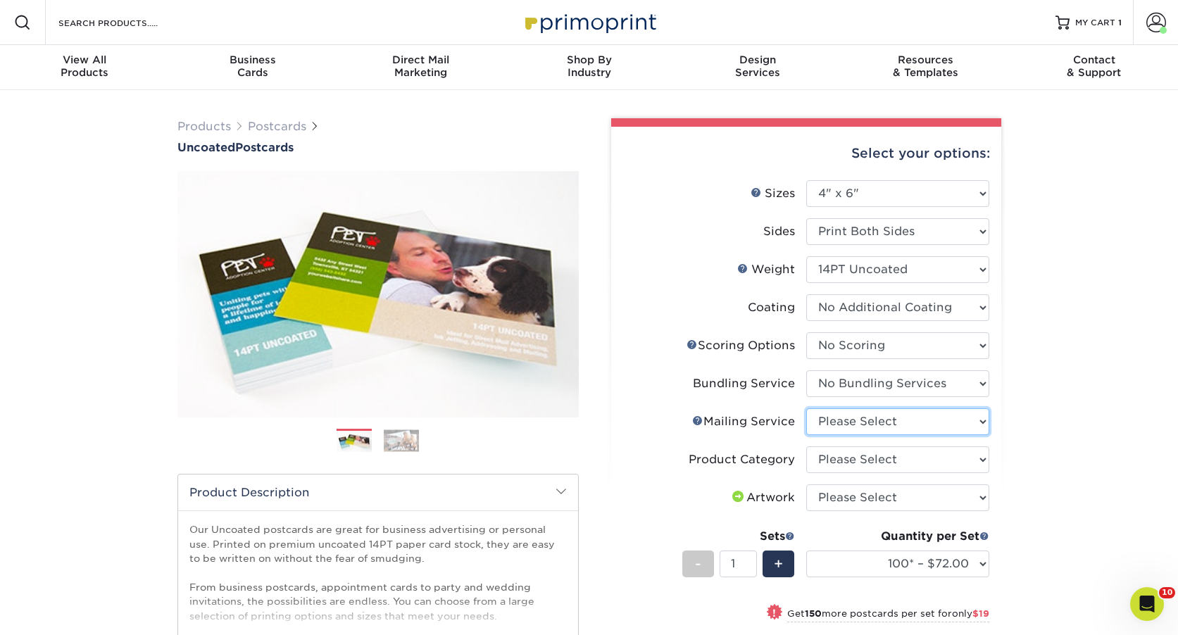
click at [863, 413] on select "Please Select No Direct Mailing Service No, I will mail/stamp/imprint Direct Ma…" at bounding box center [897, 421] width 183 height 27
select select "3e5e9bdd-d78a-4c28-a41d-fe1407925ca6"
click at [806, 408] on select "Please Select No Direct Mailing Service No, I will mail/stamp/imprint Direct Ma…" at bounding box center [897, 421] width 183 height 27
click at [882, 455] on select "Please Select Postcards" at bounding box center [897, 459] width 183 height 27
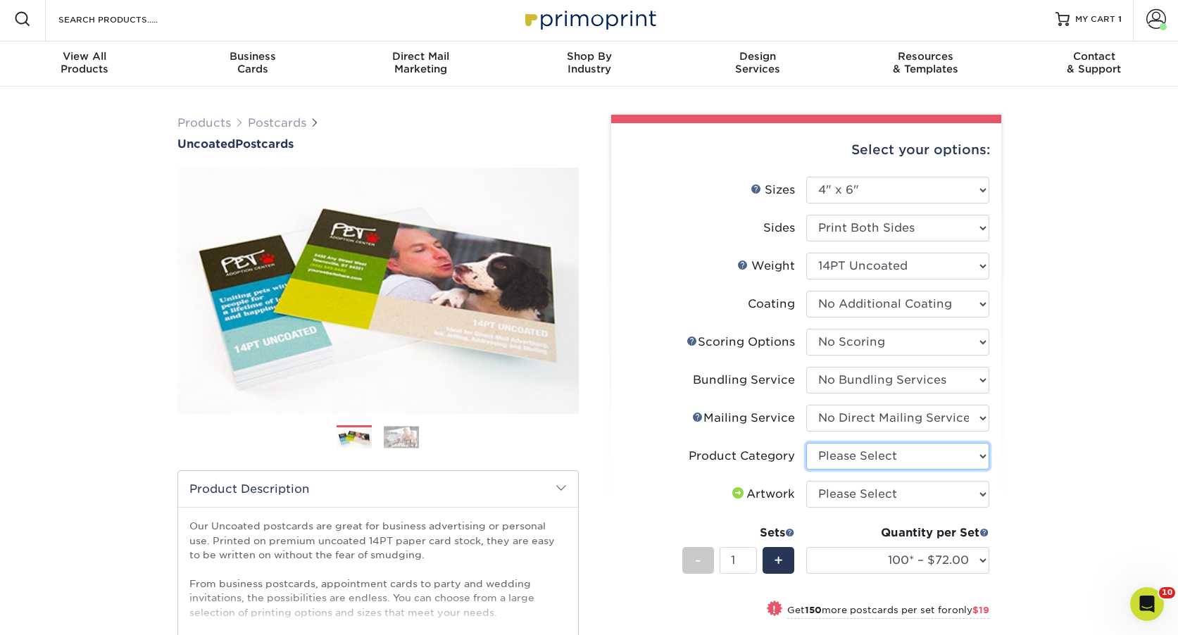
select select "9b7272e0-d6c8-4c3c-8e97-d3a1bcdab858"
click at [806, 443] on select "Please Select Postcards" at bounding box center [897, 456] width 183 height 27
click at [885, 495] on select "Please Select I will upload files I need a design - $150" at bounding box center [897, 494] width 183 height 27
select select "upload"
click at [806, 481] on select "Please Select I will upload files I need a design - $150" at bounding box center [897, 494] width 183 height 27
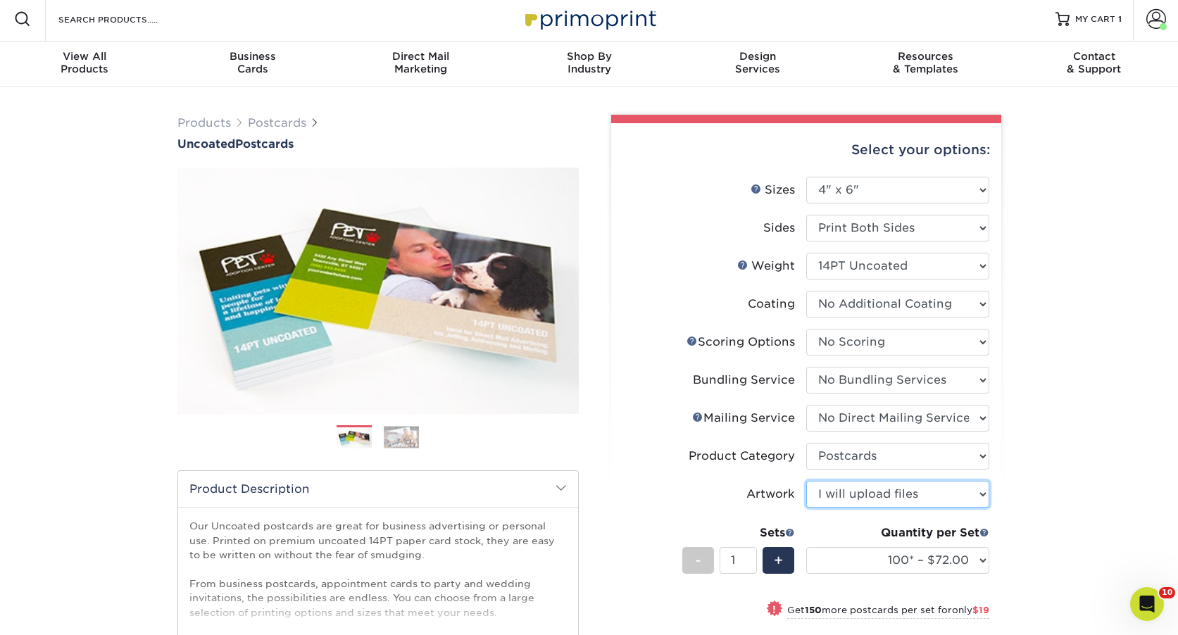
scroll to position [149, 0]
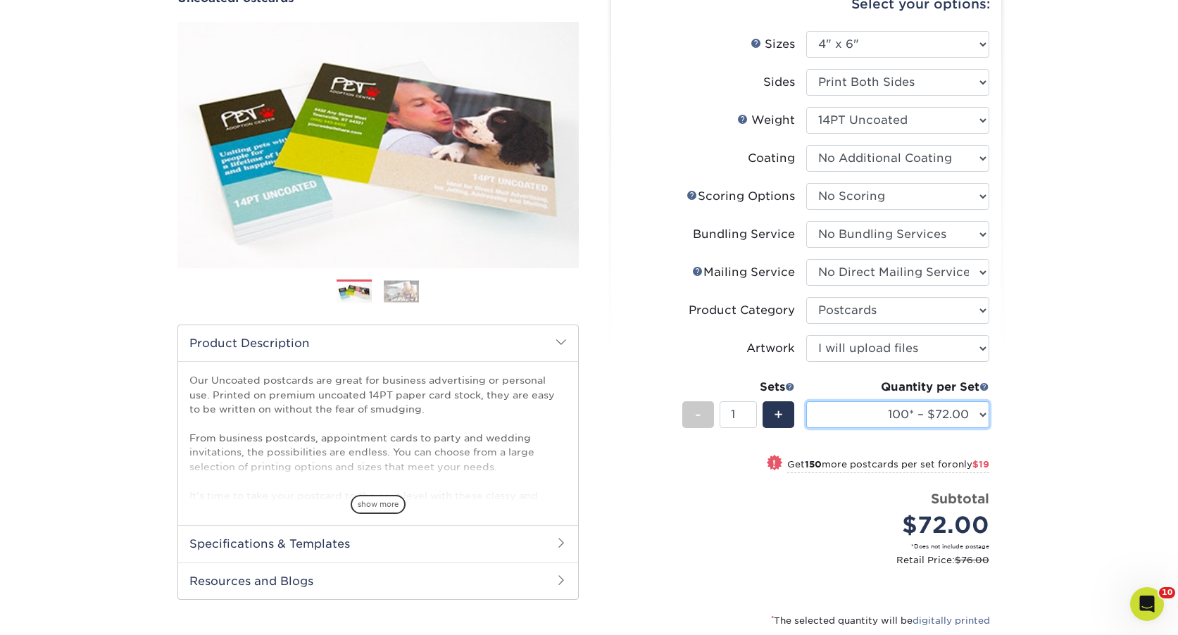
click at [927, 416] on select "100* – $72.00 250* – $91.00 500 – $97.00 750 – $105.00 1000 – $113.00 1500 – $1…" at bounding box center [897, 414] width 183 height 27
select select "500 – $97.00"
click at [806, 401] on select "100* – $72.00 250* – $91.00 500 – $97.00 750 – $105.00 1000 – $113.00 1500 – $1…" at bounding box center [897, 414] width 183 height 27
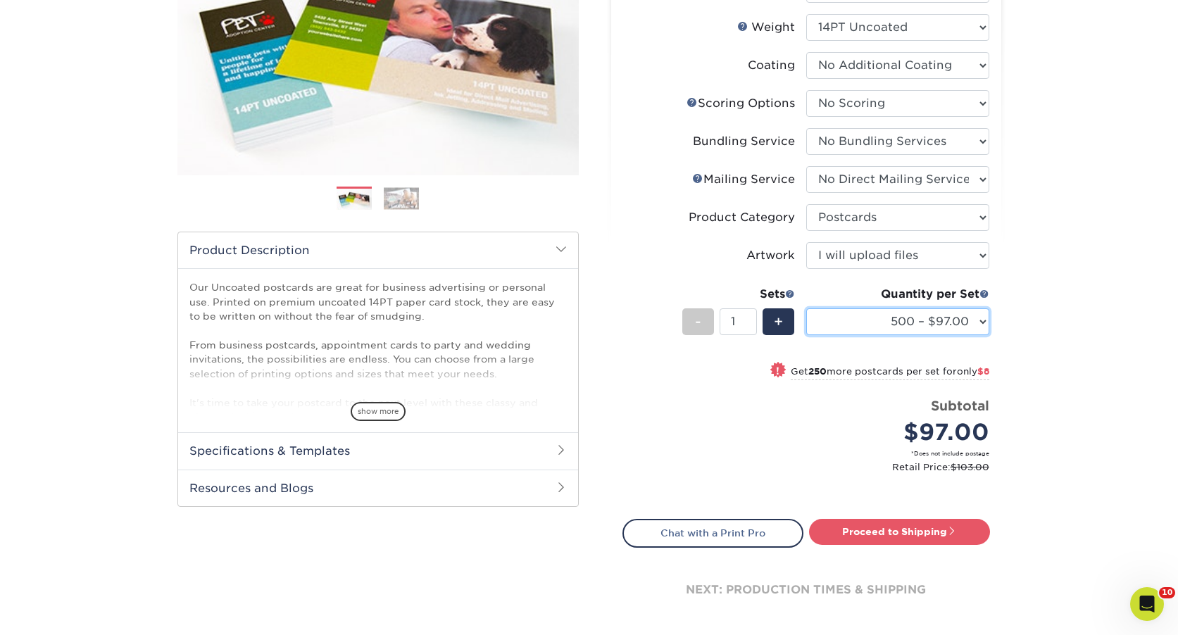
scroll to position [249, 0]
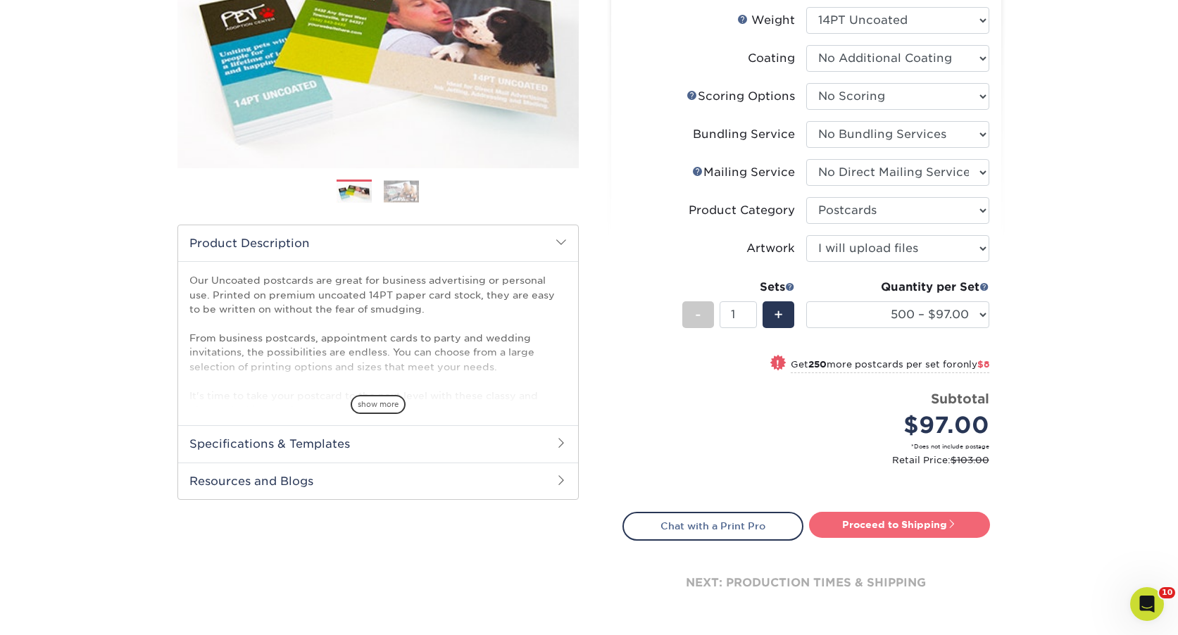
click at [901, 523] on link "Proceed to Shipping" at bounding box center [899, 524] width 181 height 25
type input "Set 1"
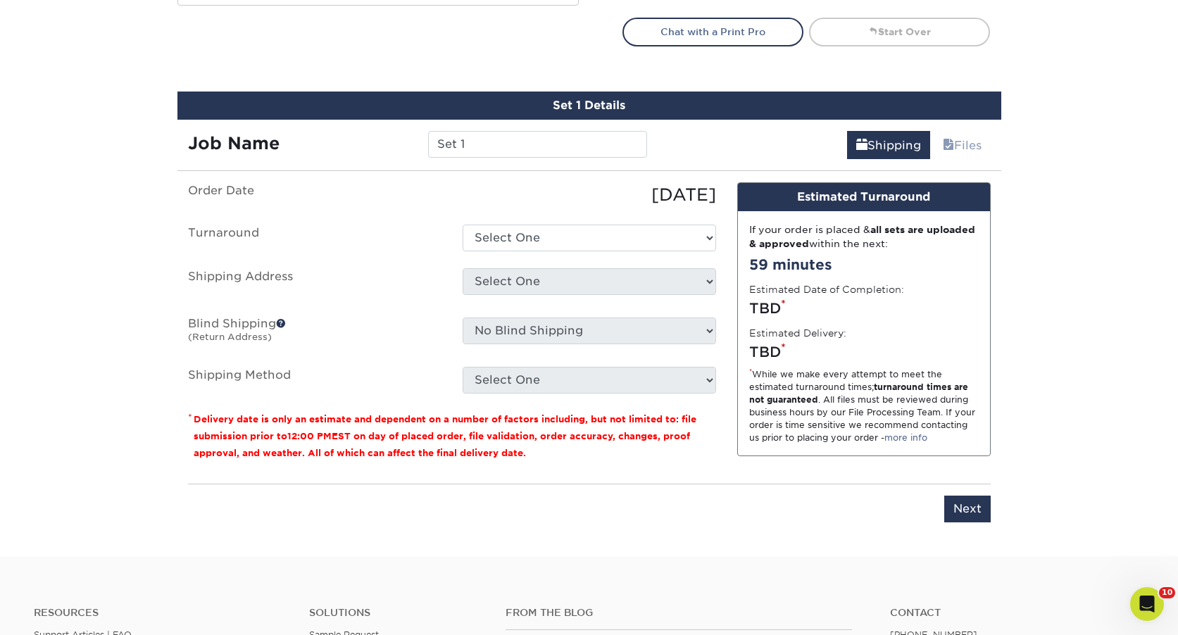
scroll to position [800, 0]
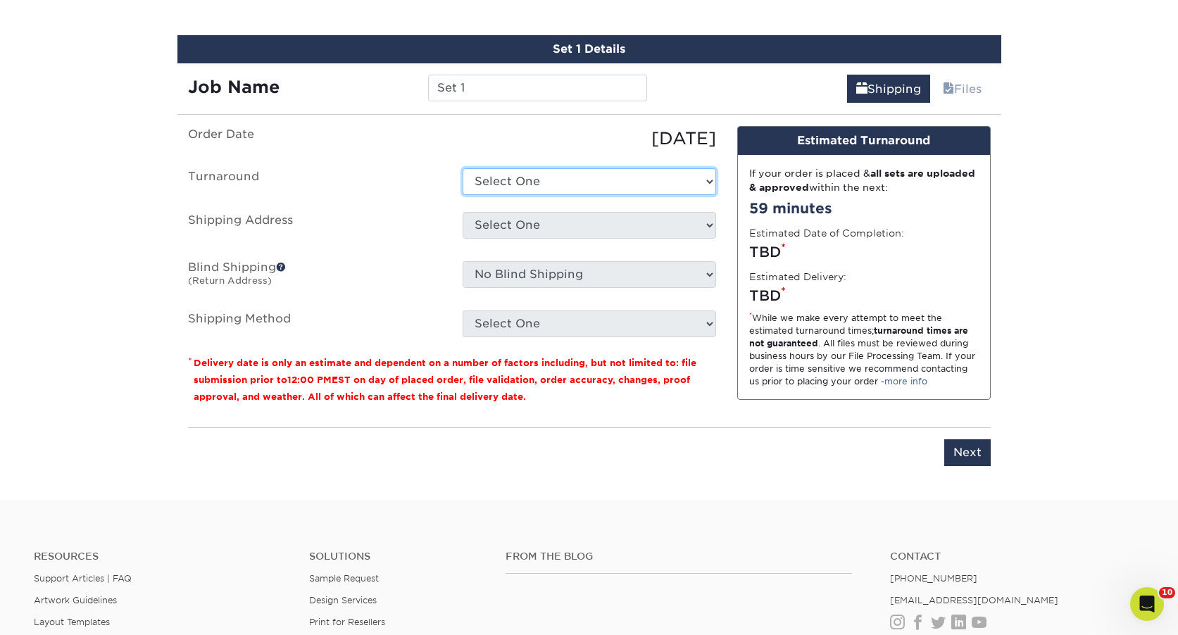
click at [573, 177] on select "Select One 2-4 Business Days 2 Day Next Business Day" at bounding box center [590, 181] width 254 height 27
select select "8ebb9da1-b783-49fd-b848-d3822062c325"
click at [463, 168] on select "Select One 2-4 Business Days 2 Day Next Business Day" at bounding box center [590, 181] width 254 height 27
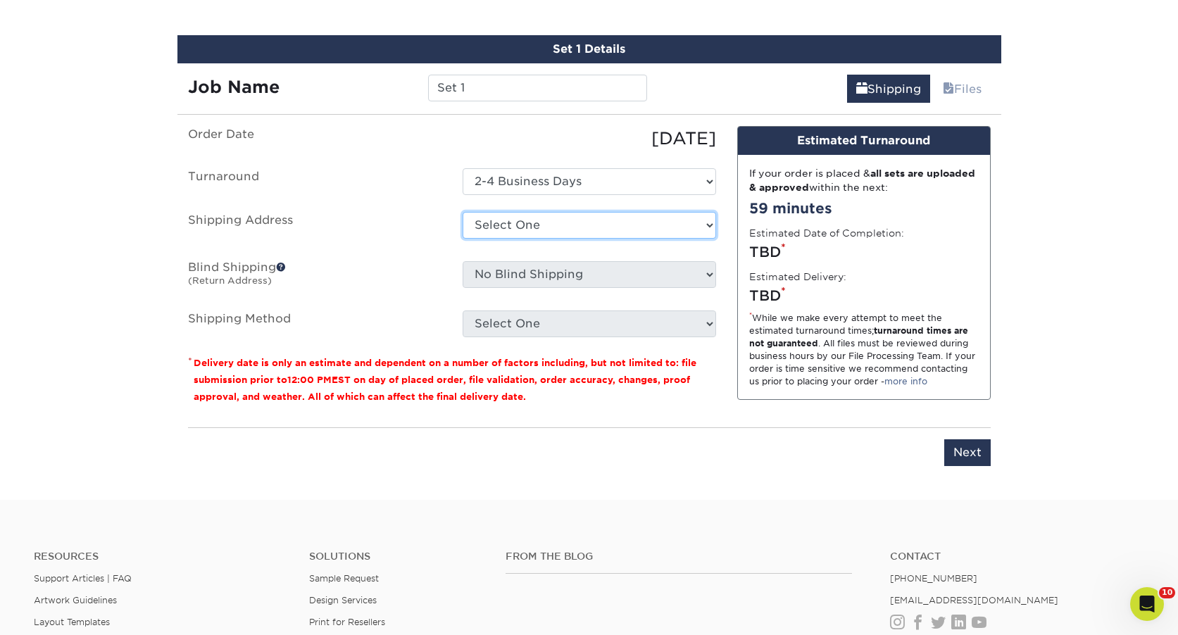
click at [558, 225] on select "Select One AE ARRA Cuyahoga Collective FIVE36, LLC Lewis Eldred Lewis Eldred HQ…" at bounding box center [590, 225] width 254 height 27
select select "243478"
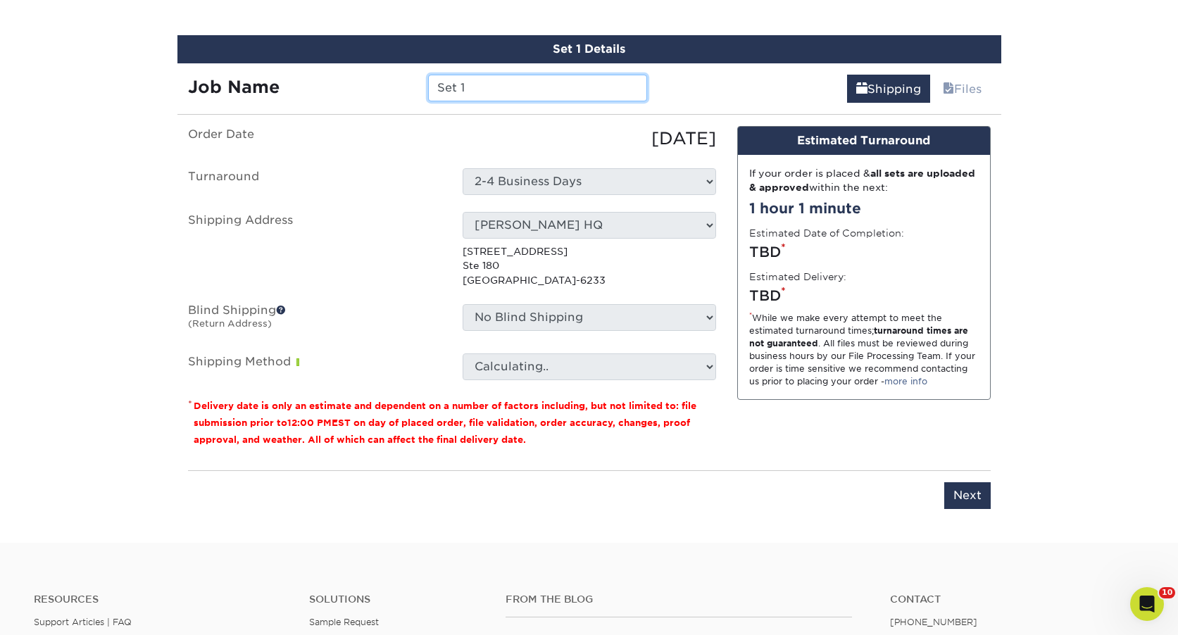
click at [497, 87] on input "Set 1" at bounding box center [537, 88] width 219 height 27
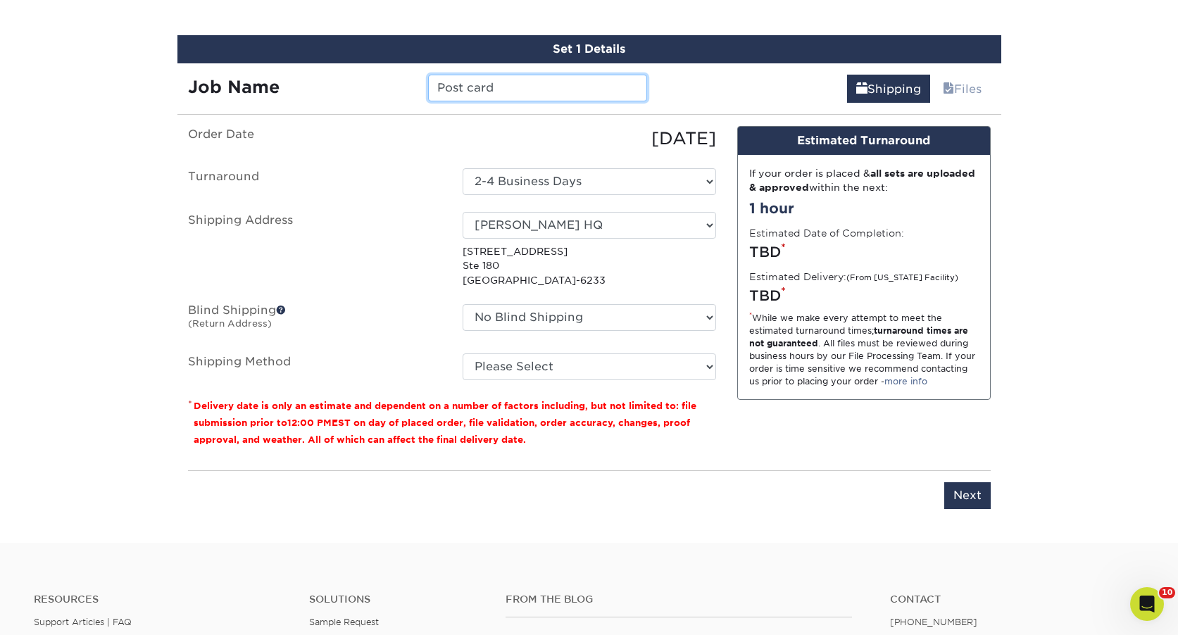
click at [469, 89] on input "Post card" at bounding box center [537, 88] width 219 height 27
type input "Postcard"
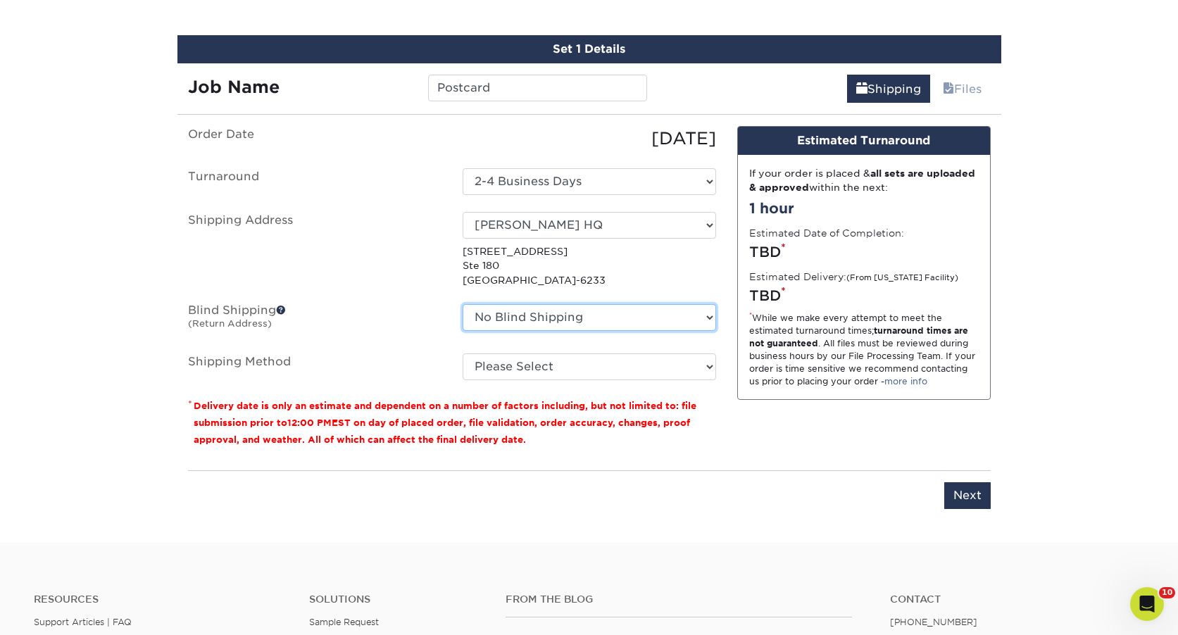
click at [541, 318] on select "No Blind Shipping AE ARRA Cuyahoga Collective FIVE36, LLC Lewis Eldred Lewis El…" at bounding box center [590, 317] width 254 height 27
select select "243478"
click at [463, 304] on select "No Blind Shipping AE ARRA Cuyahoga Collective FIVE36, LLC Lewis Eldred Lewis El…" at bounding box center [590, 317] width 254 height 27
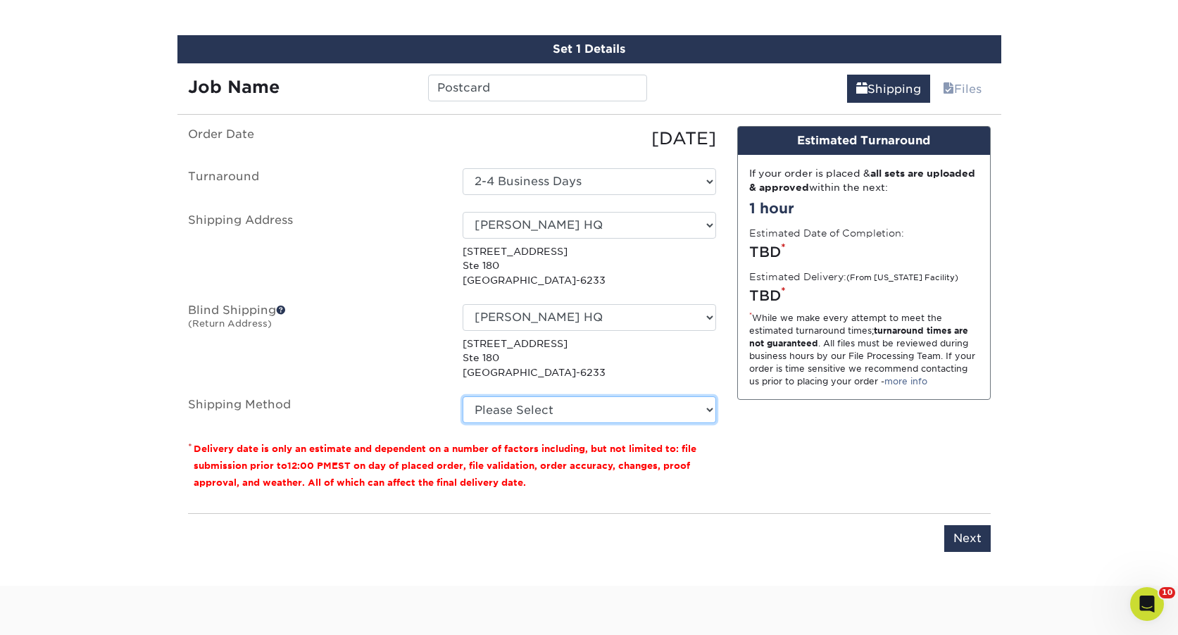
click at [535, 408] on select "Please Select Ground Shipping (+$17.28) 3 Day Shipping Service (+$21.02) 2 Day …" at bounding box center [590, 409] width 254 height 27
select select "03"
click at [463, 396] on select "Please Select Ground Shipping (+$17.28) 3 Day Shipping Service (+$21.02) 2 Day …" at bounding box center [590, 409] width 254 height 27
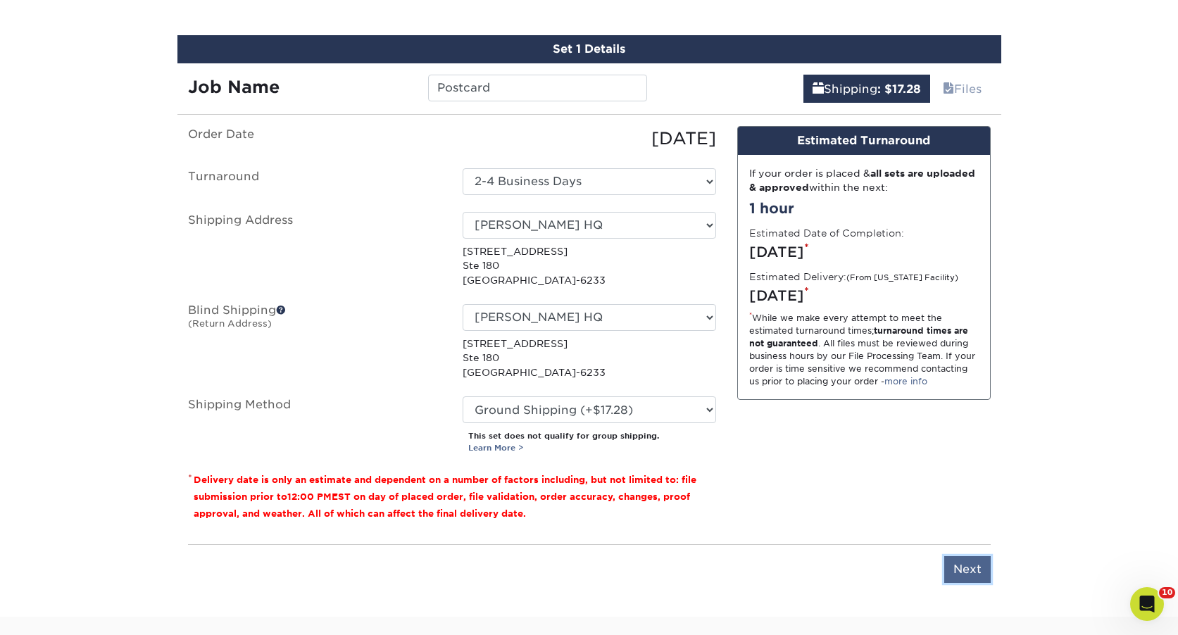
click at [972, 568] on input "Next" at bounding box center [967, 569] width 46 height 27
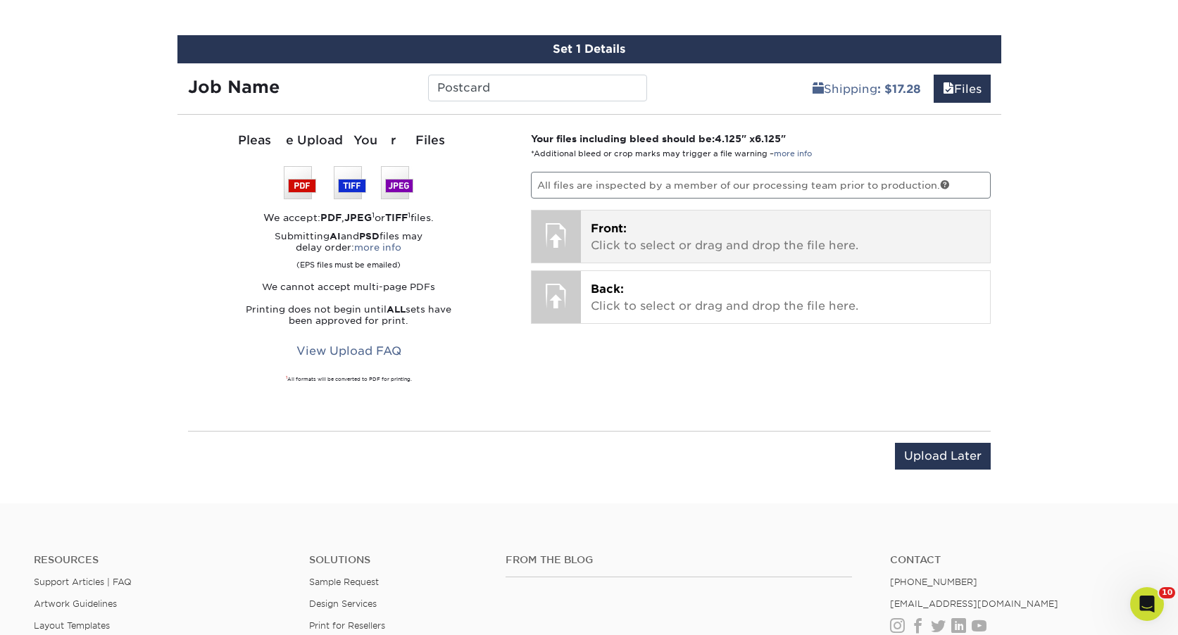
click at [626, 227] on span "Front:" at bounding box center [609, 228] width 36 height 13
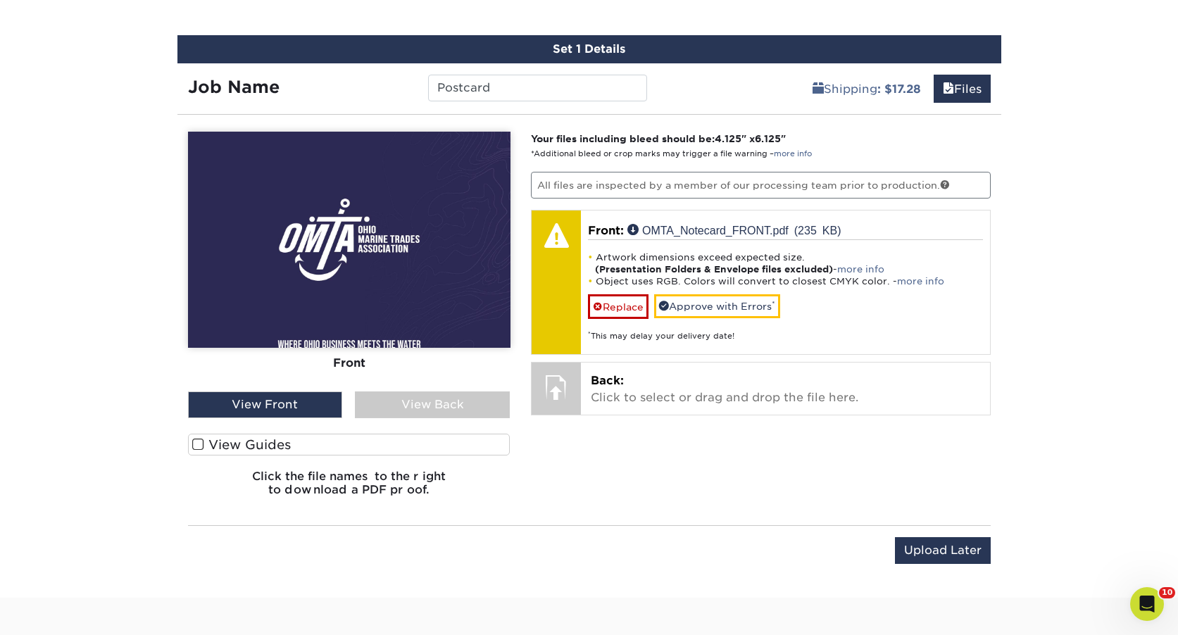
click at [349, 274] on img at bounding box center [349, 240] width 323 height 216
click at [303, 434] on label "View Guides" at bounding box center [349, 445] width 323 height 22
click at [0, 0] on input "View Guides" at bounding box center [0, 0] width 0 height 0
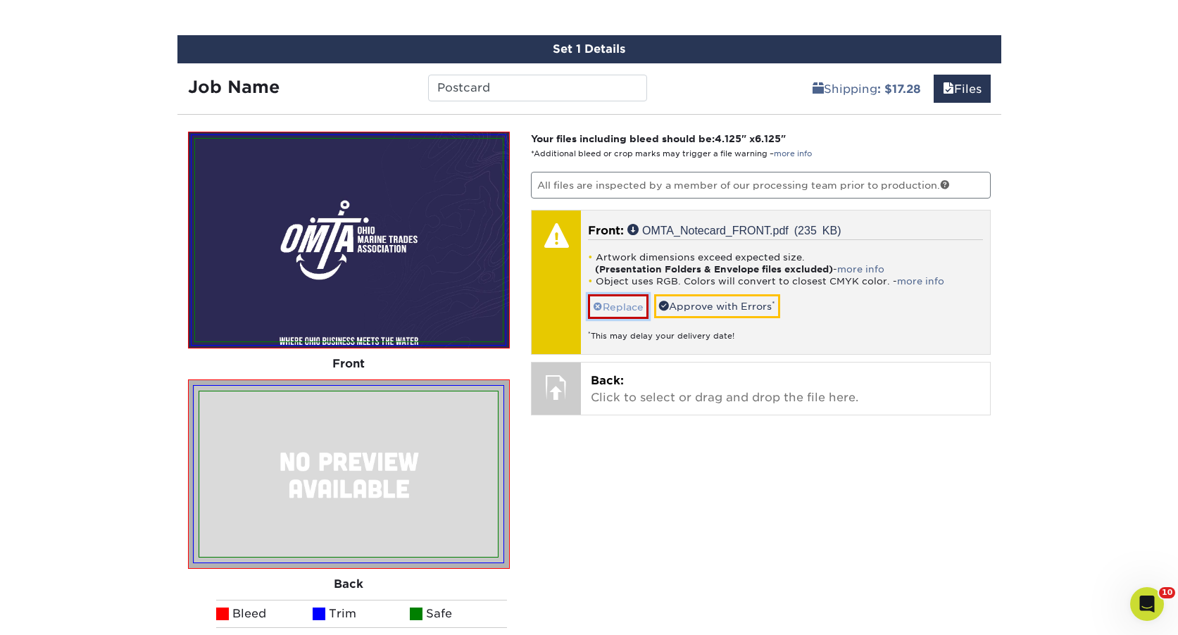
click at [627, 302] on link "Replace" at bounding box center [618, 306] width 61 height 25
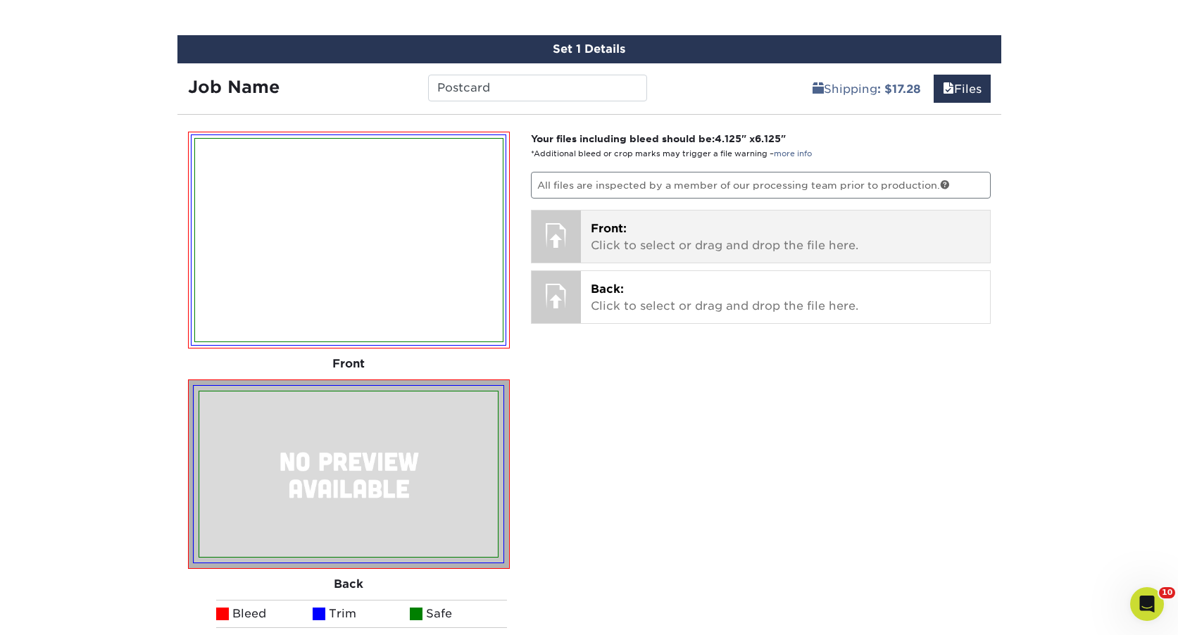
click at [631, 224] on p "Front: Click to select or drag and drop the file here." at bounding box center [785, 237] width 389 height 34
click at [625, 236] on p "Front: Click to select or drag and drop the file here." at bounding box center [785, 237] width 389 height 34
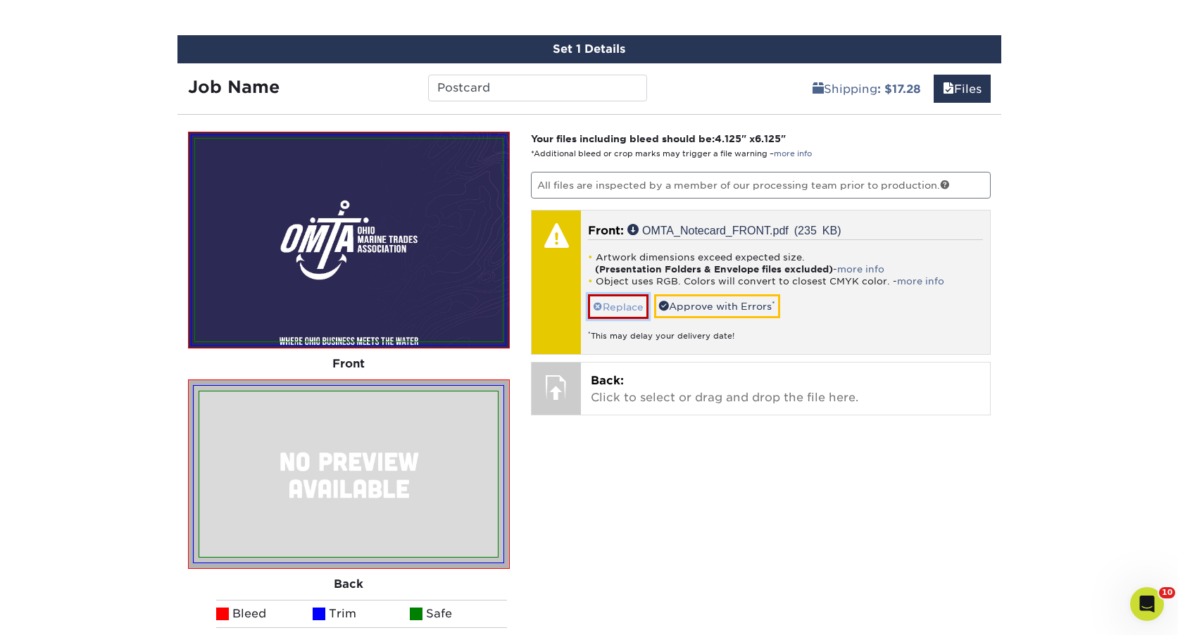
click at [630, 311] on link "Replace" at bounding box center [618, 306] width 61 height 25
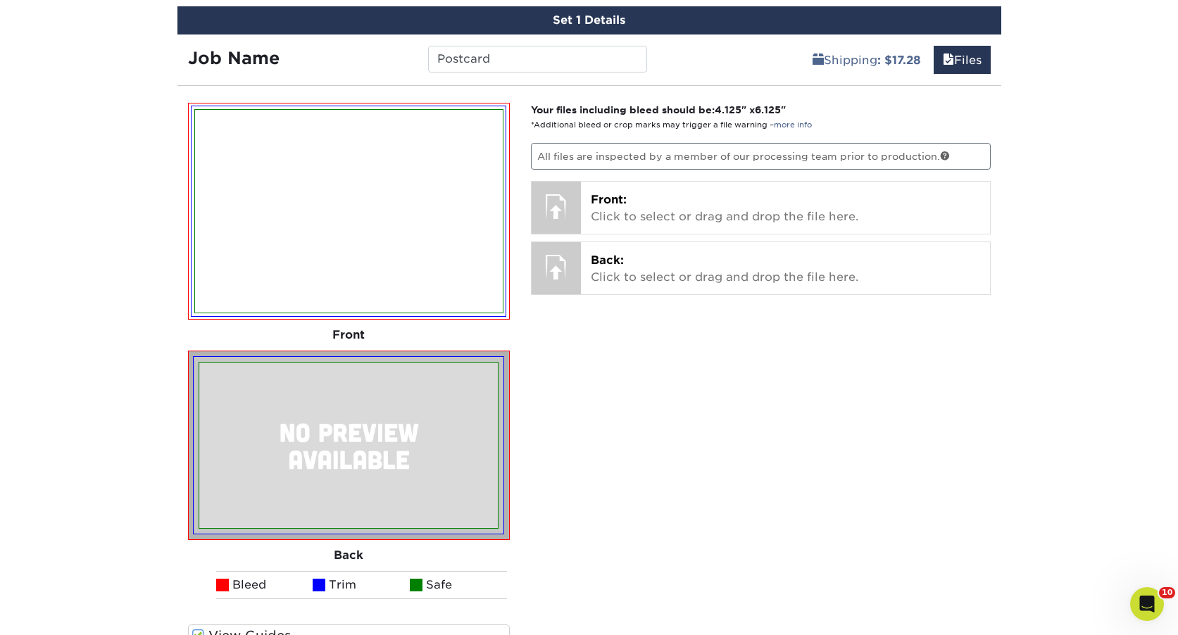
scroll to position [832, 0]
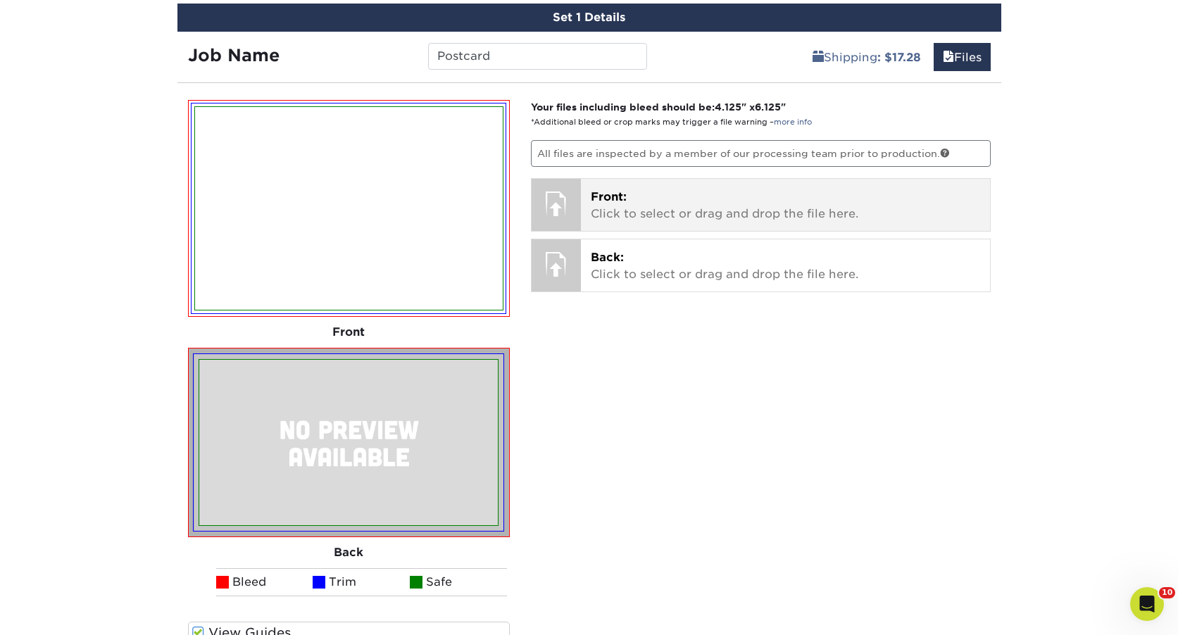
click at [630, 204] on p "Front: Click to select or drag and drop the file here." at bounding box center [785, 206] width 389 height 34
click at [611, 205] on p "Front: Click to select or drag and drop the file here." at bounding box center [785, 206] width 389 height 34
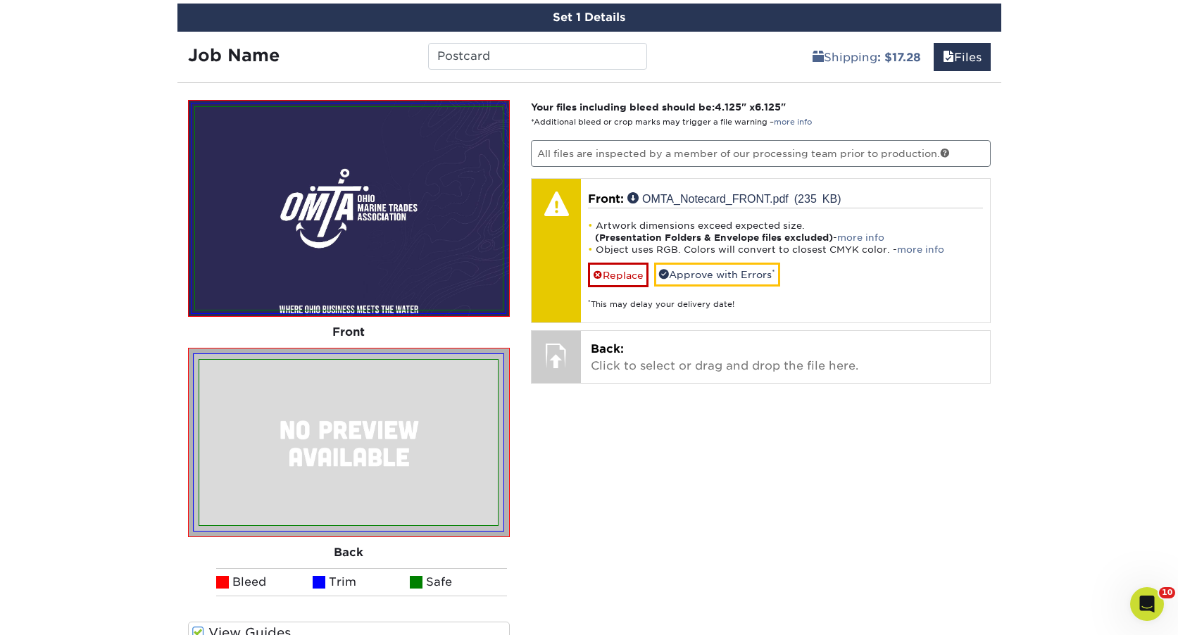
click at [384, 247] on img at bounding box center [349, 208] width 308 height 203
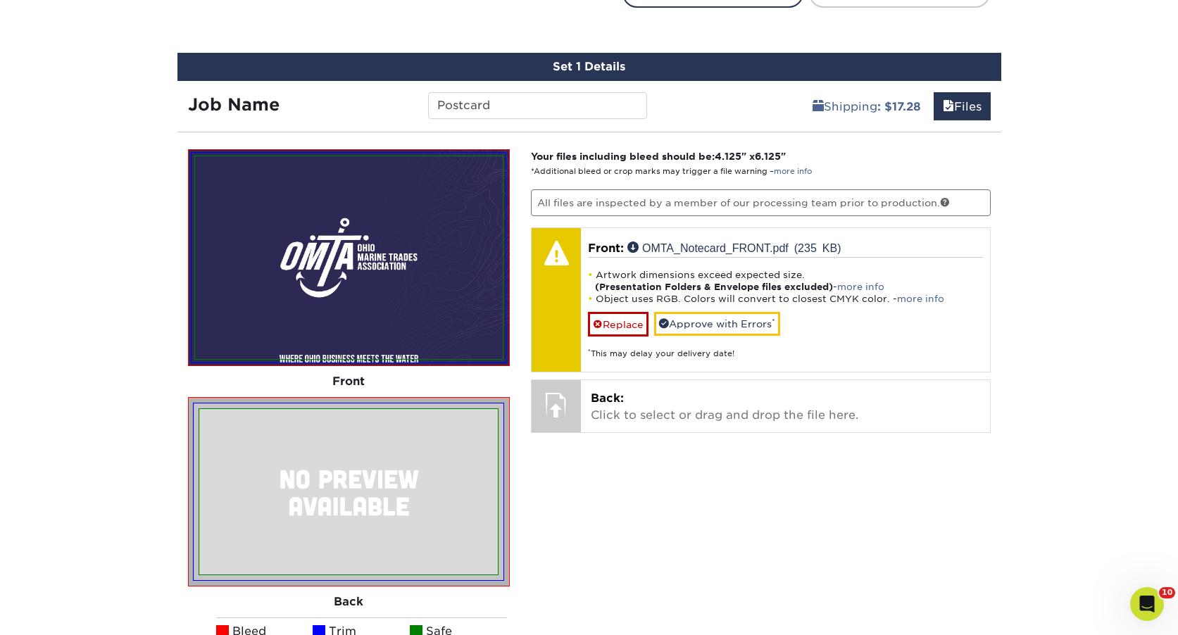
scroll to position [735, 0]
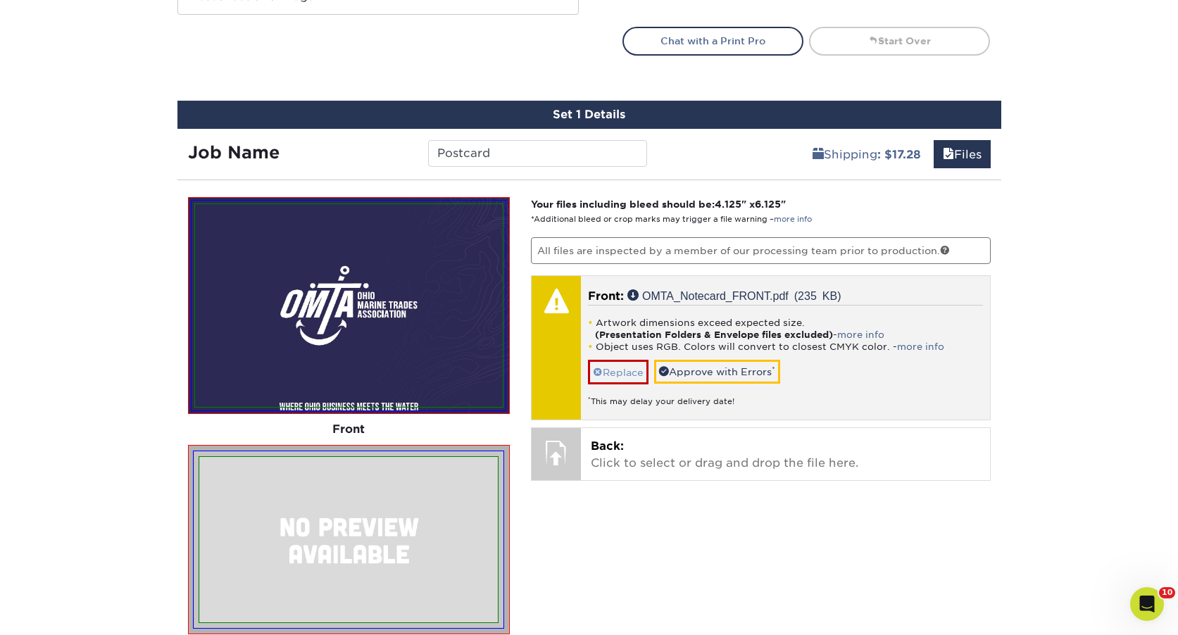
click at [399, 272] on img at bounding box center [349, 305] width 308 height 203
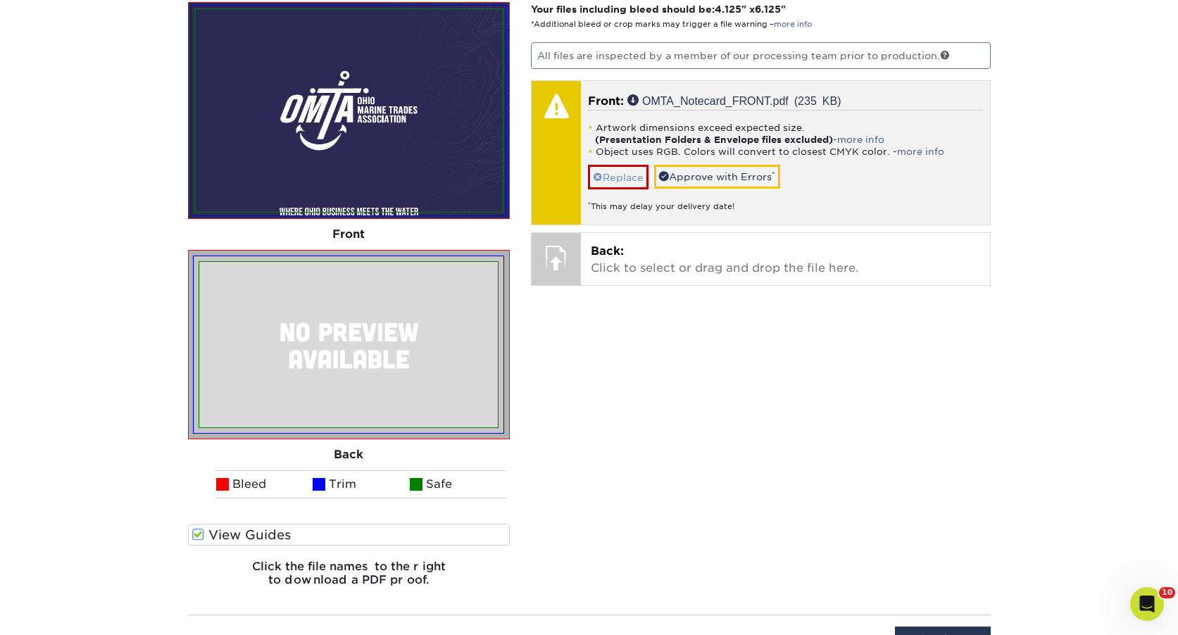
scroll to position [929, 0]
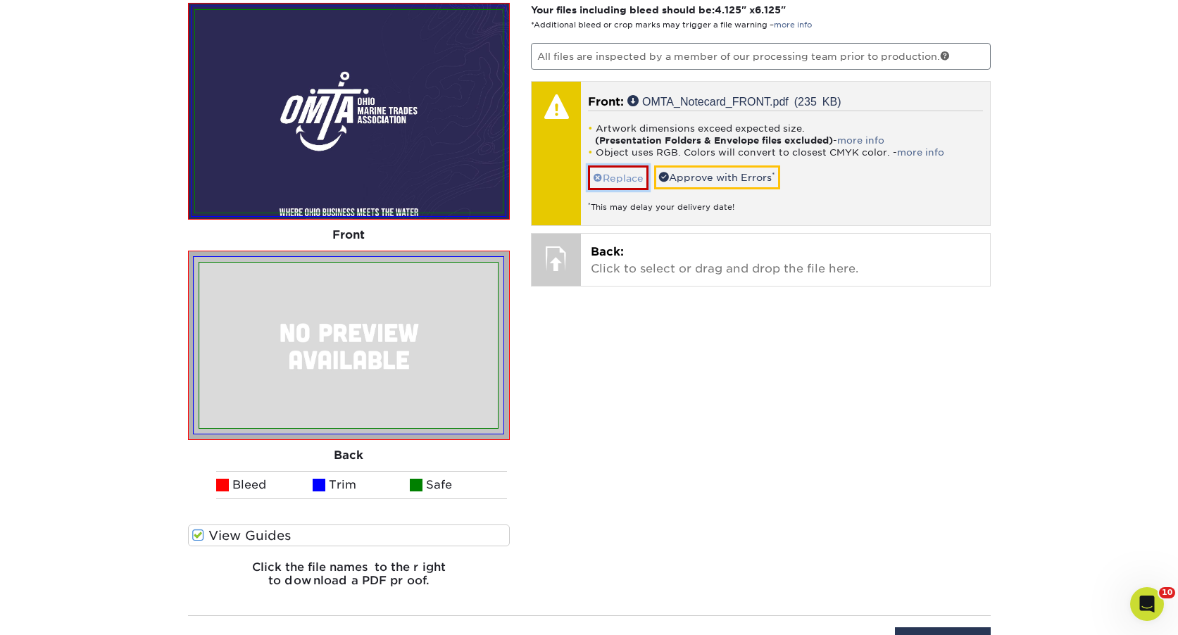
click at [618, 181] on link "Replace" at bounding box center [618, 177] width 61 height 25
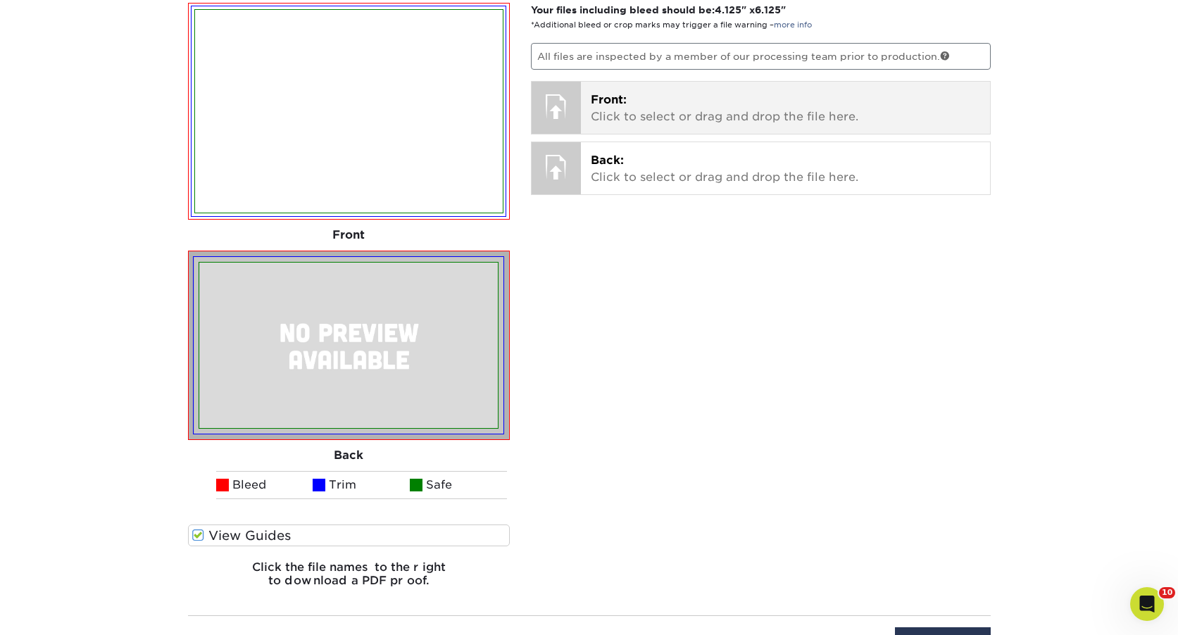
click at [637, 106] on p "Front: Click to select or drag and drop the file here." at bounding box center [785, 109] width 389 height 34
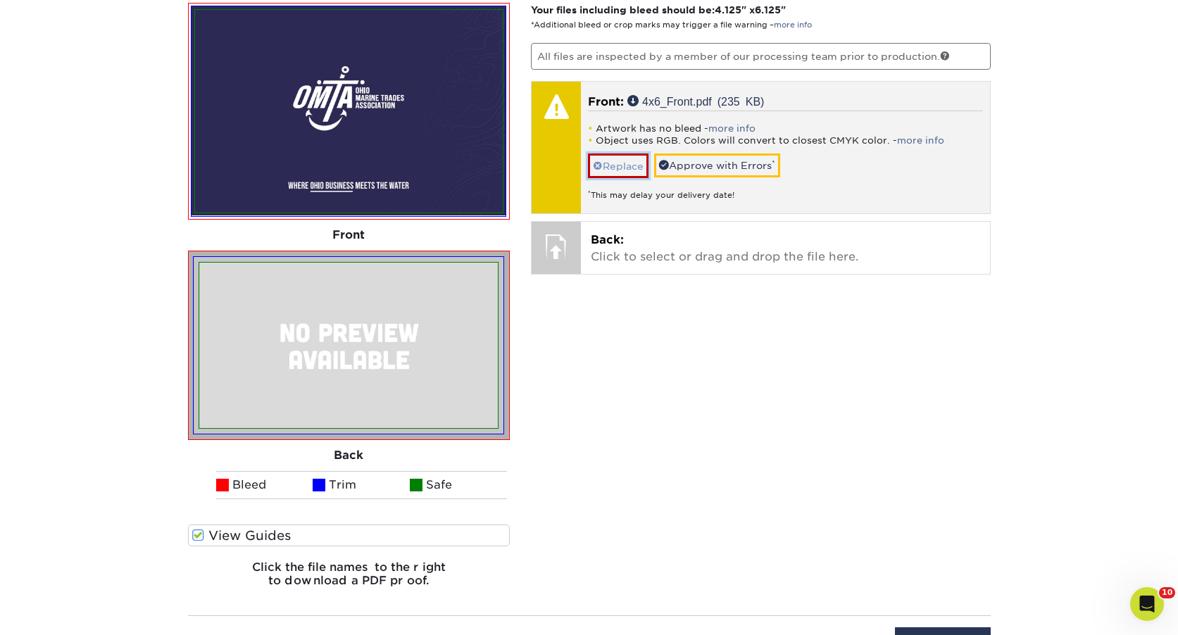
click at [634, 165] on link "Replace" at bounding box center [618, 166] width 61 height 25
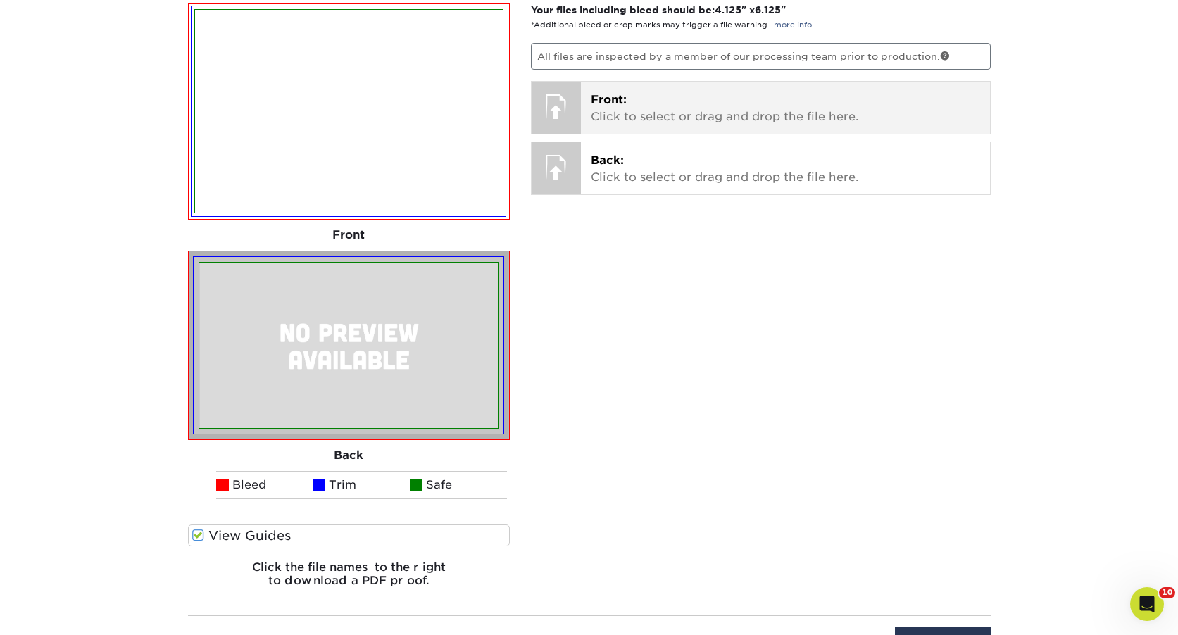
click at [588, 111] on div "Front: Click to select or drag and drop the file here. Choose file OMTA_Notecar…" at bounding box center [785, 108] width 409 height 52
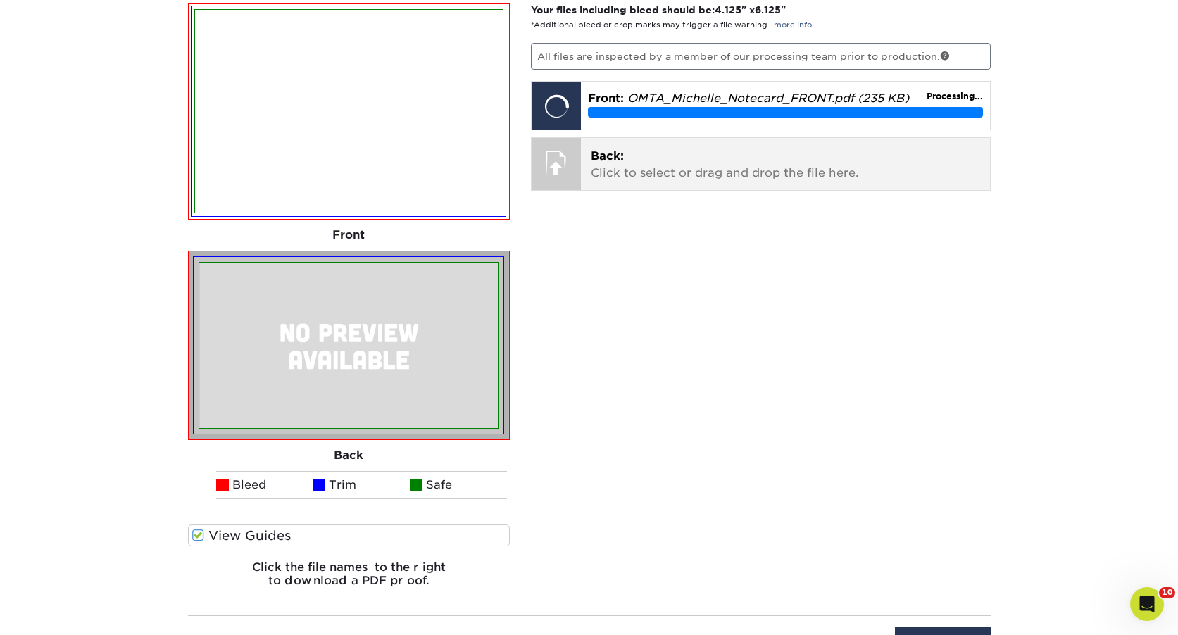
click at [721, 161] on p "Back: Click to select or drag and drop the file here." at bounding box center [785, 165] width 389 height 34
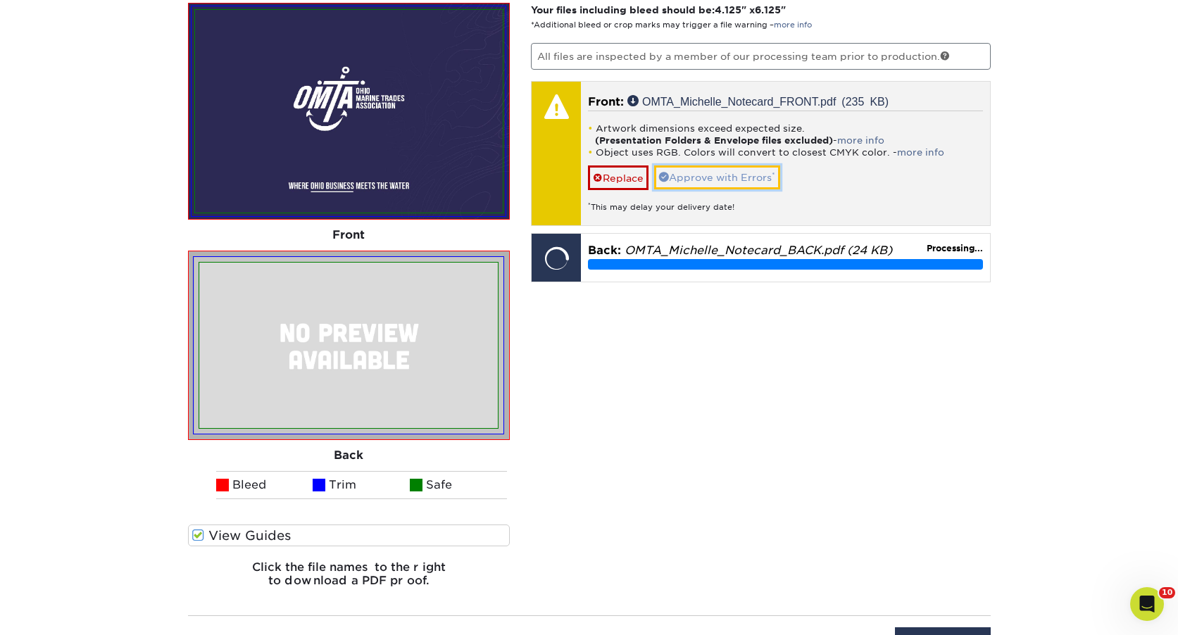
click at [745, 168] on link "Approve with Errors *" at bounding box center [717, 177] width 126 height 24
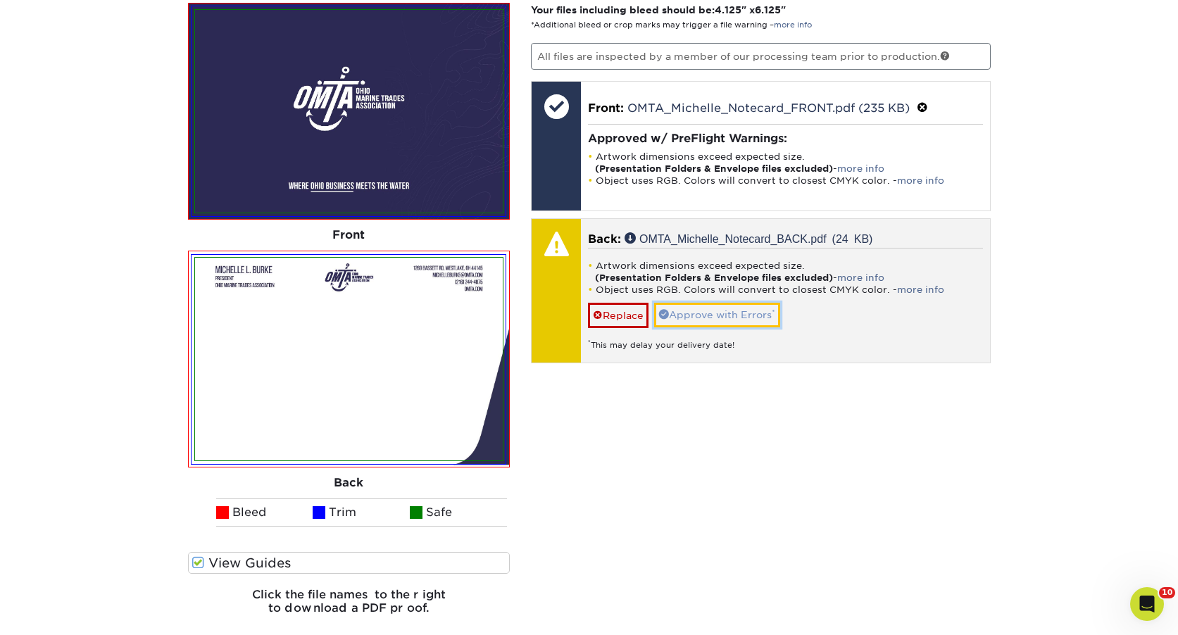
click at [749, 315] on link "Approve with Errors *" at bounding box center [717, 315] width 126 height 24
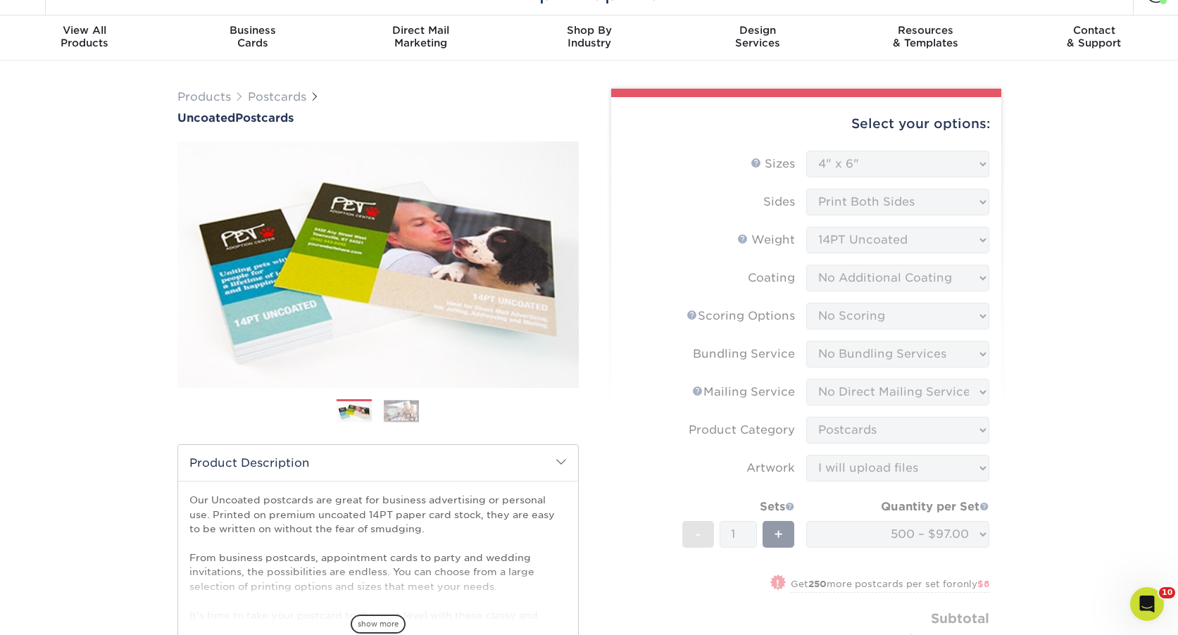
scroll to position [0, 0]
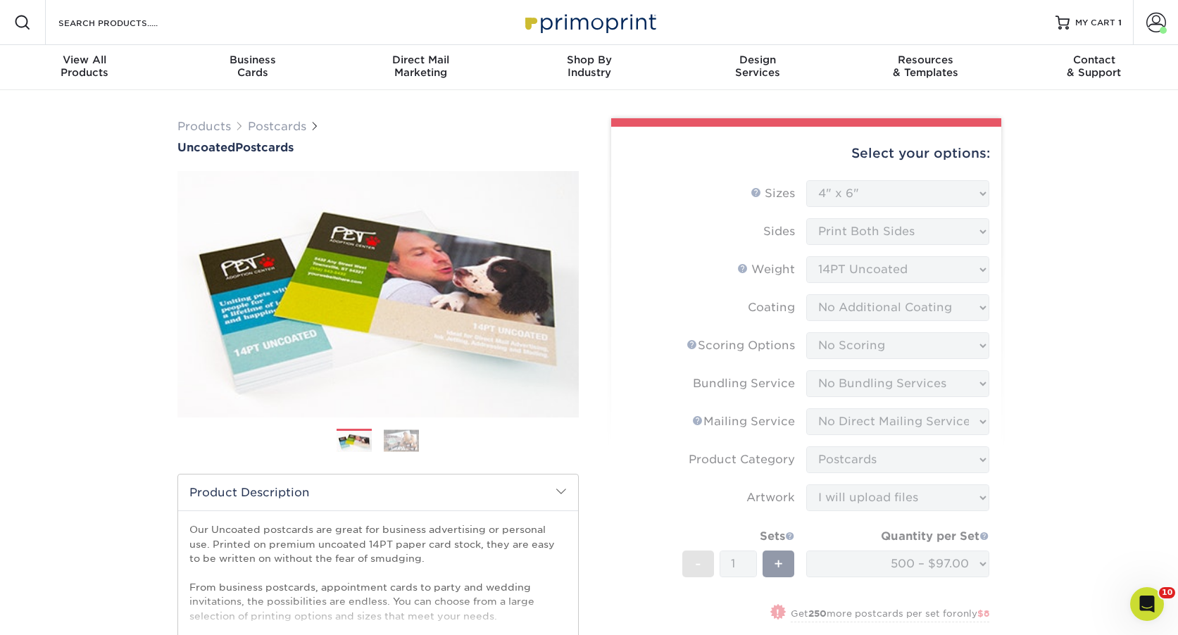
click at [248, 138] on div "Products Postcards Uncoated Postcards" at bounding box center [377, 136] width 401 height 36
click at [251, 144] on h1 "Uncoated Postcards" at bounding box center [377, 147] width 401 height 13
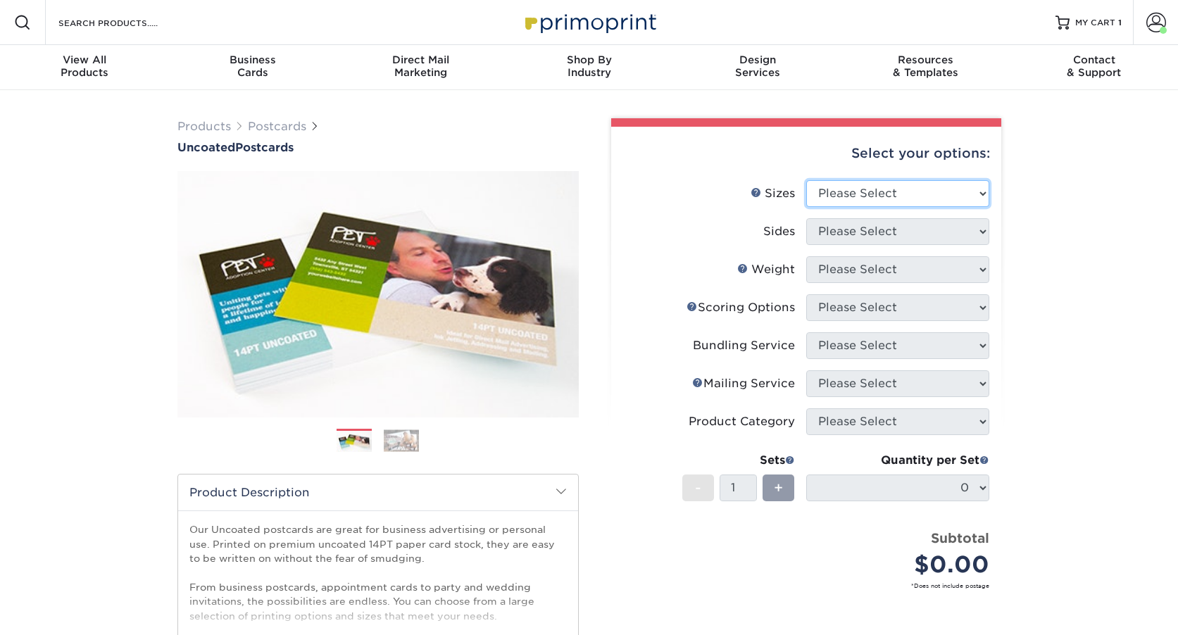
click at [915, 192] on select "Please Select 1.5" x 7" 2" x 8" 2.12" x 5.5" 2.75" x 4.25" 2.75" x 8.5" 3" x 4"…" at bounding box center [897, 193] width 183 height 27
select select "5.00x7.00"
click at [806, 180] on select "Please Select 1.5" x 7" 2" x 8" 2.12" x 5.5" 2.75" x 4.25" 2.75" x 8.5" 3" x 4"…" at bounding box center [897, 193] width 183 height 27
click at [859, 235] on select "Please Select Print Both Sides Print Front Only" at bounding box center [897, 231] width 183 height 27
select select "13abbda7-1d64-4f25-8bb2-c179b224825d"
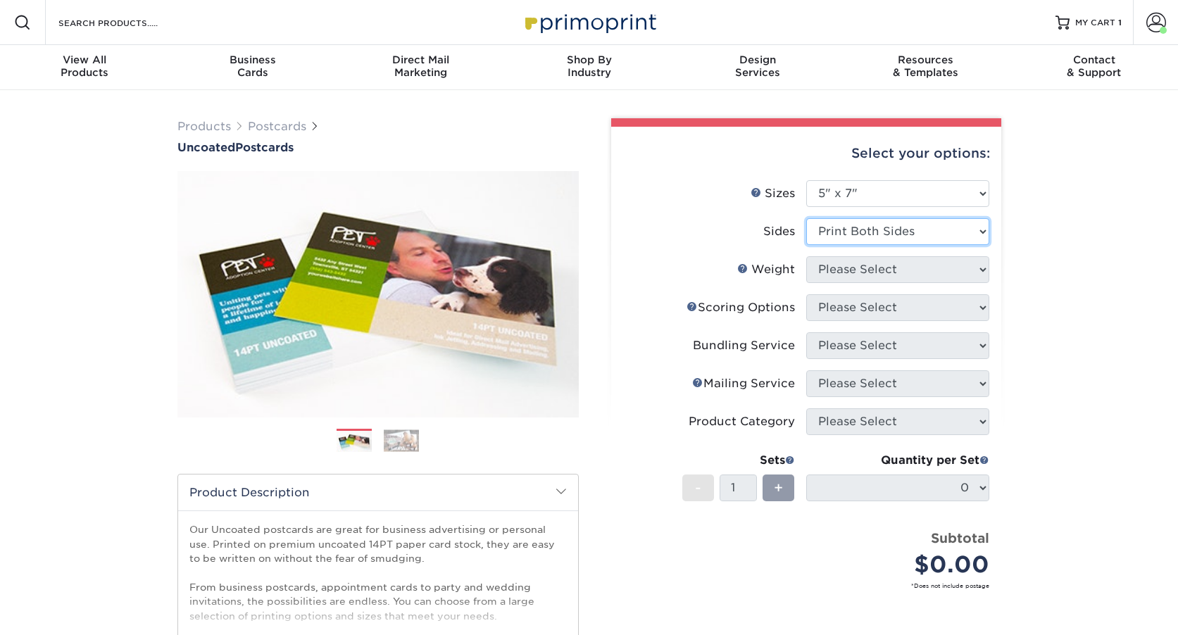
click at [806, 218] on select "Please Select Print Both Sides Print Front Only" at bounding box center [897, 231] width 183 height 27
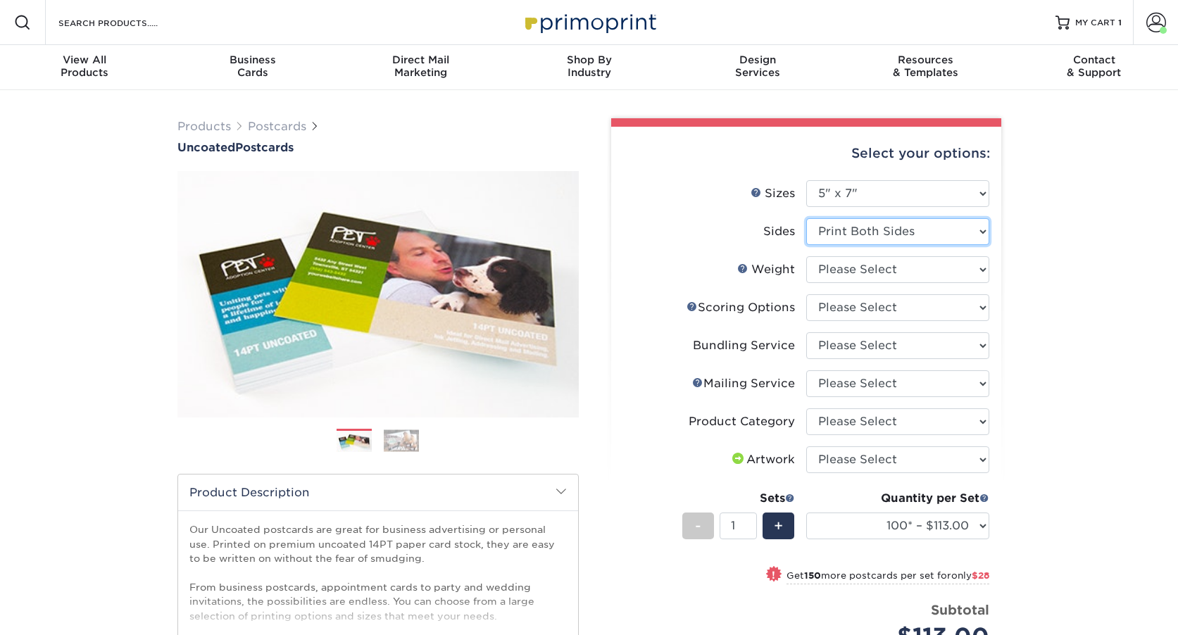
click at [885, 242] on select "Please Select Print Both Sides Print Front Only" at bounding box center [897, 231] width 183 height 27
click at [918, 263] on select "Please Select 14PT Uncoated" at bounding box center [897, 269] width 183 height 27
select select "14PT Uncoated"
click at [806, 256] on select "Please Select 14PT Uncoated" at bounding box center [897, 269] width 183 height 27
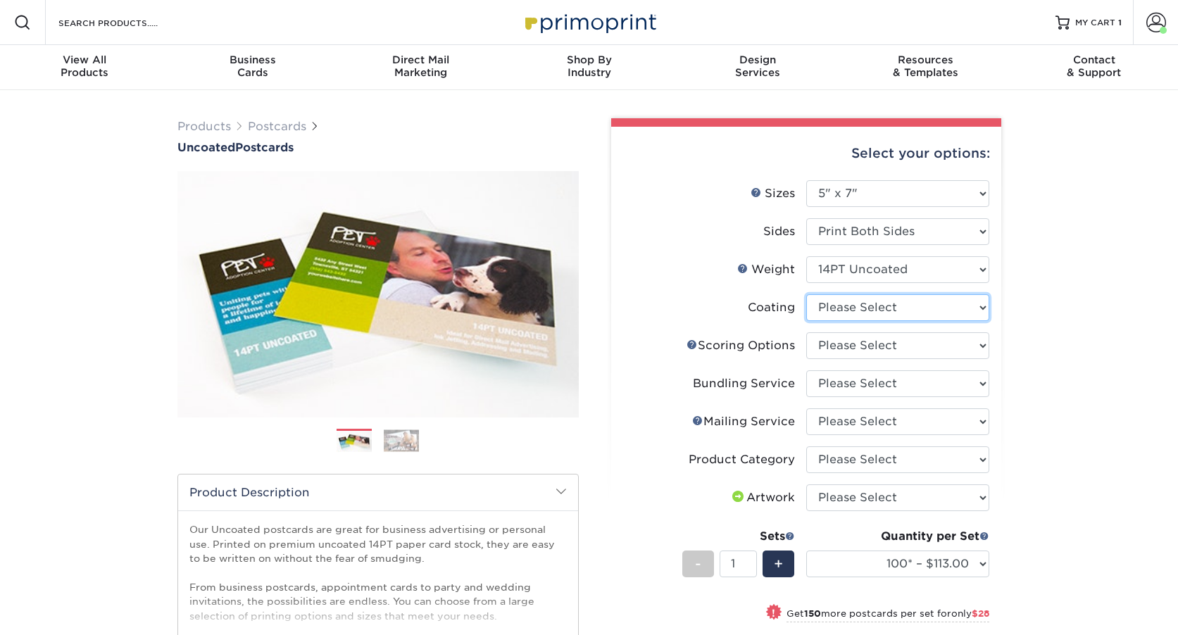
click at [942, 306] on select at bounding box center [897, 307] width 183 height 27
select select "3e7618de-abca-4bda-9f97-8b9129e913d8"
click at [806, 294] on select at bounding box center [897, 307] width 183 height 27
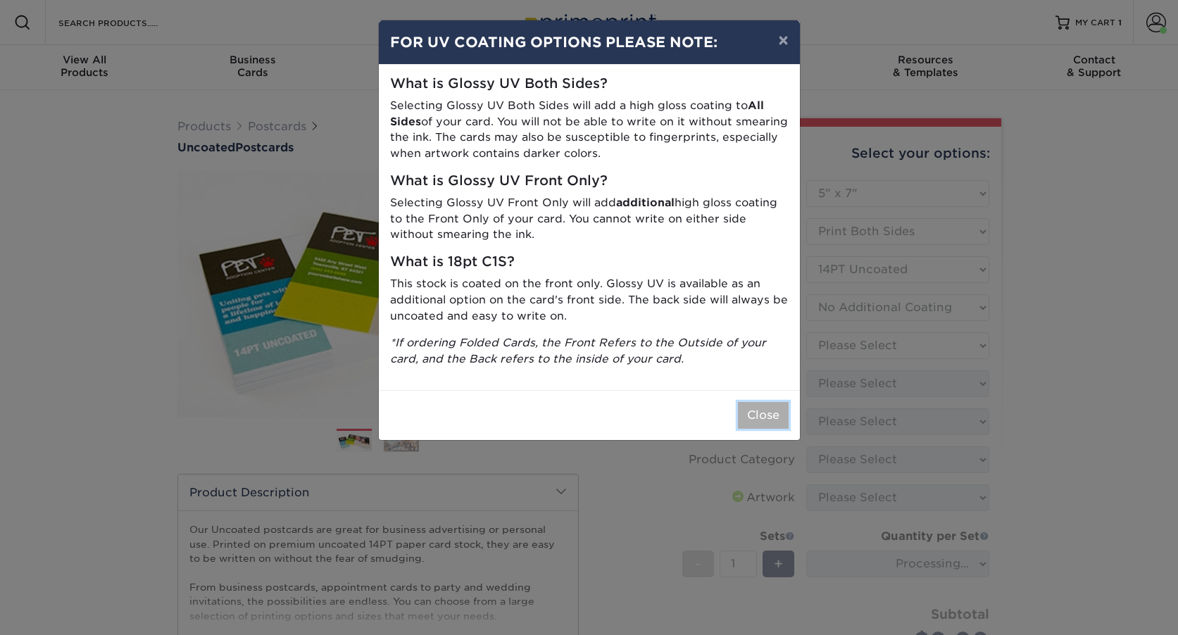
click at [776, 410] on button "Close" at bounding box center [763, 415] width 51 height 27
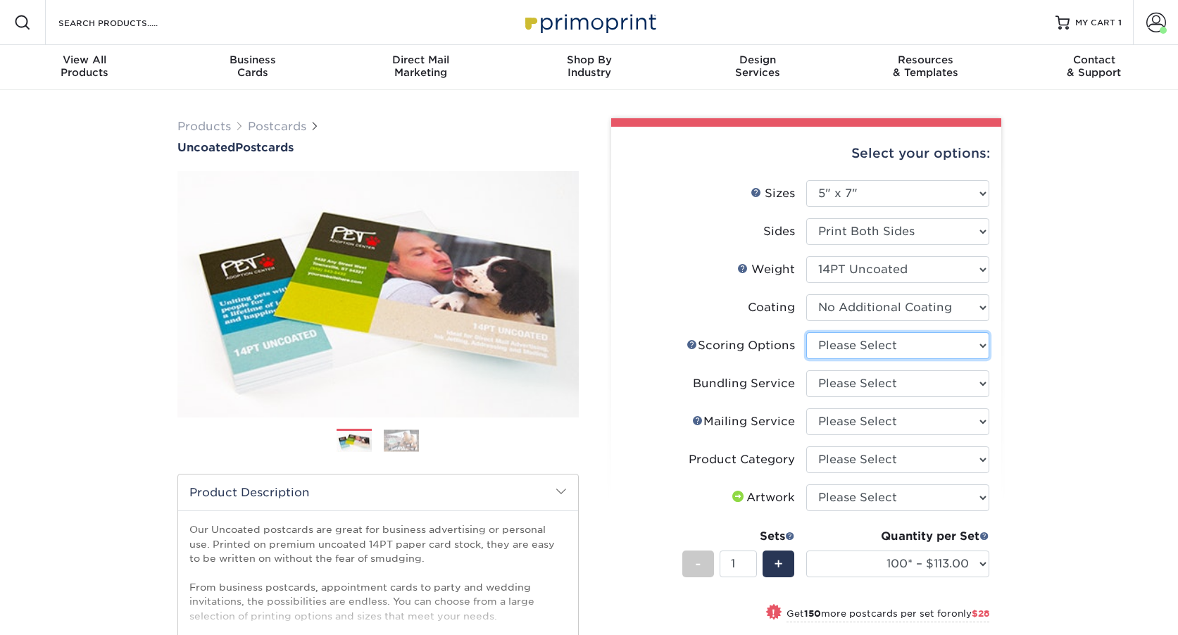
click at [927, 346] on select "Please Select No Scoring One Score Two Scores" at bounding box center [897, 345] width 183 height 27
select select "16ebe401-5398-422d-8cb0-f3adbb82deb5"
click at [806, 332] on select "Please Select No Scoring One Score Two Scores" at bounding box center [897, 345] width 183 height 27
click at [928, 382] on select "Please Select No Bundling Services Yes, Bundles of 50 (+2 Days) Yes, Bundles of…" at bounding box center [897, 383] width 183 height 27
select select "58689abb-25c0-461c-a4c3-a80b627d6649"
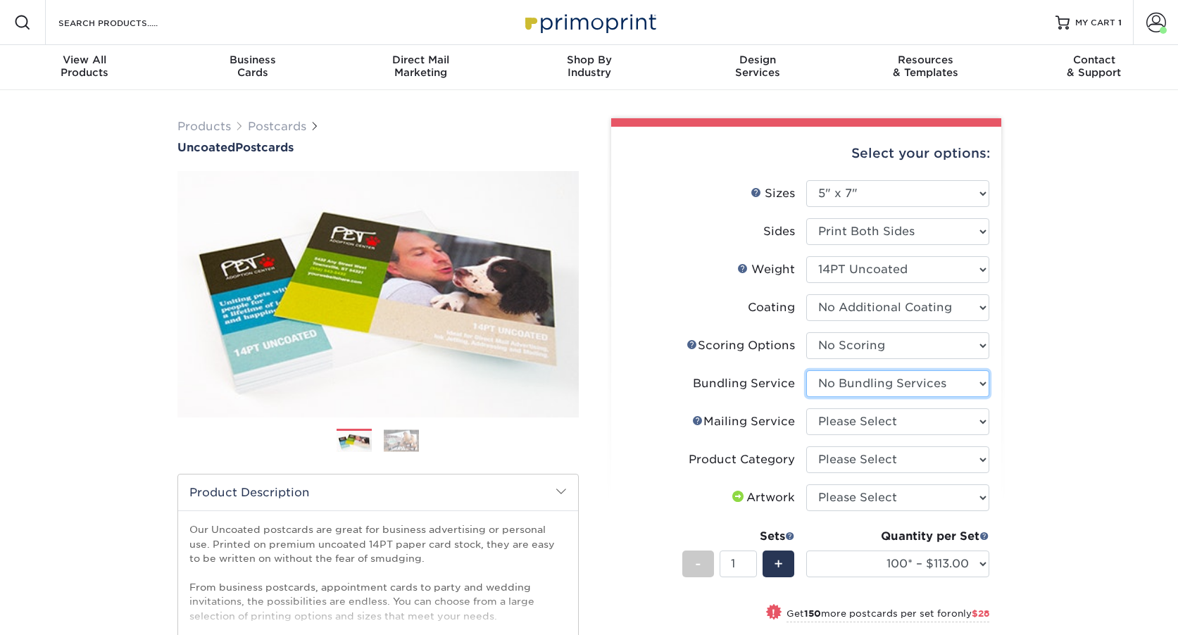
click at [806, 370] on select "Please Select No Bundling Services Yes, Bundles of 50 (+2 Days) Yes, Bundles of…" at bounding box center [897, 383] width 183 height 27
click at [916, 423] on select "Please Select No Direct Mailing Service No, I will mail/stamp/imprint Direct Ma…" at bounding box center [897, 421] width 183 height 27
select select "3e5e9bdd-d78a-4c28-a41d-fe1407925ca6"
click at [806, 408] on select "Please Select No Direct Mailing Service No, I will mail/stamp/imprint Direct Ma…" at bounding box center [897, 421] width 183 height 27
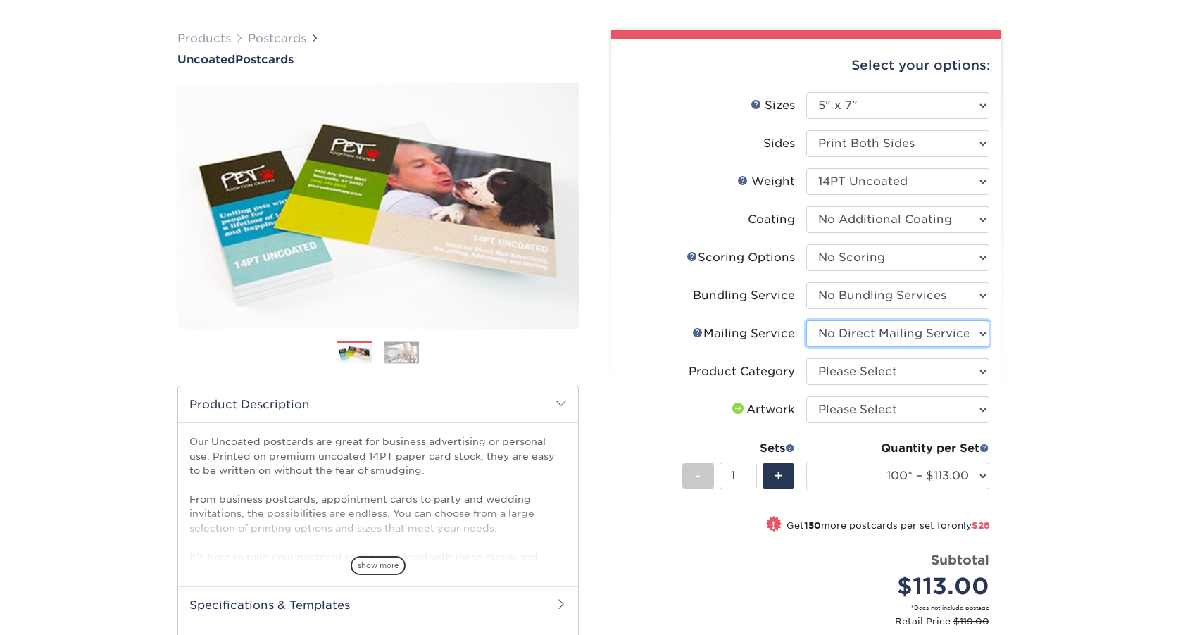
scroll to position [89, 0]
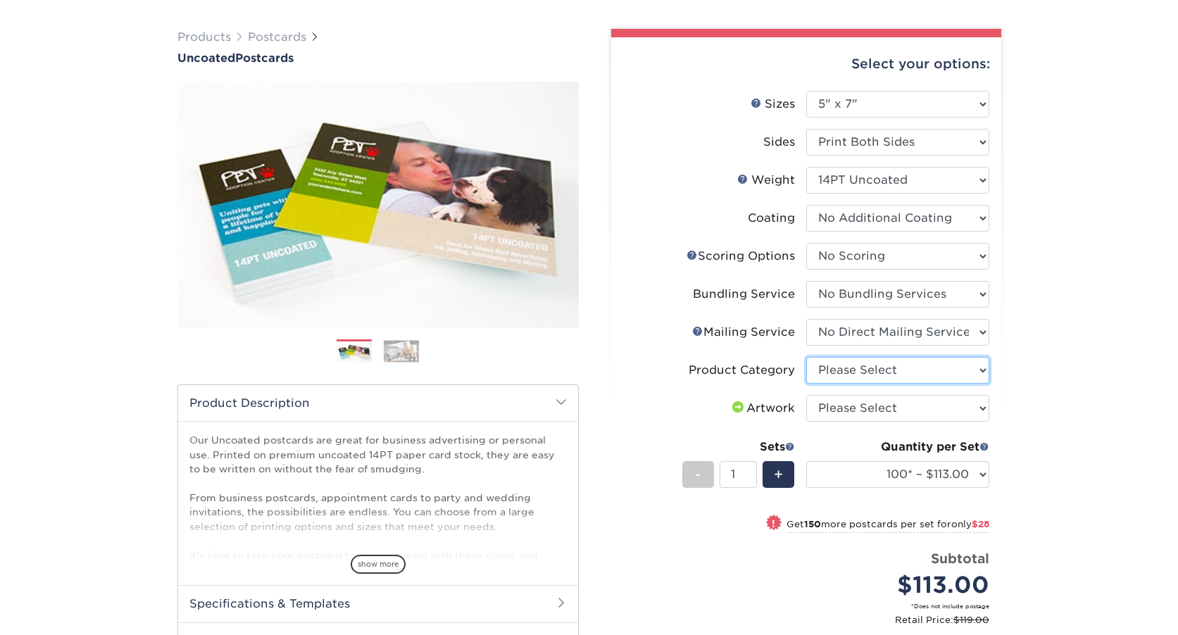
click at [884, 378] on select "Please Select Postcards" at bounding box center [897, 370] width 183 height 27
select select "9b7272e0-d6c8-4c3c-8e97-d3a1bcdab858"
click at [806, 357] on select "Please Select Postcards" at bounding box center [897, 370] width 183 height 27
click at [881, 407] on select "Please Select I will upload files I need a design - $150" at bounding box center [897, 408] width 183 height 27
select select "upload"
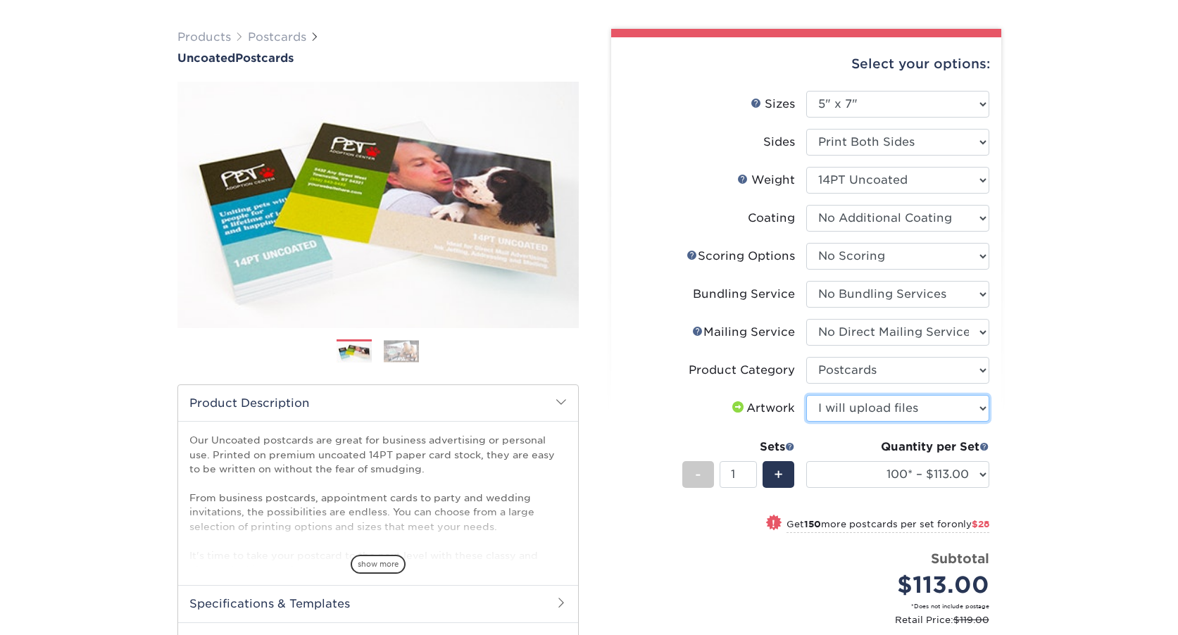
click at [806, 395] on select "Please Select I will upload files I need a design - $150" at bounding box center [897, 408] width 183 height 27
click at [890, 466] on select "100* – $113.00 250* – $141.00 500 – $156.00 750 – $172.00 1000 – $187.00 1500 –…" at bounding box center [897, 474] width 183 height 27
select select "500 – $156.00"
click at [806, 461] on select "100* – $113.00 250* – $141.00 500 – $156.00 750 – $172.00 1000 – $187.00 1500 –…" at bounding box center [897, 474] width 183 height 27
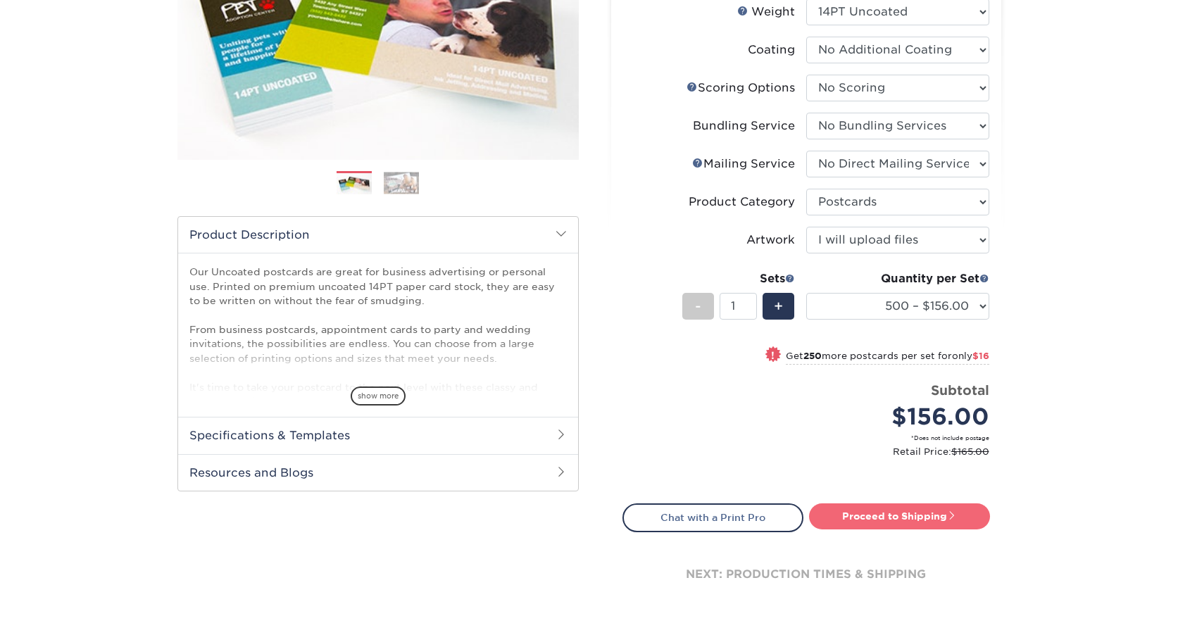
click at [896, 518] on link "Proceed to Shipping" at bounding box center [899, 516] width 181 height 25
type input "Set 1"
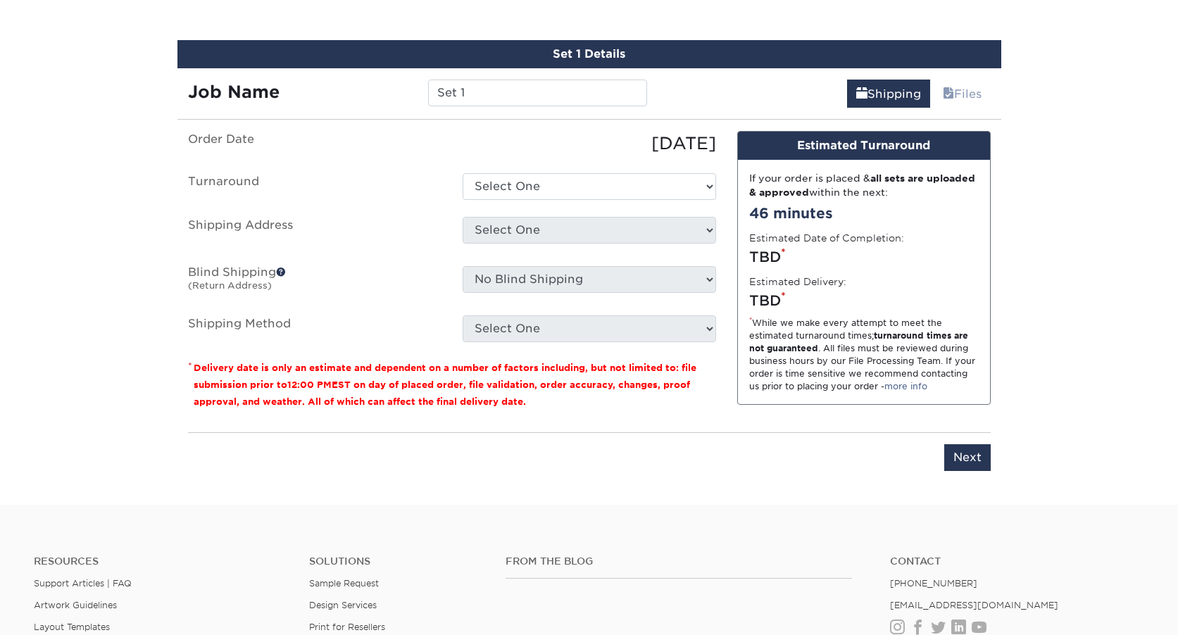
scroll to position [800, 0]
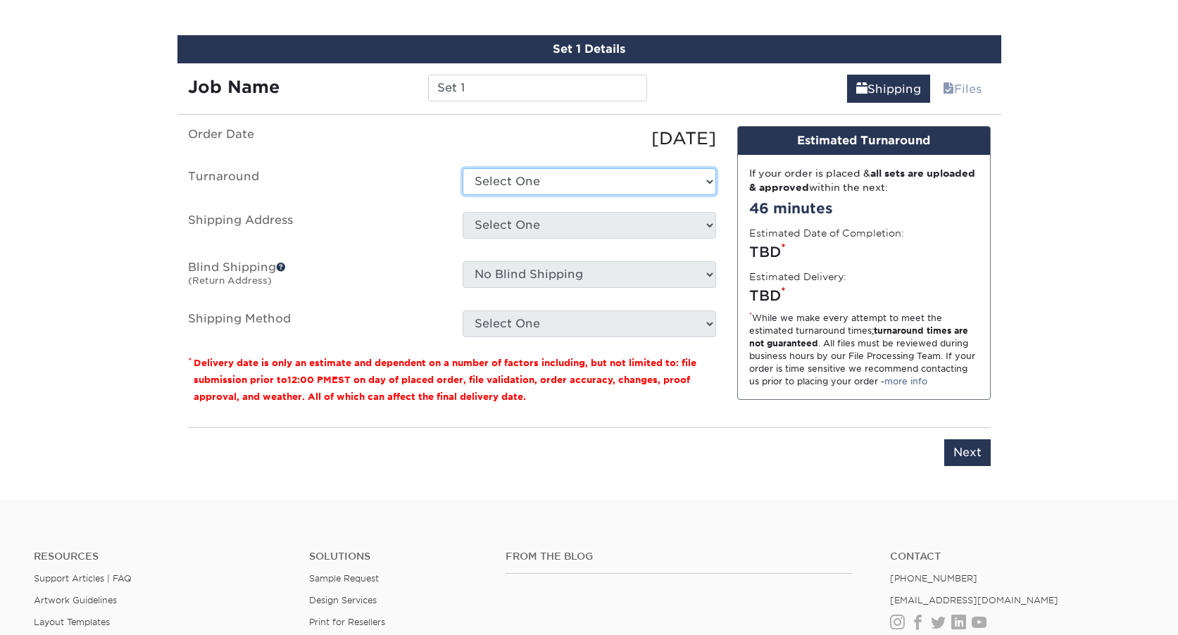
click at [617, 180] on select "Select One 2-4 Business Days 2 Day Next Business Day" at bounding box center [590, 181] width 254 height 27
select select "8207ccb4-82d4-4d8c-b94c-e0a275e67dfe"
click at [463, 168] on select "Select One 2-4 Business Days 2 Day Next Business Day" at bounding box center [590, 181] width 254 height 27
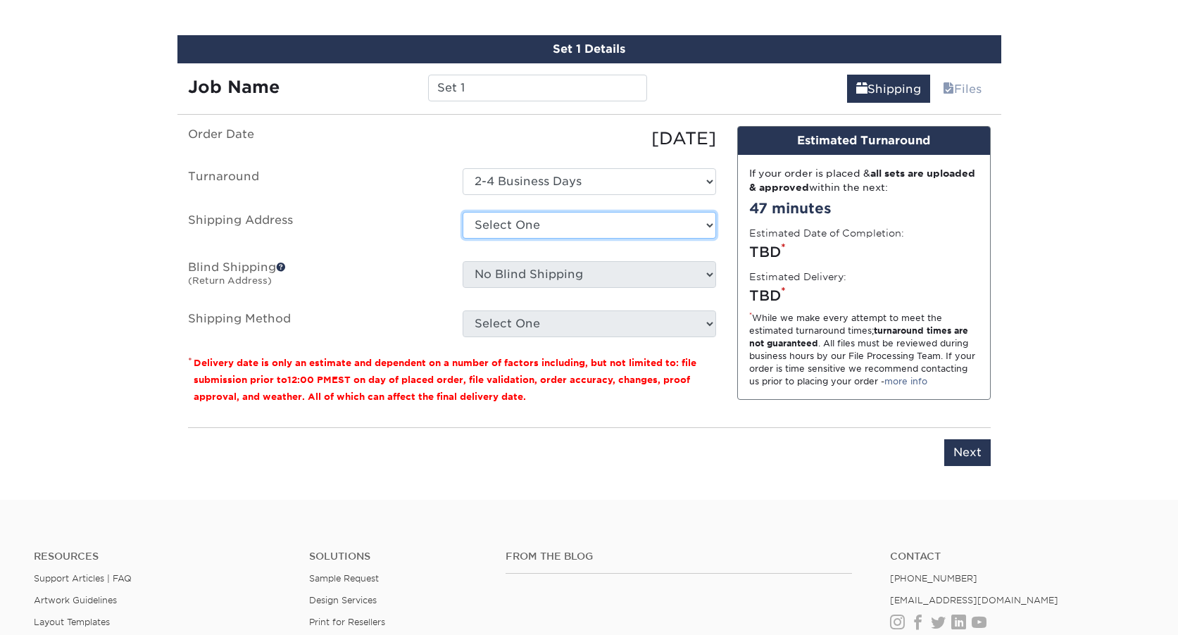
click at [598, 230] on select "Select One AE ARRA Cuyahoga Collective FIVE36, LLC Lewis Eldred Lewis Eldred HQ…" at bounding box center [590, 225] width 254 height 27
select select "243478"
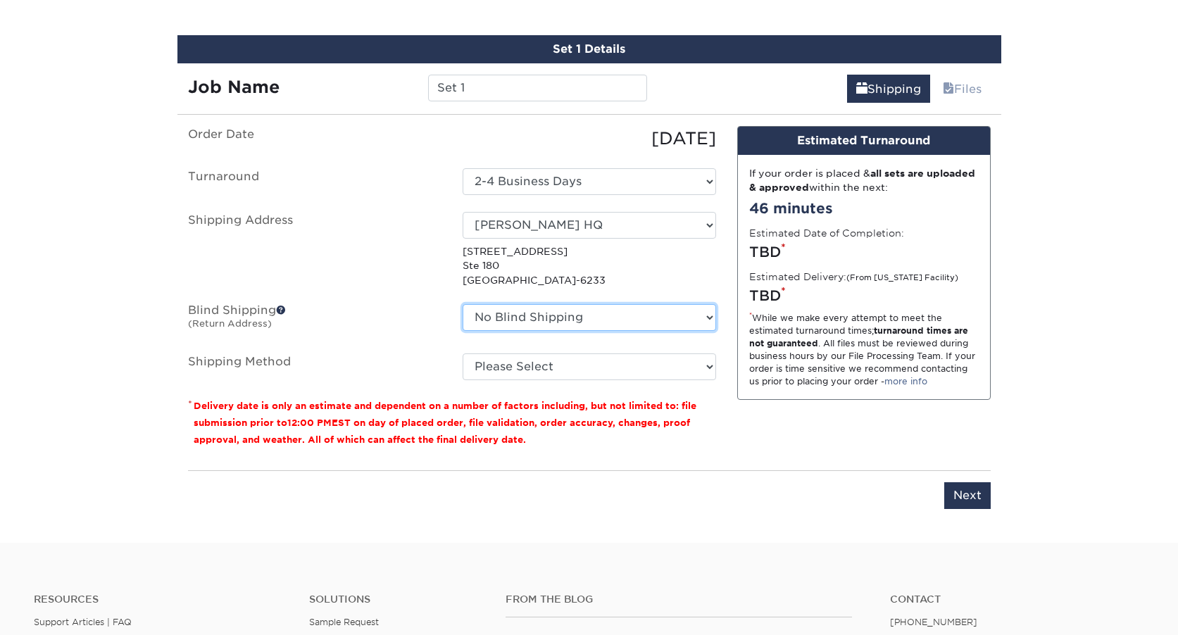
click at [558, 313] on select "No Blind Shipping AE ARRA Cuyahoga Collective FIVE36, LLC Lewis Eldred Lewis El…" at bounding box center [590, 317] width 254 height 27
select select "243478"
click at [463, 304] on select "No Blind Shipping AE ARRA Cuyahoga Collective FIVE36, LLC Lewis Eldred Lewis El…" at bounding box center [590, 317] width 254 height 27
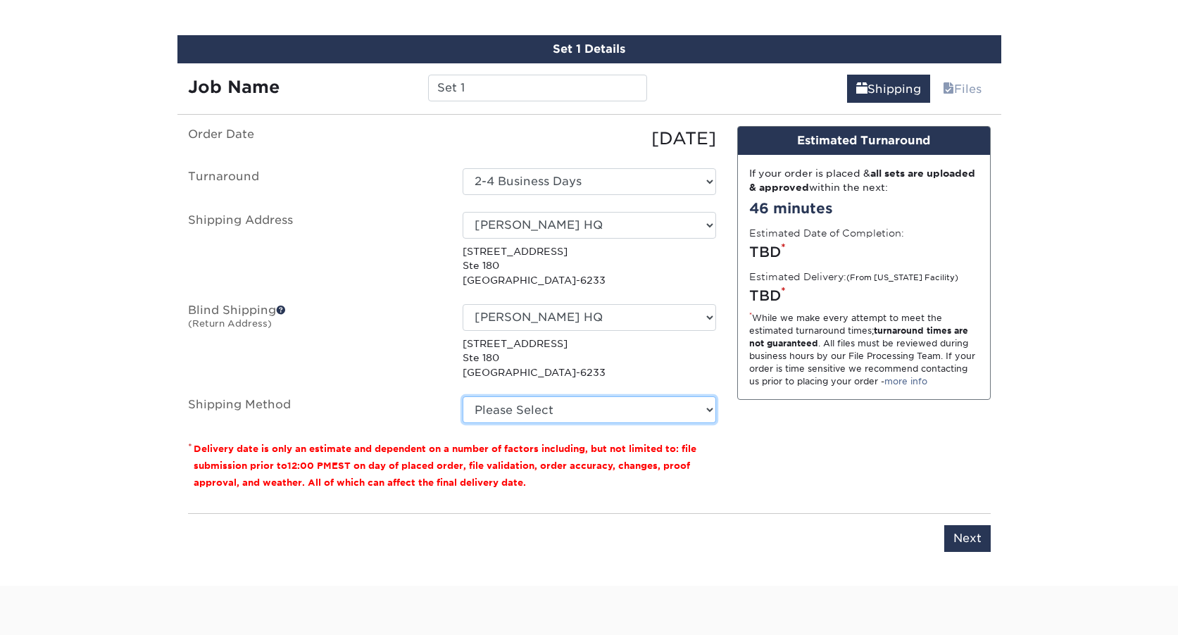
click at [577, 404] on select "Please Select Ground Shipping (+$17.84) 3 Day Shipping Service (+$21.02) 2 Day …" at bounding box center [590, 409] width 254 height 27
select select "03"
click at [463, 396] on select "Please Select Ground Shipping (+$17.84) 3 Day Shipping Service (+$21.02) 2 Day …" at bounding box center [590, 409] width 254 height 27
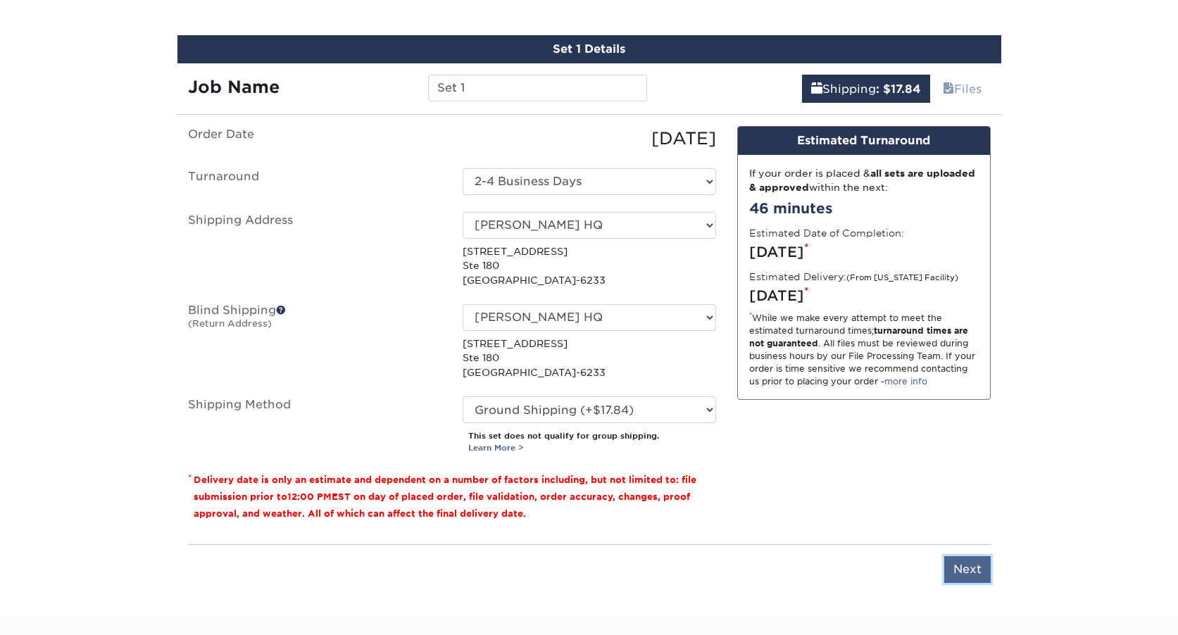
click at [971, 565] on input "Next" at bounding box center [967, 569] width 46 height 27
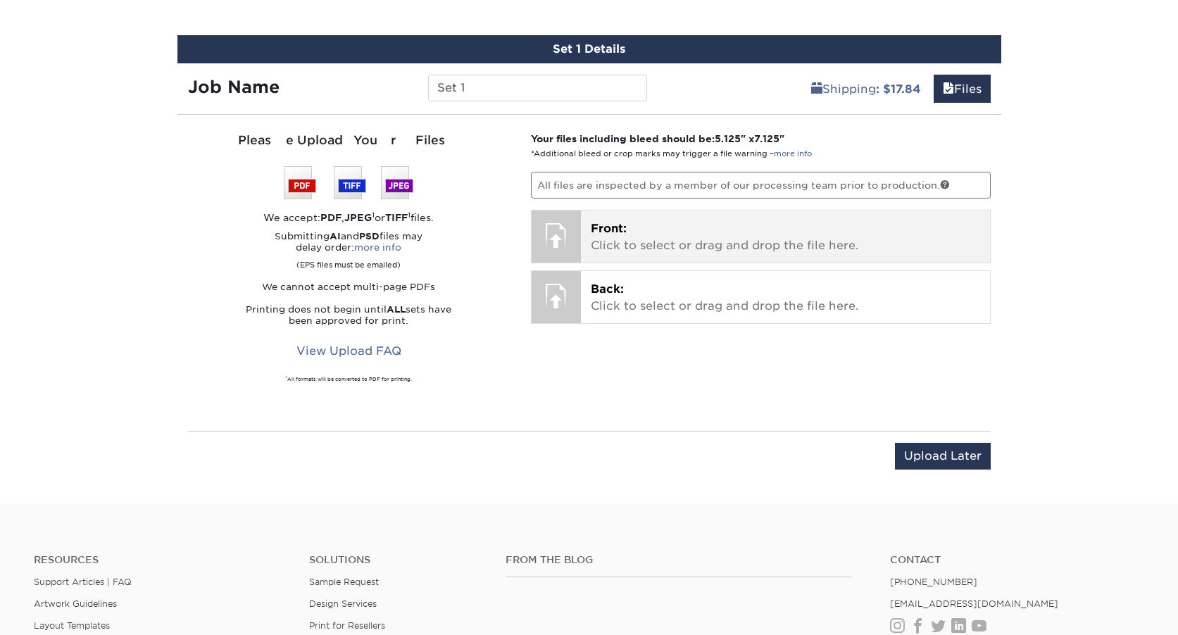
click at [620, 222] on span "Front:" at bounding box center [609, 228] width 36 height 13
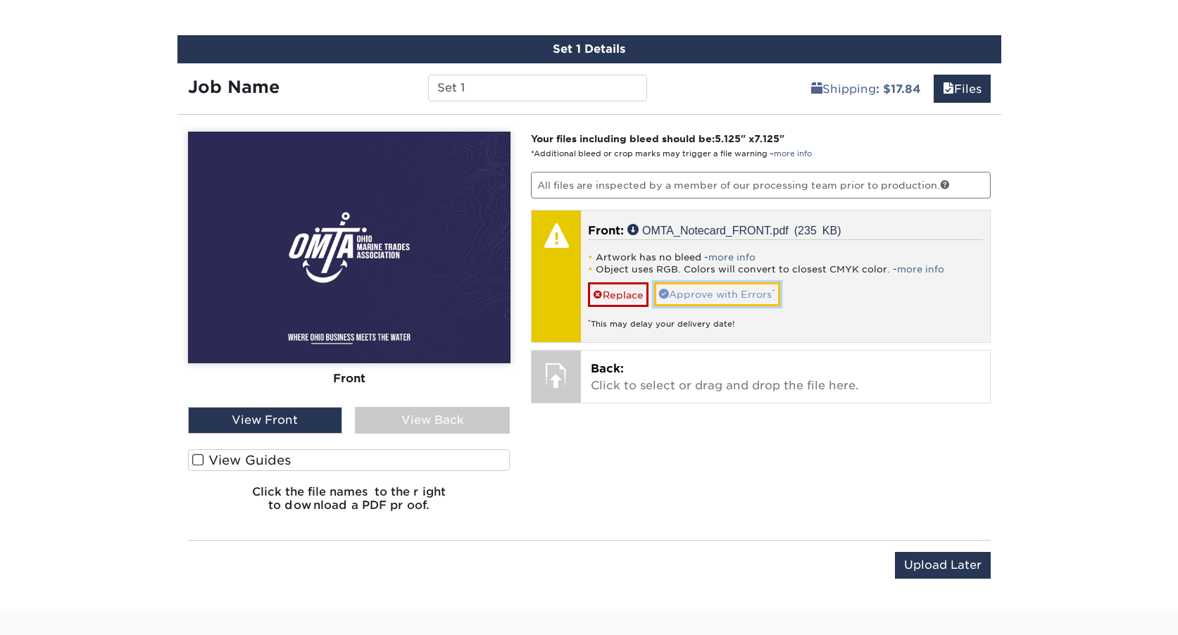
click at [696, 294] on link "Approve with Errors *" at bounding box center [717, 294] width 126 height 24
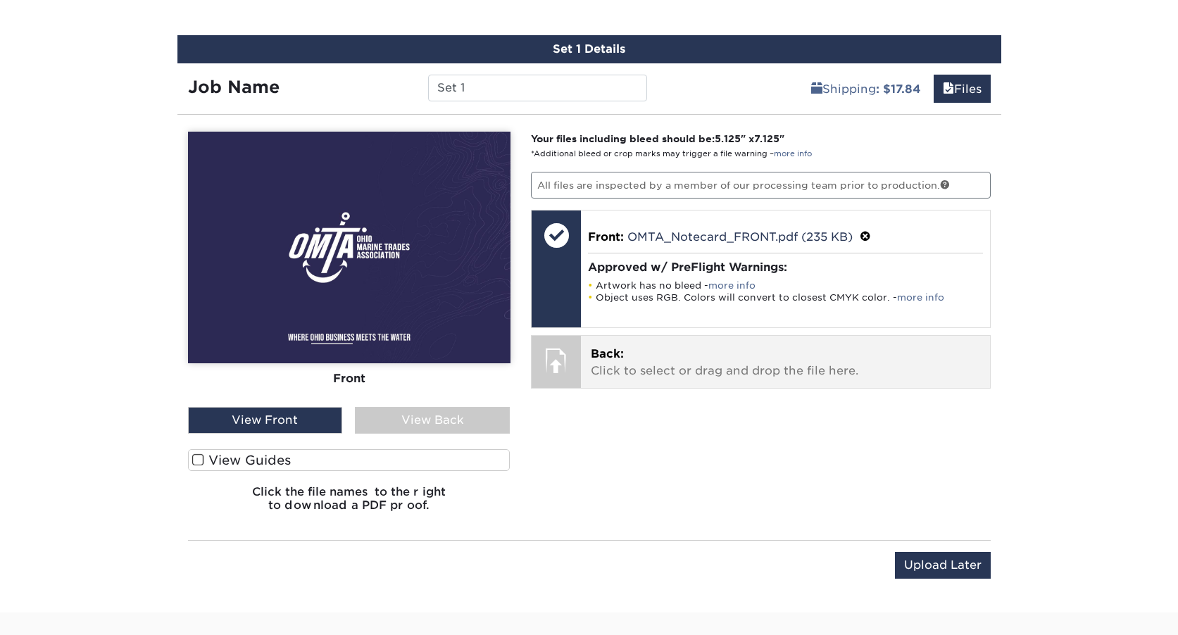
click at [689, 351] on p "Back: Click to select or drag and drop the file here." at bounding box center [785, 363] width 389 height 34
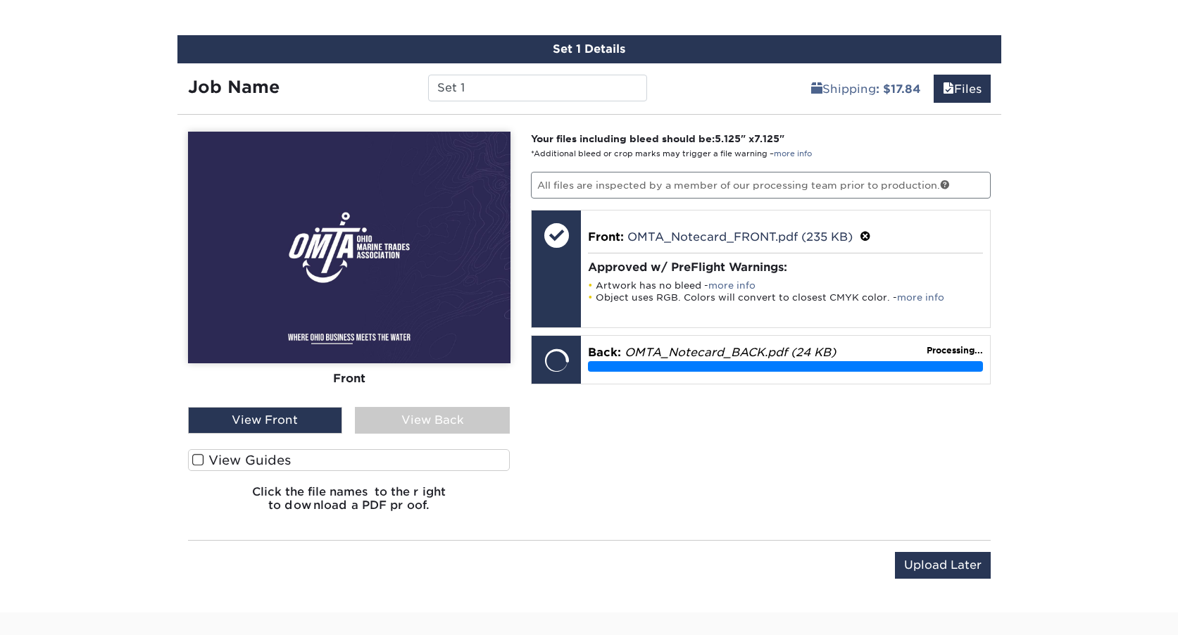
click at [433, 414] on div "View Back" at bounding box center [432, 420] width 155 height 27
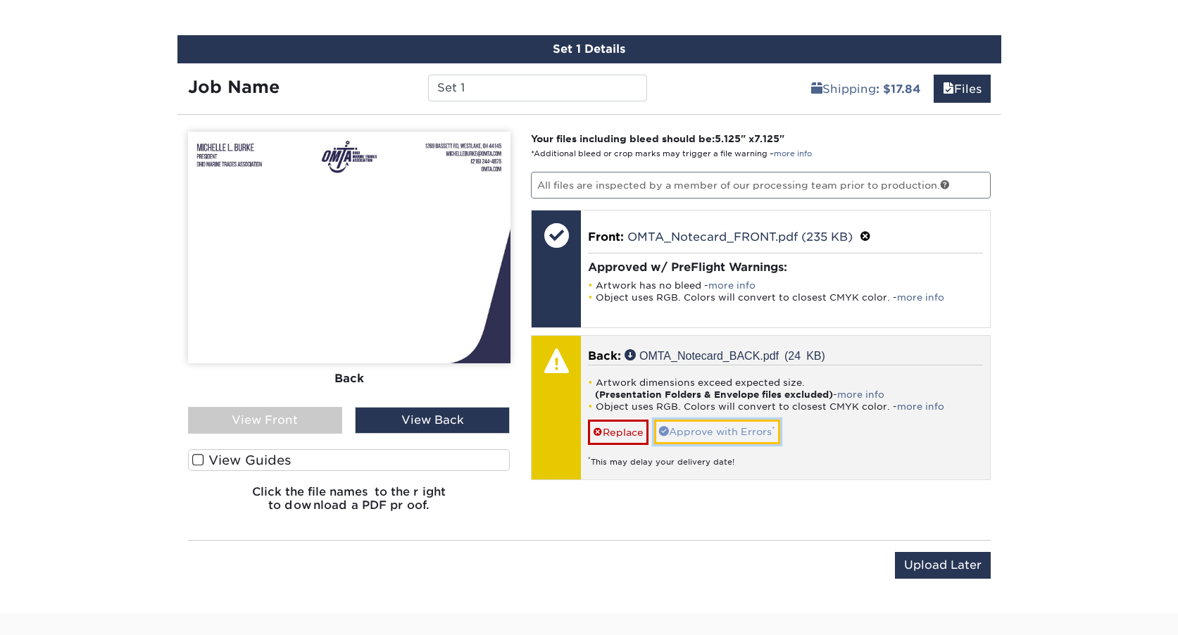
click at [760, 437] on link "Approve with Errors *" at bounding box center [717, 432] width 126 height 24
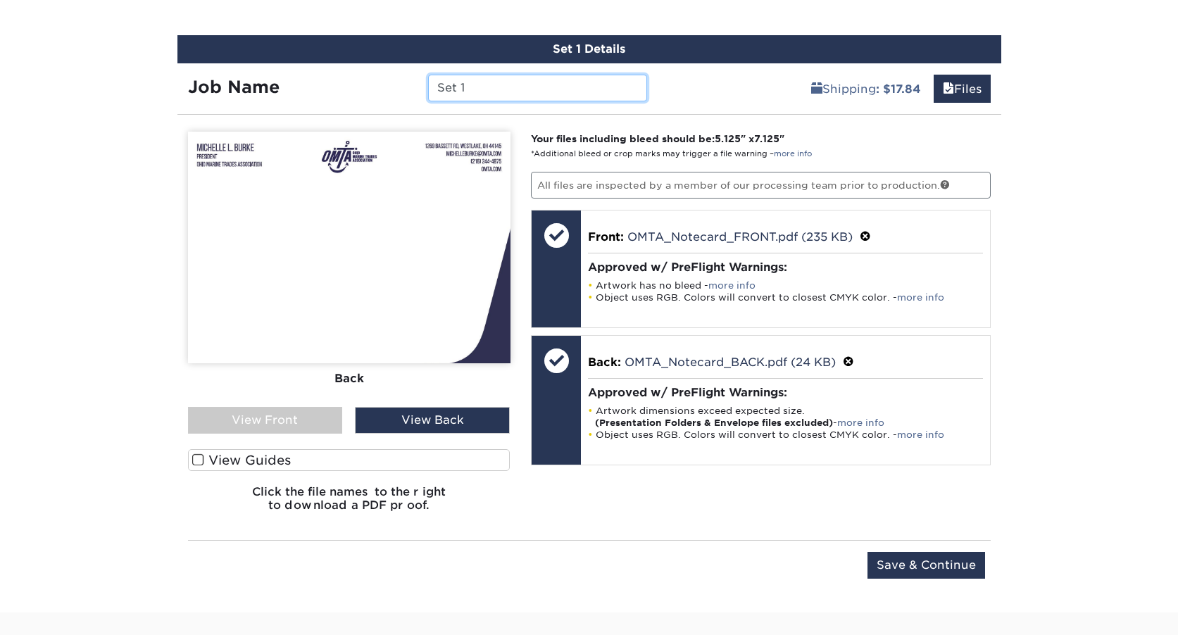
click at [512, 85] on input "Set 1" at bounding box center [537, 88] width 219 height 27
click at [511, 85] on input "Set 1" at bounding box center [537, 88] width 219 height 27
type input "[PERSON_NAME]"
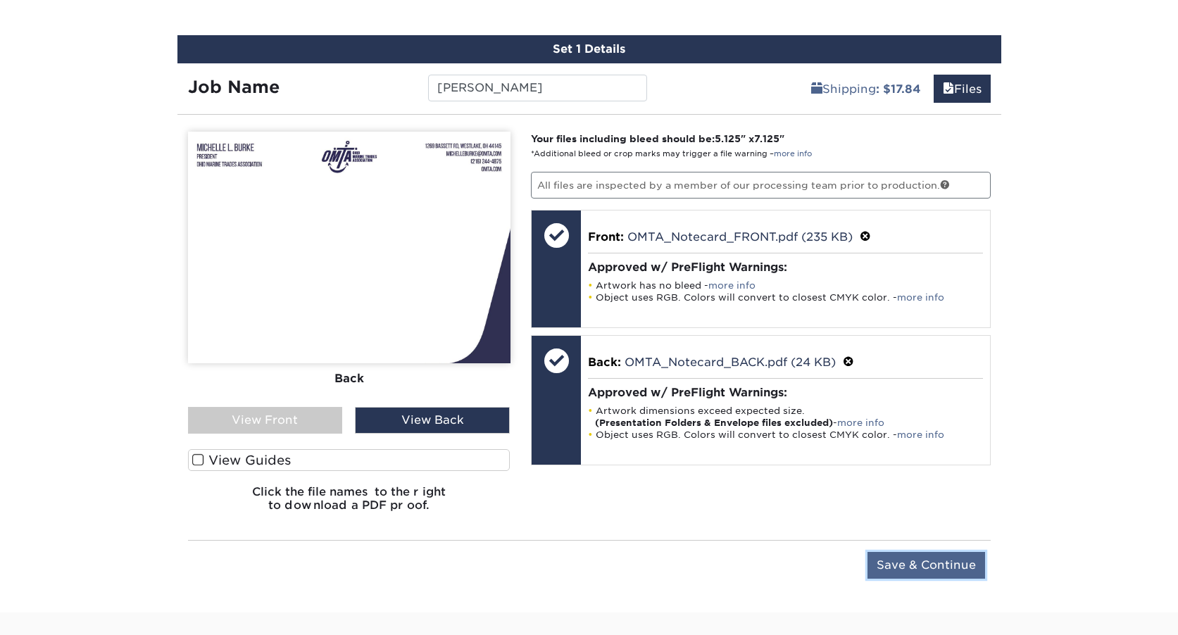
click at [949, 557] on input "Save & Continue" at bounding box center [927, 565] width 118 height 27
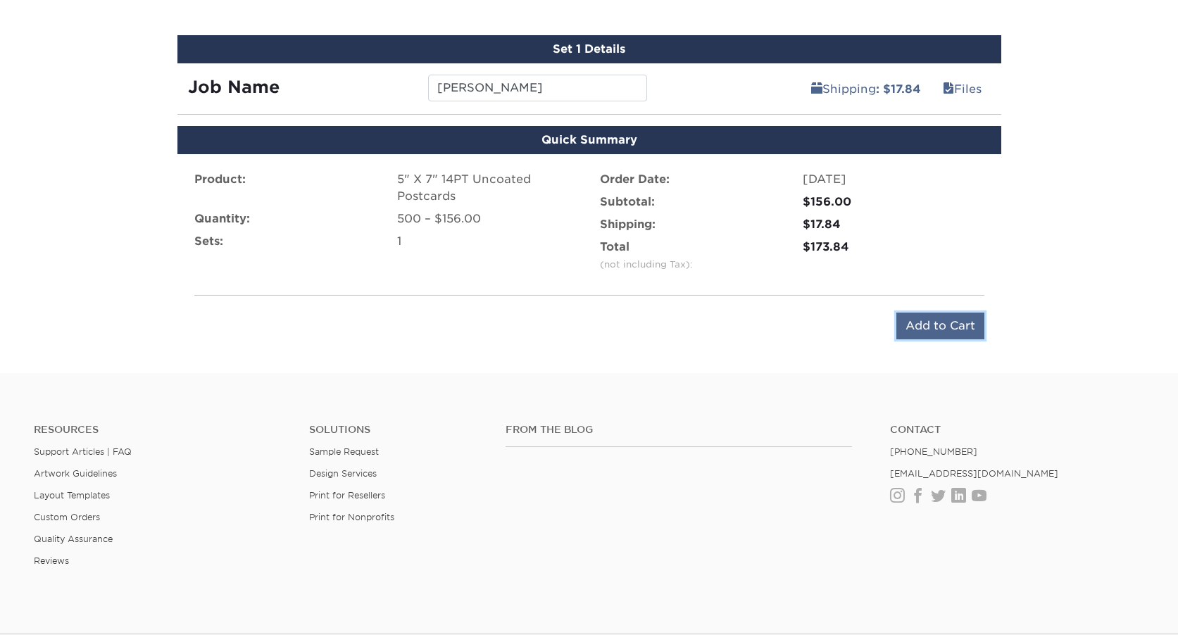
click at [952, 328] on input "Add to Cart" at bounding box center [940, 326] width 88 height 27
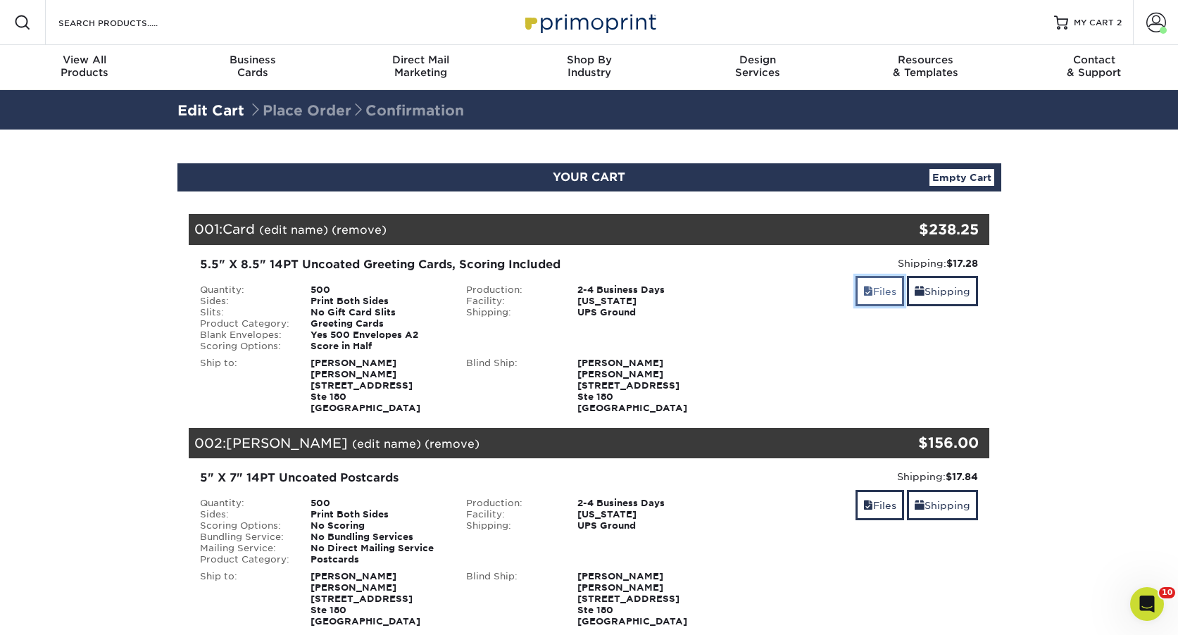
click at [885, 290] on link "Files" at bounding box center [880, 291] width 49 height 30
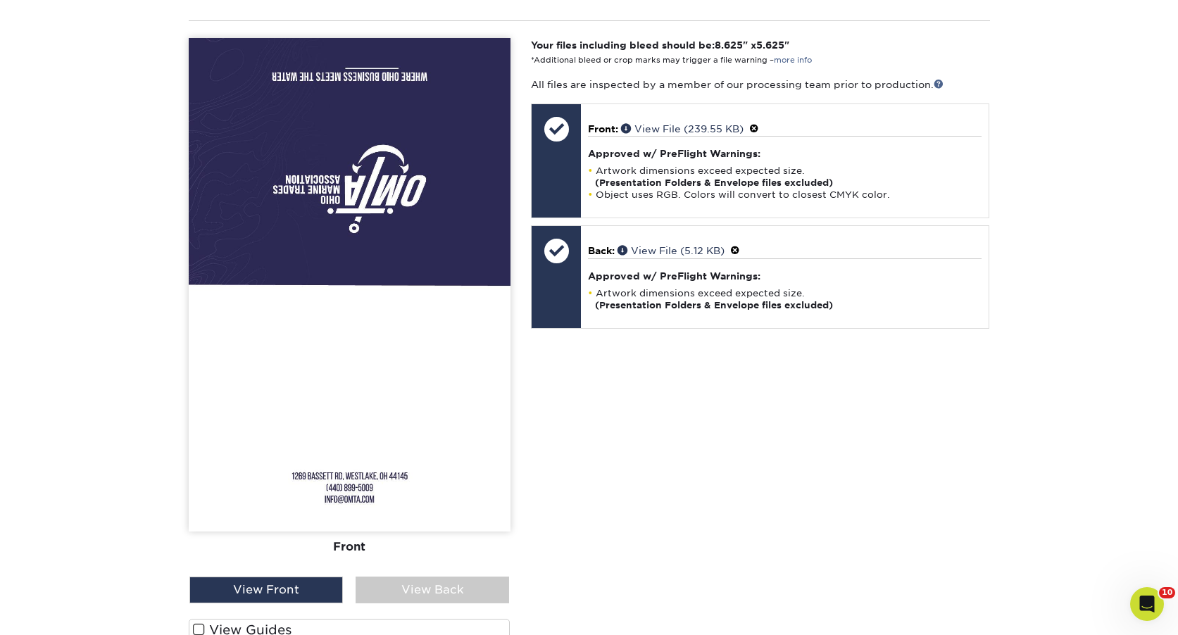
scroll to position [412, 0]
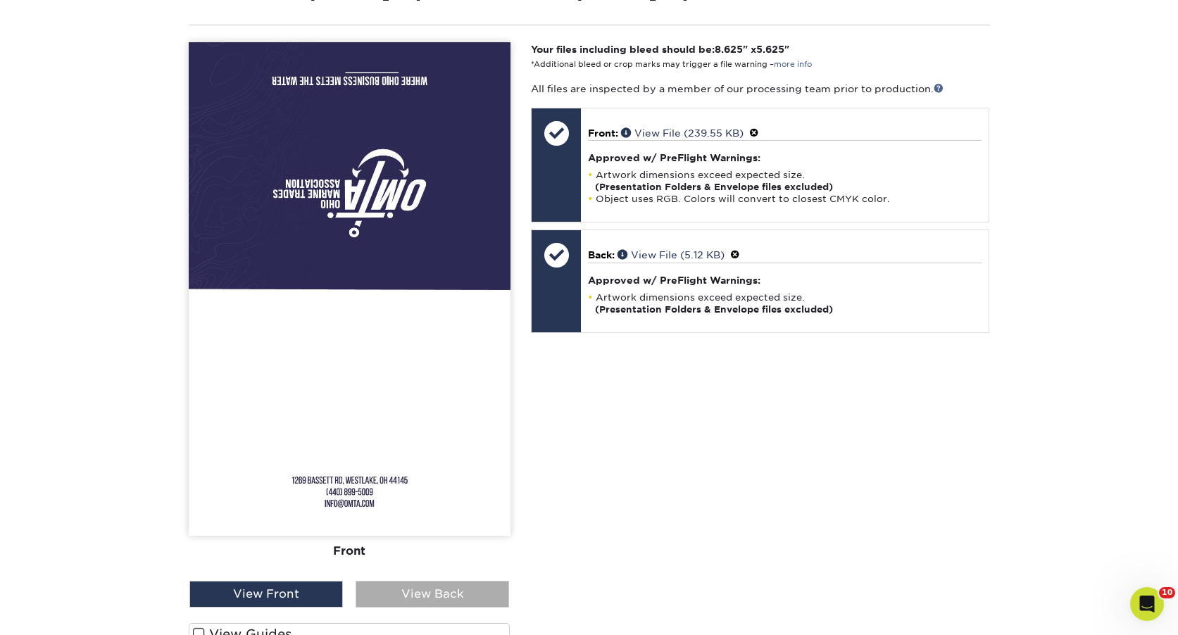
click at [423, 599] on div "View Back" at bounding box center [433, 594] width 154 height 27
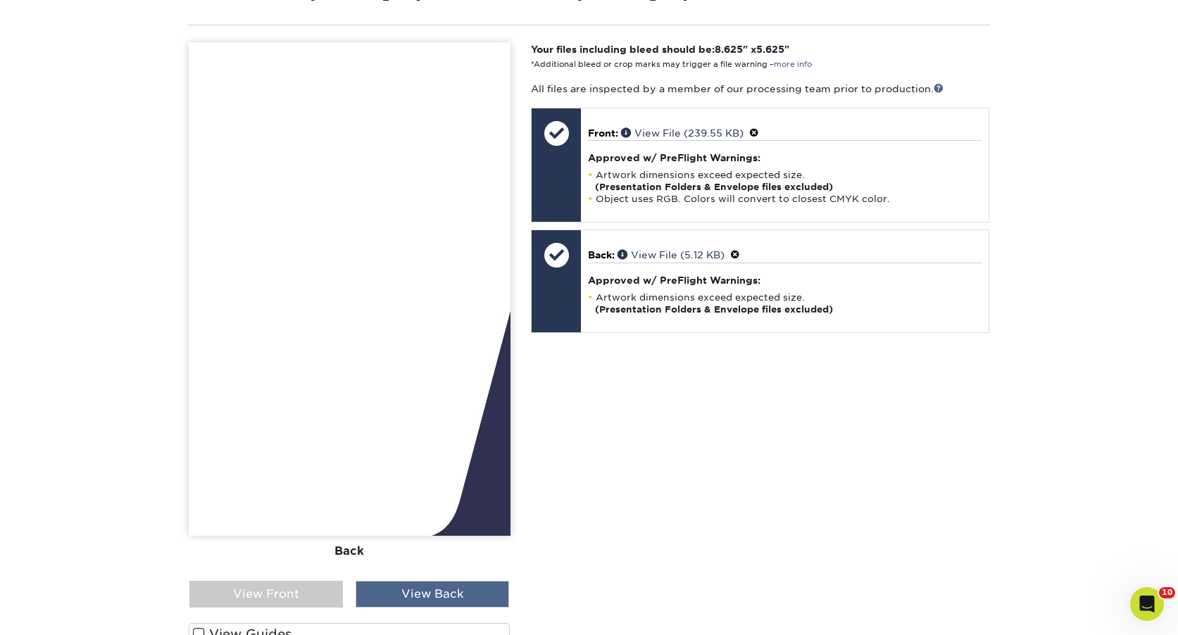
click at [423, 599] on div "View Back" at bounding box center [433, 594] width 154 height 27
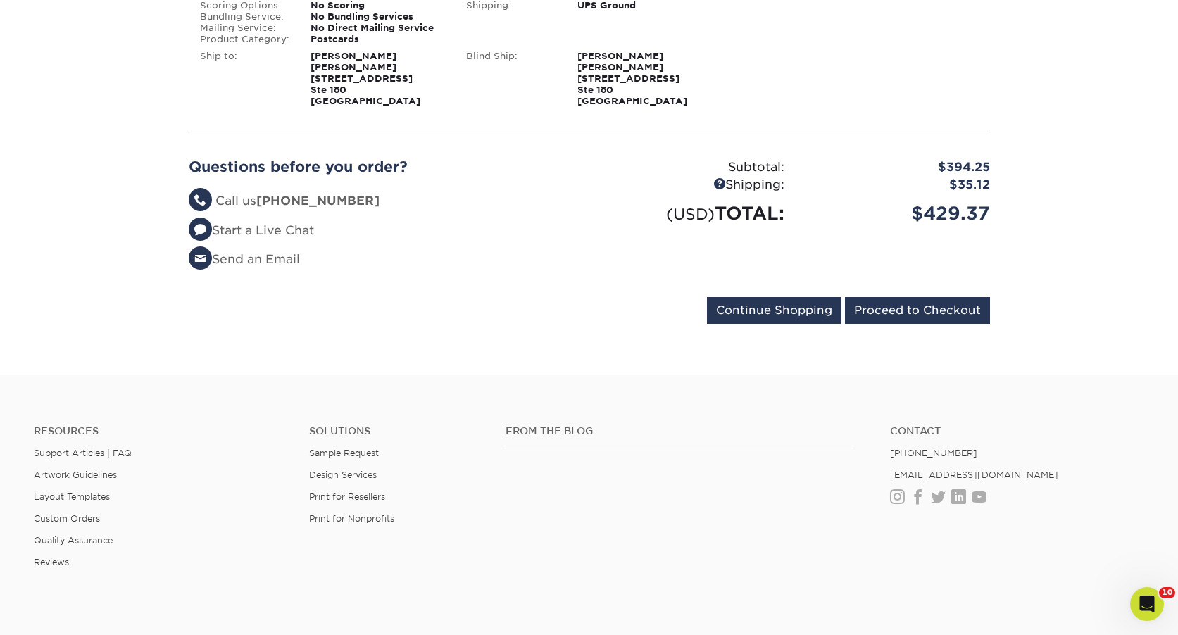
scroll to position [1209, 0]
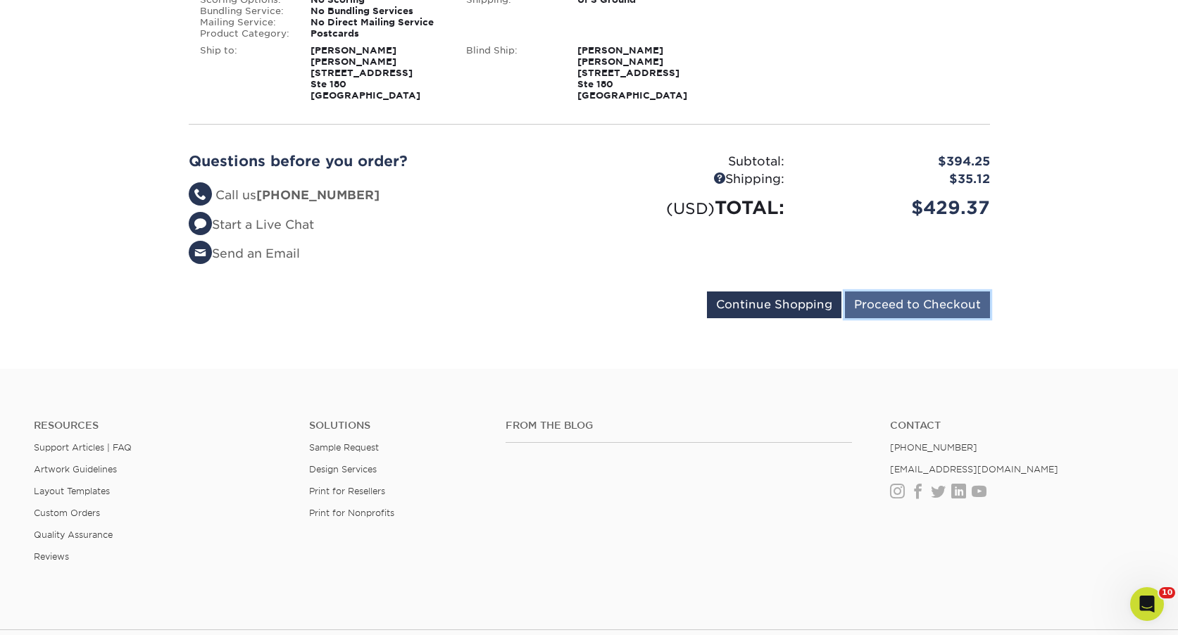
click at [904, 304] on input "Proceed to Checkout" at bounding box center [917, 305] width 145 height 27
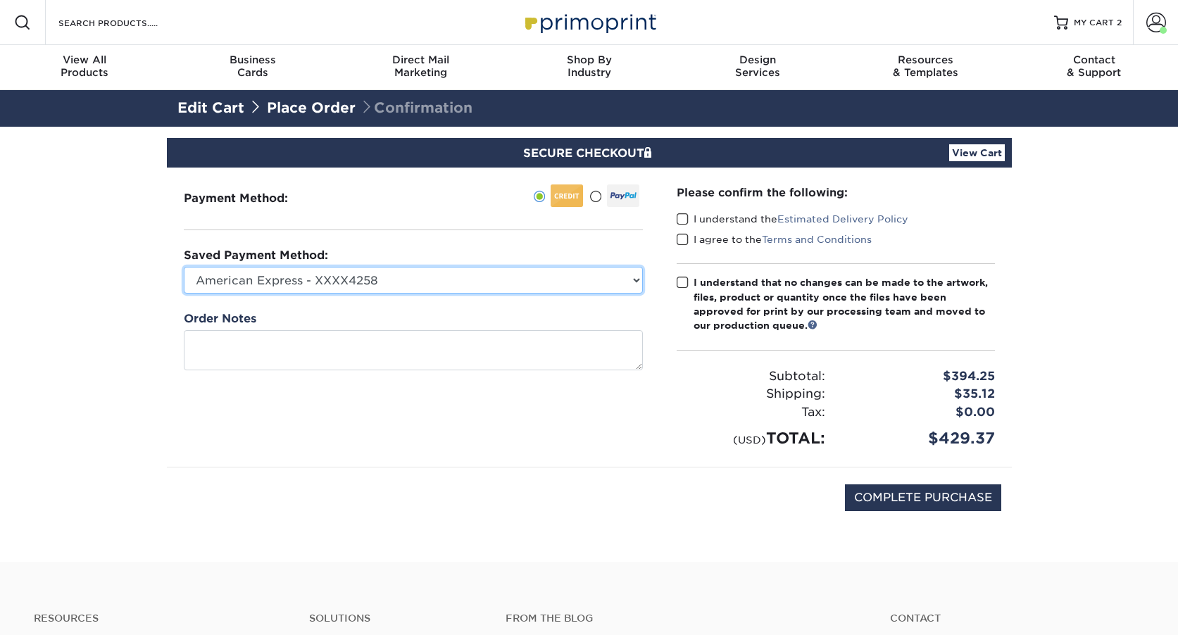
click at [472, 275] on select "American Express - XXXX4258 Visa - XXXX4779 Visa - XXXX8672 Visa - XXXX7688 Vis…" at bounding box center [413, 280] width 459 height 27
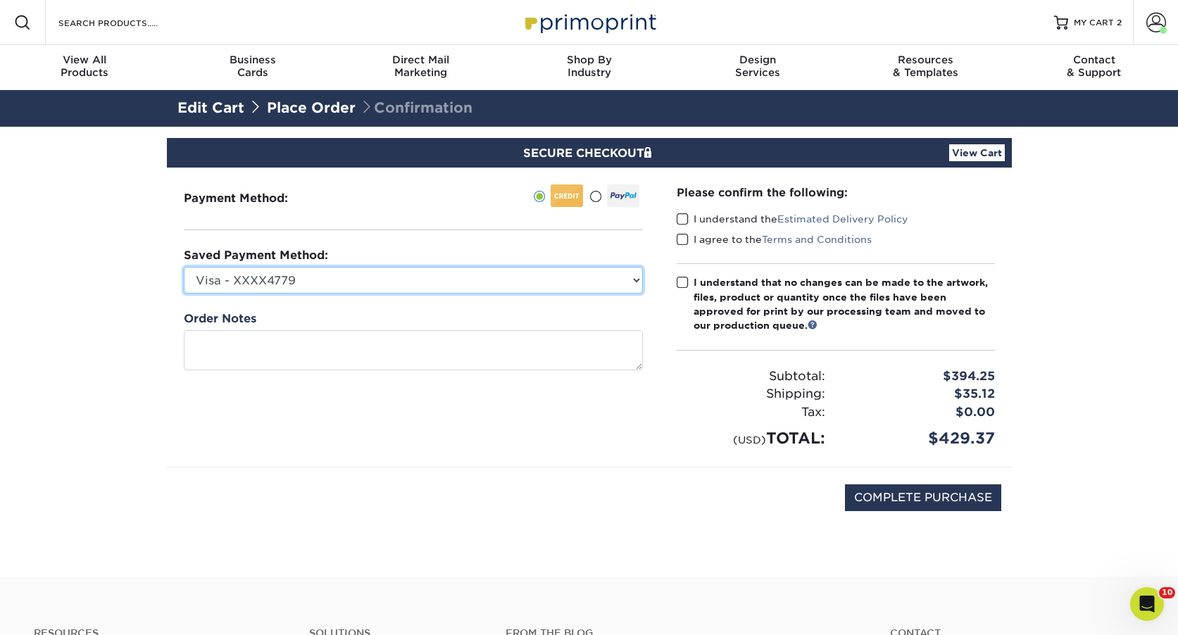
click at [184, 267] on select "American Express - XXXX4258 Visa - XXXX4779 Visa - XXXX8672 Visa - XXXX7688 Vis…" at bounding box center [413, 280] width 459 height 27
click at [359, 277] on select "American Express - XXXX4258 Visa - XXXX4779 Visa - XXXX8672 Visa - XXXX7688 Vis…" at bounding box center [413, 280] width 459 height 27
select select "75237"
click at [184, 267] on select "American Express - XXXX4258 Visa - XXXX4779 Visa - XXXX8672 Visa - XXXX7688 Vis…" at bounding box center [413, 280] width 459 height 27
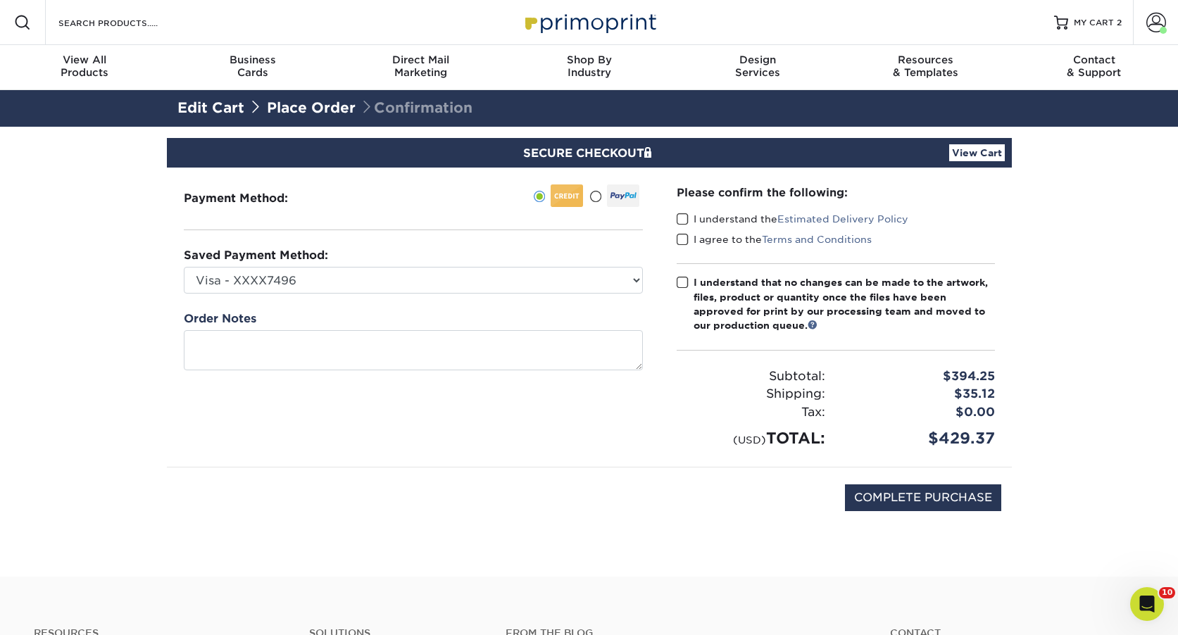
click at [682, 221] on span at bounding box center [683, 219] width 12 height 13
click at [0, 0] on input "I understand the Estimated Delivery Policy" at bounding box center [0, 0] width 0 height 0
click at [684, 241] on span at bounding box center [683, 239] width 12 height 13
click at [0, 0] on input "I agree to the Terms and Conditions" at bounding box center [0, 0] width 0 height 0
click at [683, 281] on span at bounding box center [683, 282] width 12 height 13
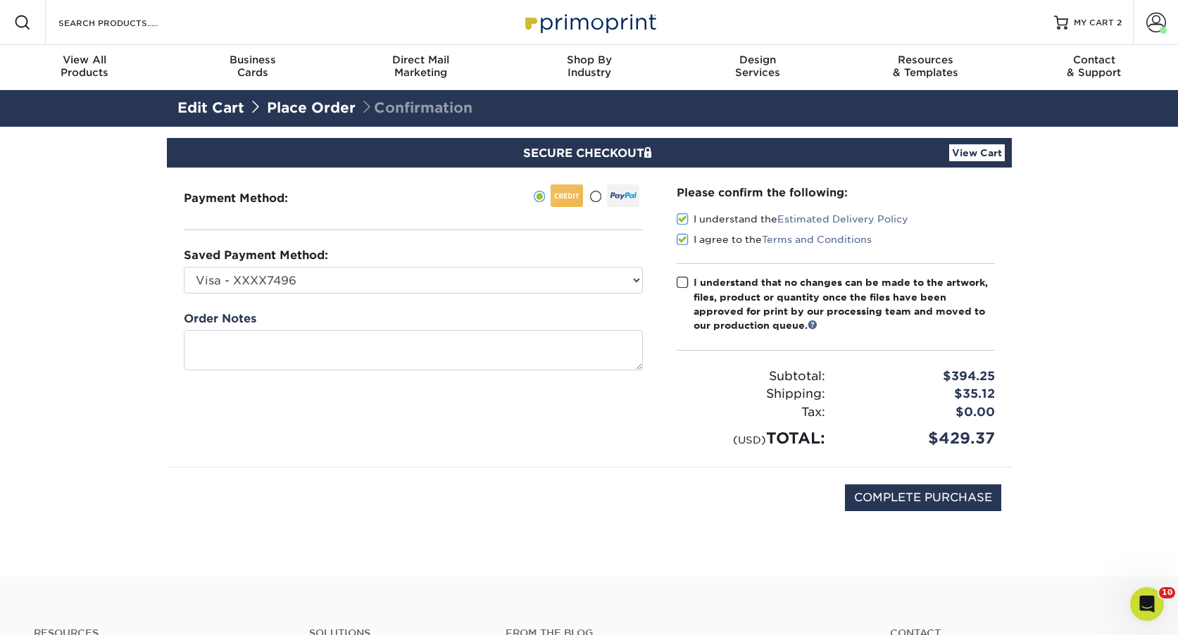
click at [0, 0] on input "I understand that no changes can be made to the artwork, files, product or quan…" at bounding box center [0, 0] width 0 height 0
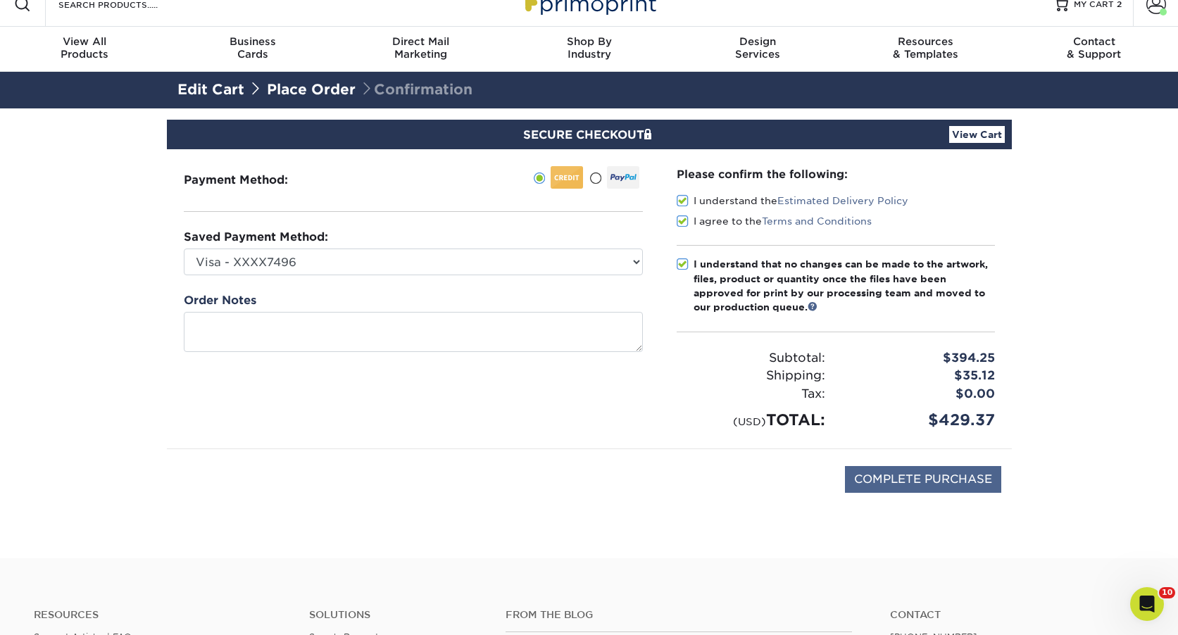
scroll to position [3, 0]
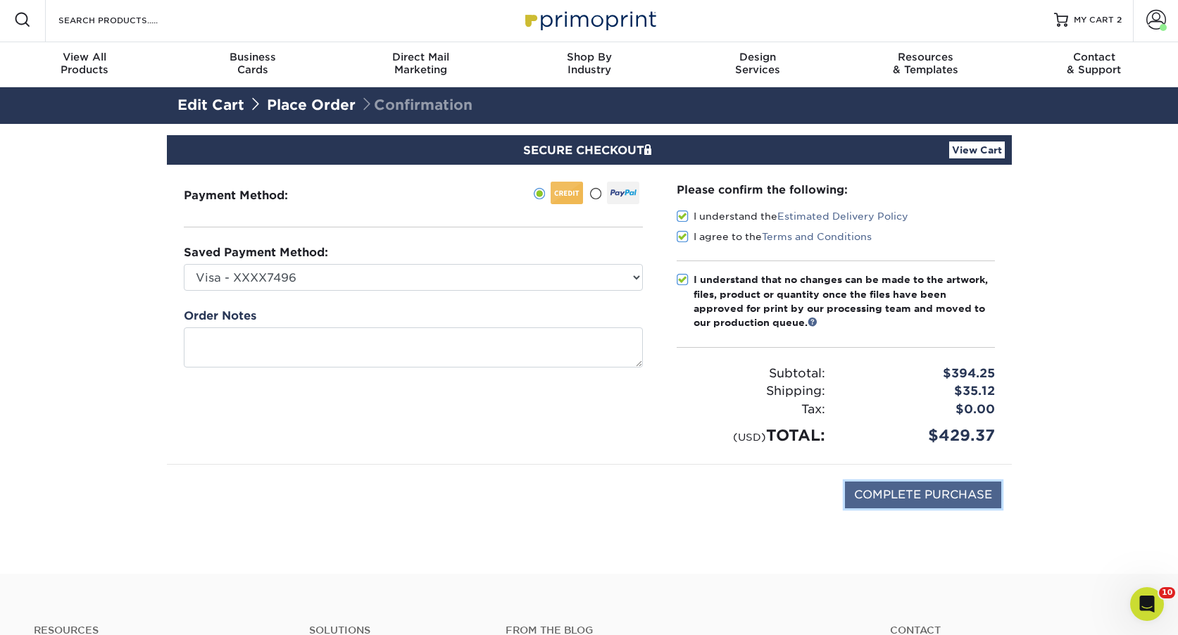
click at [919, 492] on input "COMPLETE PURCHASE" at bounding box center [923, 495] width 156 height 27
type input "PROCESSING, PLEASE WAIT..."
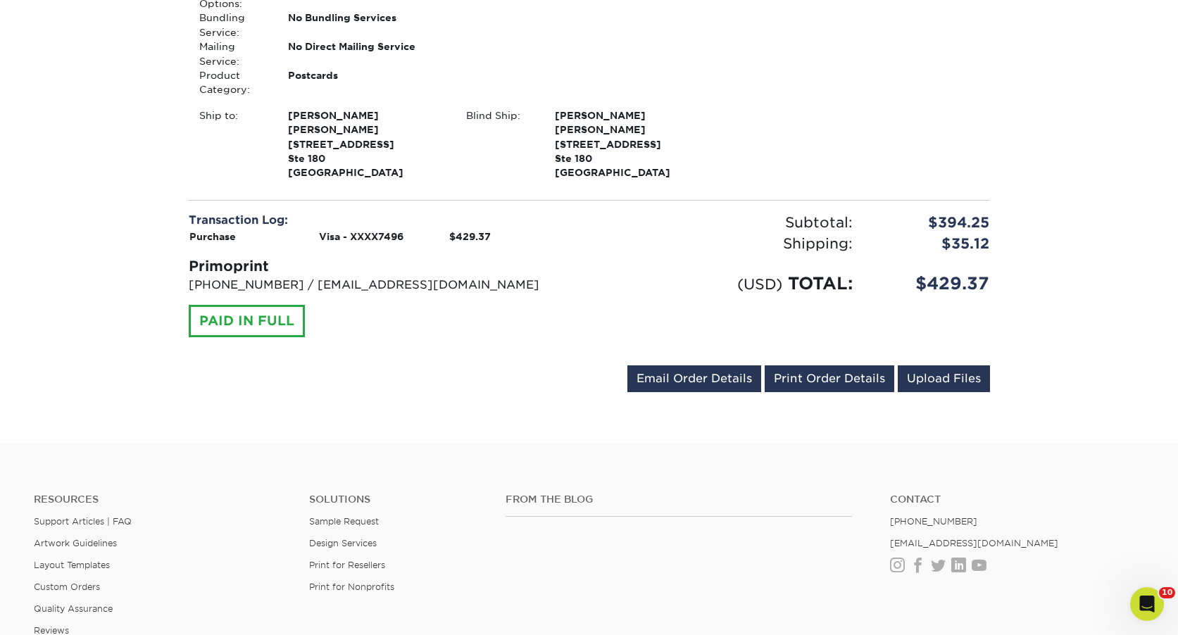
scroll to position [801, 0]
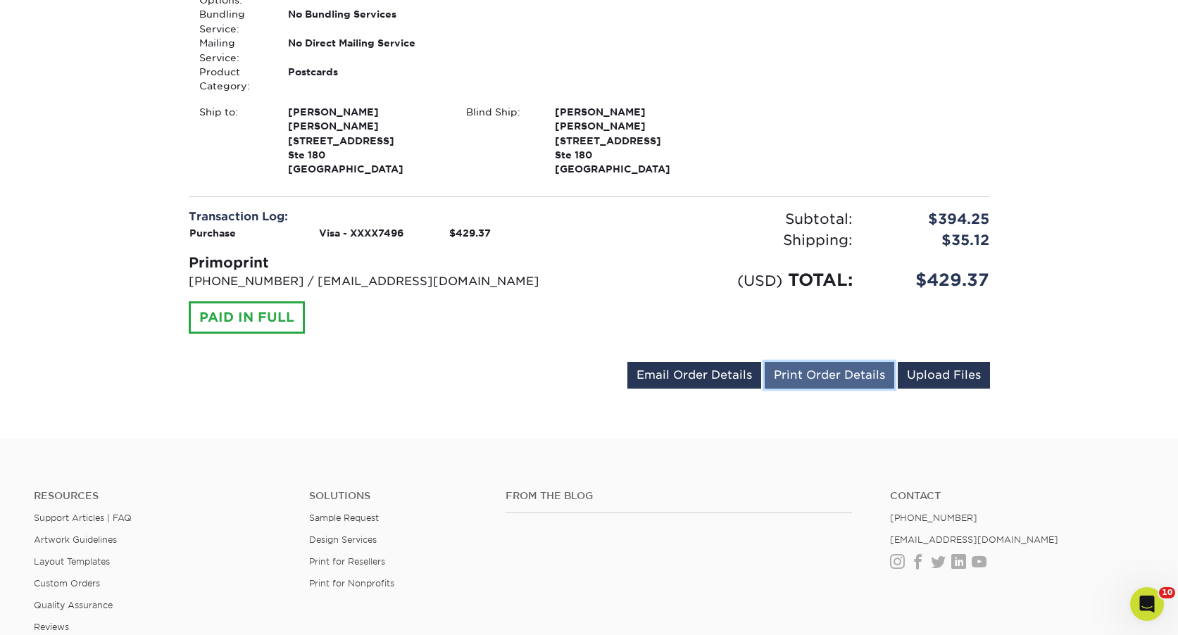
click at [852, 368] on link "Print Order Details" at bounding box center [830, 375] width 130 height 27
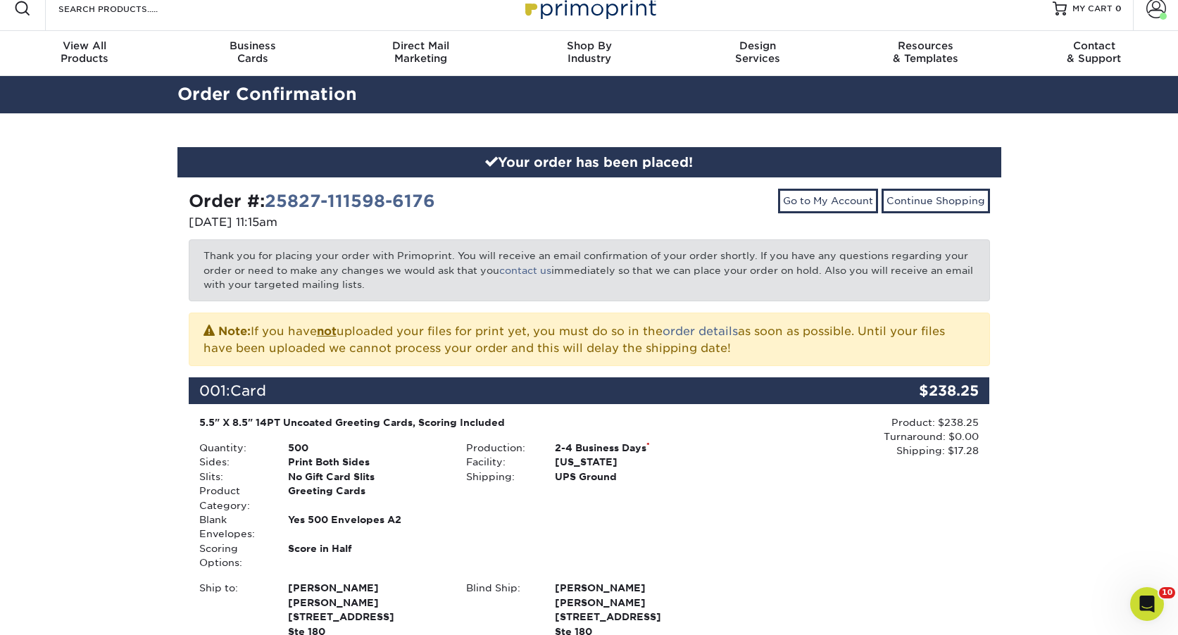
scroll to position [0, 0]
